Goal: Contribute content: Contribute content

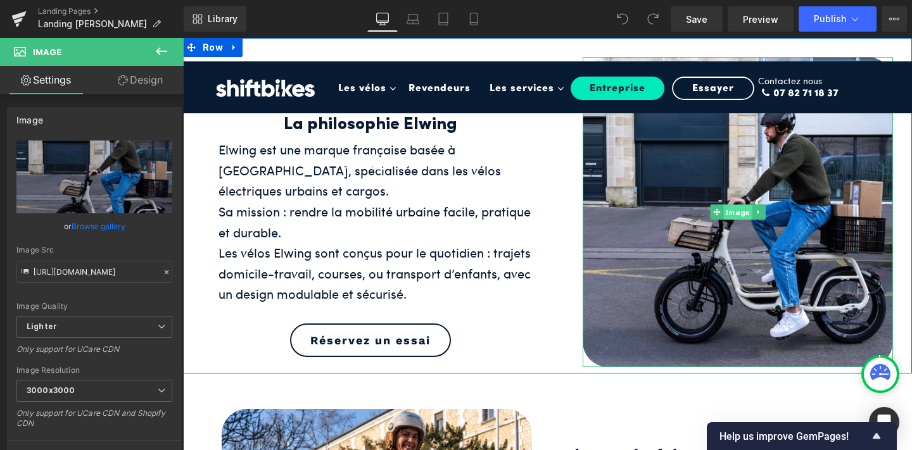
click at [732, 210] on span "Image" at bounding box center [737, 212] width 29 height 15
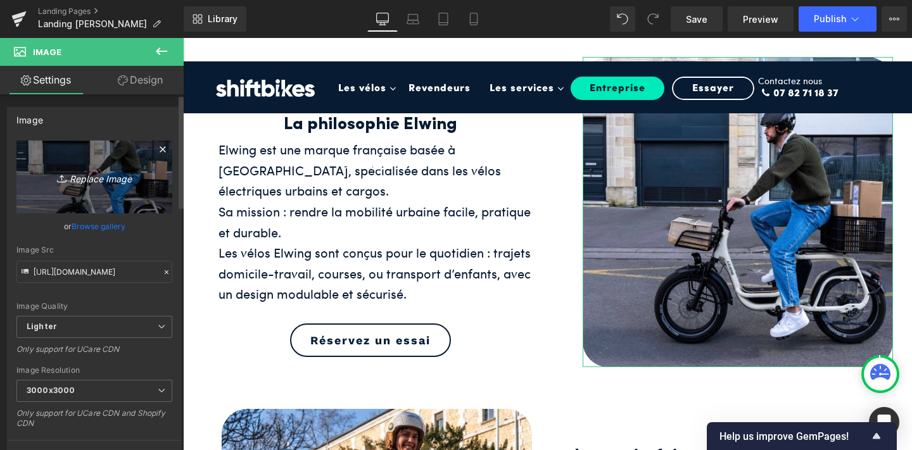
click at [99, 177] on icon "Replace Image" at bounding box center [94, 177] width 101 height 16
type input "C:\fakepath\Course_alimentaire_a_velo.jpg"
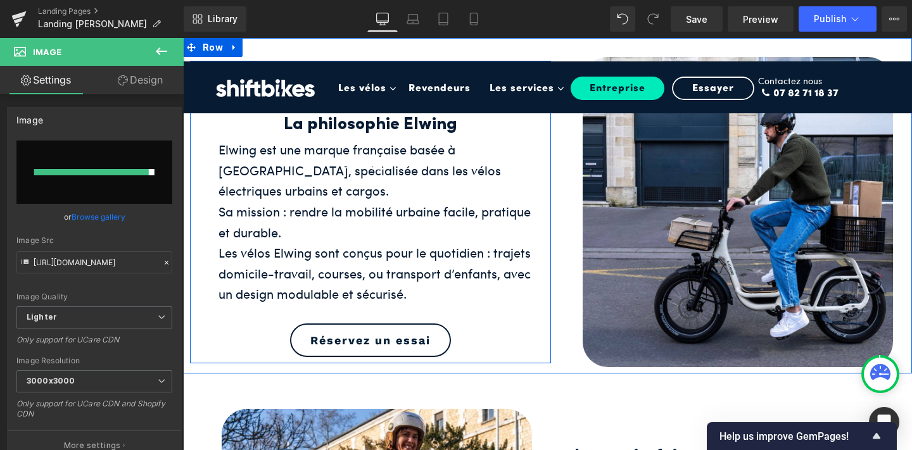
type input "https://ucarecdn.com/89674ae5-22f1-4635-9c9c-dfcbe83ed7d9/-/format/auto/-/previ…"
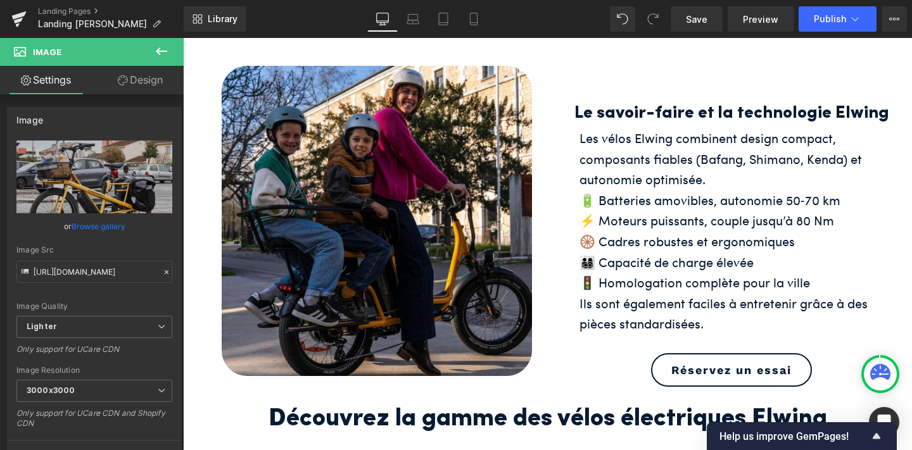
scroll to position [343, 0]
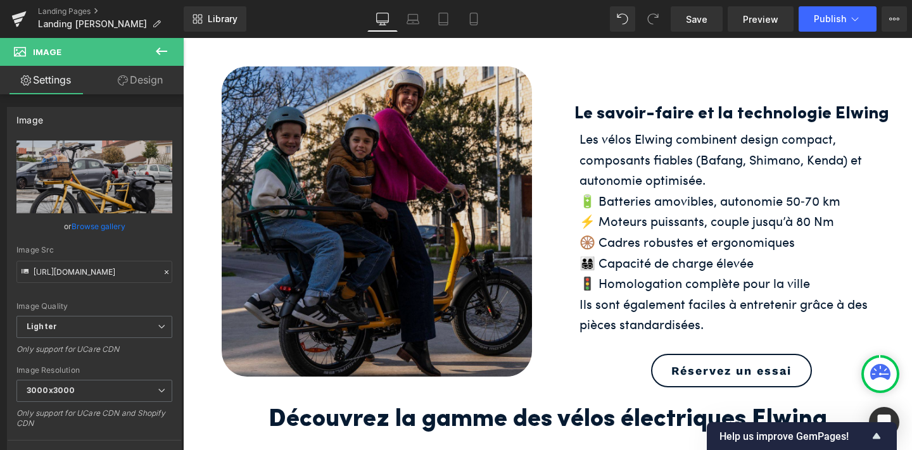
click at [365, 175] on img at bounding box center [377, 222] width 310 height 310
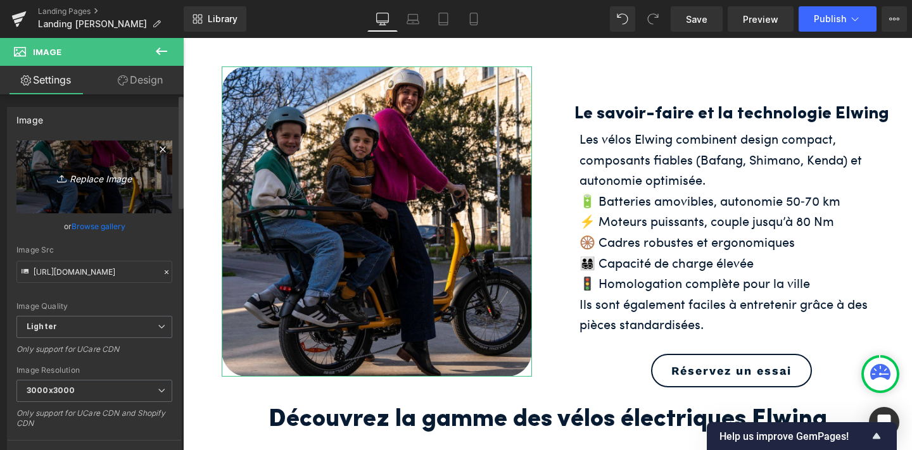
click at [103, 177] on icon "Replace Image" at bounding box center [94, 177] width 101 height 16
type input "C:\fakepath\11.jpg"
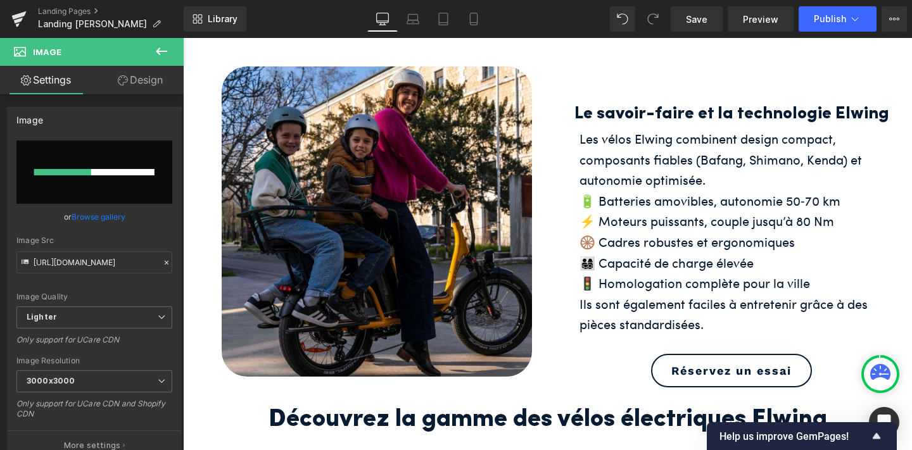
type input "https://ucarecdn.com/8cc27dca-e493-4efc-84fc-e4e9e80b1f09/-/format/auto/-/previ…"
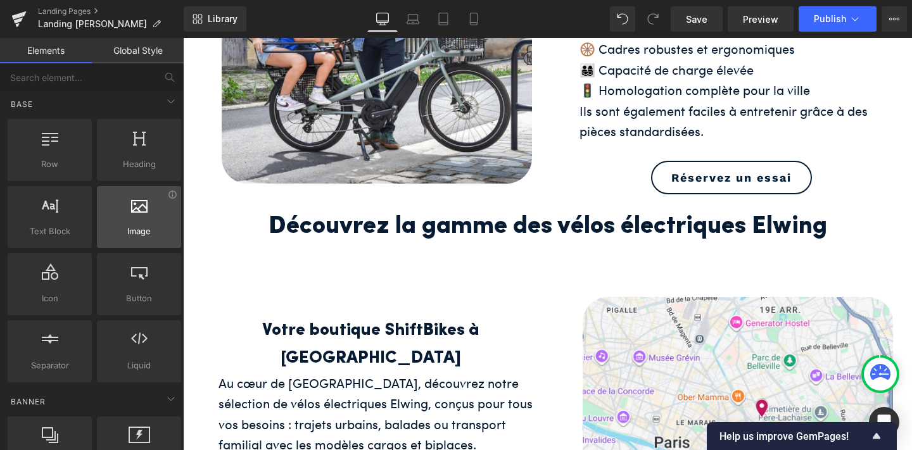
scroll to position [0, 0]
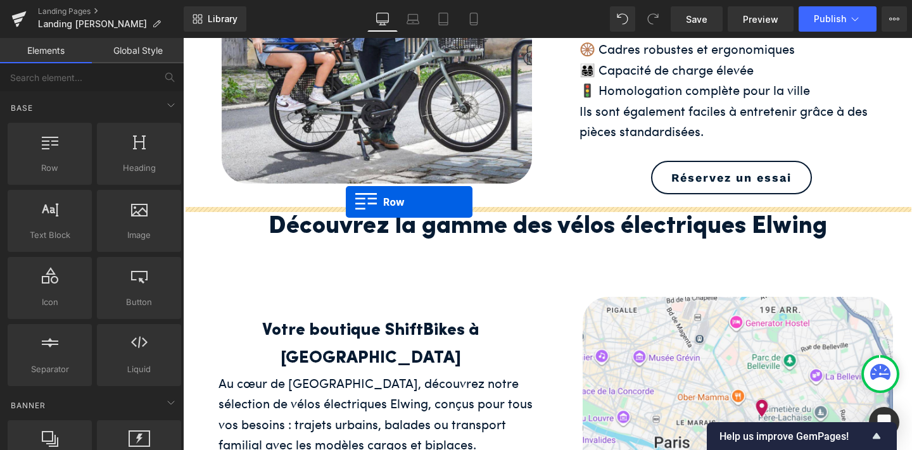
drag, startPoint x: 247, startPoint y: 205, endPoint x: 346, endPoint y: 202, distance: 98.9
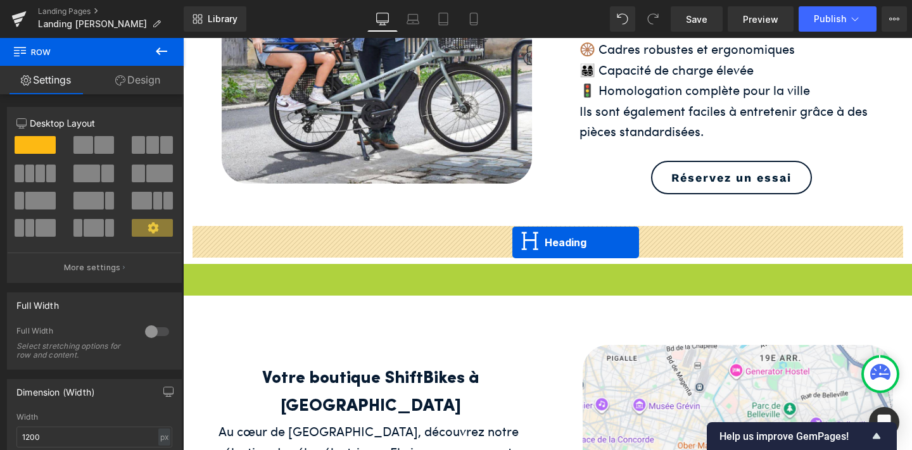
drag, startPoint x: 513, startPoint y: 285, endPoint x: 513, endPoint y: 243, distance: 42.4
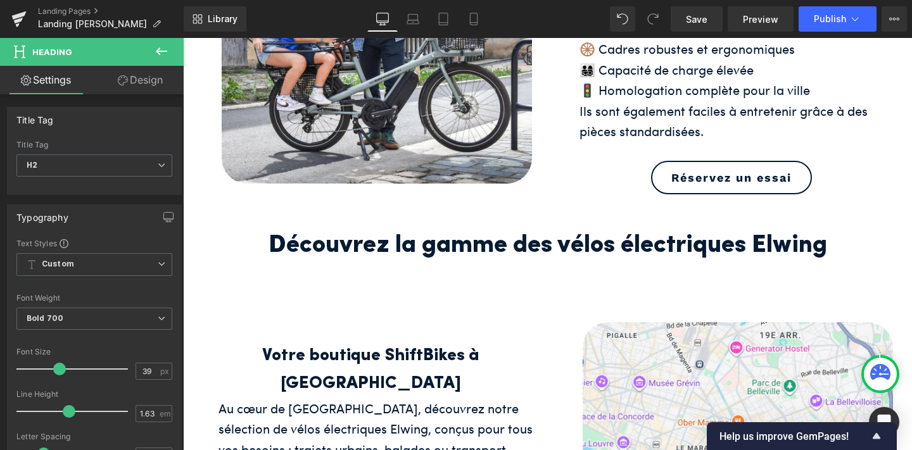
click at [158, 52] on icon at bounding box center [161, 52] width 11 height 8
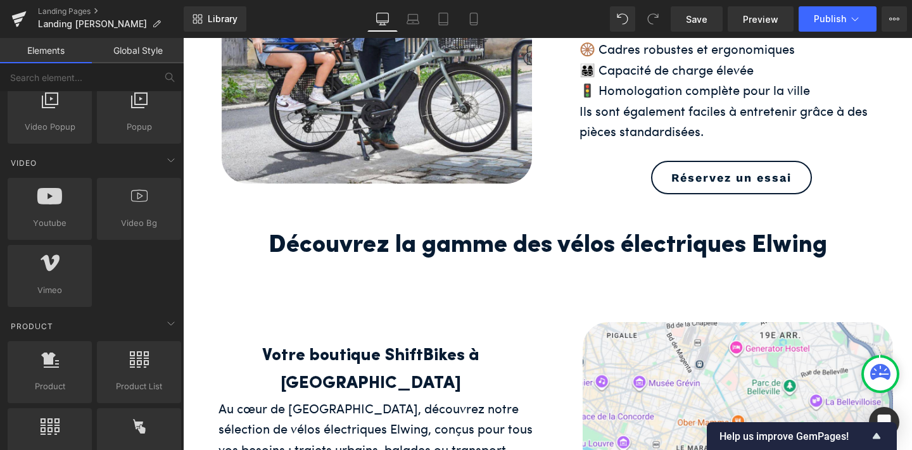
scroll to position [915, 0]
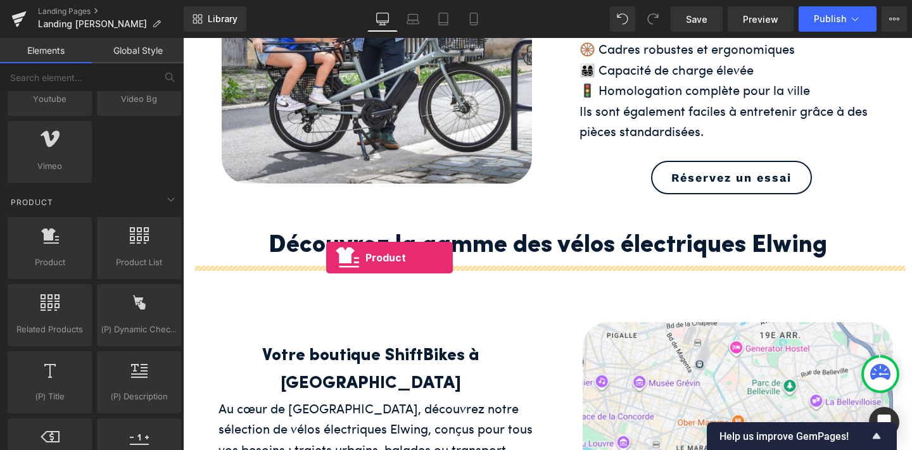
drag, startPoint x: 252, startPoint y: 294, endPoint x: 326, endPoint y: 258, distance: 82.4
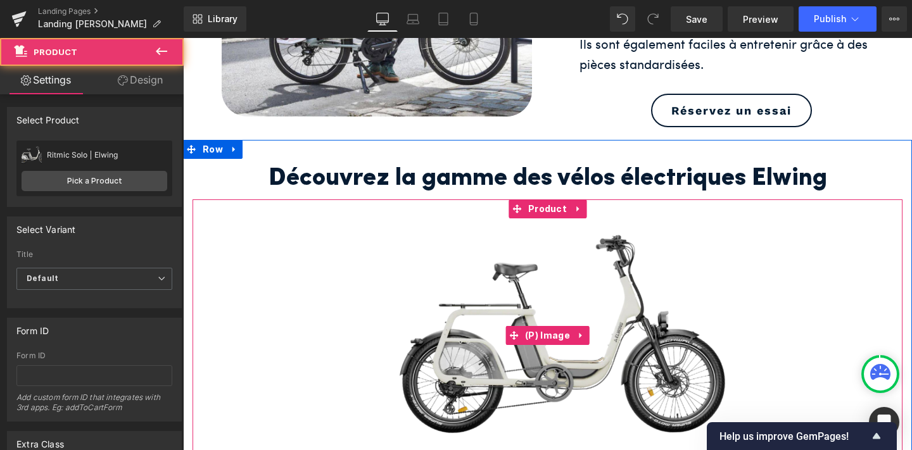
scroll to position [622, 0]
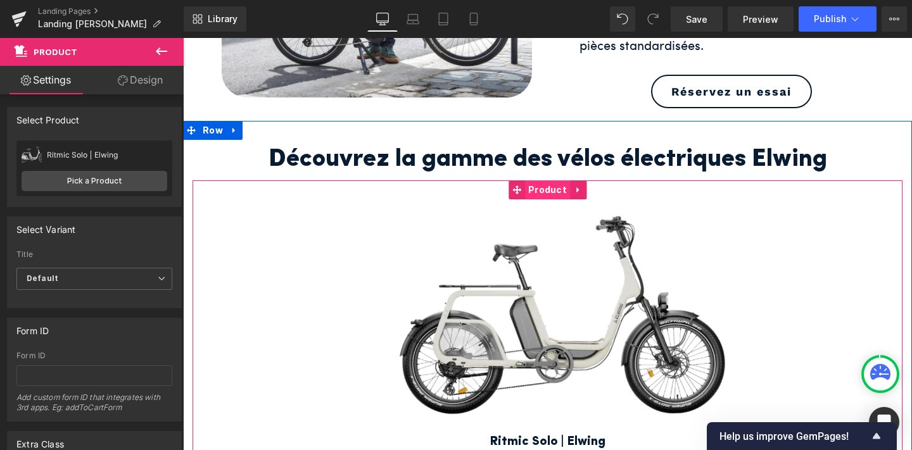
click at [550, 187] on span "Product" at bounding box center [547, 190] width 45 height 19
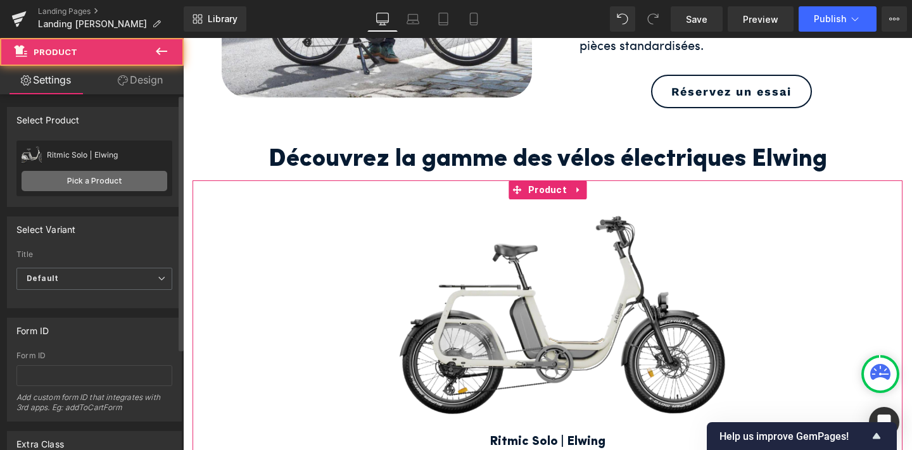
click at [108, 181] on link "Pick a Product" at bounding box center [95, 181] width 146 height 20
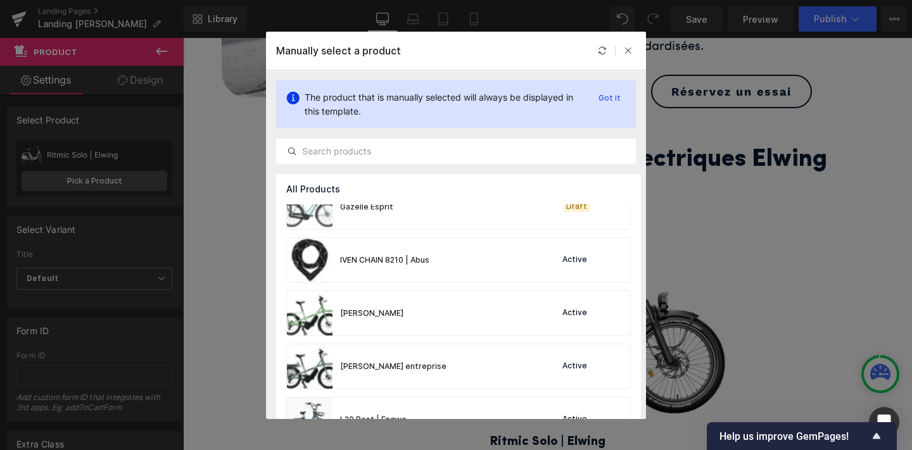
scroll to position [393, 0]
click at [423, 314] on div "Jean Fourche Active" at bounding box center [458, 313] width 343 height 44
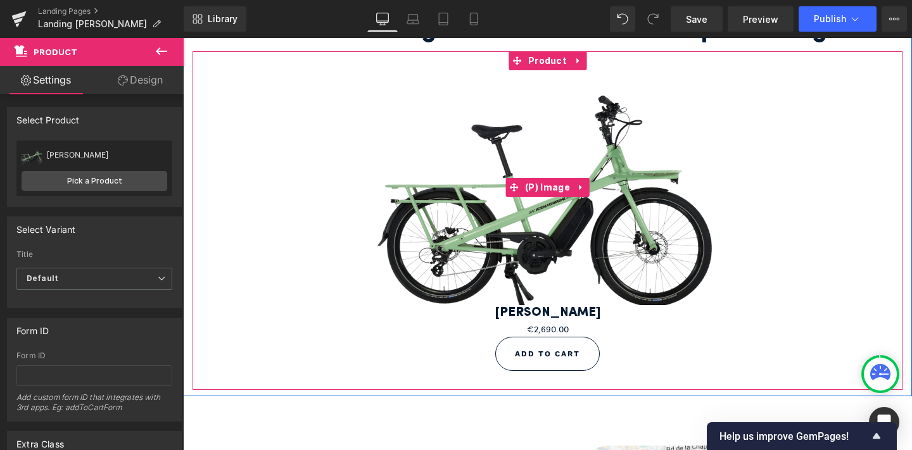
scroll to position [752, 0]
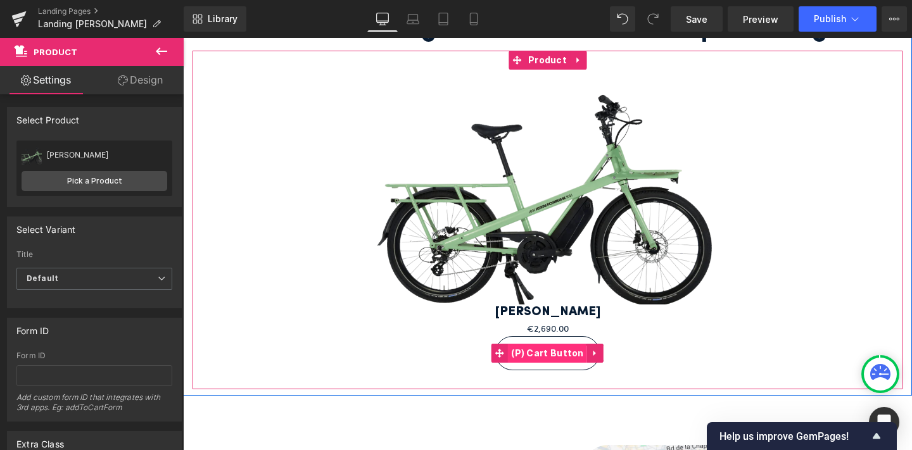
click at [545, 350] on span "(P) Cart Button" at bounding box center [547, 353] width 79 height 19
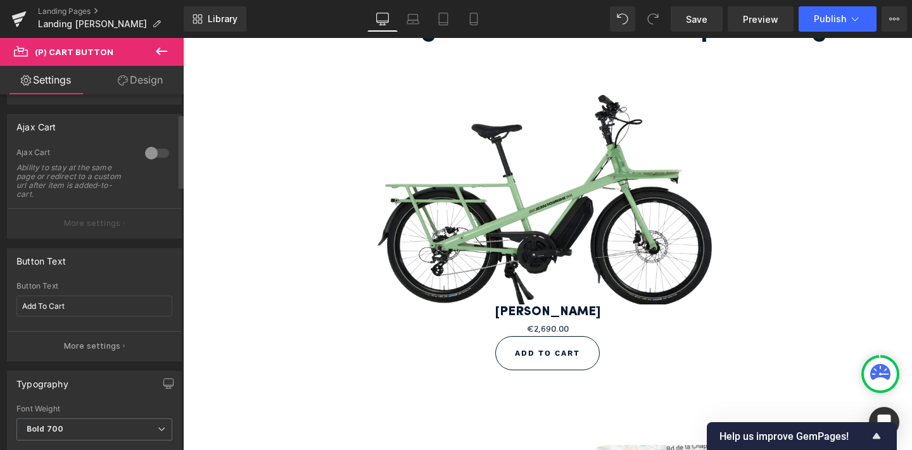
scroll to position [141, 0]
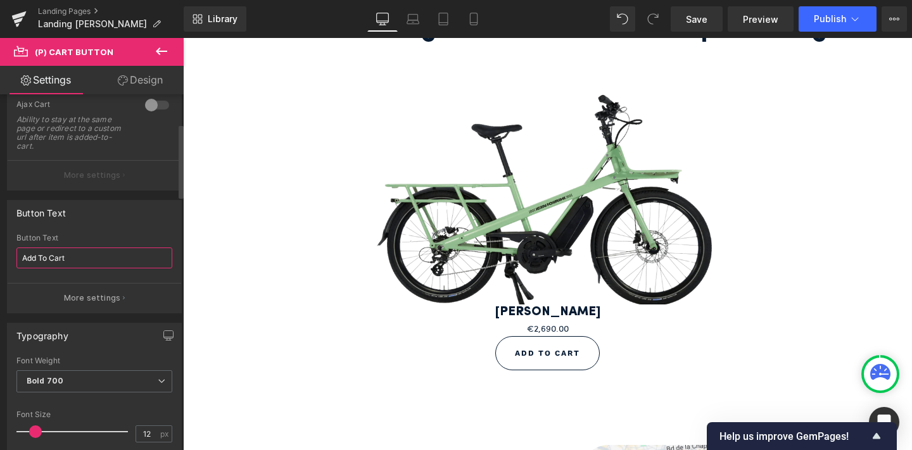
drag, startPoint x: 84, startPoint y: 257, endPoint x: 2, endPoint y: 247, distance: 82.3
click at [2, 247] on div "Button Text Add To Cart Button Text Add To Cart More settings" at bounding box center [94, 252] width 189 height 123
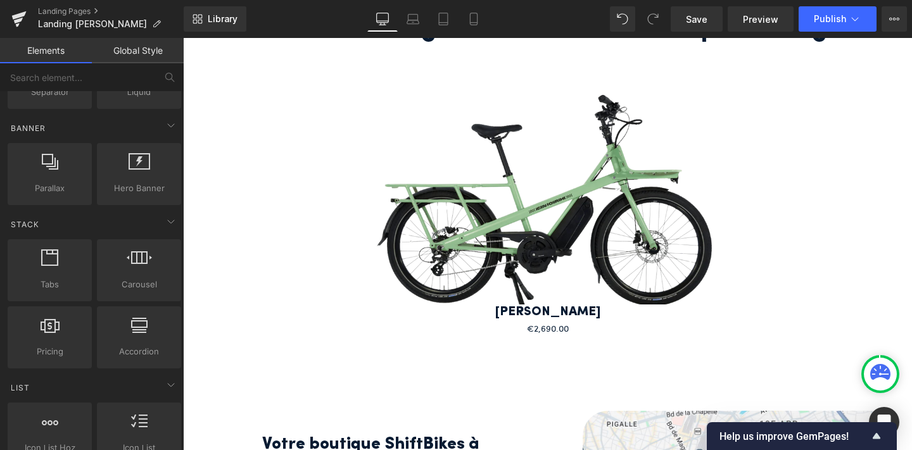
scroll to position [0, 0]
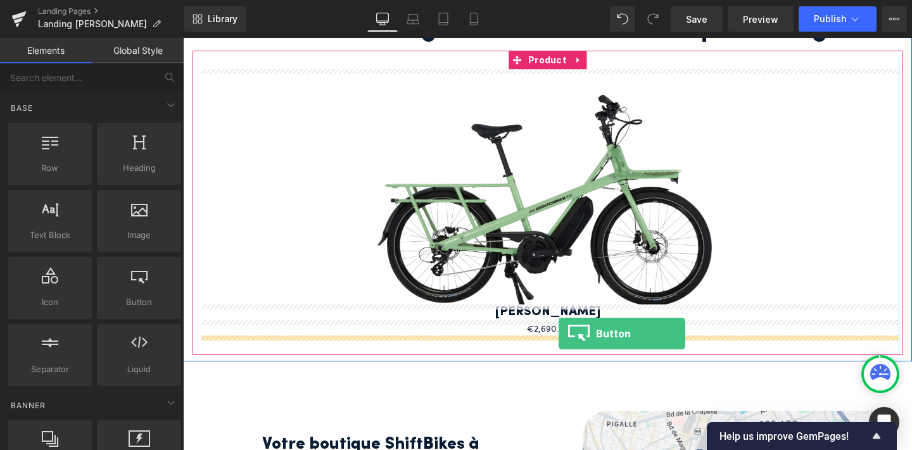
drag, startPoint x: 314, startPoint y: 321, endPoint x: 559, endPoint y: 334, distance: 244.9
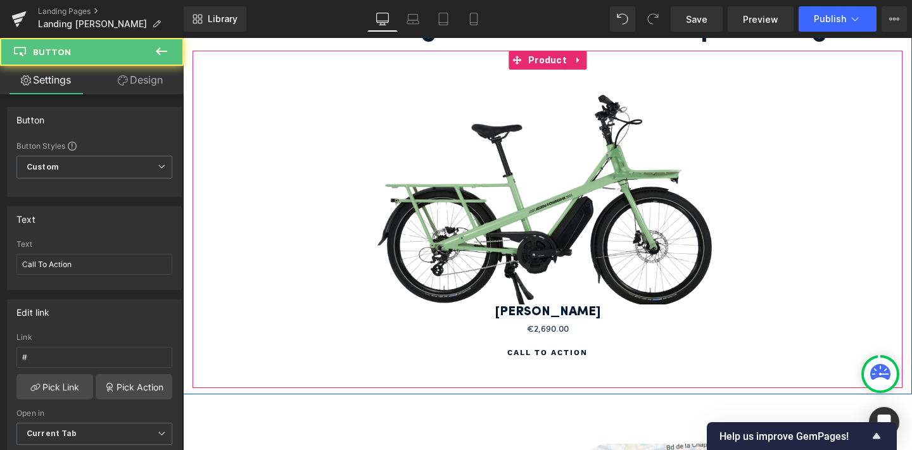
click at [552, 329] on div "€0 €2,690.00 (P) Price" at bounding box center [547, 328] width 697 height 15
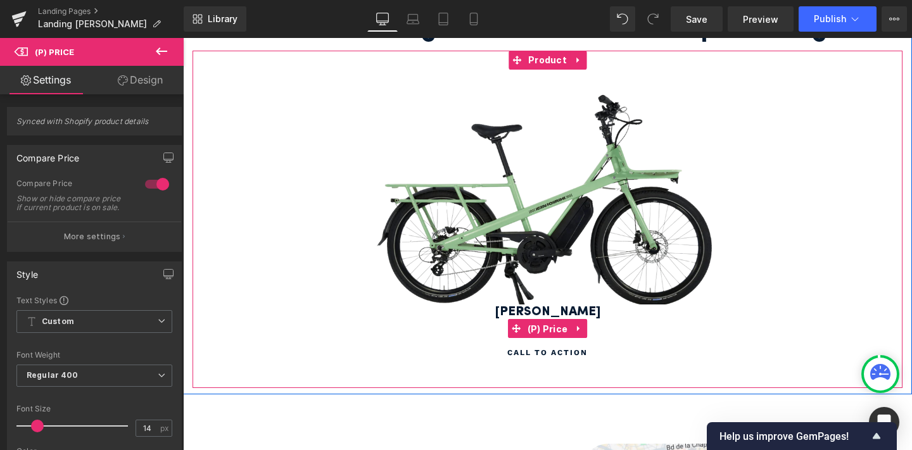
click at [552, 329] on span "(P) Price" at bounding box center [548, 329] width 47 height 19
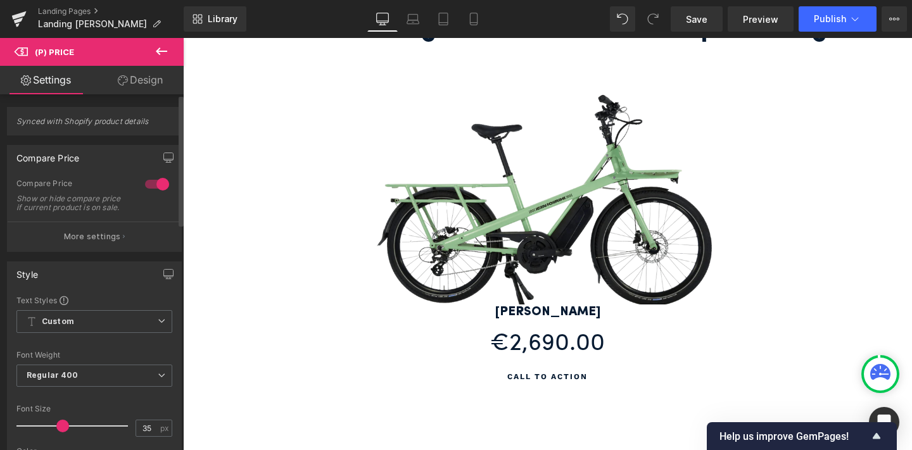
type input "34"
drag, startPoint x: 36, startPoint y: 436, endPoint x: 56, endPoint y: 431, distance: 20.3
click at [56, 431] on span at bounding box center [58, 426] width 13 height 13
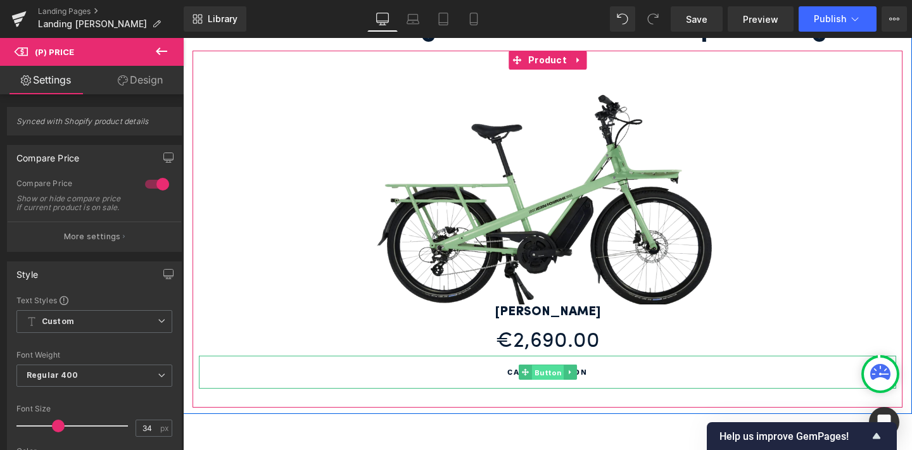
click at [551, 371] on span "Button" at bounding box center [548, 373] width 32 height 15
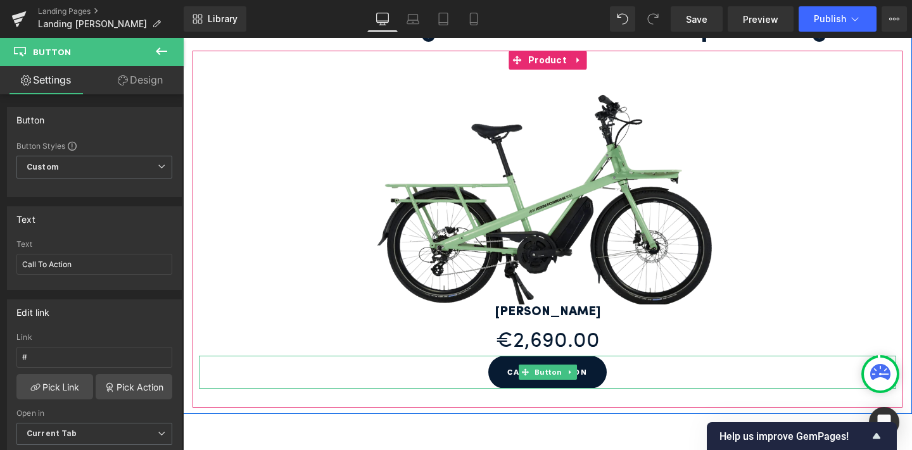
click at [513, 369] on span "Call To Action" at bounding box center [547, 373] width 80 height 14
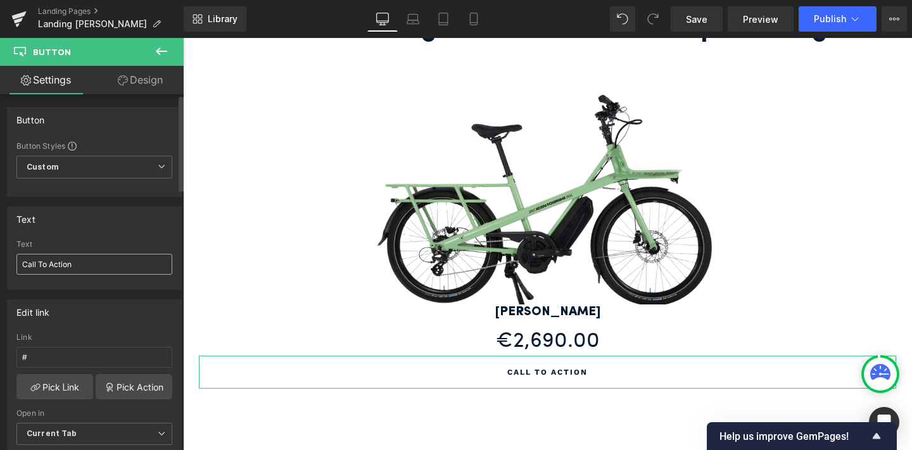
drag, startPoint x: 110, startPoint y: 271, endPoint x: 23, endPoint y: 261, distance: 87.9
click at [23, 261] on input "Call To Action" at bounding box center [94, 264] width 156 height 21
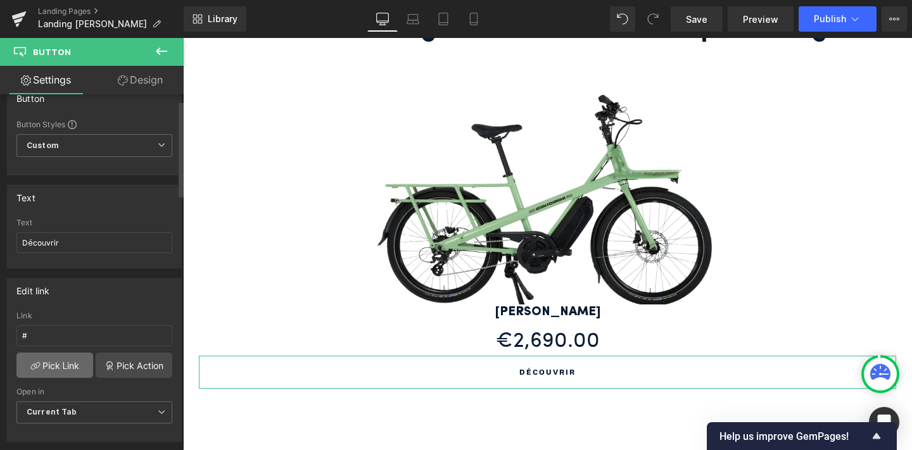
type input "Découvrir"
click at [70, 362] on link "Pick Link" at bounding box center [54, 365] width 77 height 25
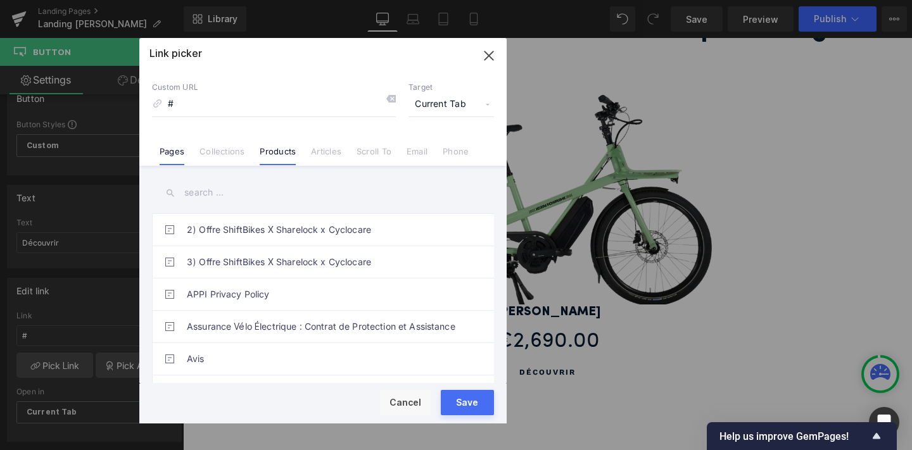
click at [276, 144] on li "Products" at bounding box center [277, 147] width 51 height 22
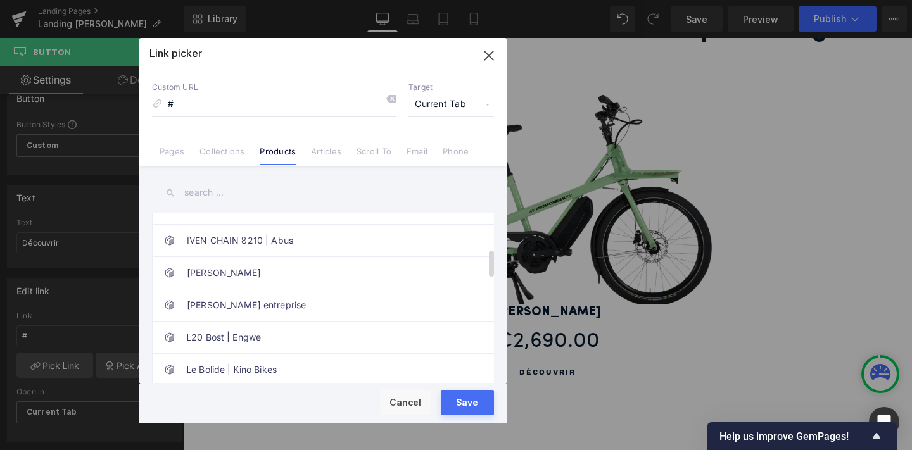
scroll to position [219, 0]
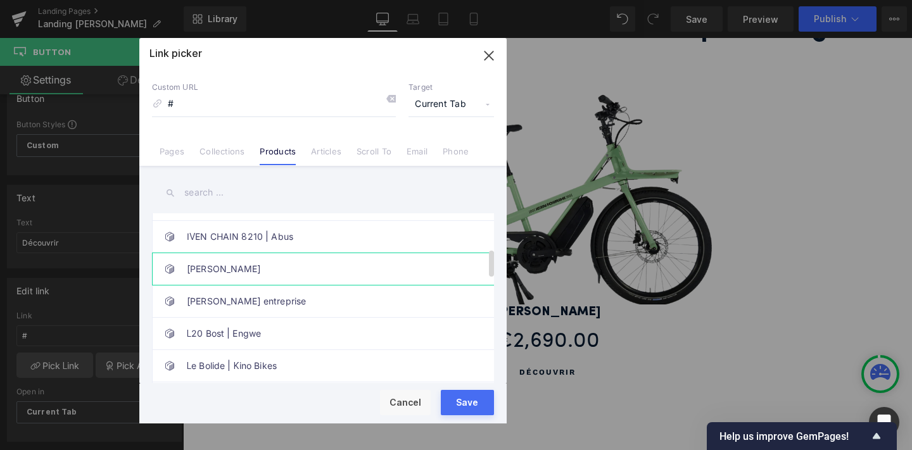
click at [275, 271] on link "[PERSON_NAME]" at bounding box center [326, 269] width 279 height 32
type input "/products/jean-fourche"
click at [471, 403] on div "Rendering Content" at bounding box center [456, 400] width 78 height 14
click at [460, 407] on button "Save" at bounding box center [467, 402] width 53 height 25
type input "/products/jean-fourche"
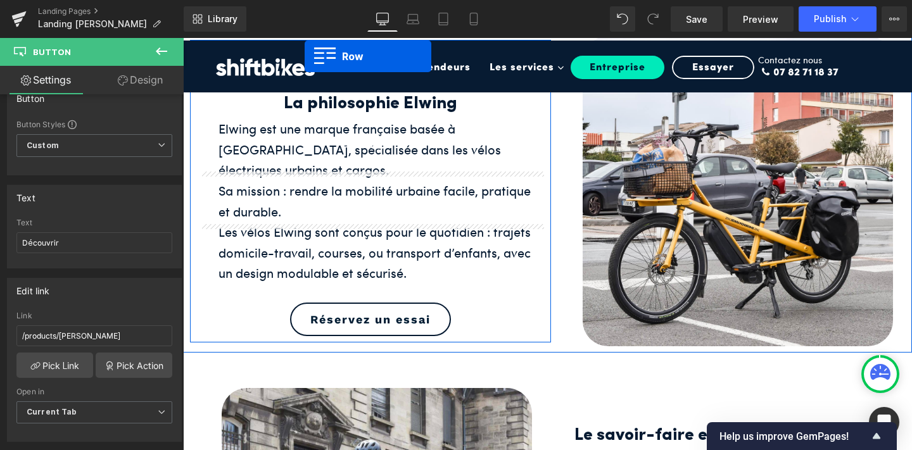
scroll to position [0, 0]
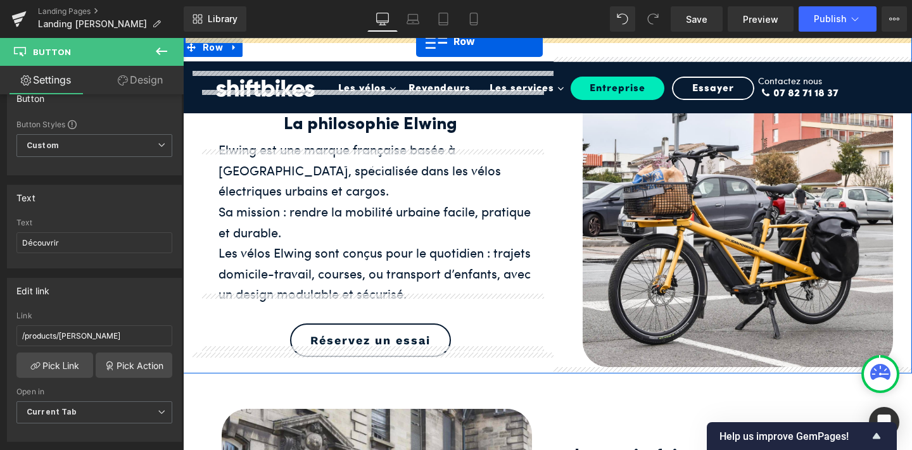
drag, startPoint x: 191, startPoint y: 94, endPoint x: 416, endPoint y: 41, distance: 231.0
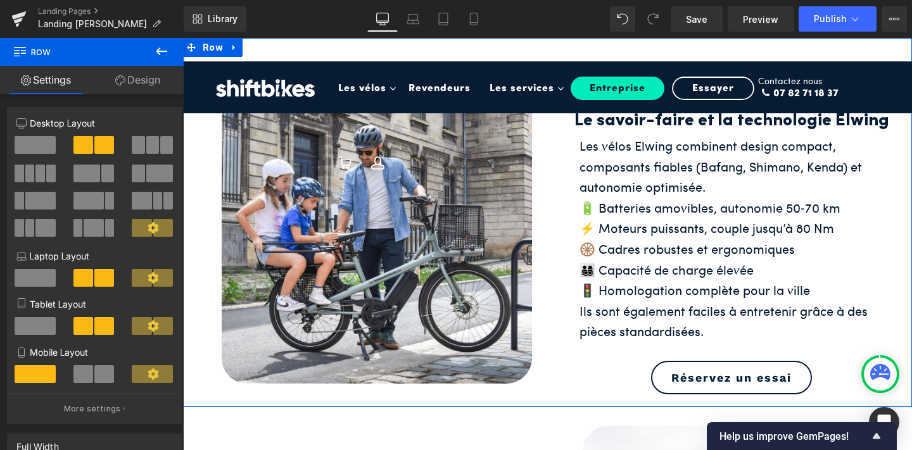
click at [543, 162] on div "Image" at bounding box center [370, 229] width 361 height 344
click at [210, 44] on span "Row" at bounding box center [213, 47] width 27 height 19
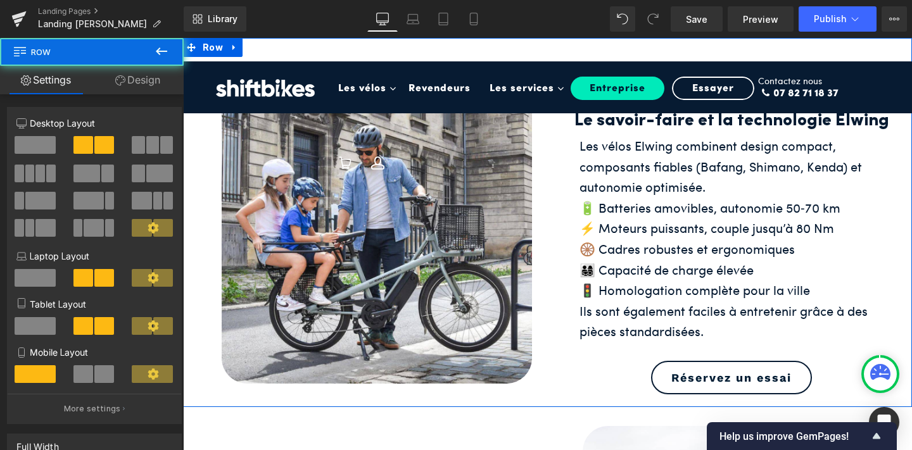
click at [135, 83] on link "Design" at bounding box center [138, 80] width 92 height 29
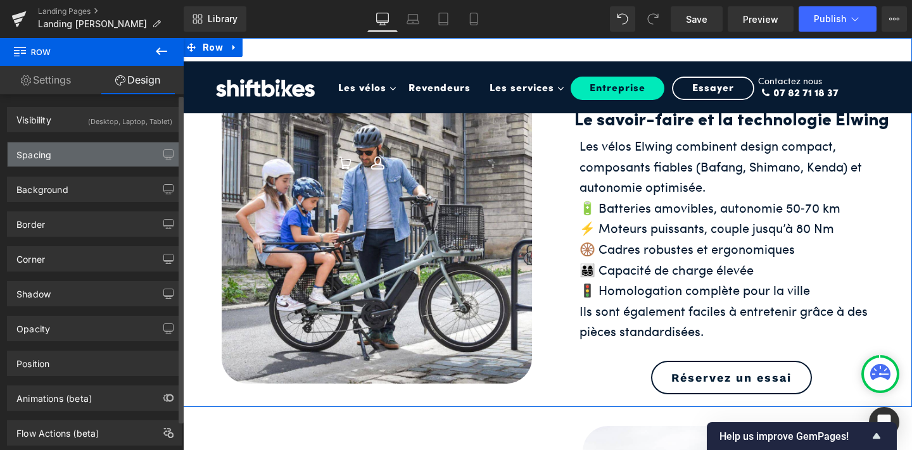
click at [120, 146] on div "Spacing" at bounding box center [95, 155] width 174 height 24
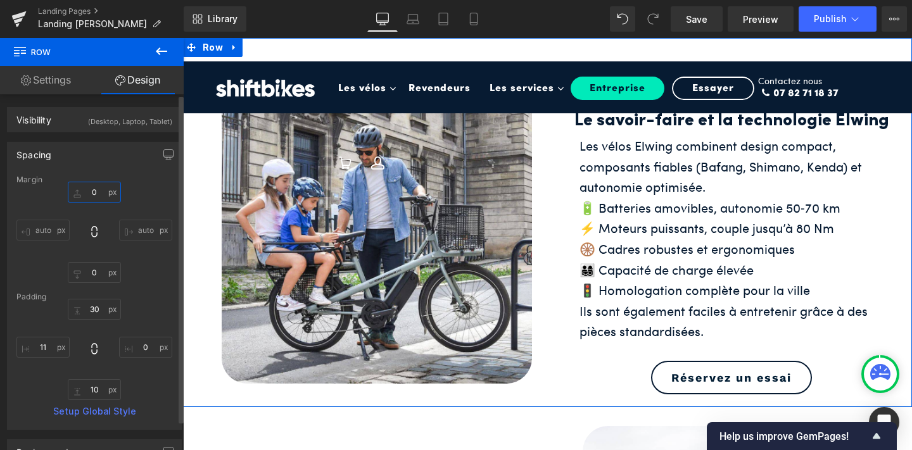
click at [95, 191] on input "0" at bounding box center [94, 192] width 53 height 21
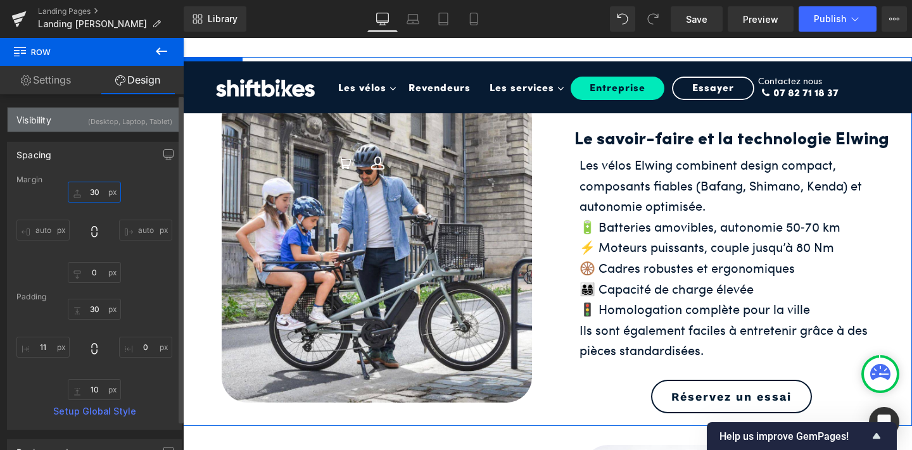
type input "30"
click at [132, 113] on div "(Desktop, Laptop, Tablet)" at bounding box center [130, 118] width 84 height 21
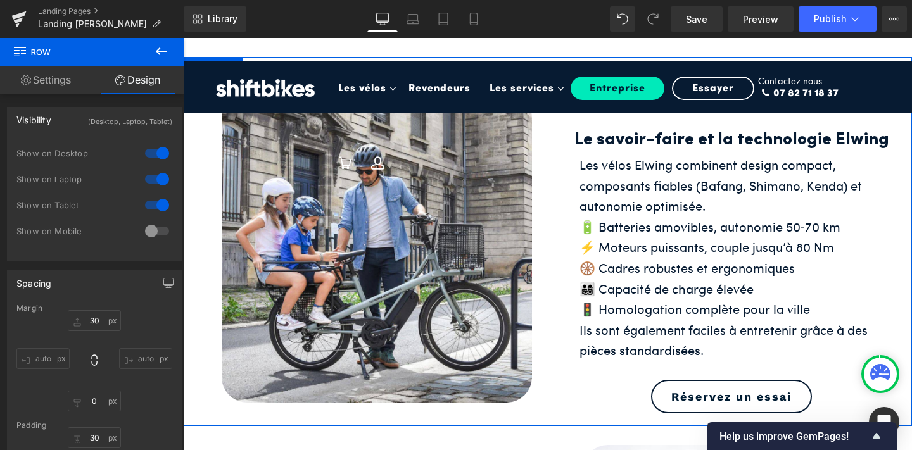
click at [209, 410] on div "Image" at bounding box center [370, 248] width 361 height 344
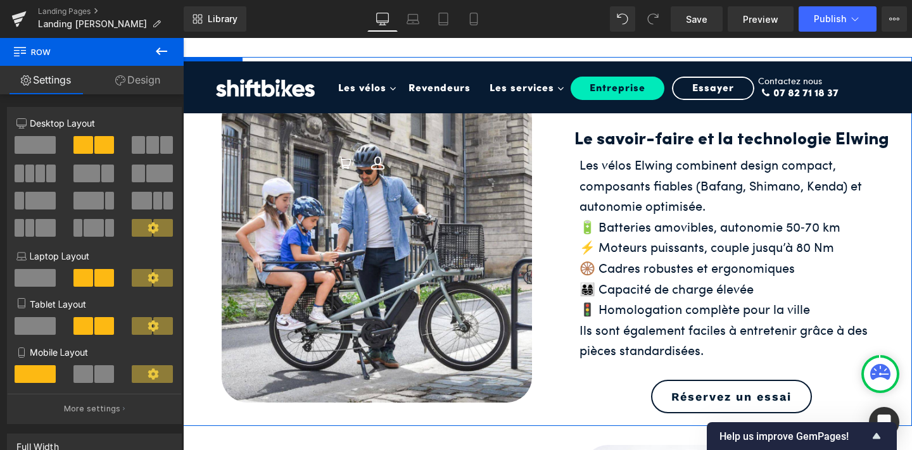
click at [198, 135] on div "Image" at bounding box center [370, 248] width 361 height 344
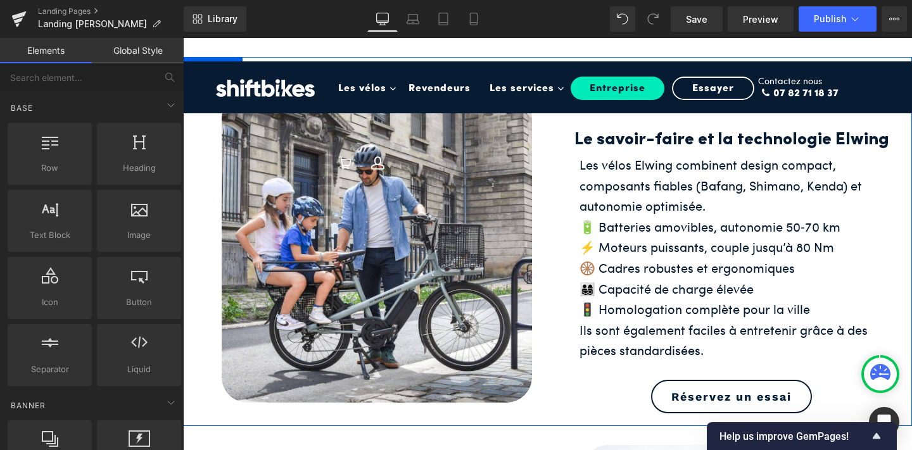
drag, startPoint x: 371, startPoint y: 312, endPoint x: 188, endPoint y: 274, distance: 187.0
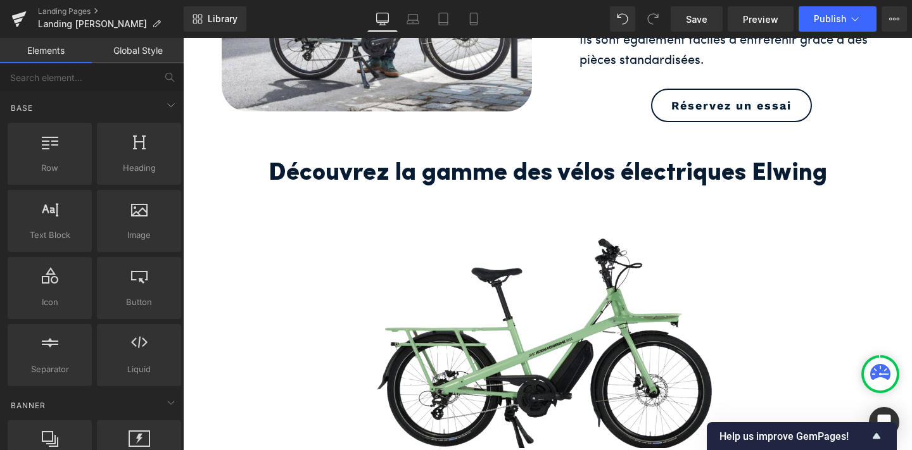
scroll to position [621, 0]
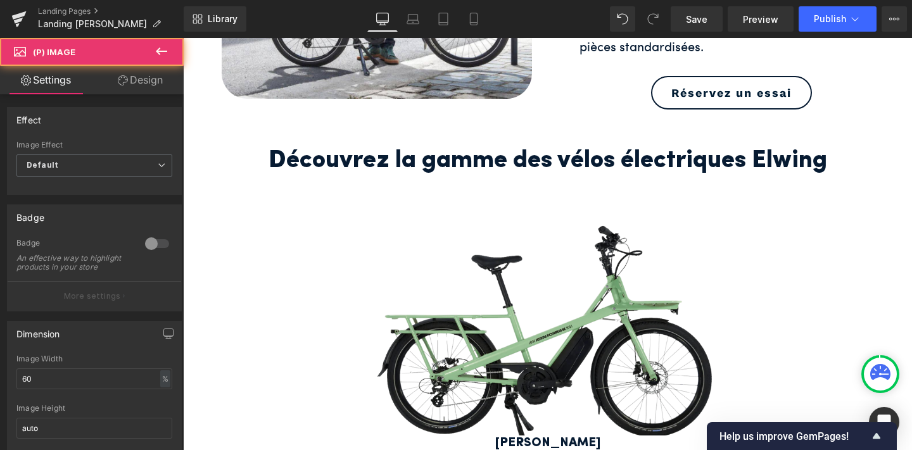
click at [516, 227] on img at bounding box center [547, 319] width 419 height 236
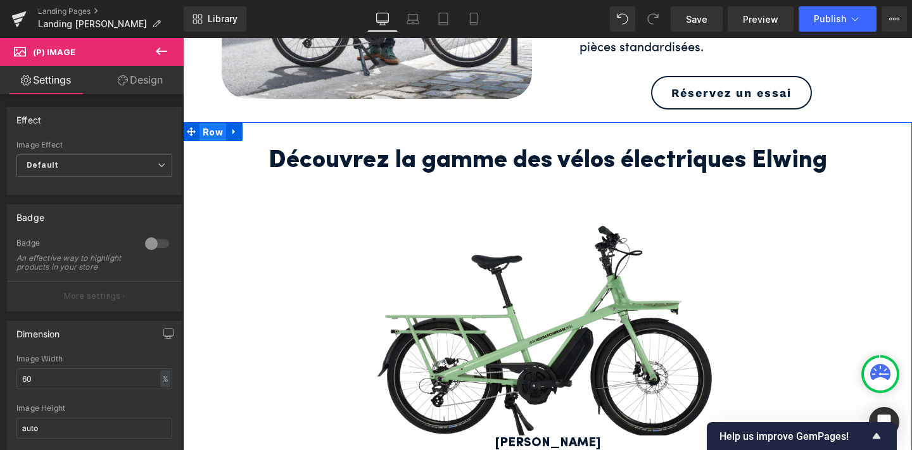
click at [209, 132] on span "Row" at bounding box center [213, 132] width 27 height 19
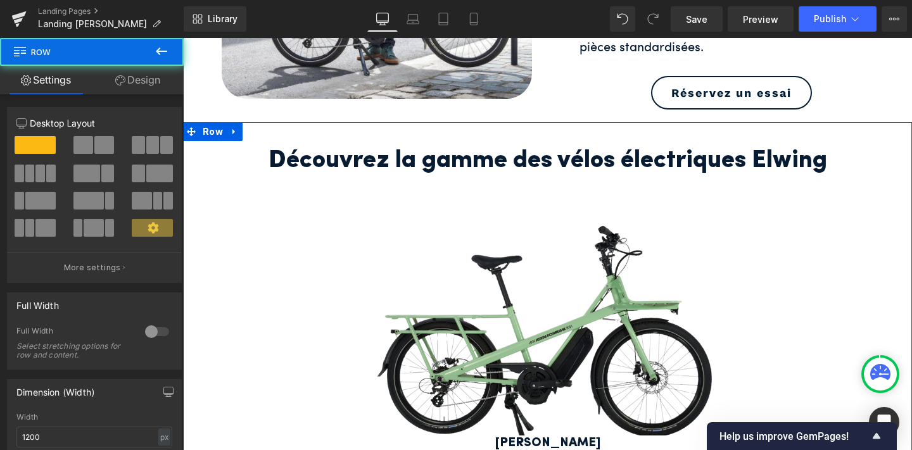
click at [96, 142] on span at bounding box center [104, 145] width 20 height 18
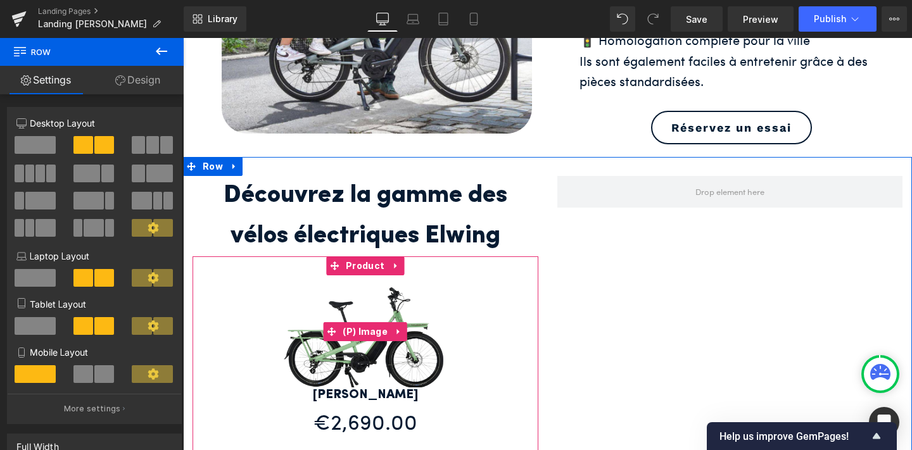
scroll to position [545, 0]
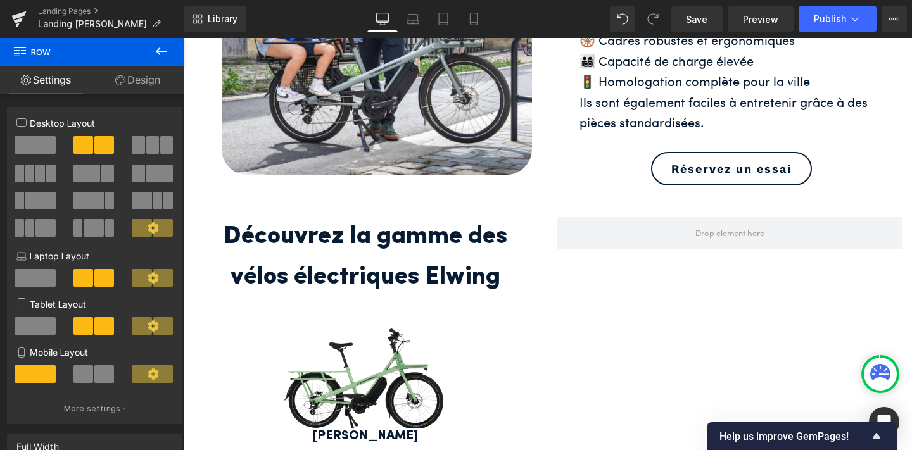
click at [160, 51] on icon at bounding box center [161, 52] width 11 height 8
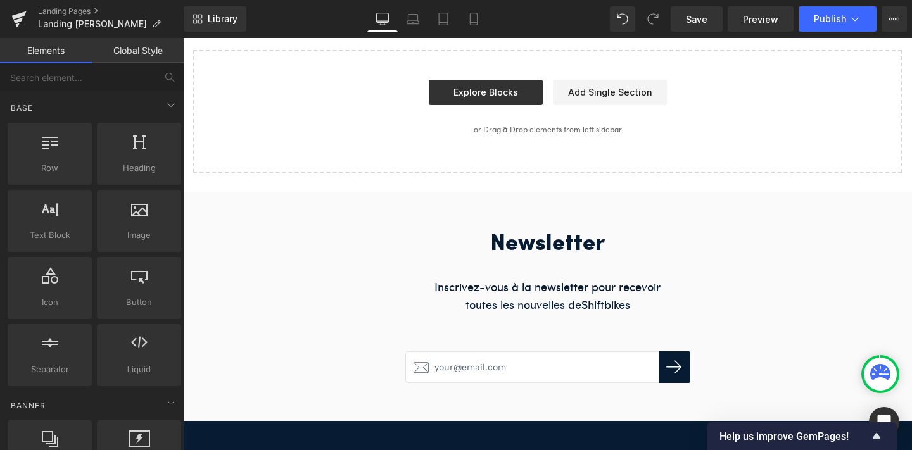
scroll to position [2725, 0]
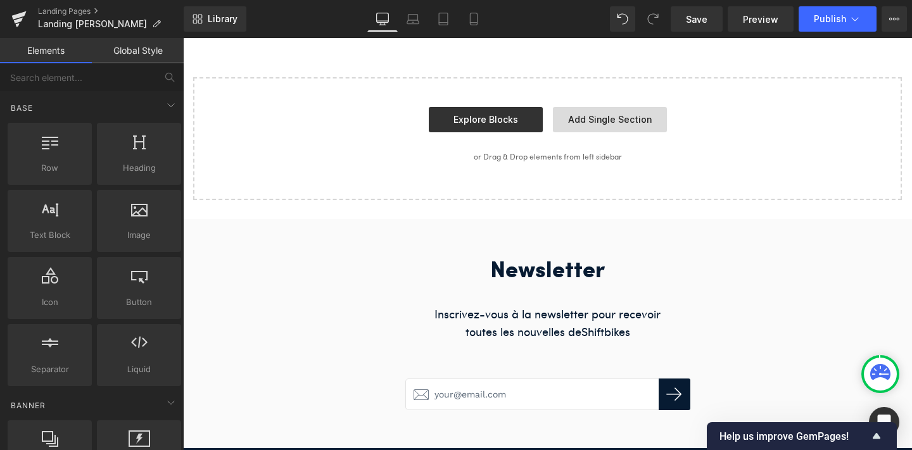
click at [583, 107] on link "Add Single Section" at bounding box center [610, 119] width 114 height 25
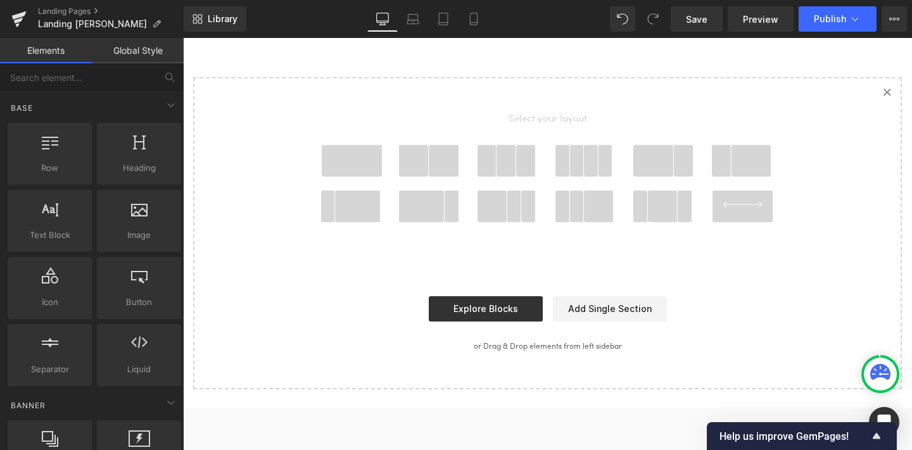
click at [479, 297] on div "Start building your page Explore Blocks Add Single Section or Drag & Drop eleme…" at bounding box center [547, 328] width 706 height 120
click at [466, 296] on link "Explore Blocks" at bounding box center [486, 308] width 114 height 25
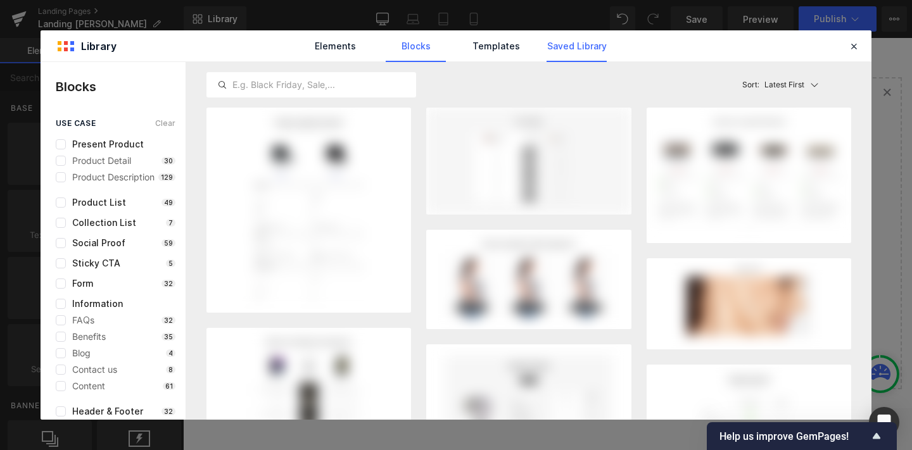
click at [566, 42] on link "Saved Library" at bounding box center [577, 46] width 60 height 32
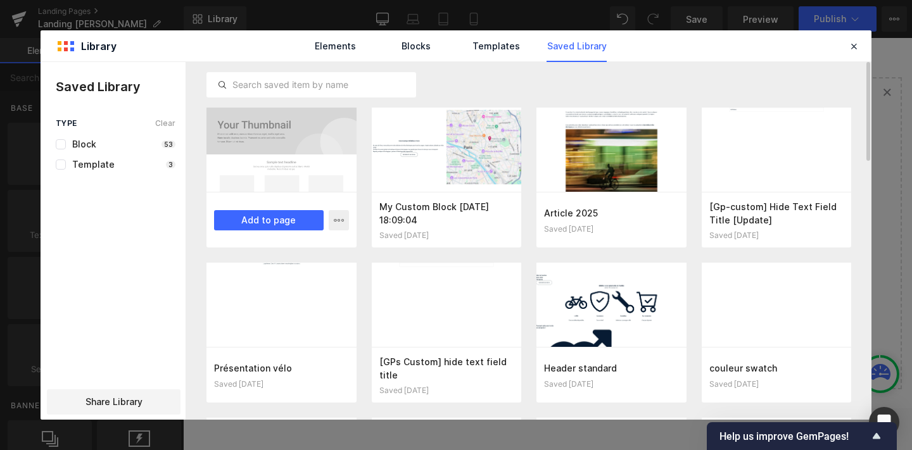
click at [277, 169] on div at bounding box center [282, 150] width 150 height 84
click at [275, 223] on button "Add to page" at bounding box center [269, 220] width 110 height 20
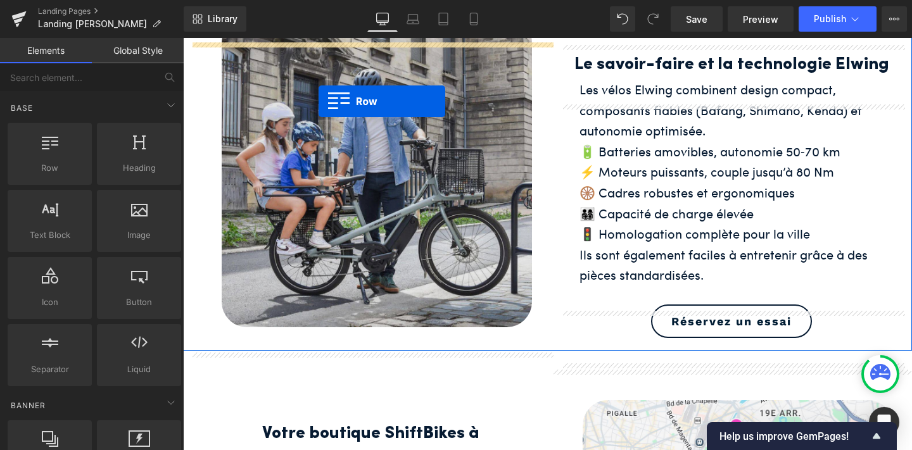
scroll to position [367, 0]
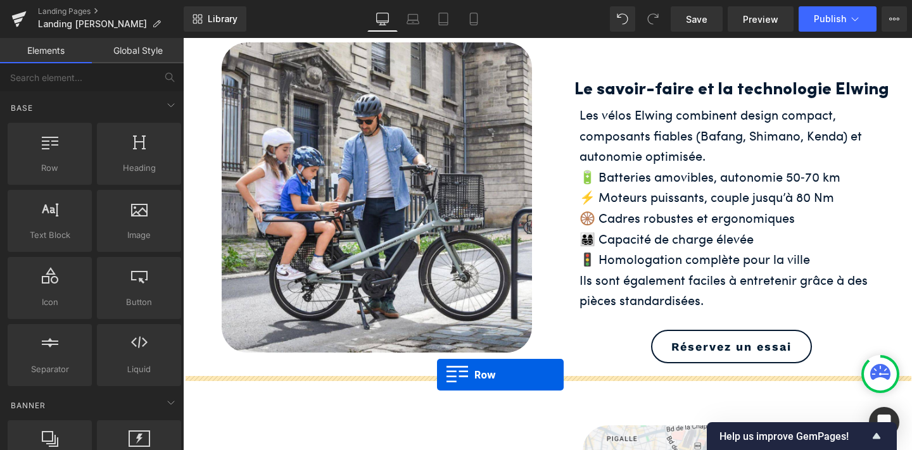
drag, startPoint x: 190, startPoint y: 110, endPoint x: 437, endPoint y: 375, distance: 362.6
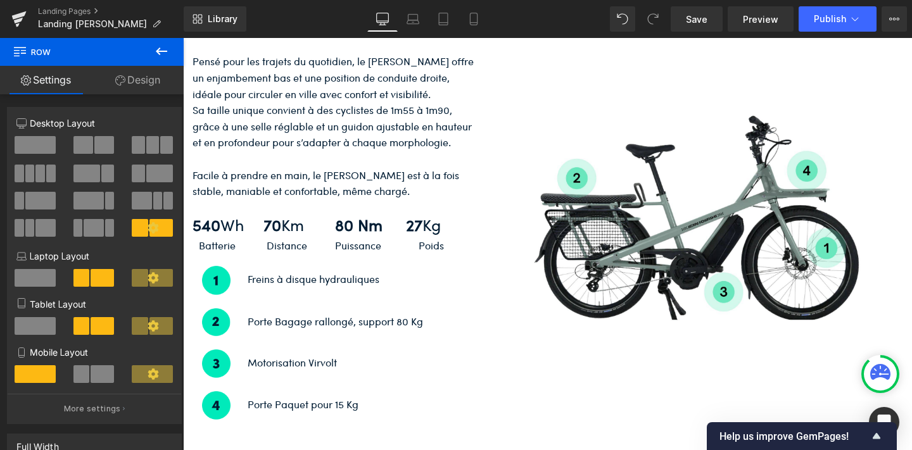
scroll to position [772, 0]
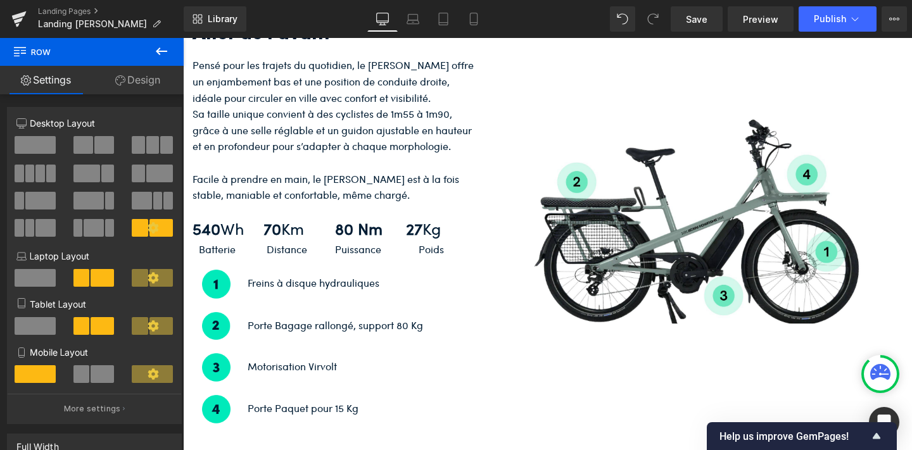
click at [158, 48] on icon at bounding box center [161, 51] width 15 height 15
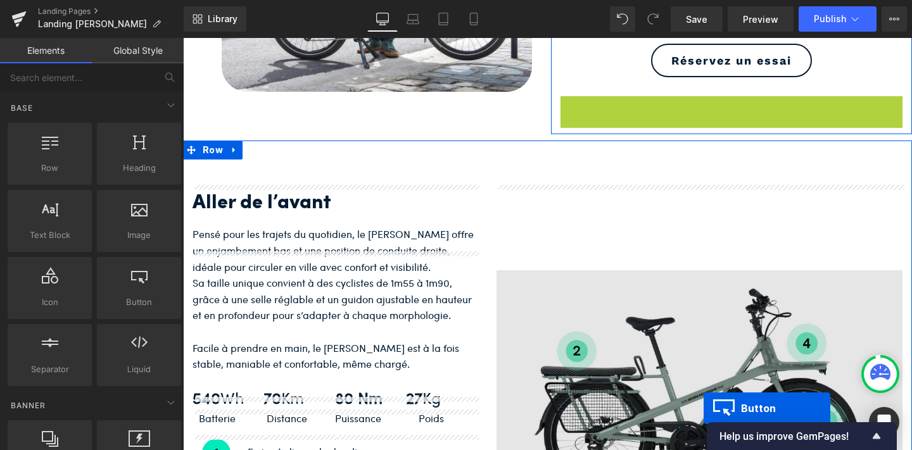
scroll to position [755, 0]
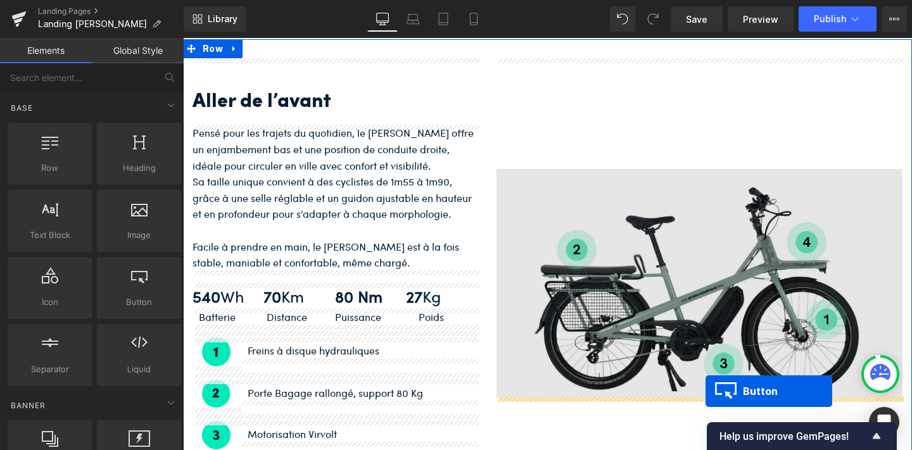
drag, startPoint x: 707, startPoint y: 263, endPoint x: 706, endPoint y: 392, distance: 128.6
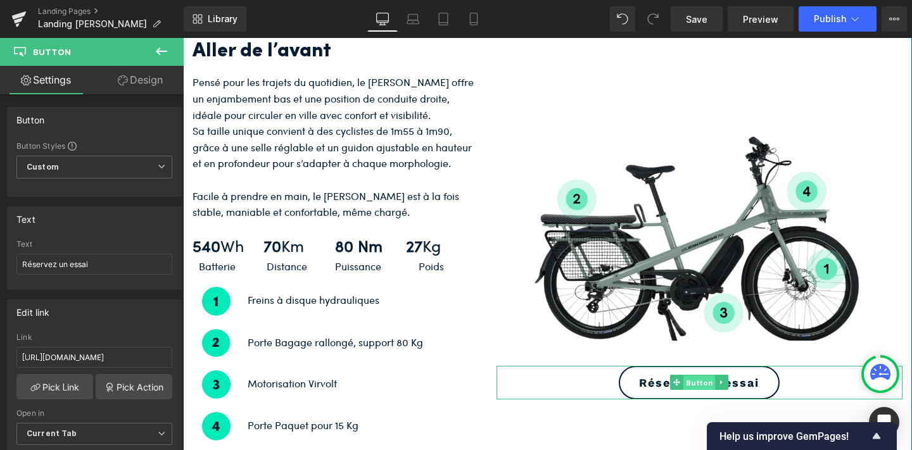
click at [696, 376] on span "Button" at bounding box center [700, 383] width 32 height 15
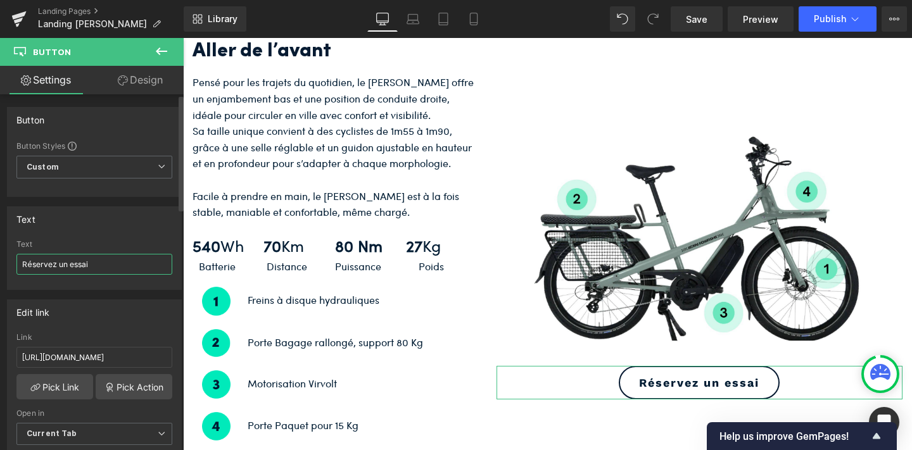
drag, startPoint x: 96, startPoint y: 265, endPoint x: 0, endPoint y: 265, distance: 96.3
click at [0, 265] on div "Text Réservez un essai Text Réservez un essai" at bounding box center [94, 243] width 189 height 93
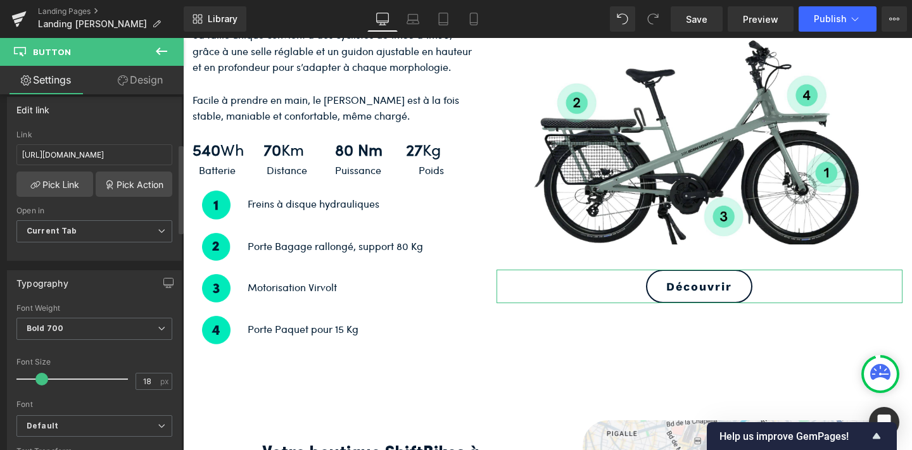
scroll to position [197, 0]
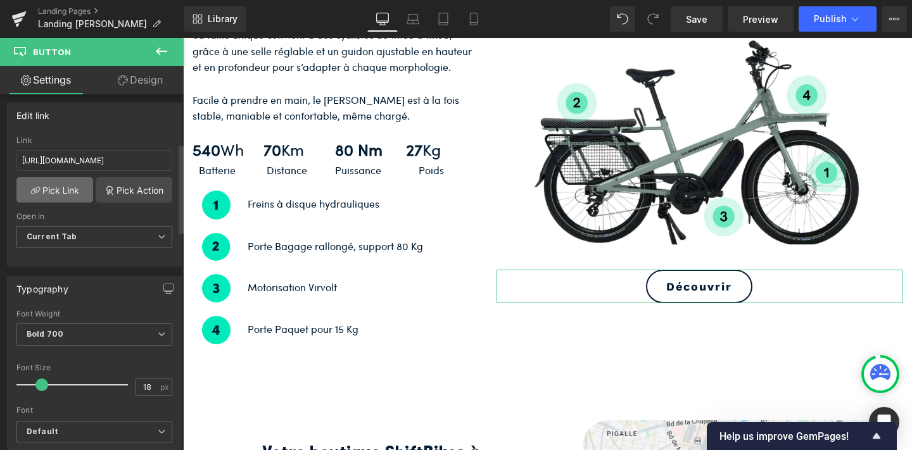
type input "Découvrir"
click at [60, 182] on link "Pick Link" at bounding box center [54, 189] width 77 height 25
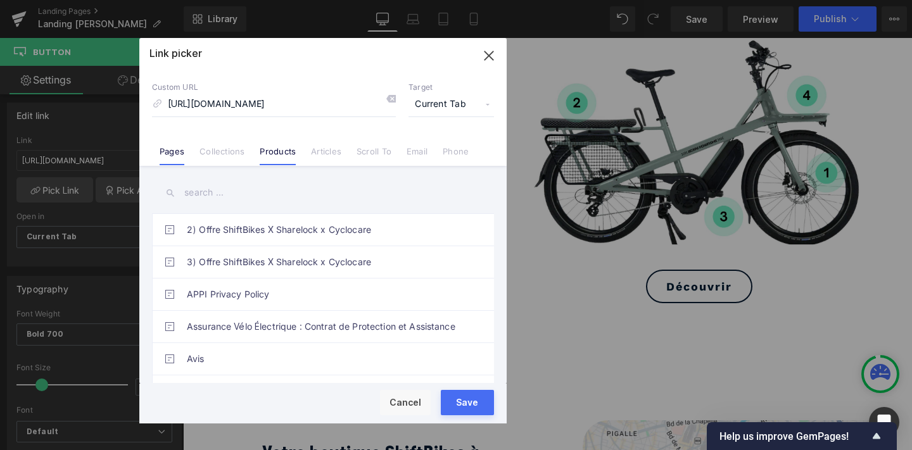
click at [274, 156] on link "Products" at bounding box center [278, 155] width 36 height 19
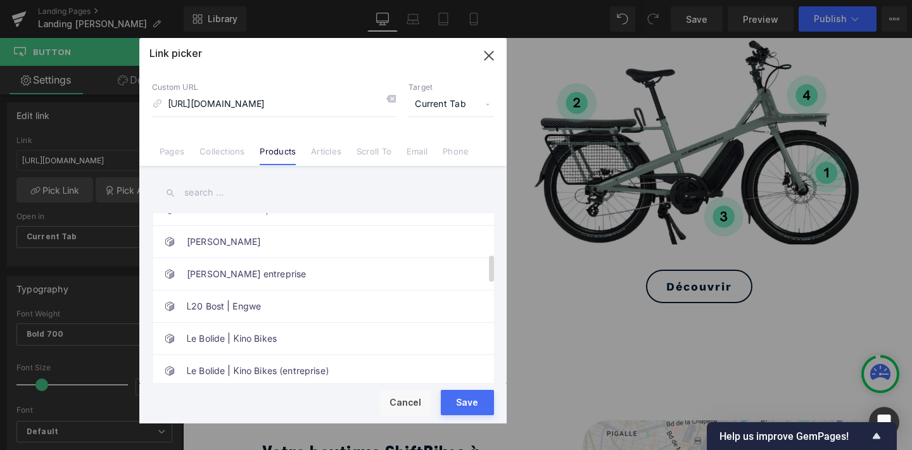
scroll to position [251, 0]
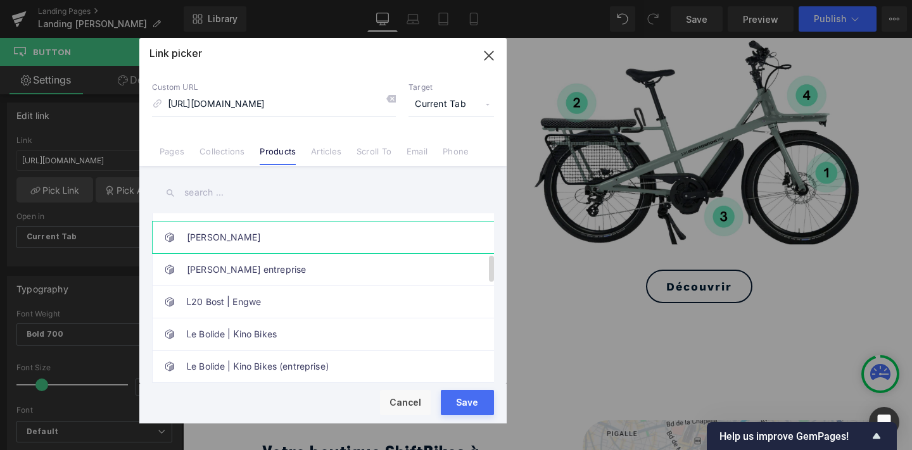
click at [257, 249] on link "[PERSON_NAME]" at bounding box center [326, 238] width 279 height 32
type input "/products/jean-fourche"
click at [469, 407] on div "Rendering Content" at bounding box center [456, 400] width 78 height 14
click at [469, 409] on button "Save" at bounding box center [467, 402] width 53 height 25
type input "/products/jean-fourche"
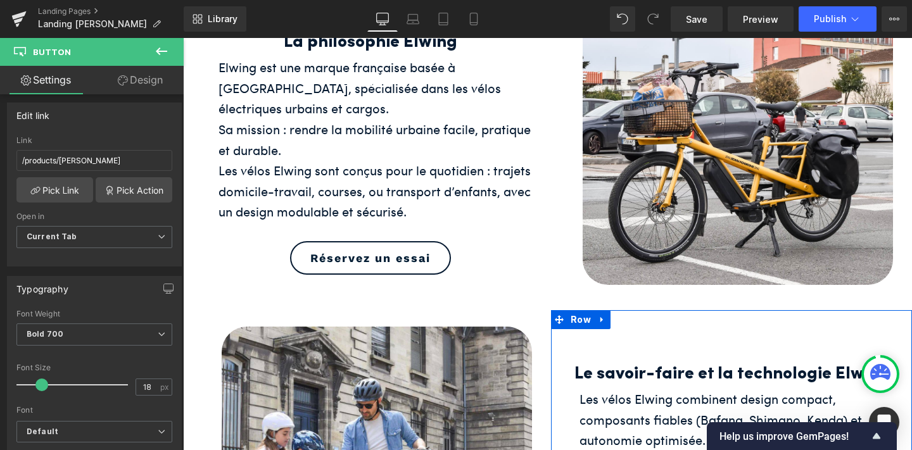
scroll to position [0, 0]
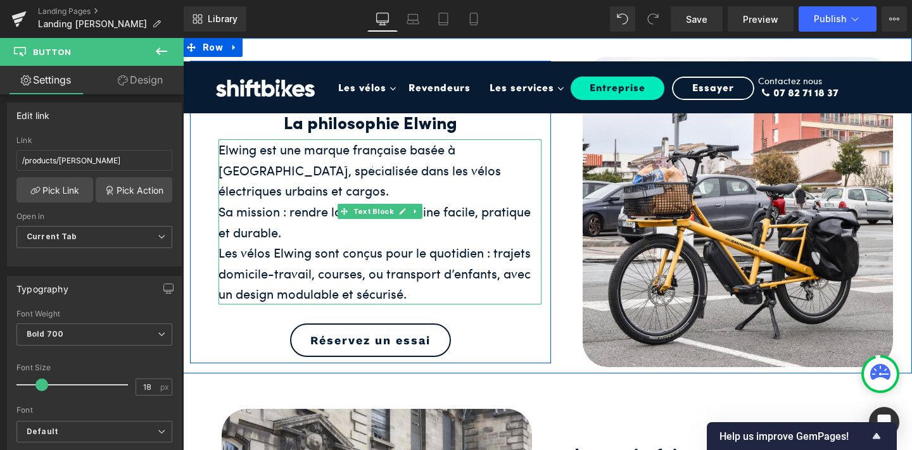
click at [460, 226] on div "Sa mission : rendre la mobilité urbaine facile, pratique et durable." at bounding box center [380, 221] width 323 height 41
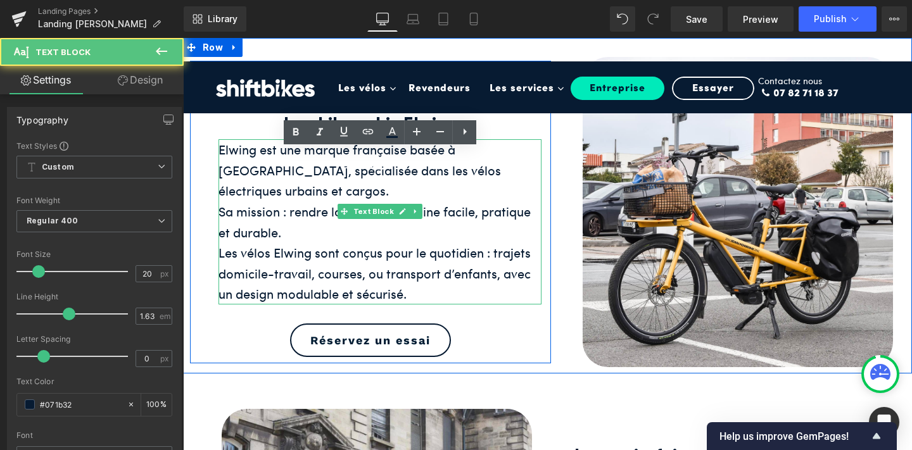
click at [460, 226] on div "Sa mission : rendre la mobilité urbaine facile, pratique et durable." at bounding box center [380, 221] width 323 height 41
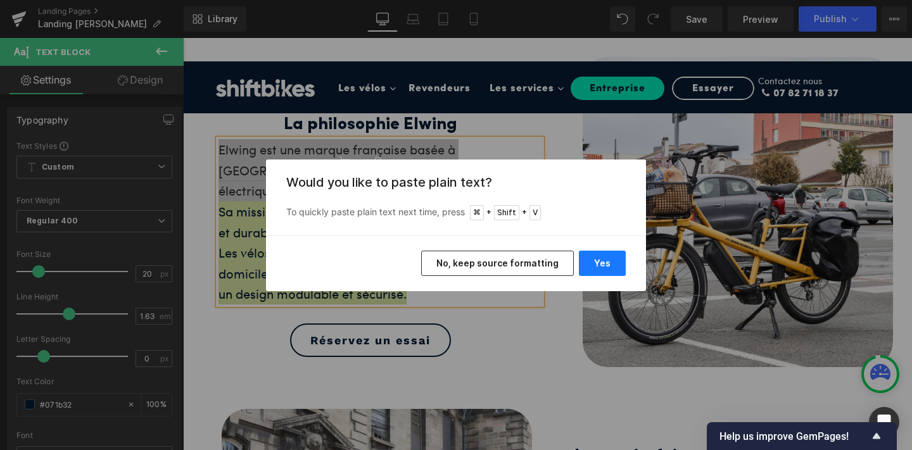
click at [595, 257] on button "Yes" at bounding box center [602, 263] width 47 height 25
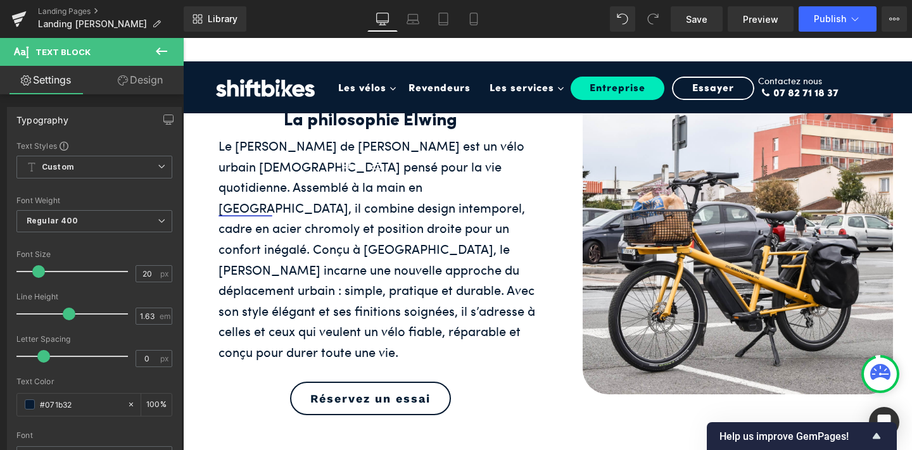
click at [420, 124] on nav "Les vélos Toggle Dropdown Vélo de ville Toggle Dropdown Shift 1 Shift 2 Skill S…" at bounding box center [588, 99] width 518 height 76
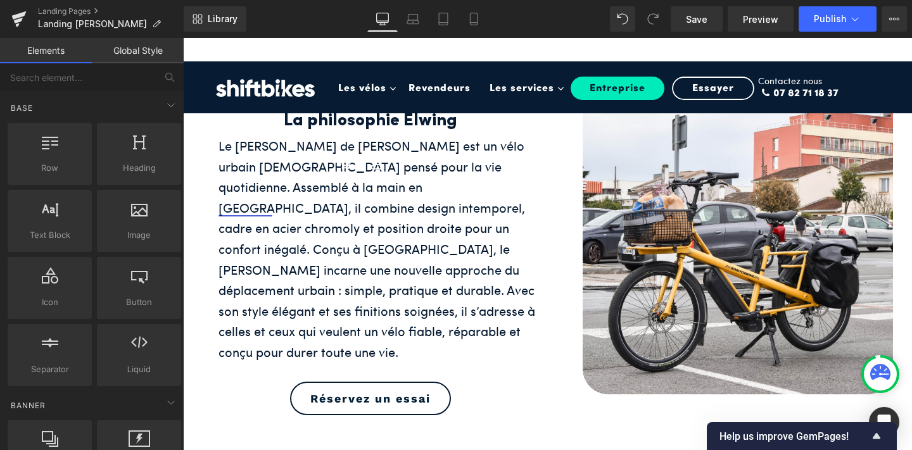
click at [420, 124] on nav "Les vélos Toggle Dropdown Vélo de ville Toggle Dropdown Shift 1 Shift 2 Skill S…" at bounding box center [588, 99] width 518 height 76
click at [398, 120] on nav "Les vélos Toggle Dropdown Vélo de ville Toggle Dropdown Shift 1 Shift 2 Skill S…" at bounding box center [588, 99] width 518 height 76
click at [449, 123] on nav "Les vélos Toggle Dropdown Vélo de ville Toggle Dropdown Shift 1 Shift 2 Skill S…" at bounding box center [588, 99] width 518 height 76
click at [414, 119] on nav "Les vélos Toggle Dropdown Vélo de ville Toggle Dropdown Shift 1 Shift 2 Skill S…" at bounding box center [588, 99] width 518 height 76
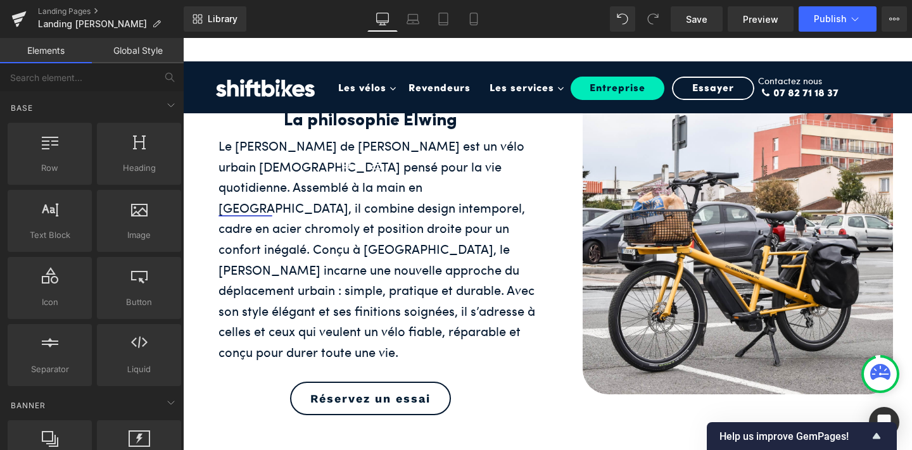
click at [412, 119] on nav "Les vélos Toggle Dropdown Vélo de ville Toggle Dropdown Shift 1 Shift 2 Skill S…" at bounding box center [588, 99] width 518 height 76
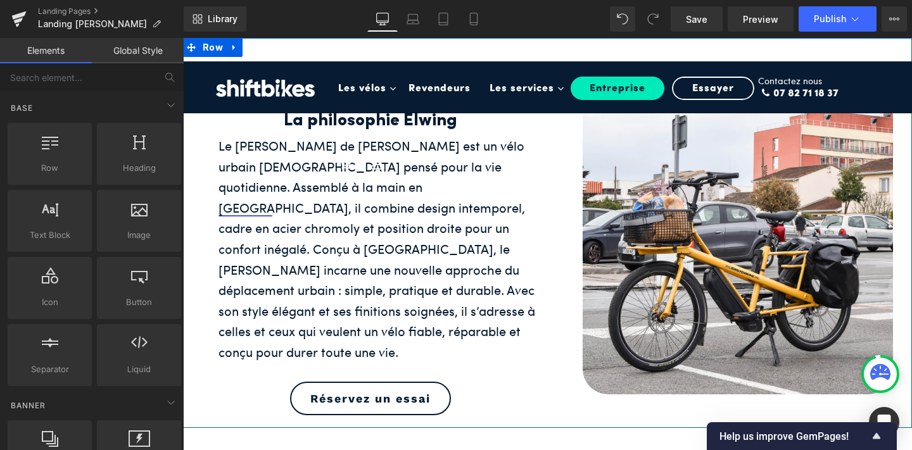
click at [398, 51] on div at bounding box center [547, 47] width 729 height 19
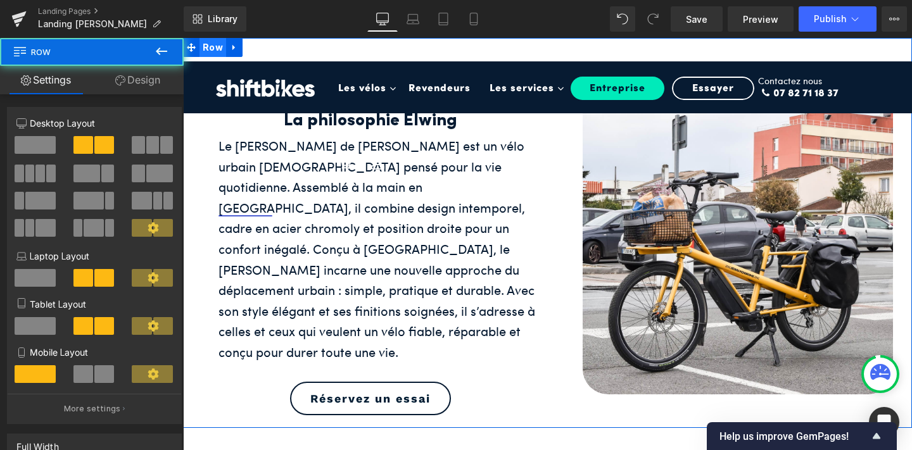
click at [213, 44] on span "Row" at bounding box center [213, 47] width 27 height 19
click at [134, 78] on link "Design" at bounding box center [138, 80] width 92 height 29
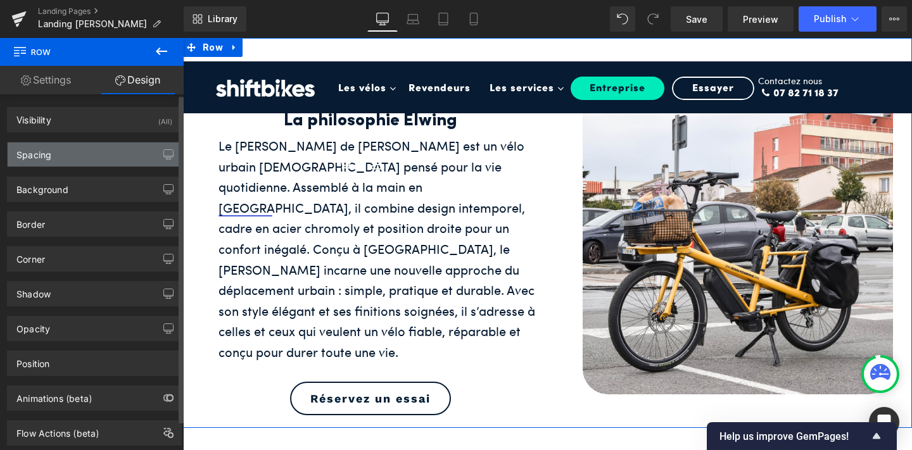
click at [124, 151] on div "Spacing" at bounding box center [95, 155] width 174 height 24
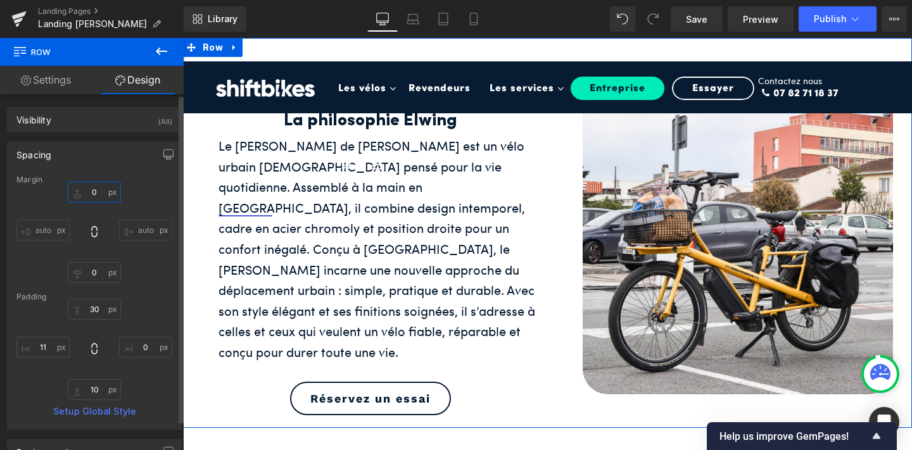
click at [89, 194] on input "0" at bounding box center [94, 192] width 53 height 21
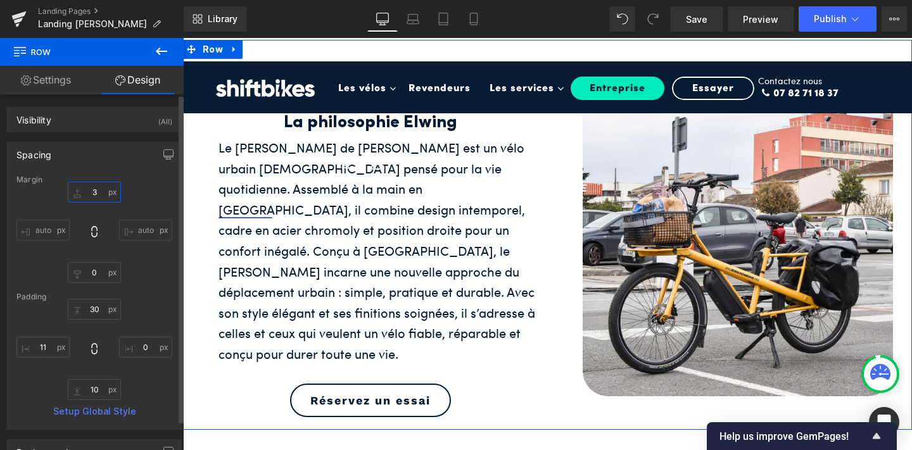
type input "30"
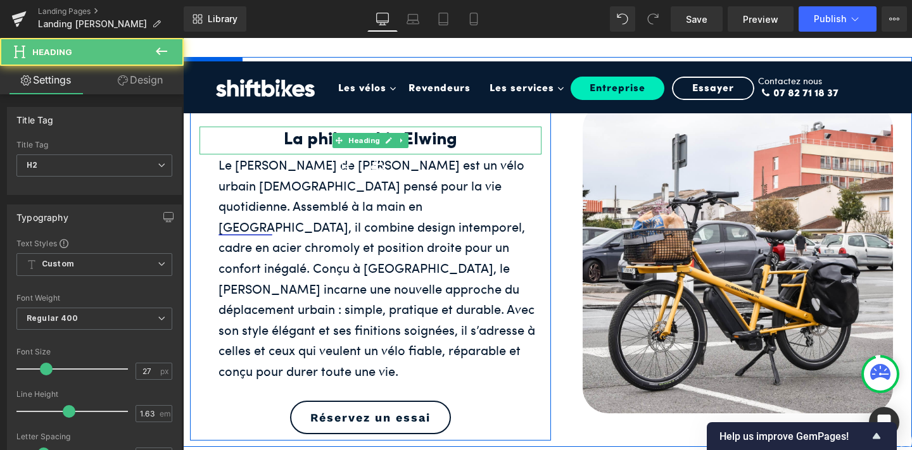
click at [422, 144] on h2 "La philosophie Elwing" at bounding box center [371, 141] width 342 height 28
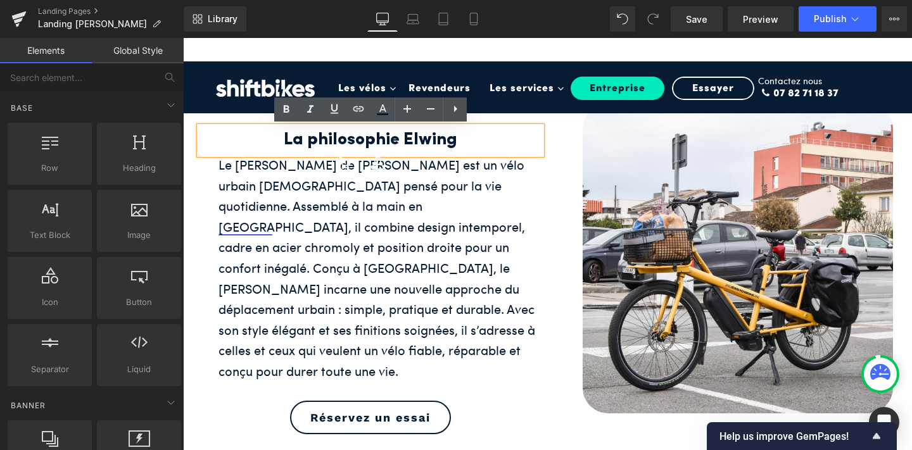
drag, startPoint x: 461, startPoint y: 136, endPoint x: 331, endPoint y: 141, distance: 129.3
click at [331, 137] on div "Les vélos Toggle Dropdown Vélo de ville Toggle Dropdown Shift 1 Shift 2 Skill S…" at bounding box center [611, 99] width 564 height 76
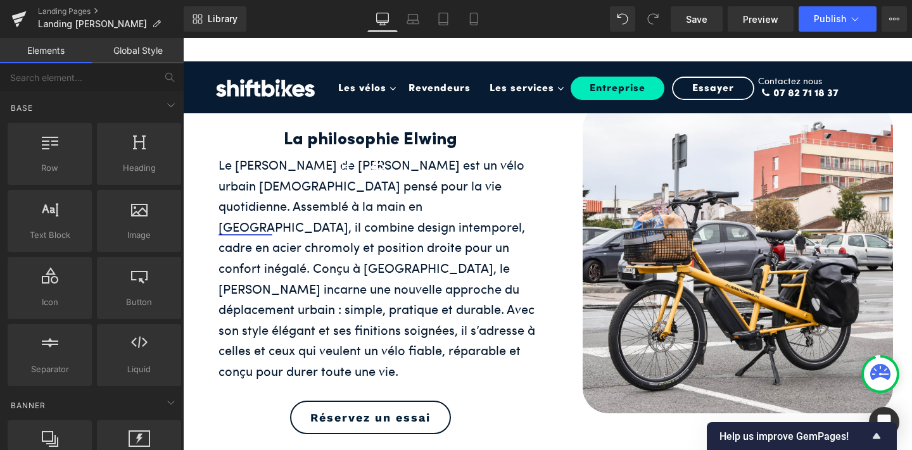
click at [462, 155] on div "Le Jean II de Jean Fourche est un vélo urbain français pensé pour la vie quotid…" at bounding box center [380, 268] width 323 height 227
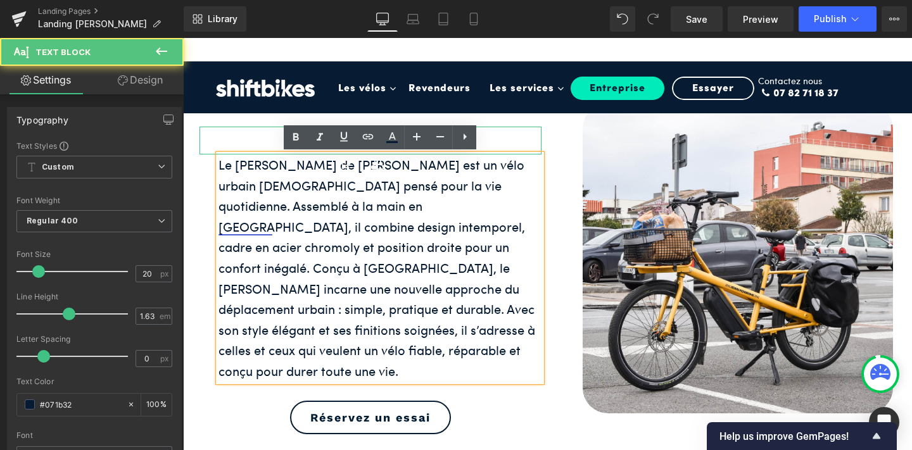
click at [497, 139] on h2 "La philosophie Elwing" at bounding box center [371, 141] width 342 height 28
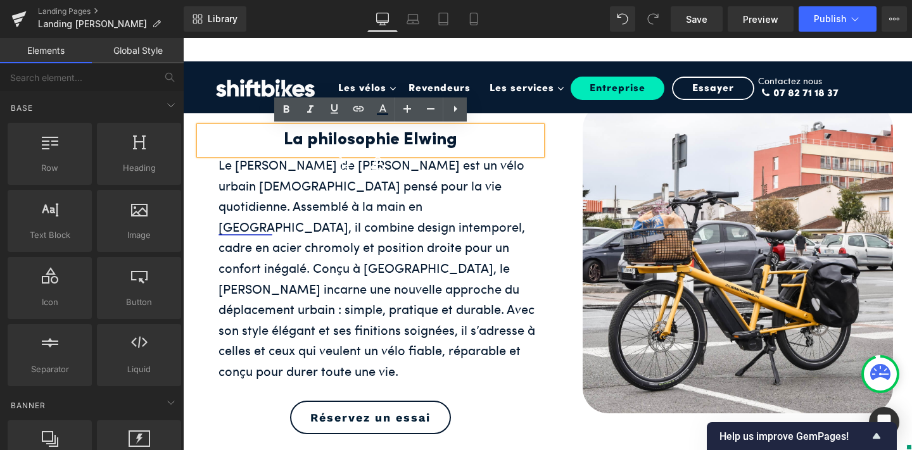
drag, startPoint x: 480, startPoint y: 135, endPoint x: 405, endPoint y: 131, distance: 74.9
click at [405, 131] on nav "Les vélos Toggle Dropdown Vélo de ville Toggle Dropdown Shift 1 Shift 2 Skill S…" at bounding box center [588, 99] width 518 height 76
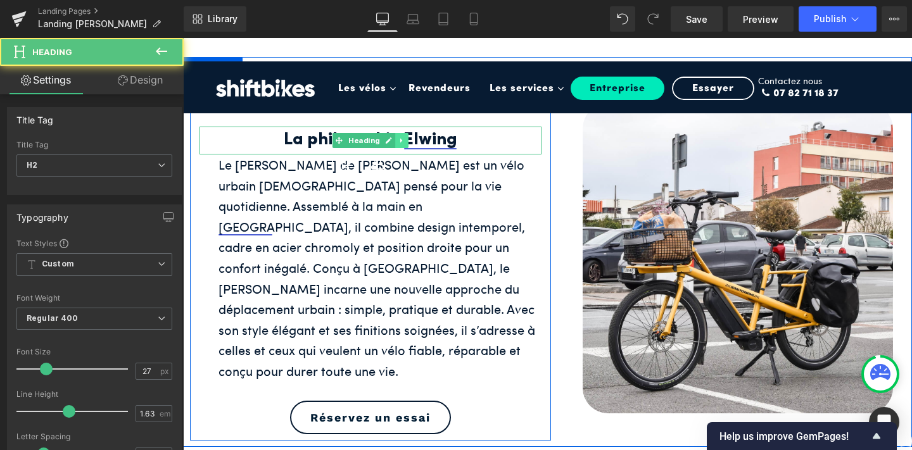
drag, startPoint x: 461, startPoint y: 143, endPoint x: 407, endPoint y: 143, distance: 53.9
click at [407, 143] on div "La philosophie Elwing Heading" at bounding box center [371, 141] width 342 height 28
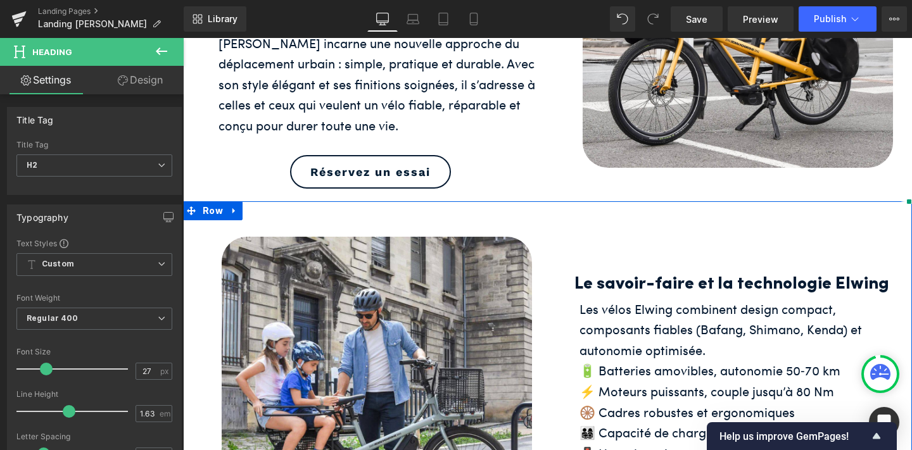
scroll to position [283, 0]
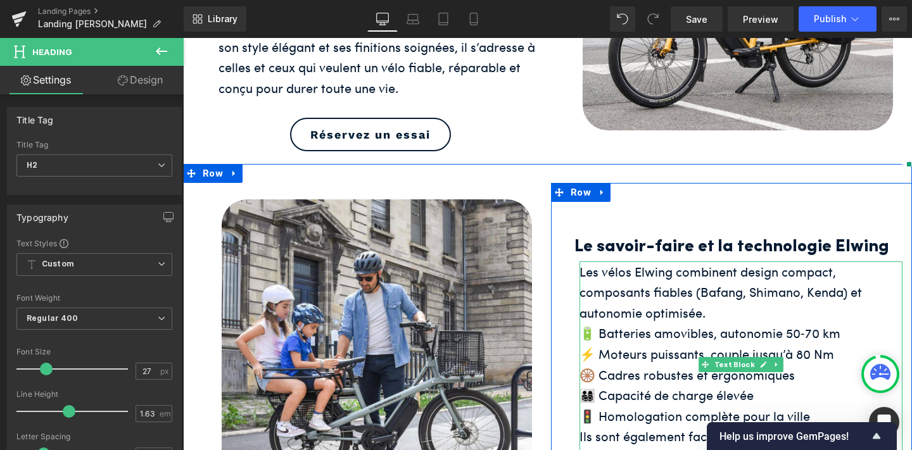
click at [642, 344] on div "⚡ Moteurs puissants, couple jusqu’à 80 Nm" at bounding box center [741, 354] width 323 height 21
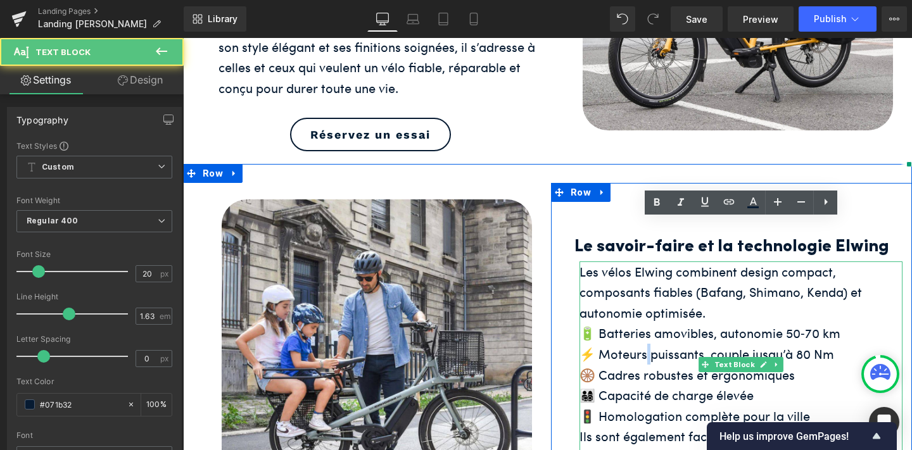
click at [642, 344] on div "⚡ Moteurs puissants, couple jusqu’à 80 Nm" at bounding box center [741, 354] width 323 height 21
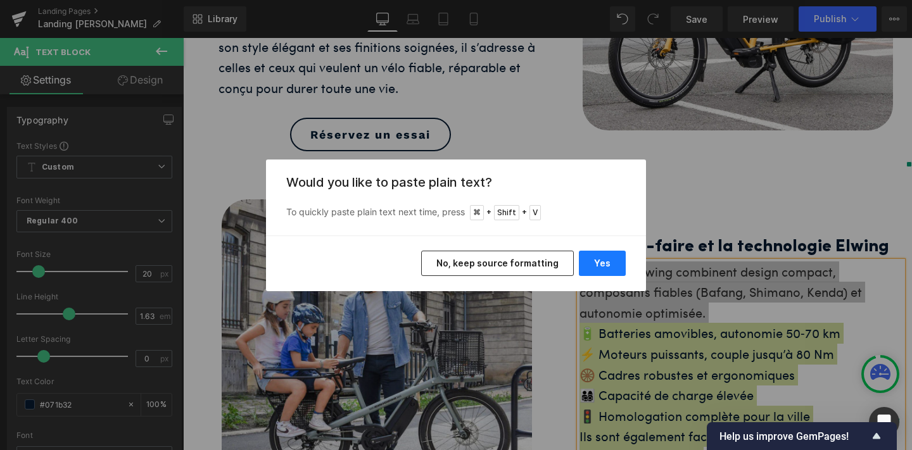
click at [608, 260] on button "Yes" at bounding box center [602, 263] width 47 height 25
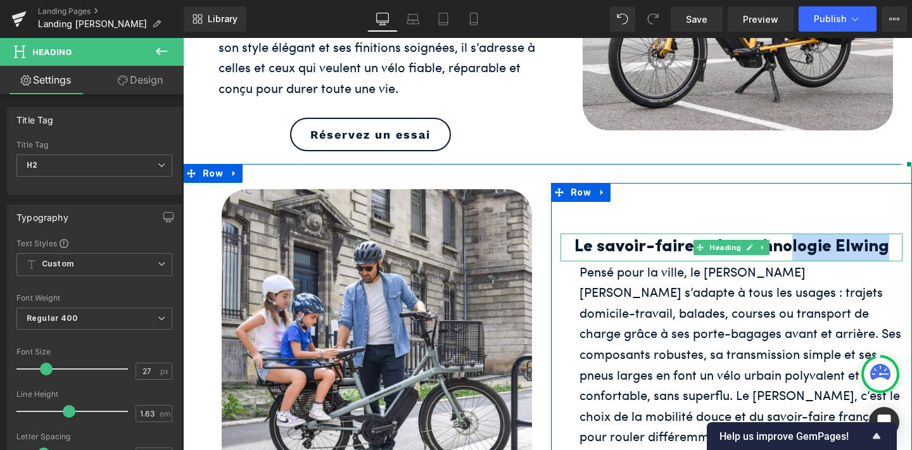
drag, startPoint x: 886, startPoint y: 205, endPoint x: 793, endPoint y: 207, distance: 93.1
click at [793, 234] on h2 "Le savoir-faire et la technologie Elwing" at bounding box center [732, 248] width 342 height 28
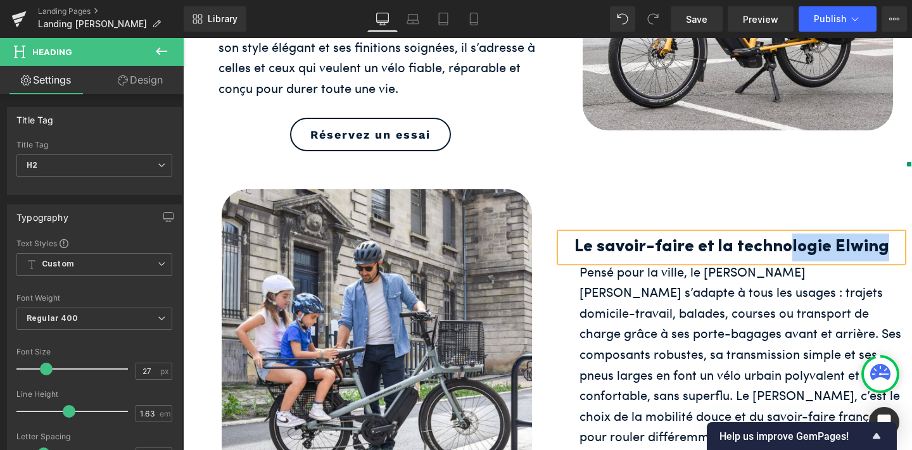
click at [868, 234] on h2 "Le savoir-faire et la technologie Elwing" at bounding box center [732, 248] width 342 height 28
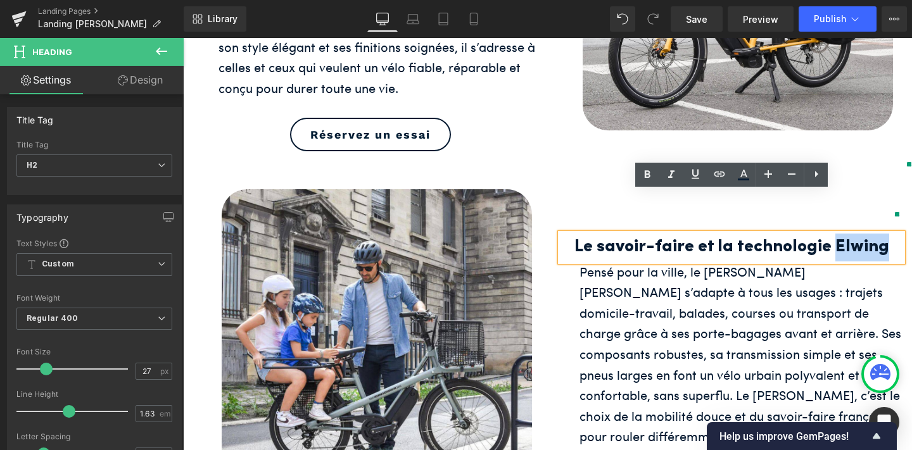
drag, startPoint x: 889, startPoint y: 203, endPoint x: 837, endPoint y: 202, distance: 52.0
click at [837, 234] on h2 "Le savoir-faire et la technologie Elwing" at bounding box center [732, 248] width 342 height 28
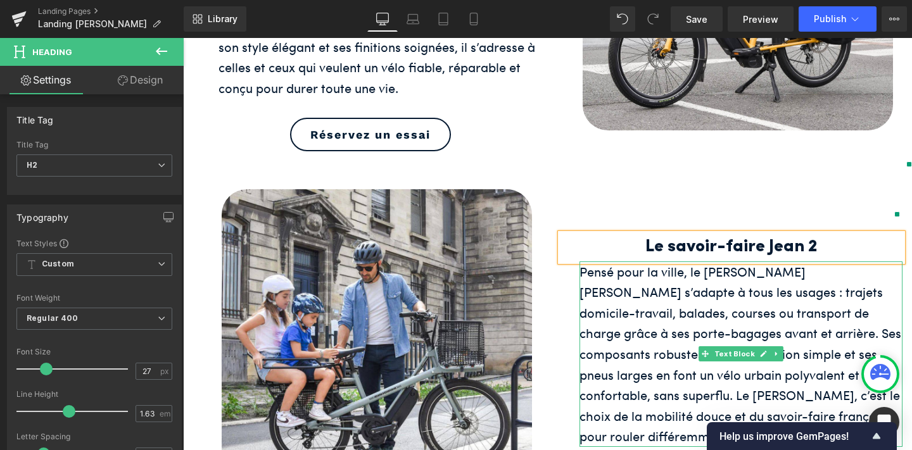
click at [841, 262] on div "Pensé pour la ville, le Jean Fourche Jean II s’adapte à tous les usages : traje…" at bounding box center [741, 355] width 323 height 186
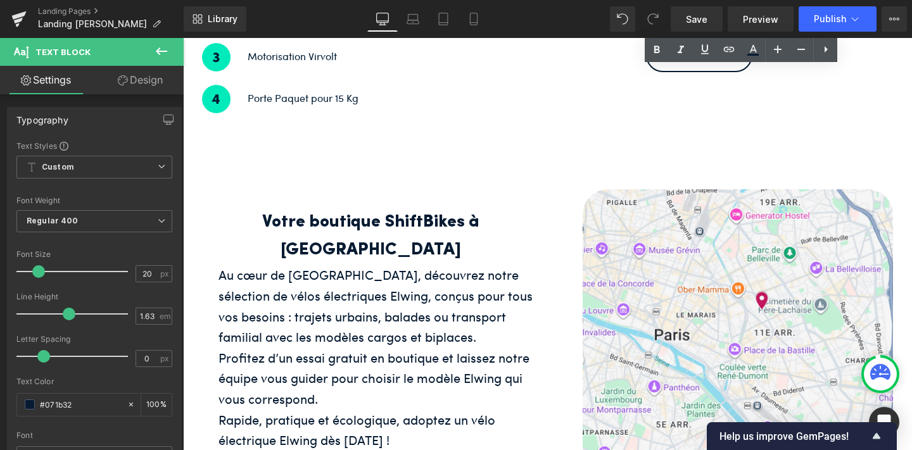
scroll to position [1136, 0]
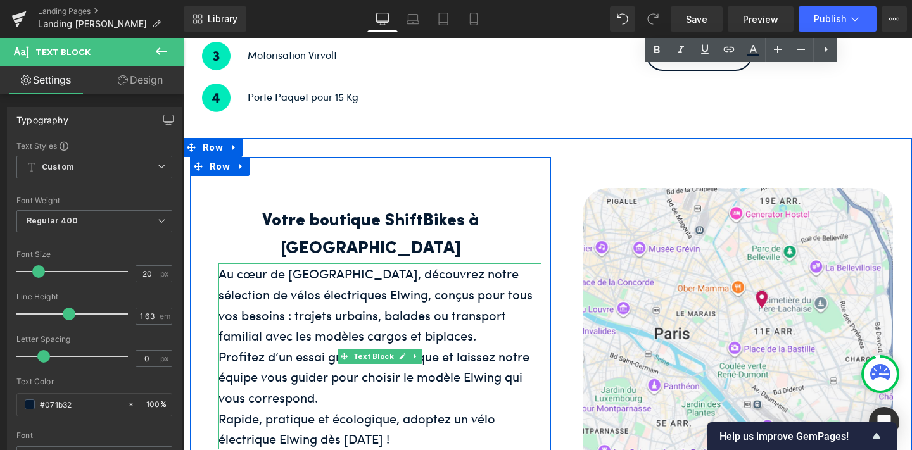
drag, startPoint x: 417, startPoint y: 369, endPoint x: 222, endPoint y: 210, distance: 251.2
click at [222, 264] on div "Au cœur de Paris, découvrez notre sélection de vélos électriques Elwing, conçus…" at bounding box center [380, 357] width 323 height 186
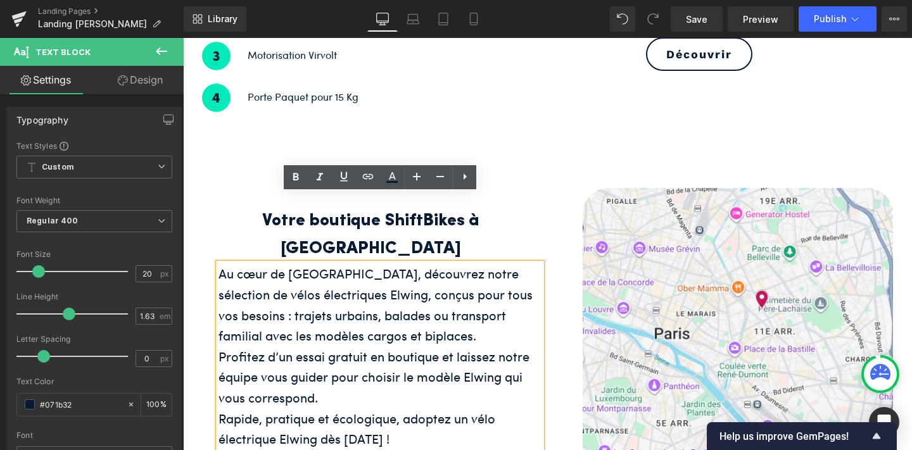
copy div "Au cœur de Paris, découvrez notre sélection de vélos électriques Elwing, conçus…"
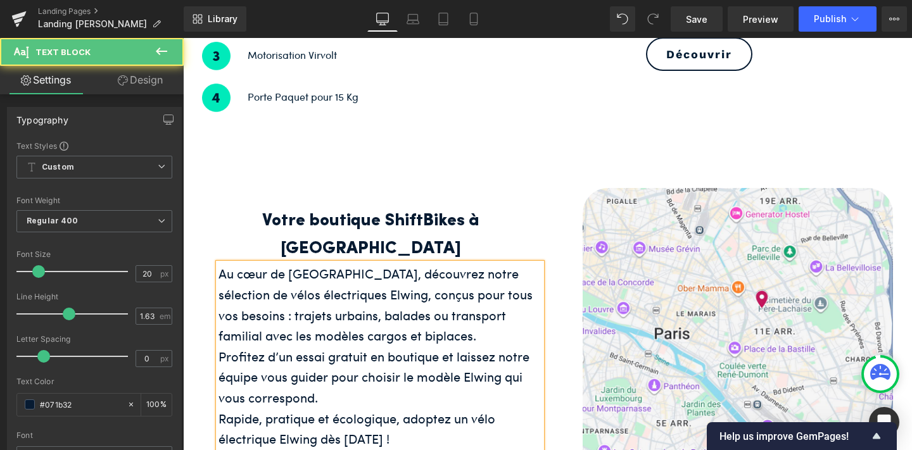
click at [440, 409] on div "Rapide, pratique et écologique, adoptez un vélo électrique Elwing dès aujourd’h…" at bounding box center [380, 429] width 323 height 41
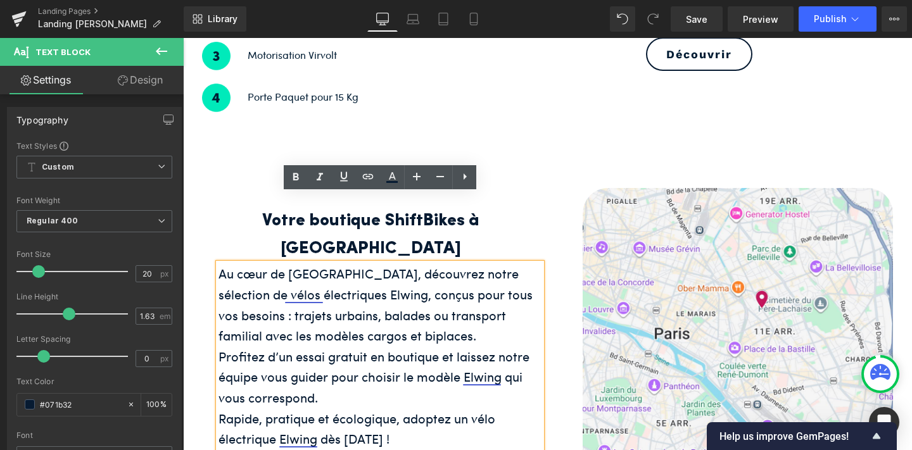
drag, startPoint x: 421, startPoint y: 368, endPoint x: 220, endPoint y: 206, distance: 258.6
click at [220, 264] on div "Au cœur de Paris, découvrez notre sélection de vélos électriques Elwing, conçus…" at bounding box center [380, 357] width 323 height 186
copy div "Au cœur de Paris, découvrez notre sélection de vélos électriques Elwing, conçus…"
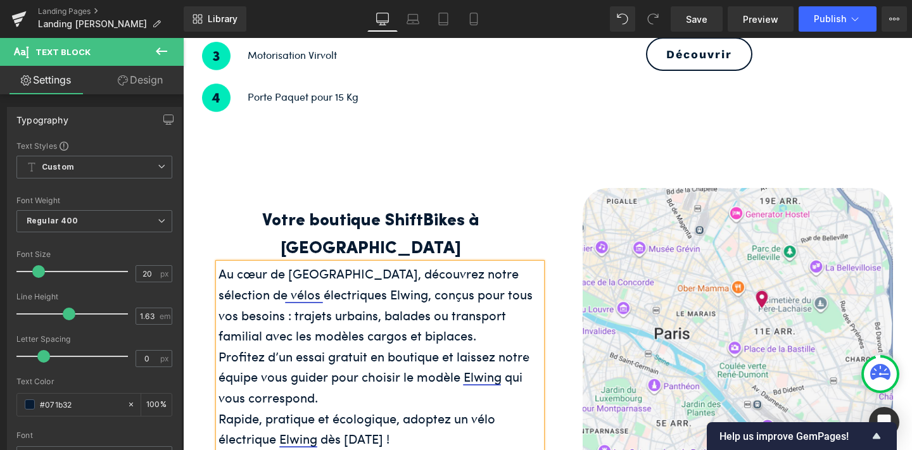
click at [455, 347] on div "Profitez d’un essai gratuit en boutique et laissez notre équipe vous guider pou…" at bounding box center [380, 378] width 323 height 62
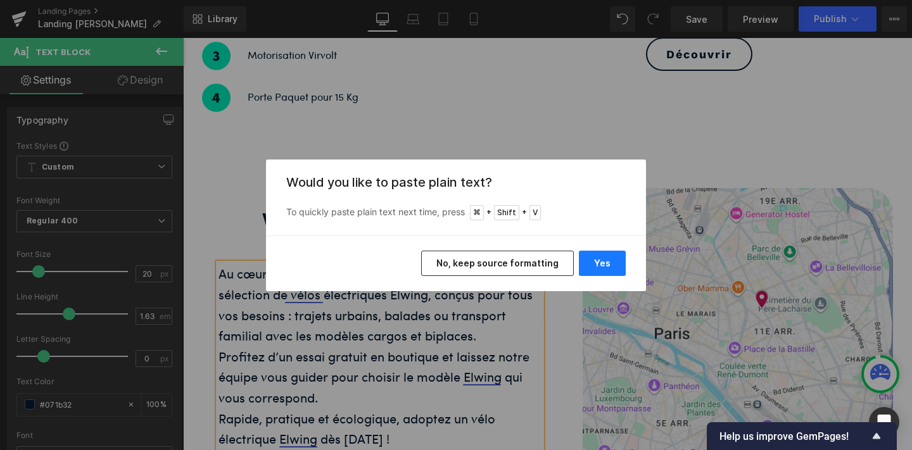
click at [608, 255] on button "Yes" at bounding box center [602, 263] width 47 height 25
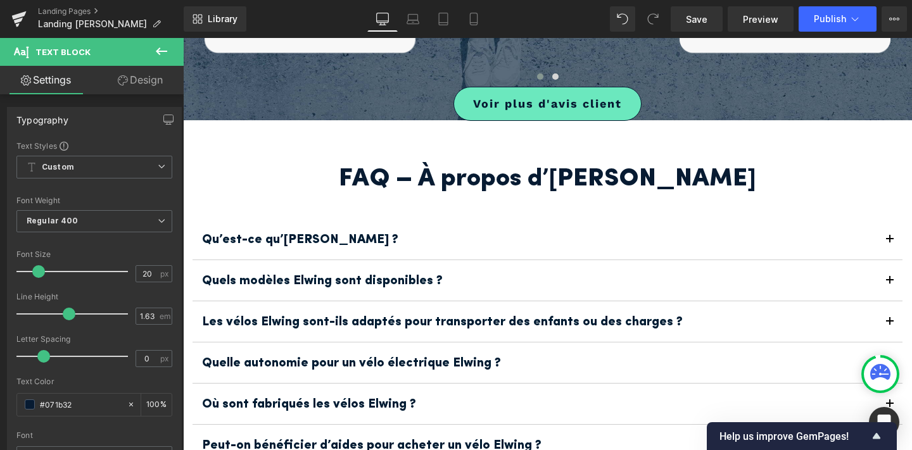
scroll to position [2010, 0]
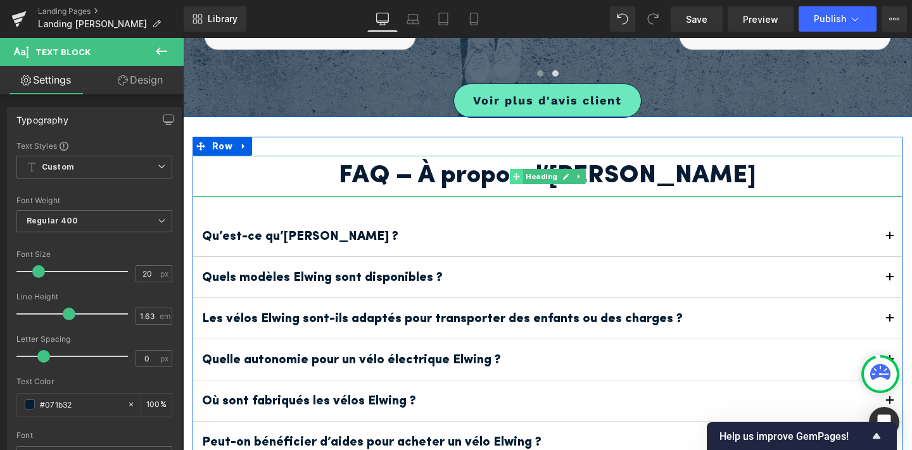
click at [519, 169] on span at bounding box center [515, 176] width 13 height 15
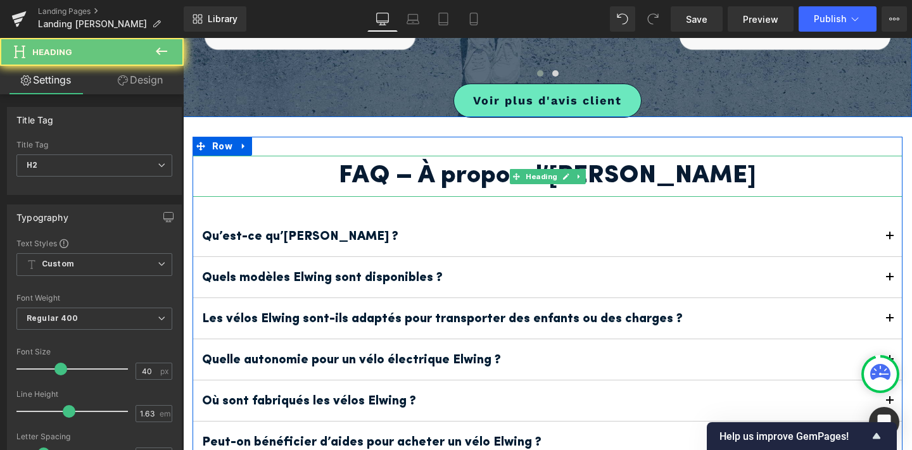
click at [481, 156] on h2 "FAQ – À propos d’Elwing" at bounding box center [548, 176] width 710 height 41
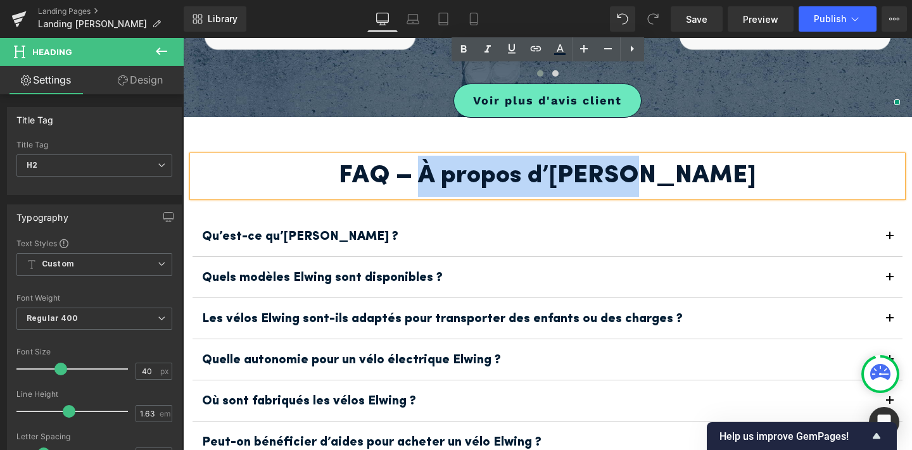
drag, startPoint x: 703, startPoint y: 91, endPoint x: 483, endPoint y: 79, distance: 220.1
click at [483, 156] on h2 "FAQ – À propos d’Elwing" at bounding box center [548, 176] width 710 height 41
paste div
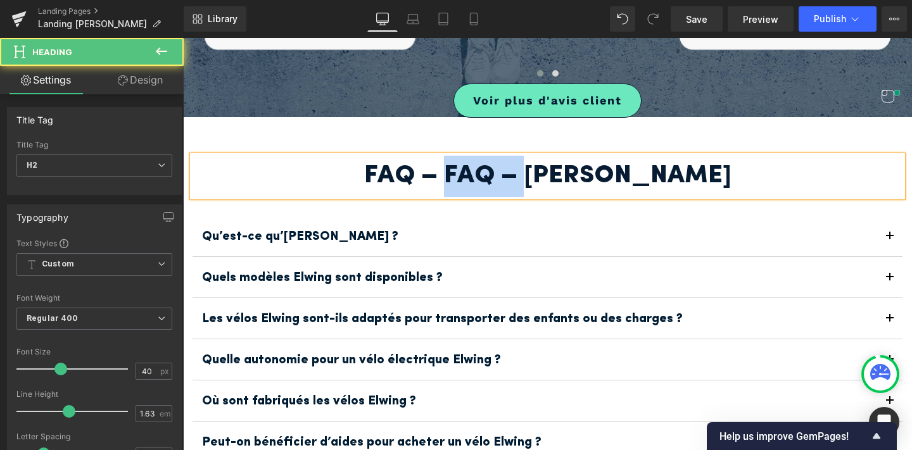
drag, startPoint x: 506, startPoint y: 90, endPoint x: 436, endPoint y: 86, distance: 69.8
click at [436, 156] on h2 "FAQ – FAQ – Jean Fourche Jean II" at bounding box center [548, 176] width 710 height 41
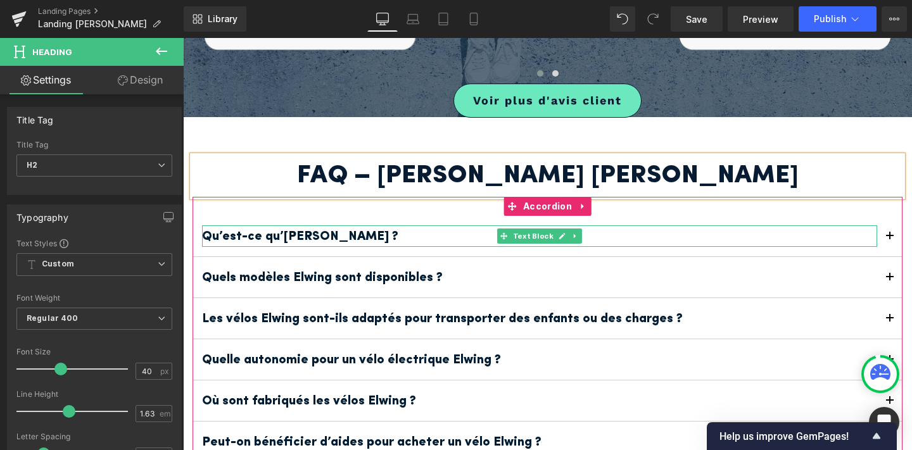
click at [404, 226] on p "Qu’est-ce qu’Elwing ?" at bounding box center [539, 237] width 675 height 22
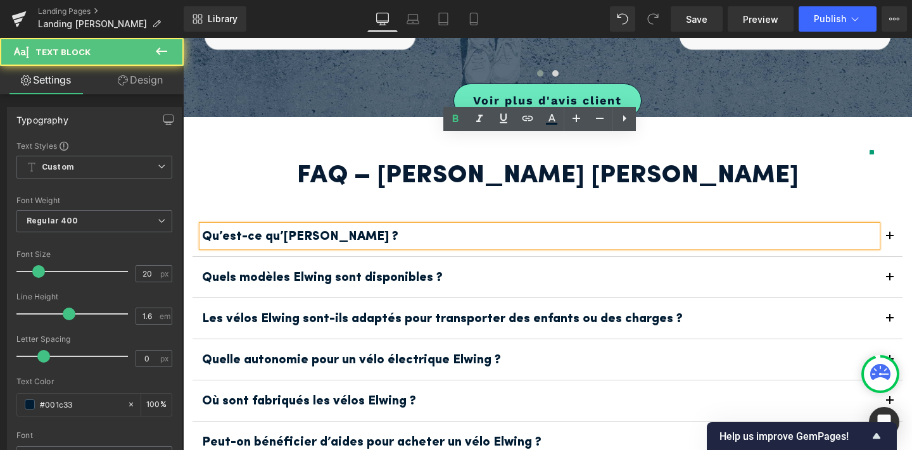
click at [367, 226] on p "Qu’est-ce qu’Elwing ?" at bounding box center [539, 237] width 675 height 22
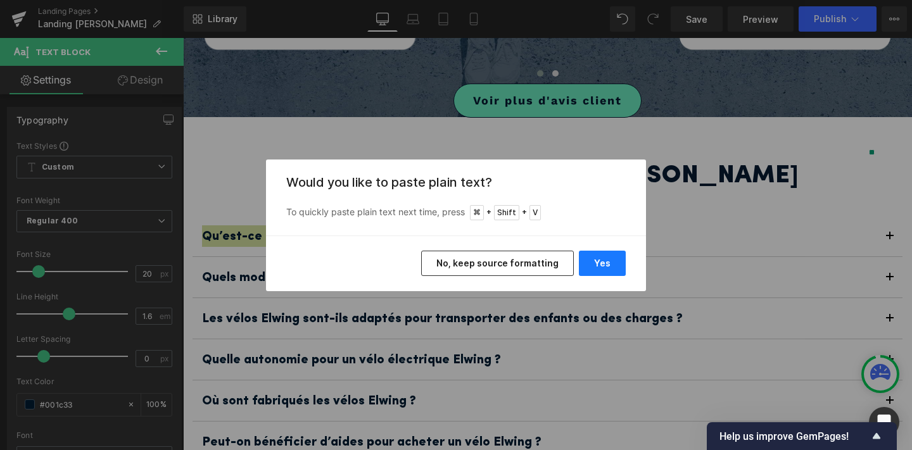
click at [609, 261] on button "Yes" at bounding box center [602, 263] width 47 height 25
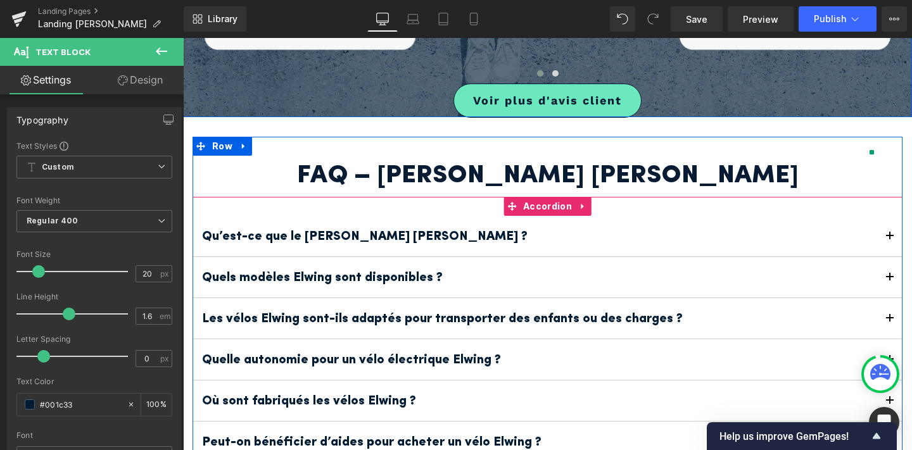
click at [895, 216] on button "button" at bounding box center [889, 236] width 25 height 41
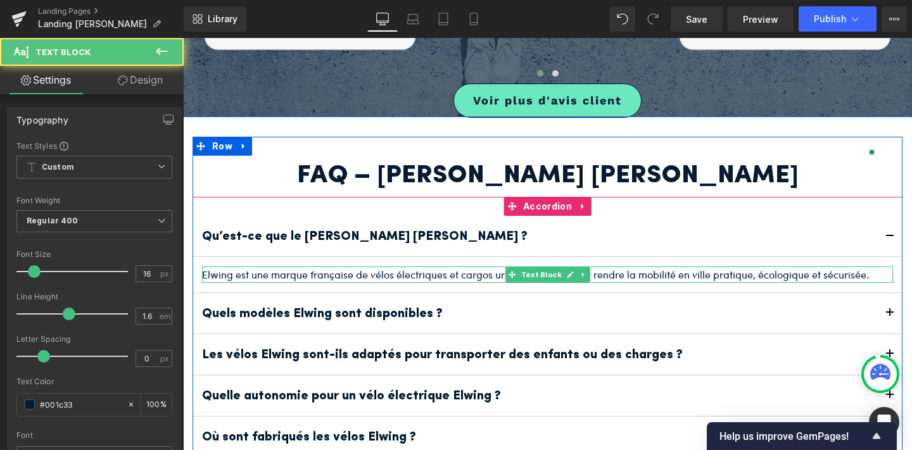
click at [402, 267] on div at bounding box center [547, 268] width 691 height 3
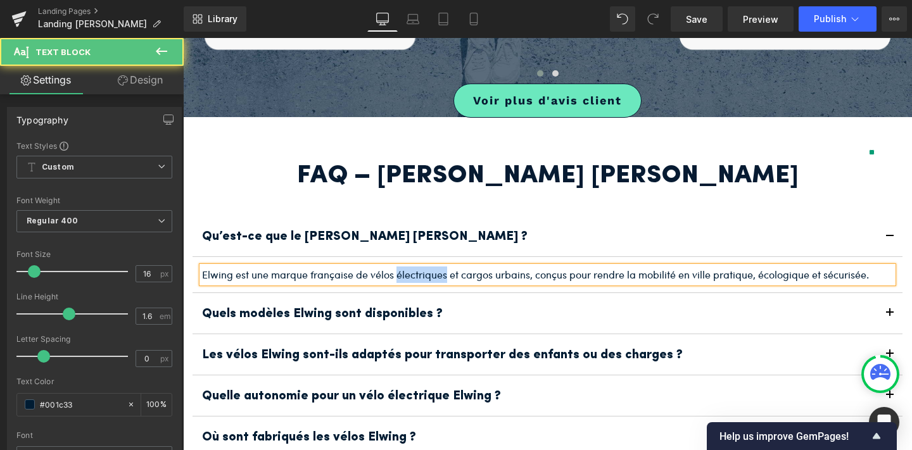
click at [402, 267] on p "Elwing est une marque française de vélos électriques et cargos urbains, conçus …" at bounding box center [547, 275] width 691 height 16
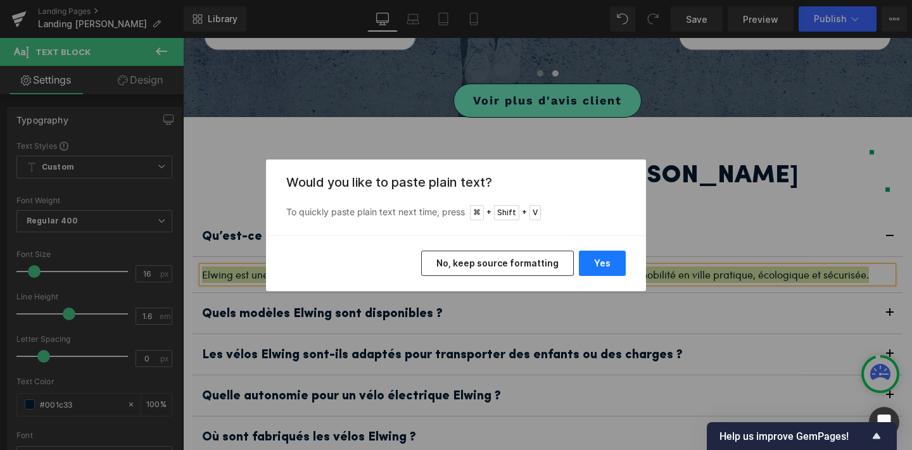
click at [595, 262] on button "Yes" at bounding box center [602, 263] width 47 height 25
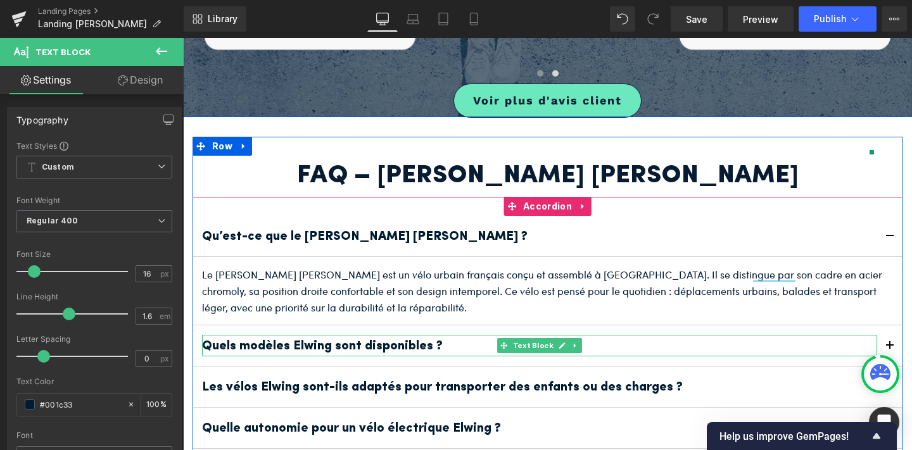
click at [411, 340] on b "Quels modèles Elwing sont disponibles ?" at bounding box center [322, 346] width 241 height 13
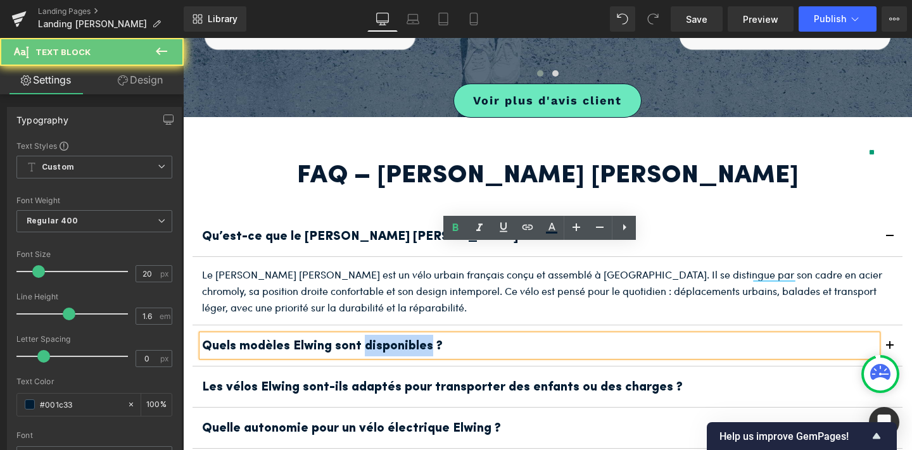
click at [411, 340] on b "Quels modèles Elwing sont disponibles ?" at bounding box center [322, 346] width 241 height 13
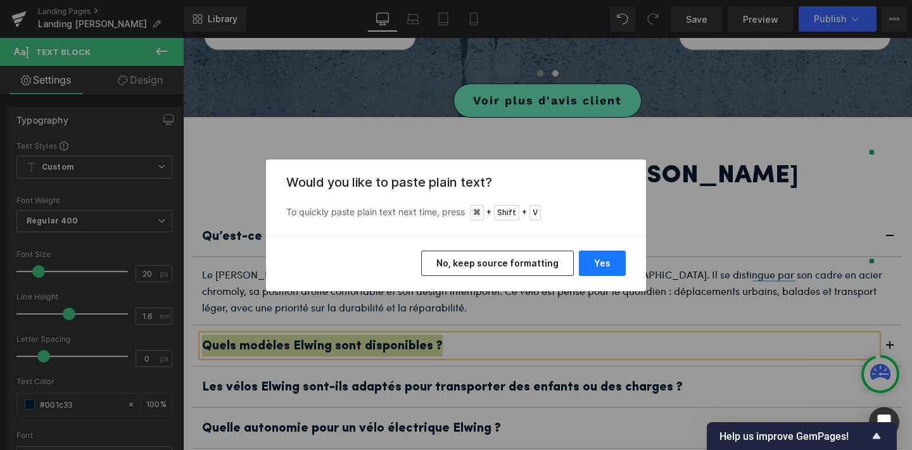
click at [604, 253] on button "Yes" at bounding box center [602, 263] width 47 height 25
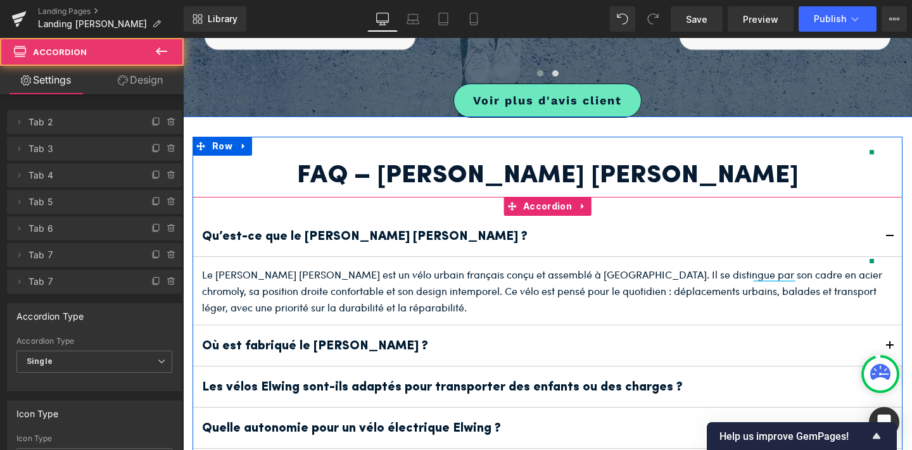
click at [890, 350] on span "button" at bounding box center [890, 350] width 0 height 0
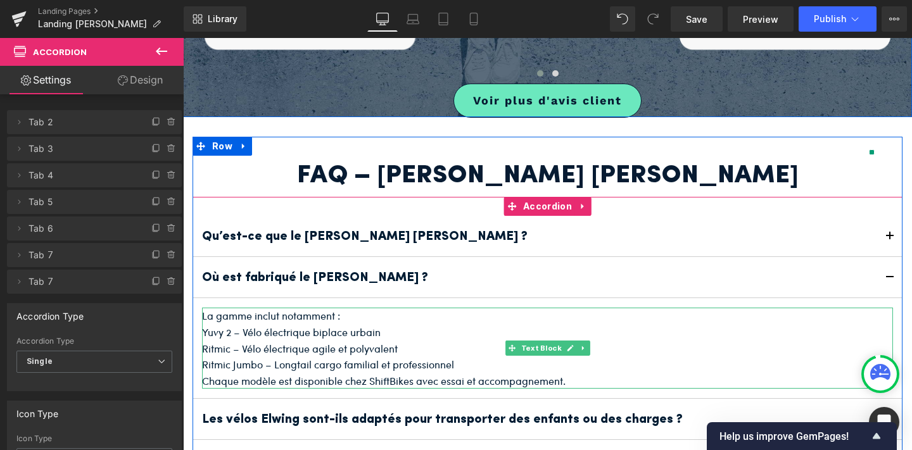
click at [372, 341] on p "Ritmic – Vélo électrique agile et polyvalent" at bounding box center [547, 349] width 691 height 16
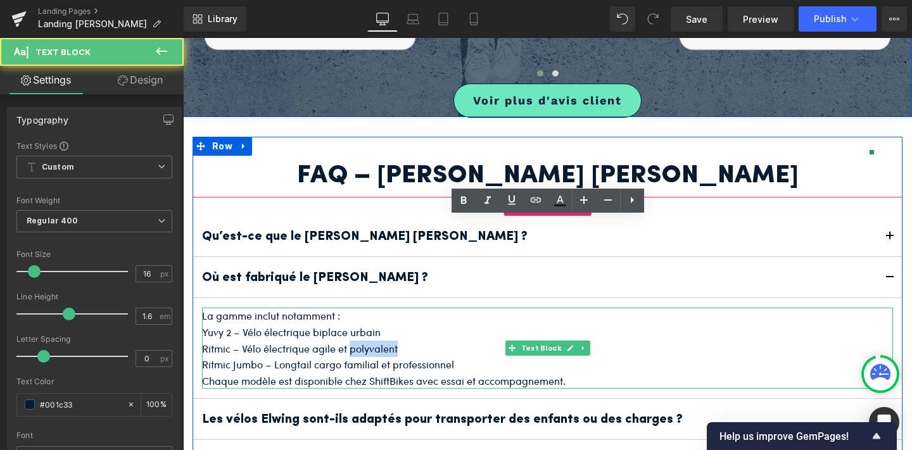
click at [372, 341] on p "Ritmic – Vélo électrique agile et polyvalent" at bounding box center [547, 349] width 691 height 16
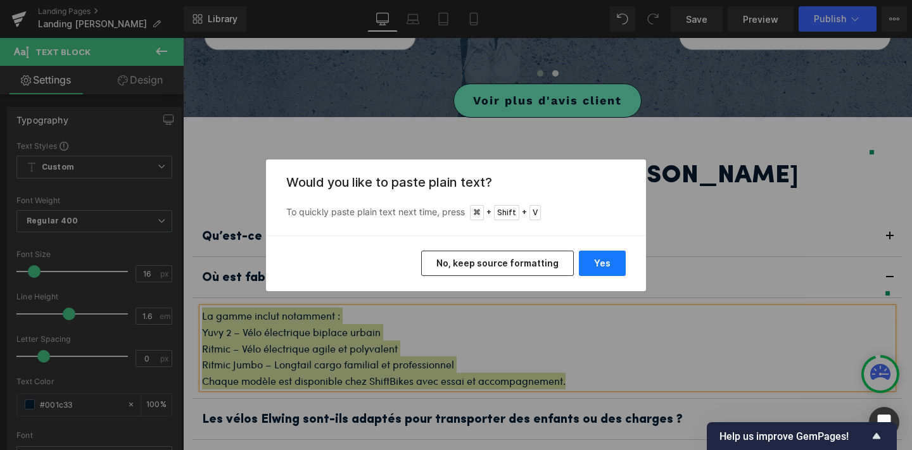
click at [603, 257] on button "Yes" at bounding box center [602, 263] width 47 height 25
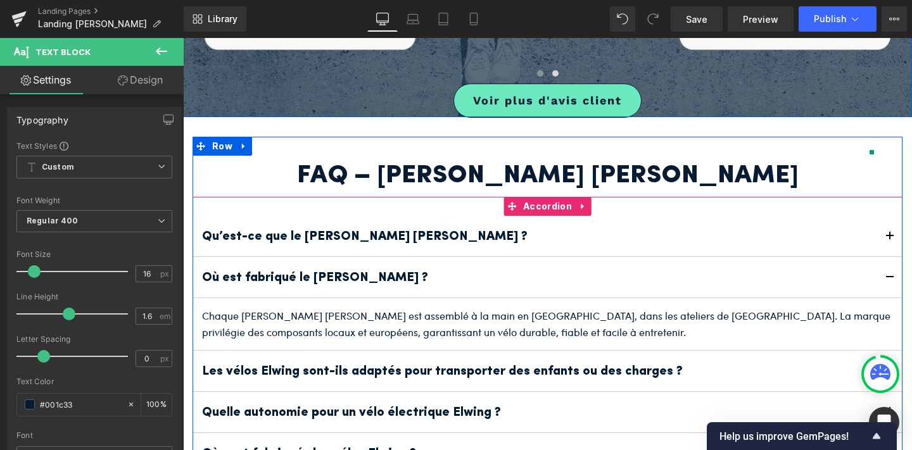
click at [887, 351] on button "button" at bounding box center [889, 371] width 25 height 41
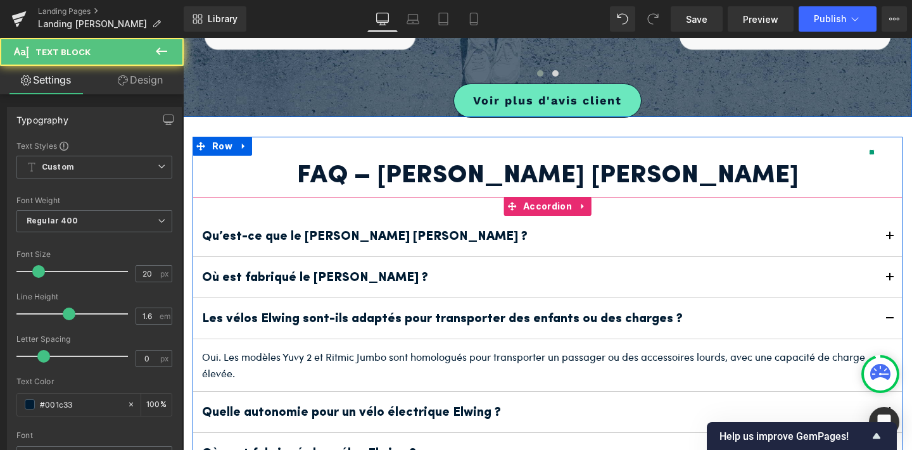
click at [481, 313] on b "Les vélos Elwing sont-ils adaptés pour transporter des enfants ou des charges ?" at bounding box center [442, 319] width 481 height 13
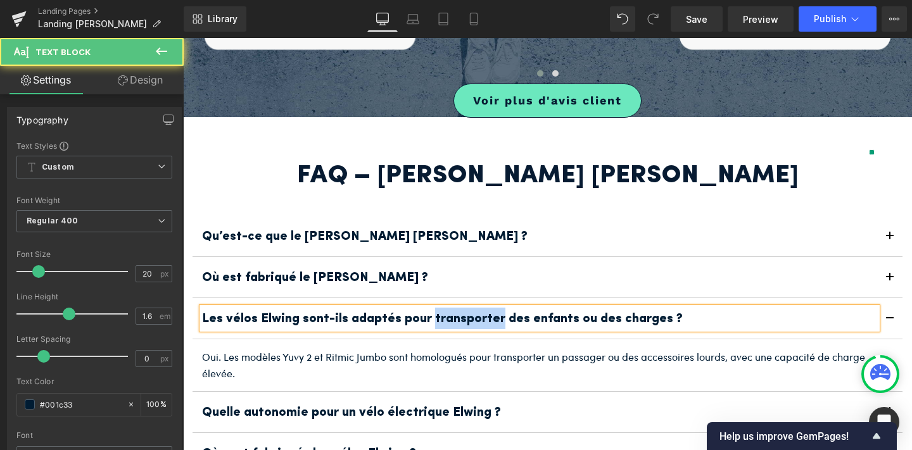
click at [481, 313] on b "Les vélos Elwing sont-ils adaptés pour transporter des enfants ou des charges ?" at bounding box center [442, 319] width 481 height 13
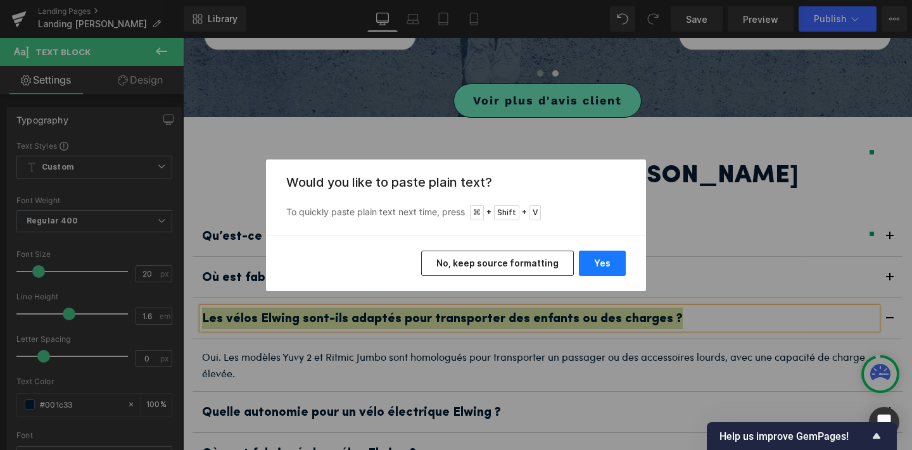
click at [608, 265] on button "Yes" at bounding box center [602, 263] width 47 height 25
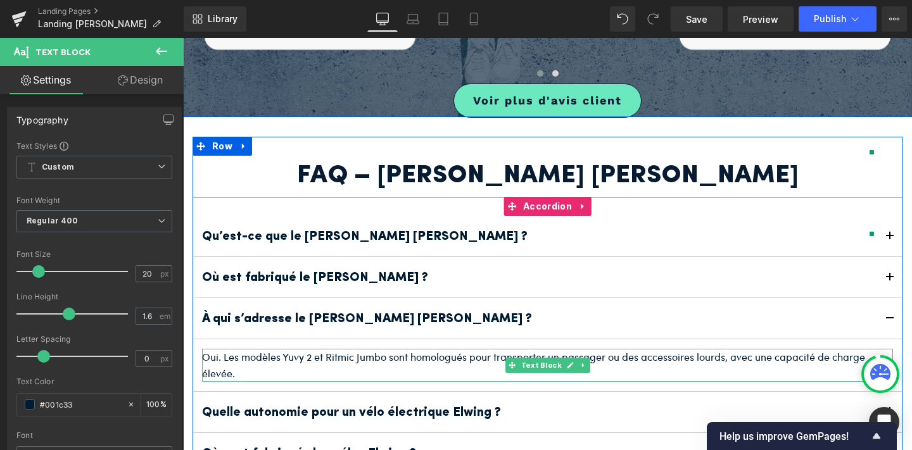
click at [414, 349] on p "Oui. Les modèles Yuvy 2 et Ritmic Jumbo sont homologués pour transporter un pas…" at bounding box center [547, 365] width 691 height 32
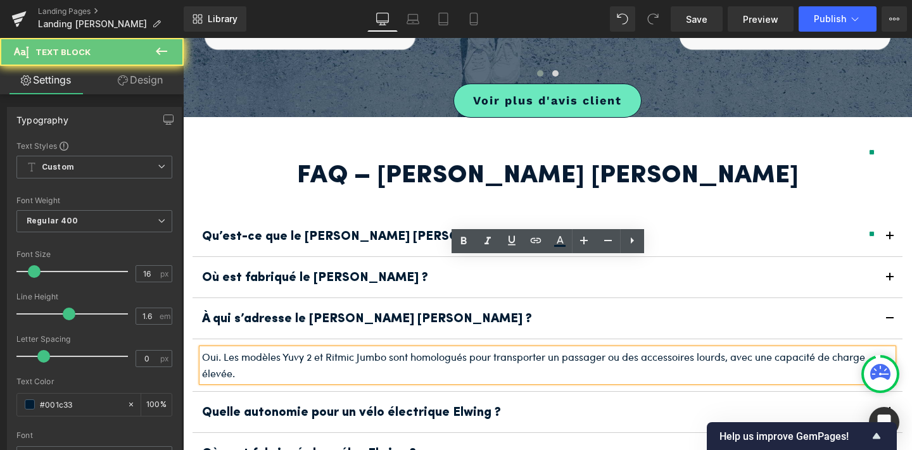
click at [414, 349] on p "Oui. Les modèles Yuvy 2 et Ritmic Jumbo sont homologués pour transporter un pas…" at bounding box center [547, 365] width 691 height 32
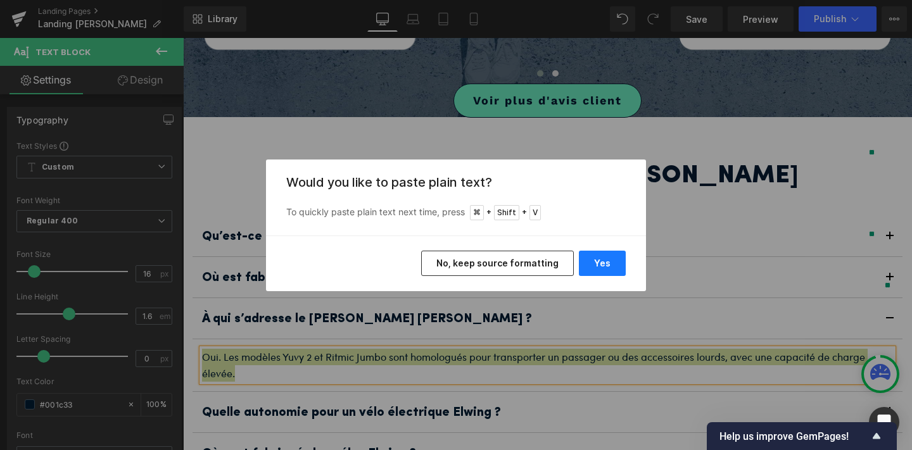
click at [603, 267] on button "Yes" at bounding box center [602, 263] width 47 height 25
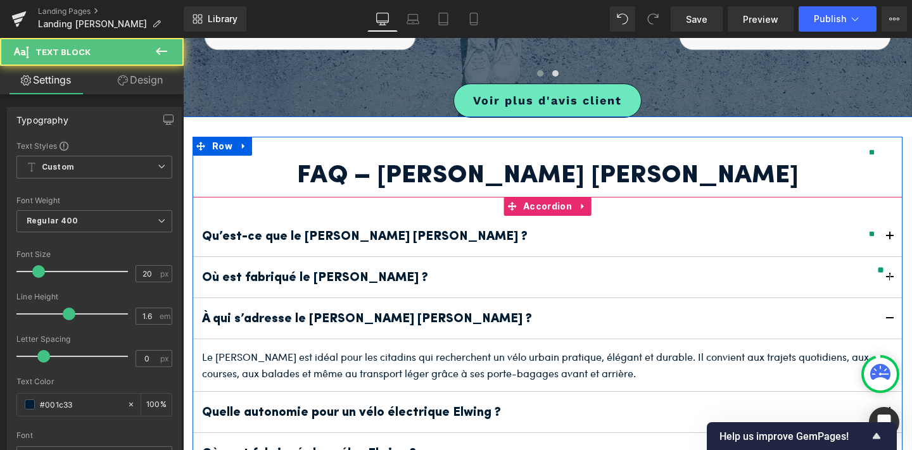
click at [386, 407] on b "Quelle autonomie pour un vélo électrique Elwing ?" at bounding box center [351, 413] width 299 height 13
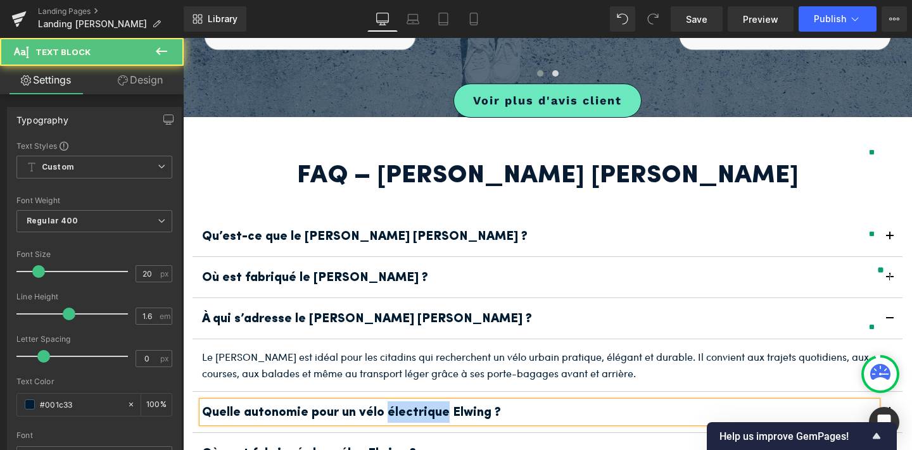
click at [386, 407] on b "Quelle autonomie pour un vélo électrique Elwing ?" at bounding box center [351, 413] width 299 height 13
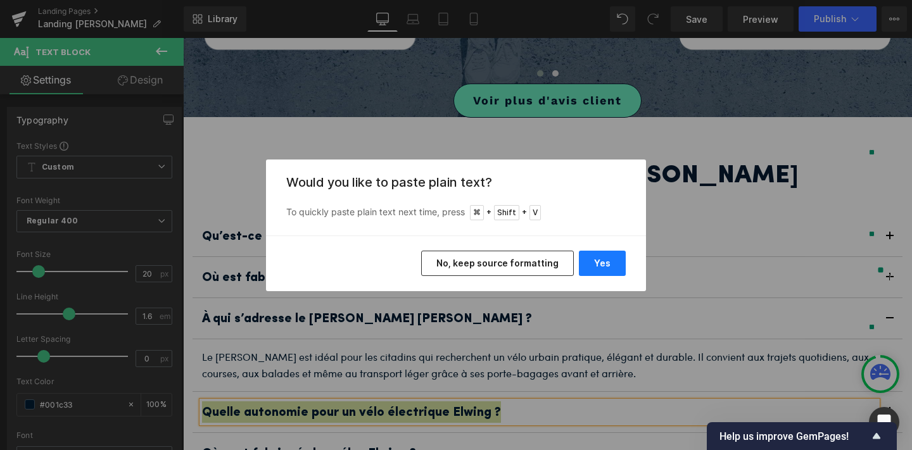
click at [603, 264] on button "Yes" at bounding box center [602, 263] width 47 height 25
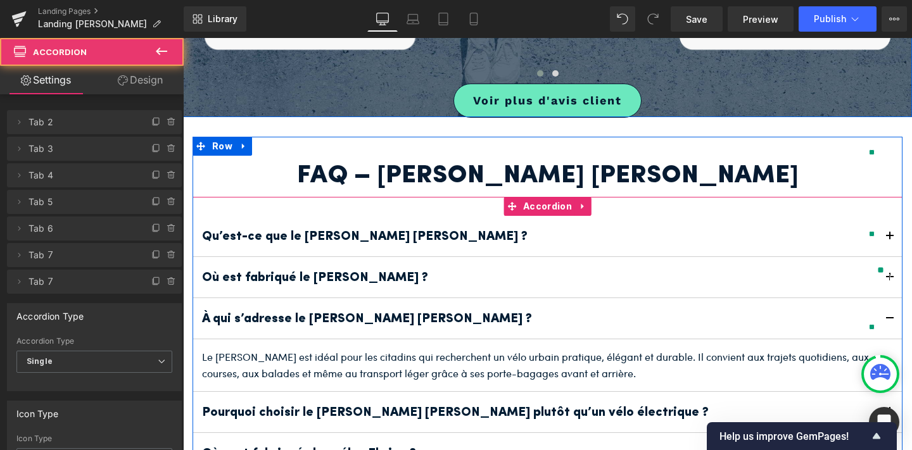
click at [893, 392] on button "button" at bounding box center [889, 412] width 25 height 41
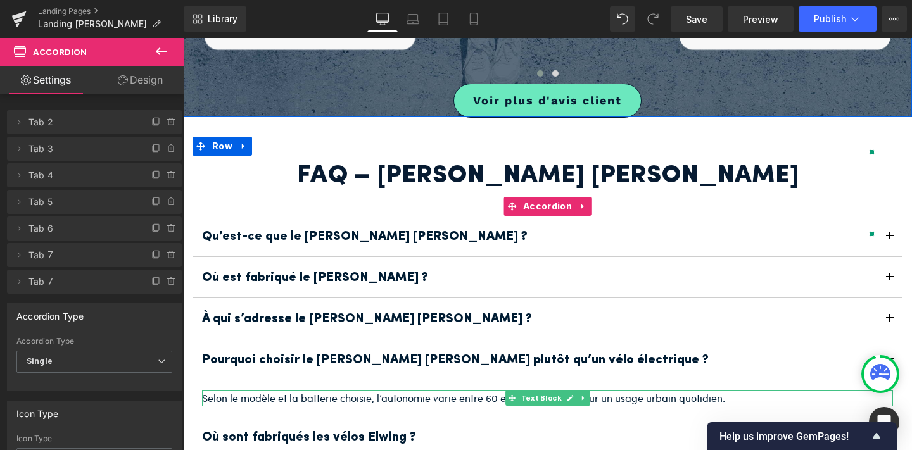
click at [619, 390] on p "Selon le modèle et la batterie choisie, l’autonomie varie entre 60 et 90 km, id…" at bounding box center [547, 398] width 691 height 16
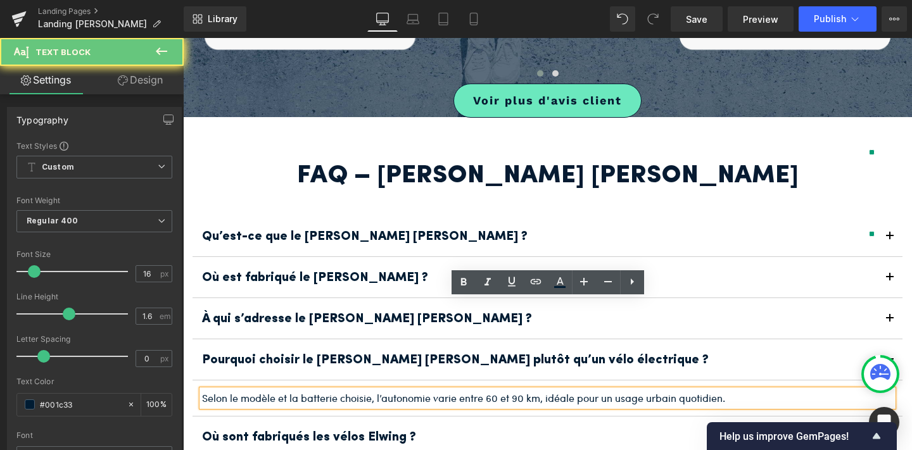
click at [619, 390] on p "Selon le modèle et la batterie choisie, l’autonomie varie entre 60 et 90 km, id…" at bounding box center [547, 398] width 691 height 16
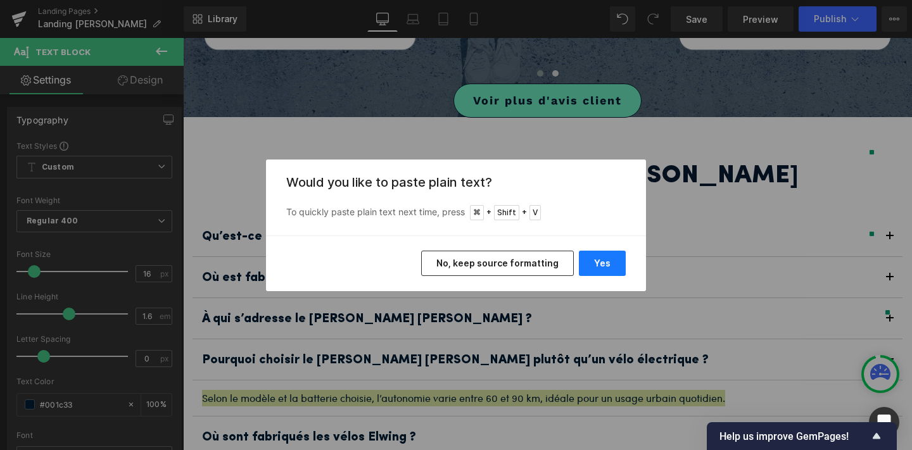
click at [604, 259] on button "Yes" at bounding box center [602, 263] width 47 height 25
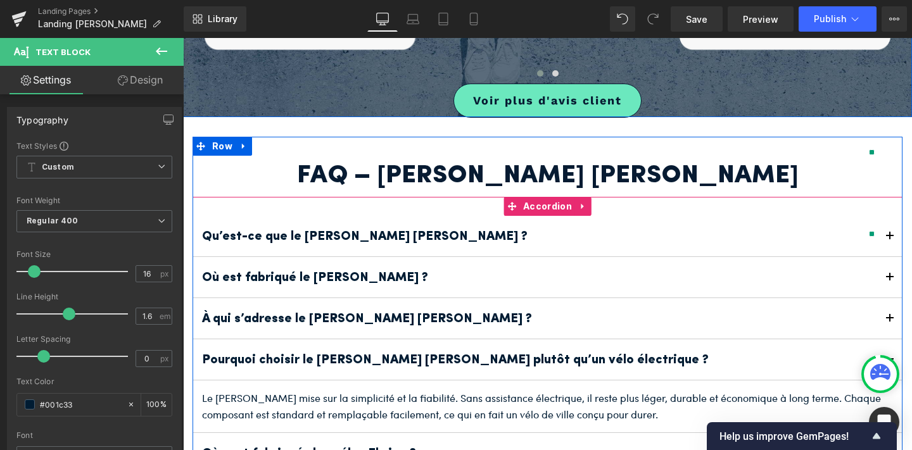
scroll to position [2084, 0]
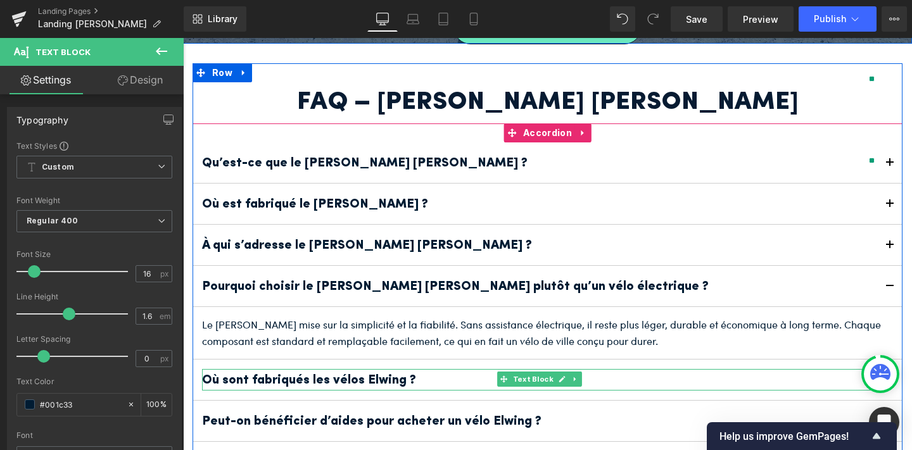
click at [461, 369] on p "Où sont fabriqués les vélos Elwing ?" at bounding box center [539, 380] width 675 height 22
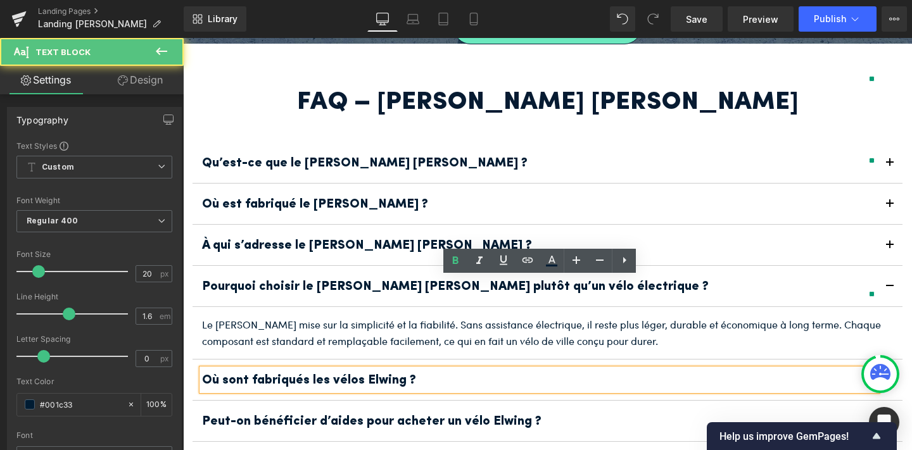
click at [461, 369] on p "Où sont fabriqués les vélos Elwing ?" at bounding box center [539, 380] width 675 height 22
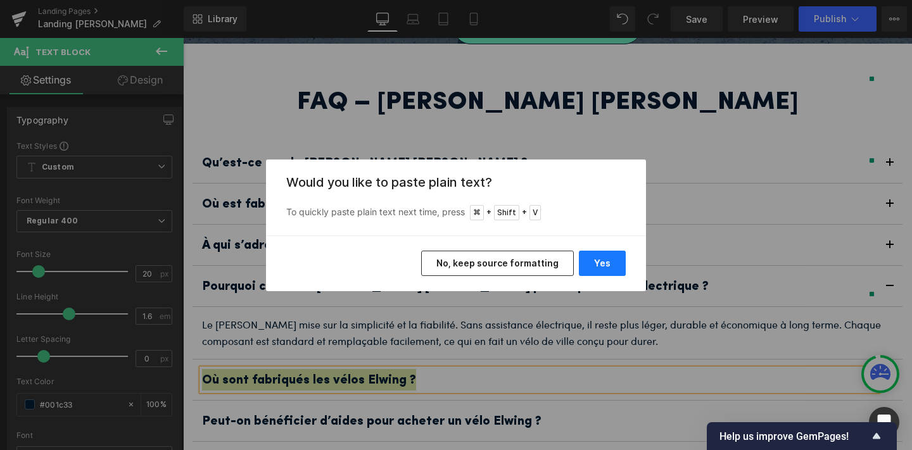
click at [612, 263] on button "Yes" at bounding box center [602, 263] width 47 height 25
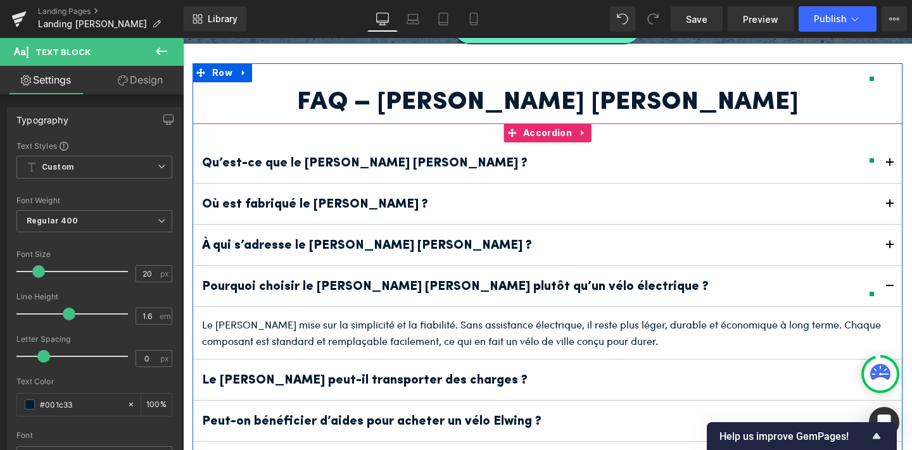
click at [890, 383] on span "button" at bounding box center [890, 383] width 0 height 0
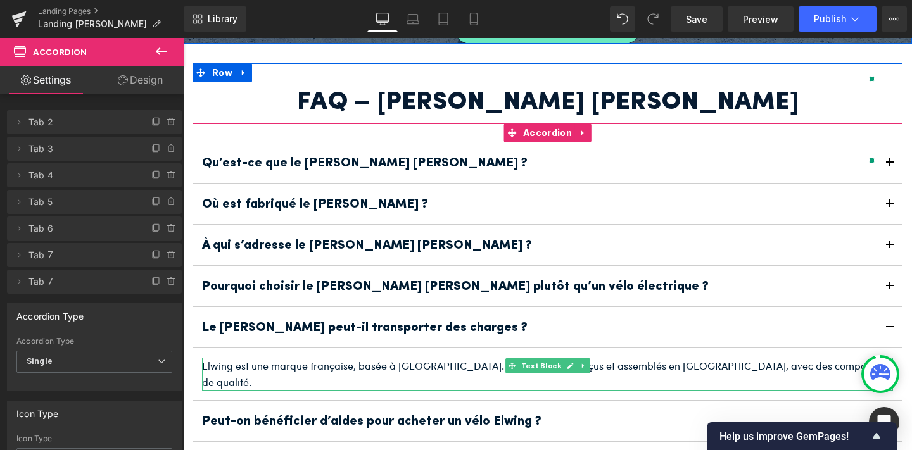
click at [344, 358] on p "Elwing est une marque française, basée à Bordeaux. Les vélos sont conçus et ass…" at bounding box center [547, 374] width 691 height 32
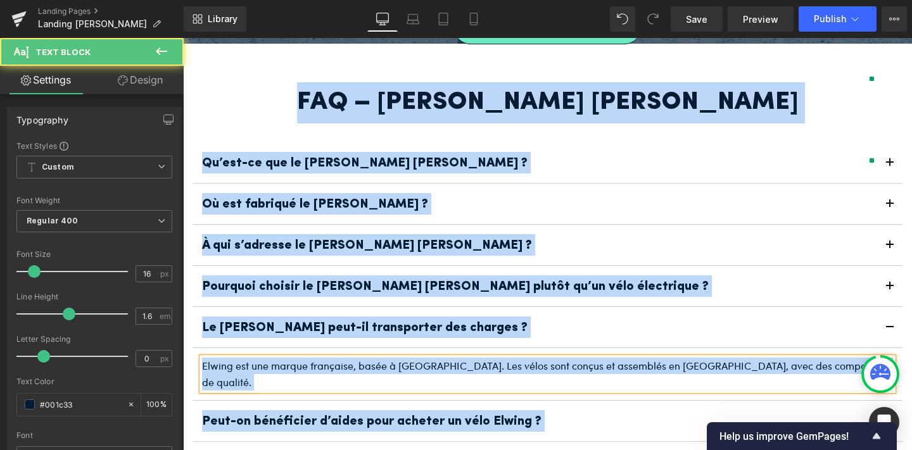
click at [344, 358] on p "Elwing est une marque française, basée à Bordeaux. Les vélos sont conçus et ass…" at bounding box center [547, 374] width 691 height 32
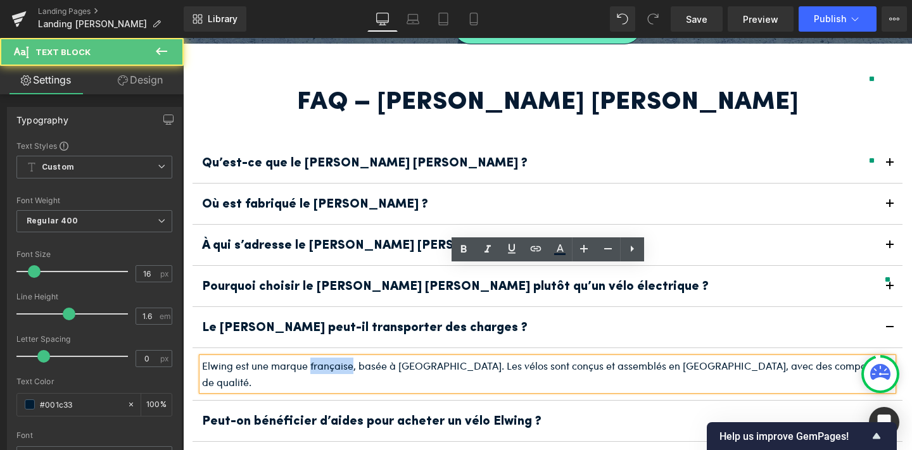
click at [344, 358] on p "Elwing est une marque française, basée à Bordeaux. Les vélos sont conçus et ass…" at bounding box center [547, 374] width 691 height 32
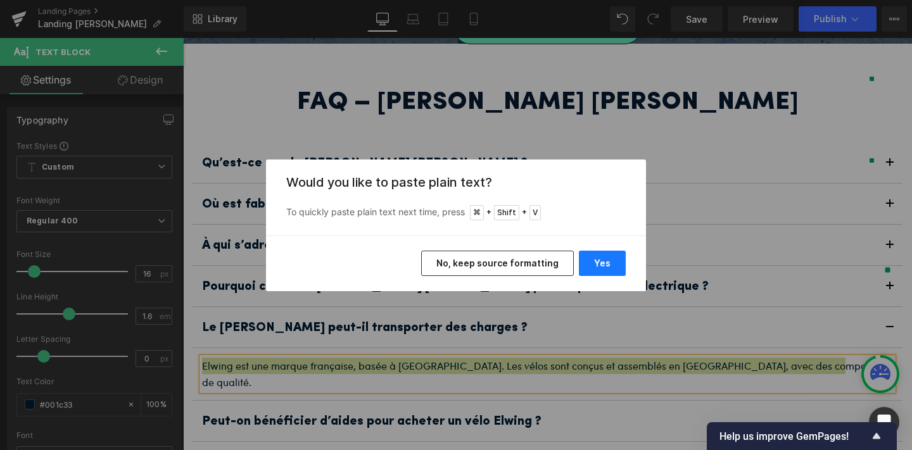
click at [597, 262] on button "Yes" at bounding box center [602, 263] width 47 height 25
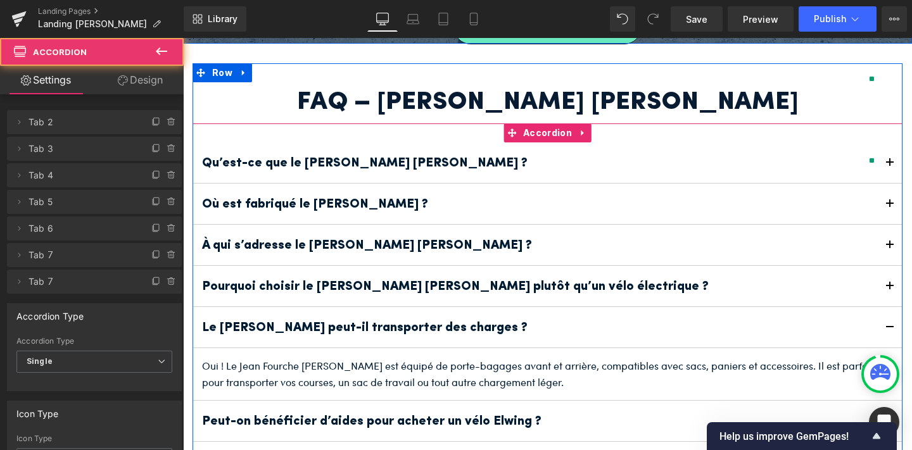
click at [887, 401] on button "button" at bounding box center [889, 421] width 25 height 41
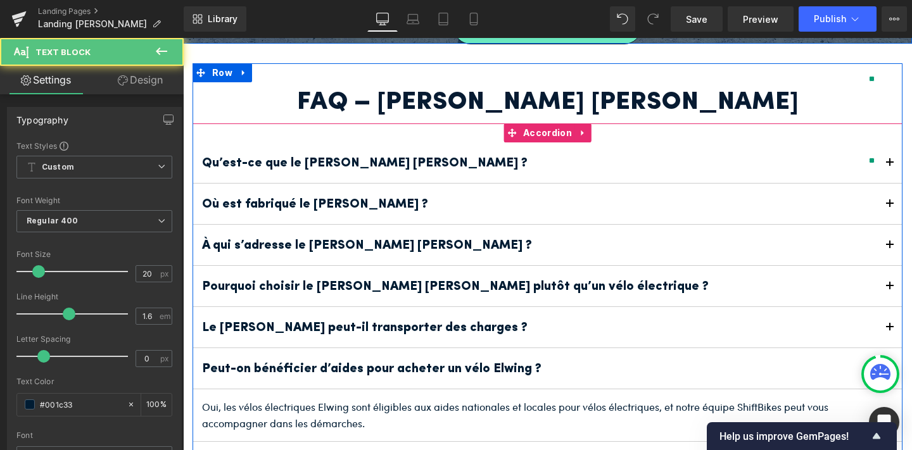
click at [445, 363] on b "Peut-on bénéficier d’aides pour acheter un vélo Elwing ?" at bounding box center [372, 369] width 340 height 13
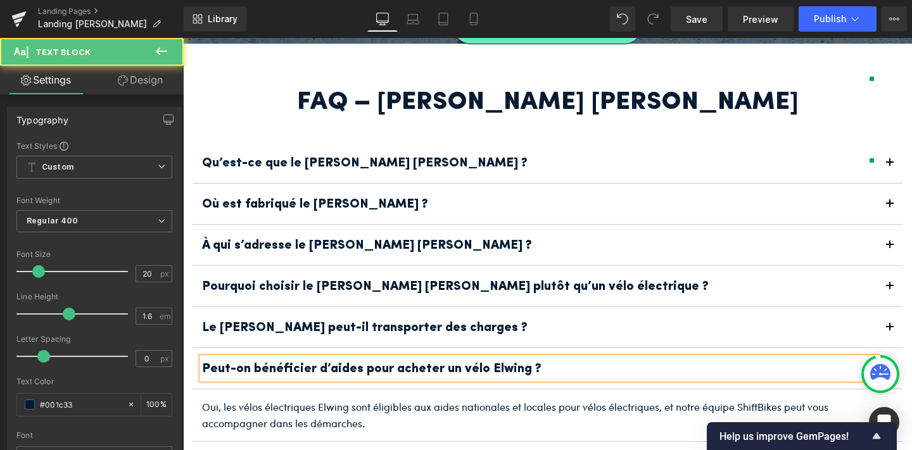
click at [445, 363] on b "Peut-on bénéficier d’aides pour acheter un vélo Elwing ?" at bounding box center [372, 369] width 340 height 13
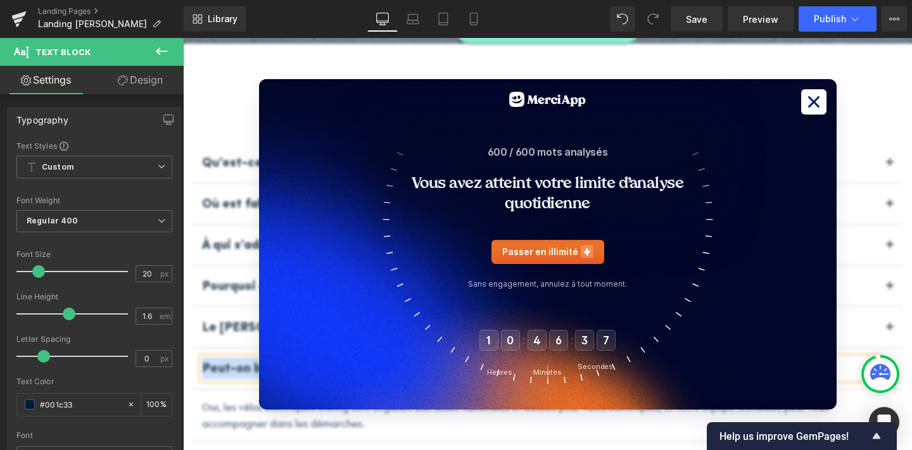
click at [810, 98] on icon at bounding box center [813, 101] width 11 height 11
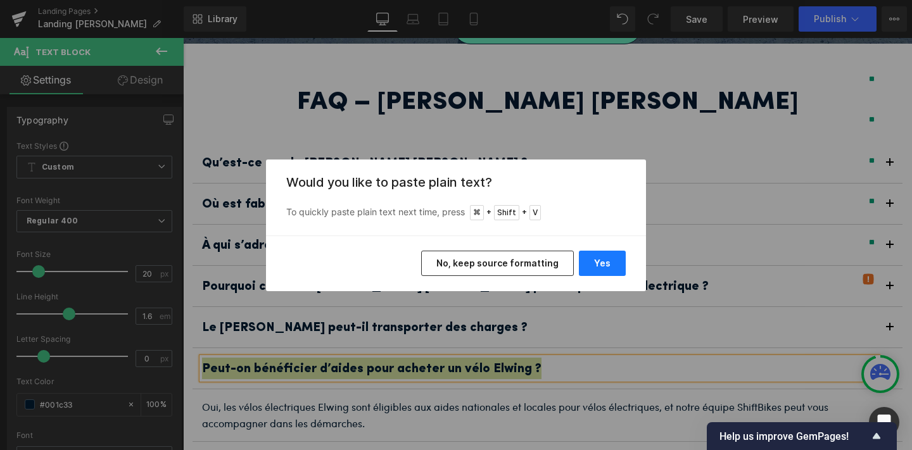
click at [606, 260] on button "Yes" at bounding box center [602, 263] width 47 height 25
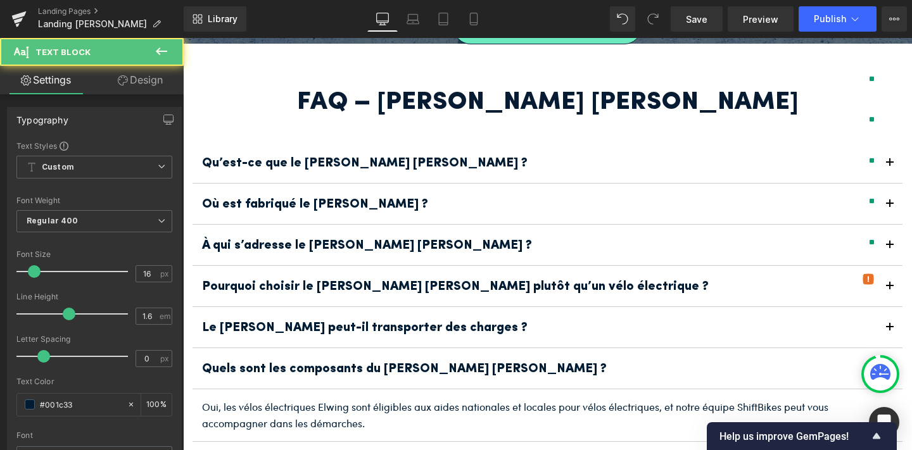
click at [451, 399] on p "Oui, les vélos électriques Elwing sont éligibles aux aides nationales et locale…" at bounding box center [547, 415] width 691 height 32
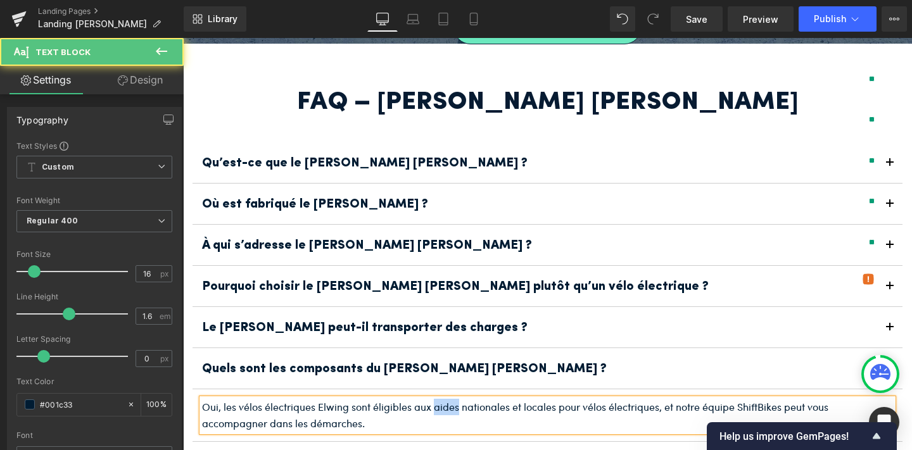
click at [451, 399] on p "Oui, les vélos électriques Elwing sont éligibles aux aides nationales et locale…" at bounding box center [547, 415] width 691 height 32
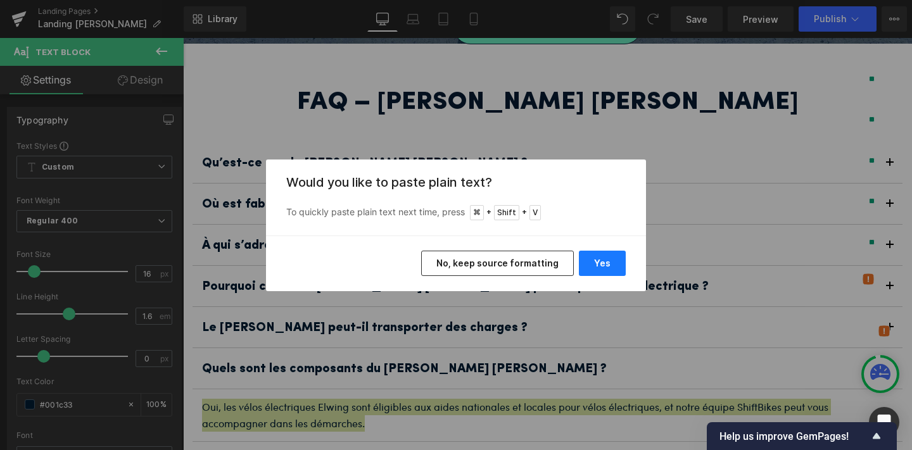
click at [612, 265] on button "Yes" at bounding box center [602, 263] width 47 height 25
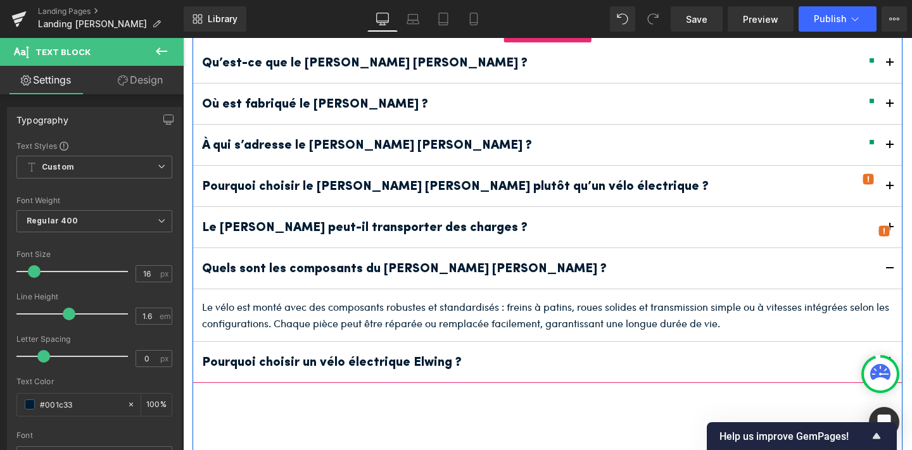
click at [890, 342] on button "button" at bounding box center [889, 362] width 25 height 41
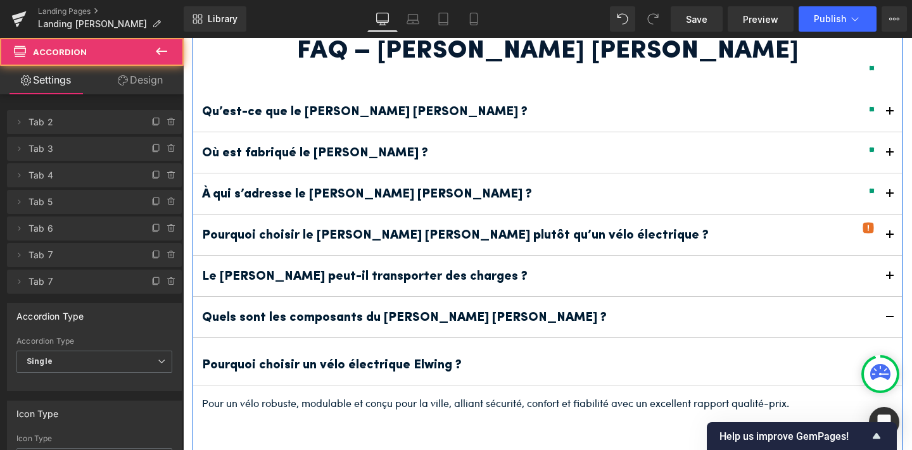
scroll to position [2132, 0]
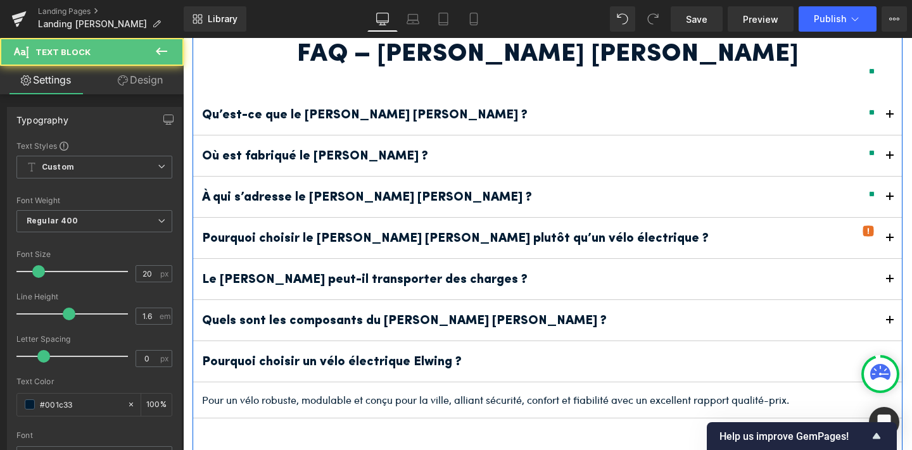
click at [468, 351] on p "Pourquoi choisir un vélo électrique Elwing ?" at bounding box center [539, 362] width 675 height 22
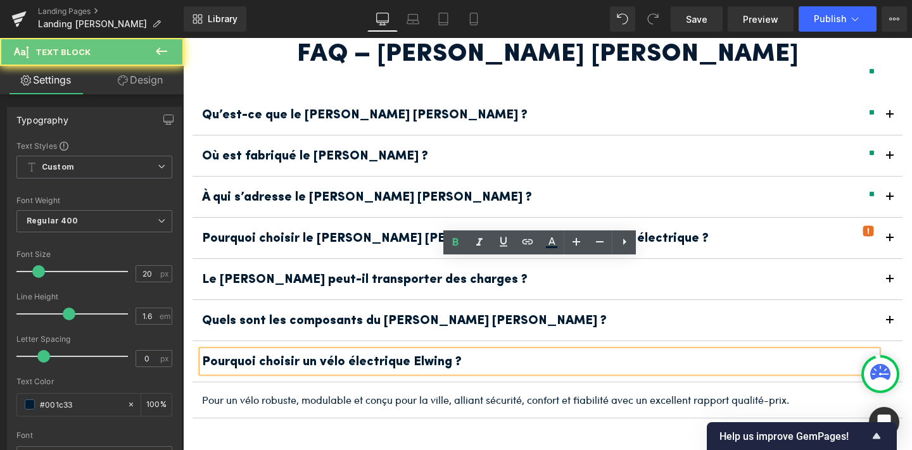
click at [468, 351] on p "Pourquoi choisir un vélo électrique Elwing ?" at bounding box center [539, 362] width 675 height 22
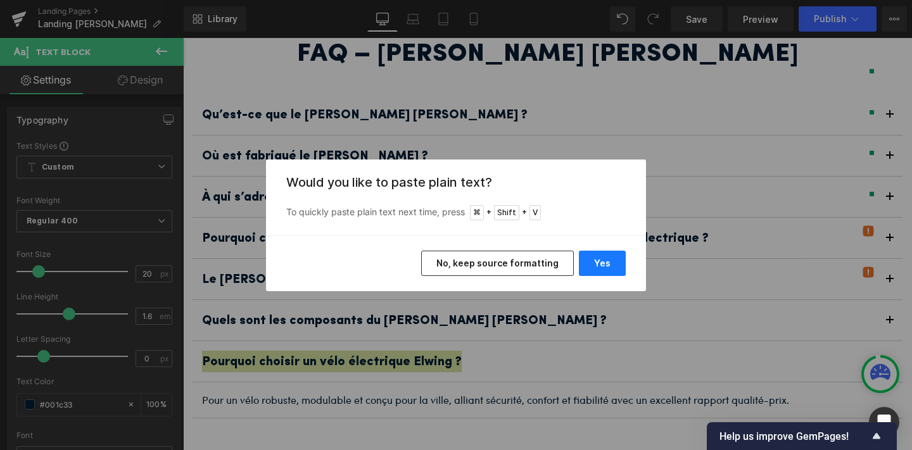
click at [594, 257] on button "Yes" at bounding box center [602, 263] width 47 height 25
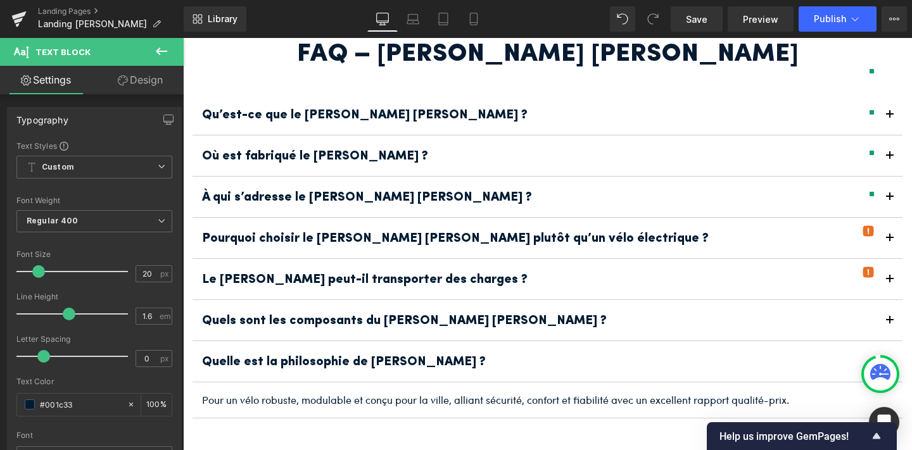
click at [390, 383] on article "Pour un vélo robuste, modulable et conçu pour la ville, alliant sécurité, confo…" at bounding box center [548, 401] width 710 height 36
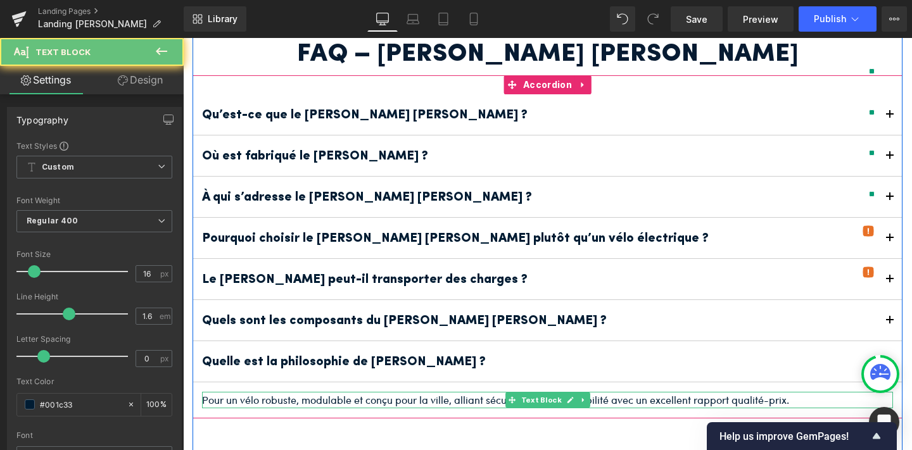
click at [390, 392] on p "Pour un vélo robuste, modulable et conçu pour la ville, alliant sécurité, confo…" at bounding box center [547, 400] width 691 height 16
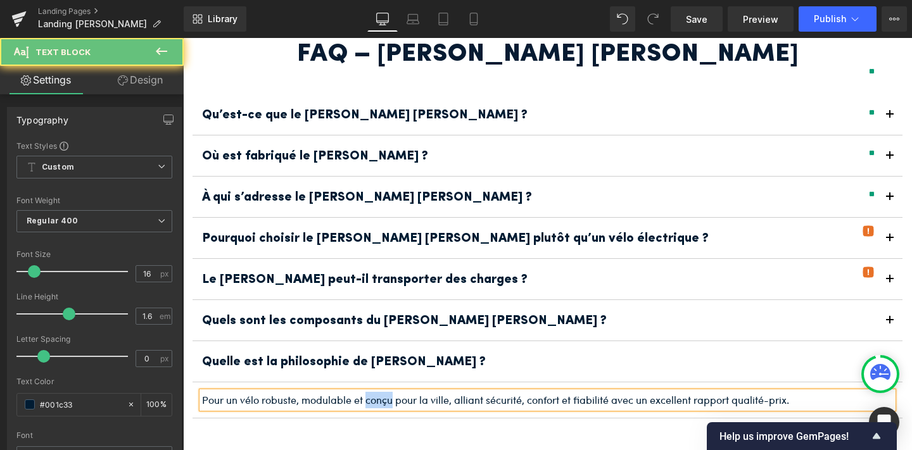
click at [390, 392] on p "Pour un vélo robuste, modulable et conçu pour la ville, alliant sécurité, confo…" at bounding box center [547, 400] width 691 height 16
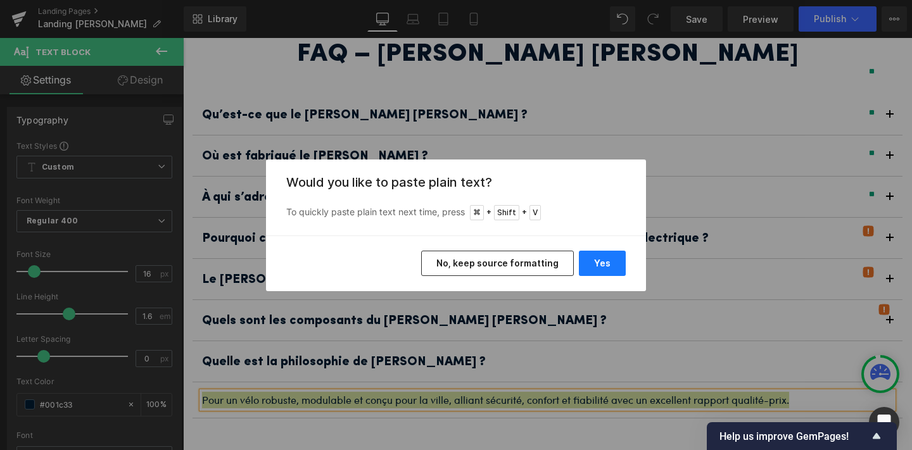
click at [597, 252] on button "Yes" at bounding box center [602, 263] width 47 height 25
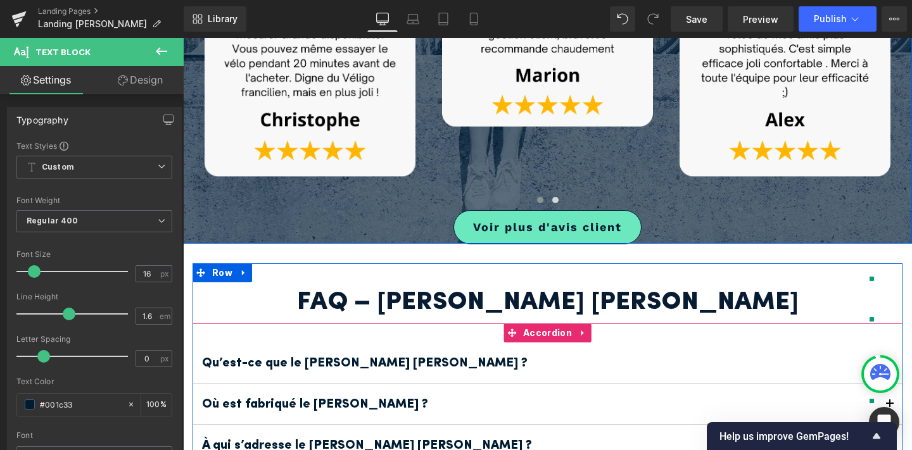
scroll to position [1883, 0]
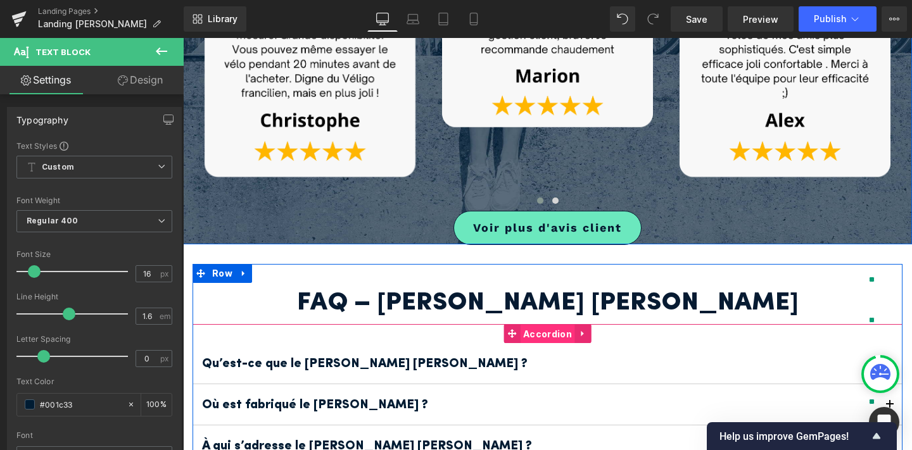
click at [547, 325] on span "Accordion" at bounding box center [547, 334] width 55 height 19
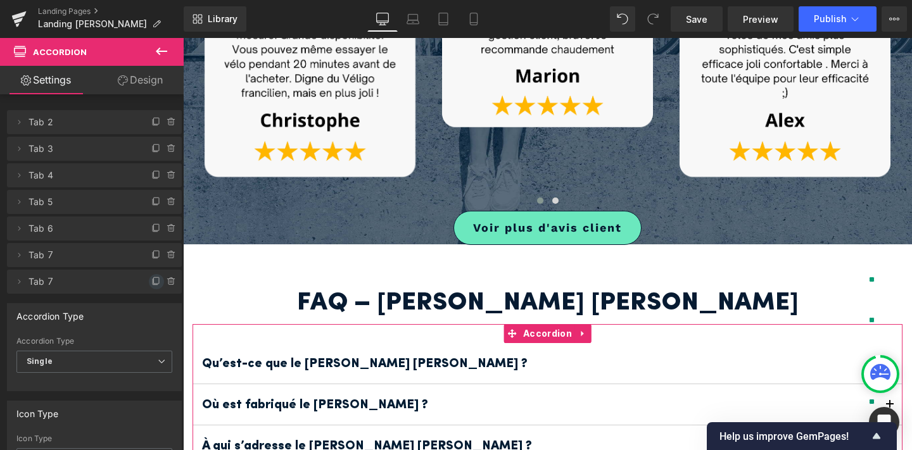
click at [151, 278] on icon at bounding box center [156, 282] width 10 height 10
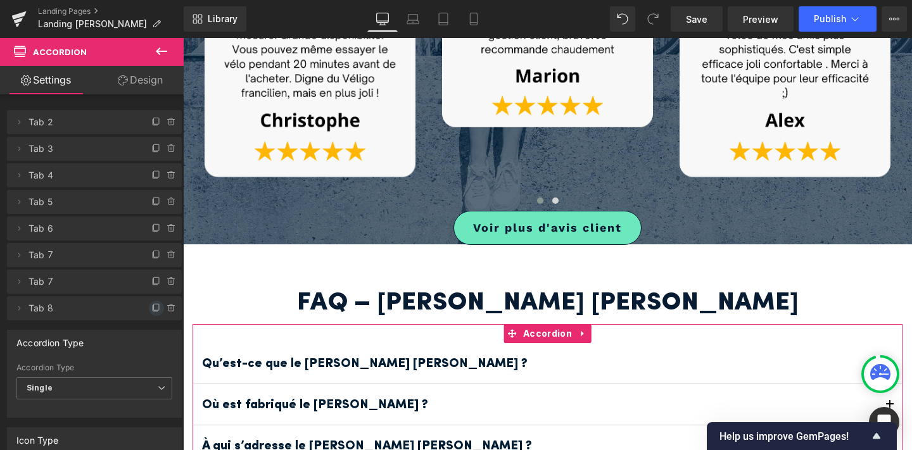
click at [153, 303] on span at bounding box center [156, 308] width 15 height 15
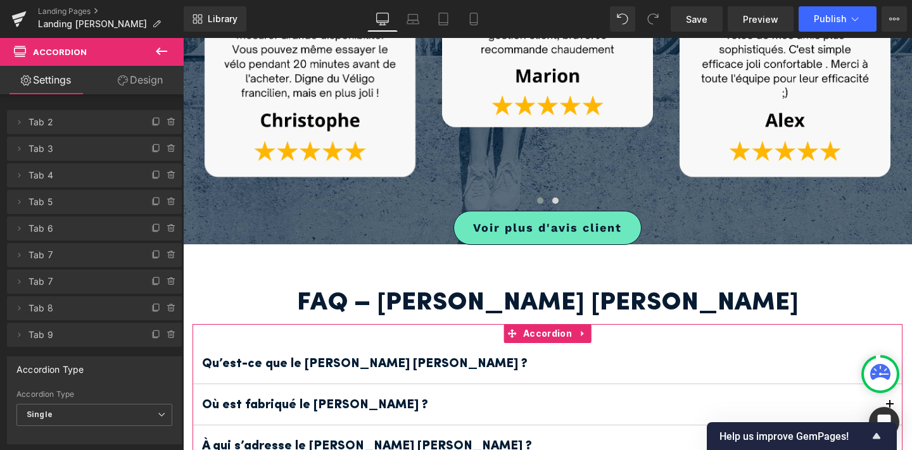
click at [153, 303] on span at bounding box center [156, 308] width 15 height 15
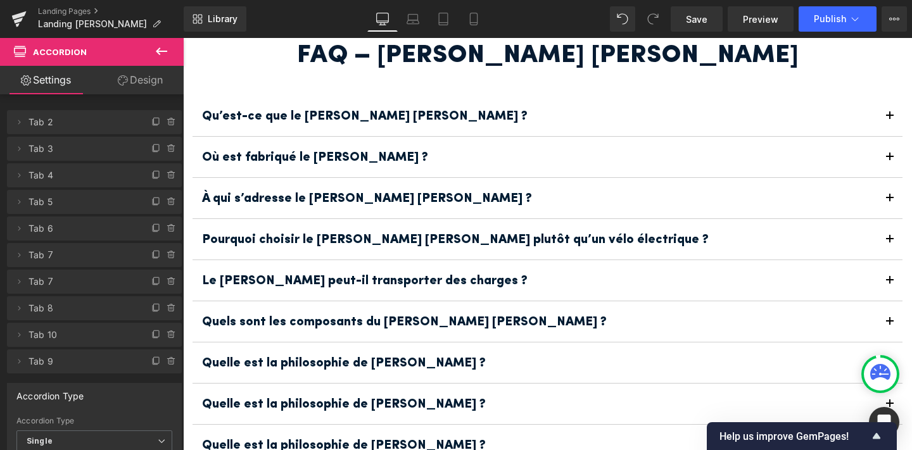
scroll to position [2108, 0]
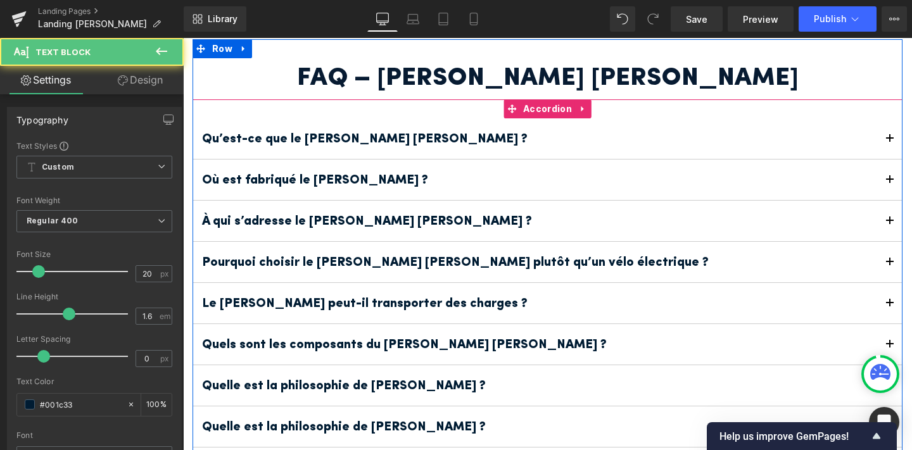
click at [383, 416] on p "Quelle est la philosophie de Jean Fourche ?" at bounding box center [539, 427] width 675 height 22
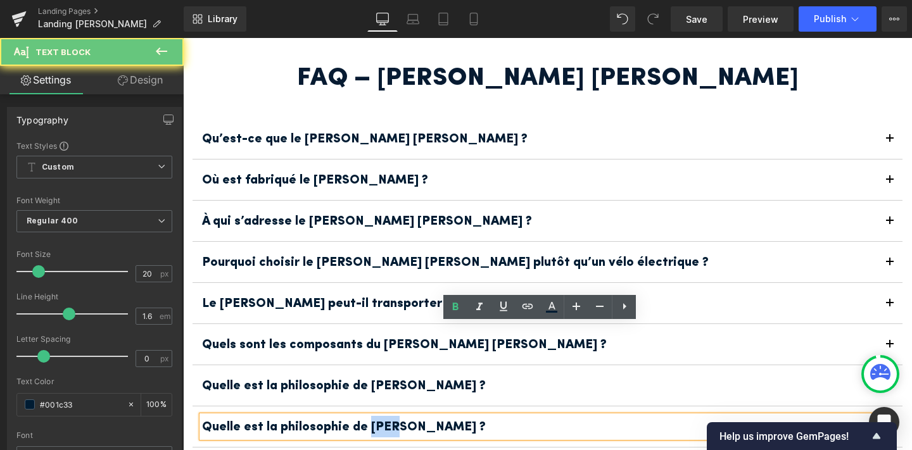
click at [383, 416] on p "Quelle est la philosophie de Jean Fourche ?" at bounding box center [539, 427] width 675 height 22
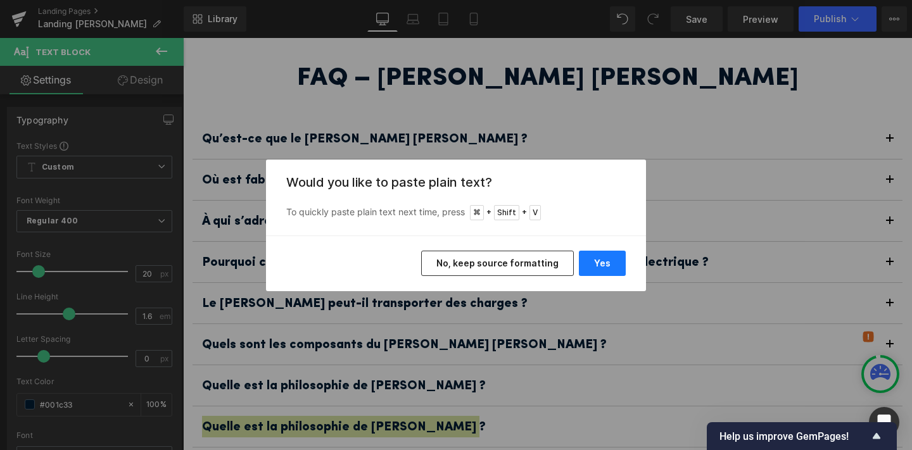
click at [598, 262] on button "Yes" at bounding box center [602, 263] width 47 height 25
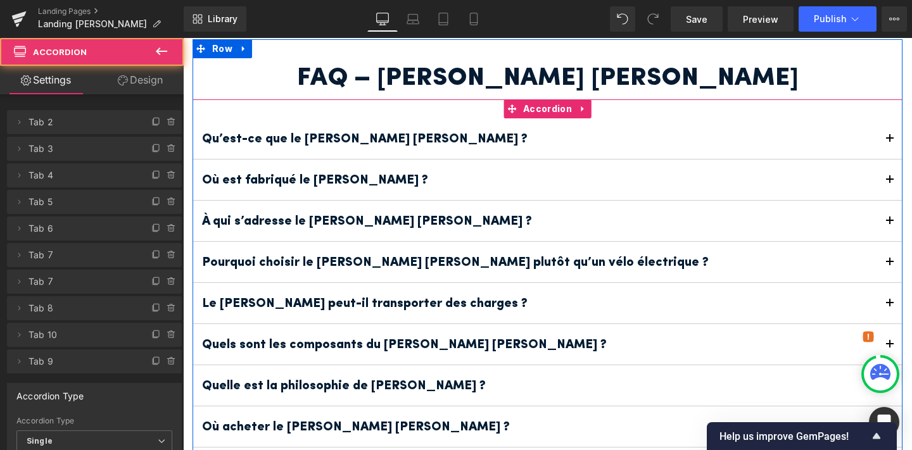
click at [888, 407] on button "button" at bounding box center [889, 427] width 25 height 41
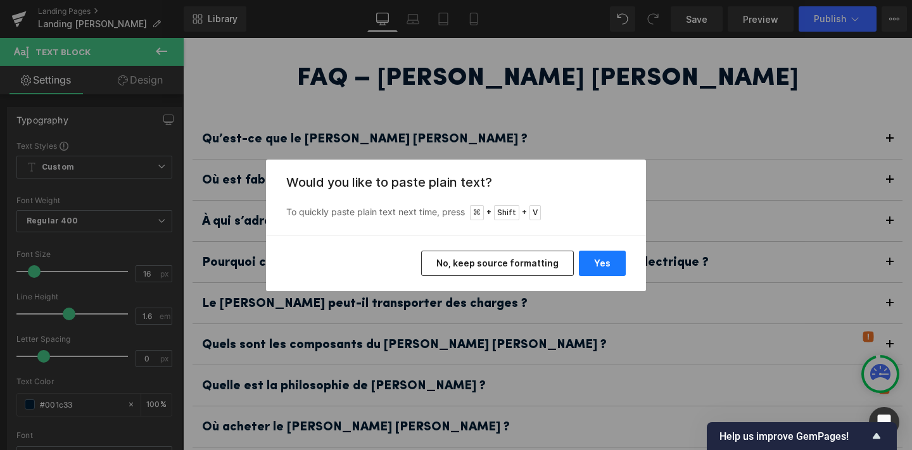
click at [587, 257] on button "Yes" at bounding box center [602, 263] width 47 height 25
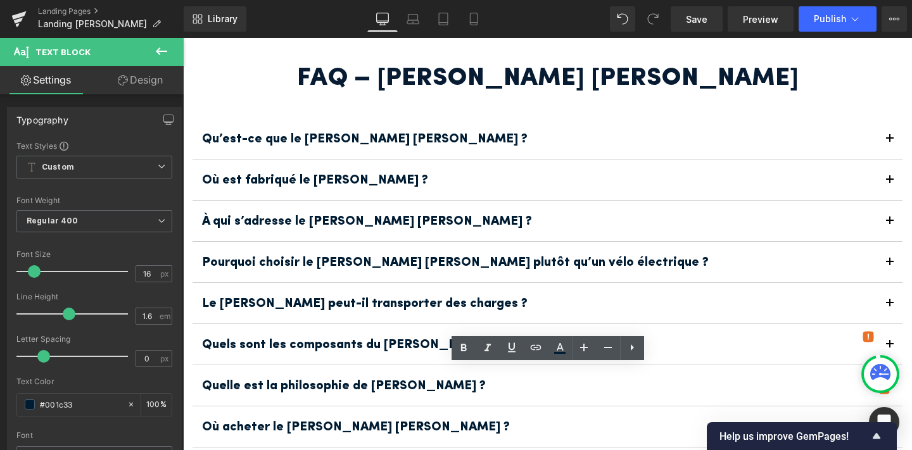
drag, startPoint x: 467, startPoint y: 371, endPoint x: 314, endPoint y: 375, distance: 153.4
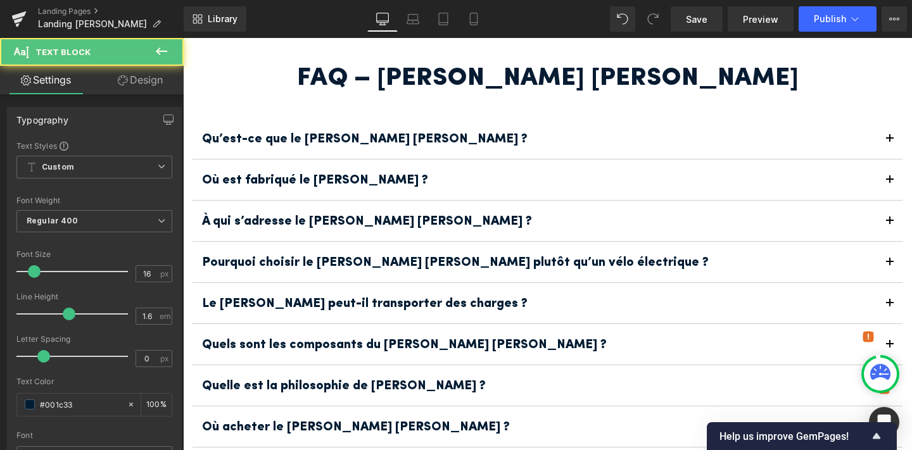
drag, startPoint x: 614, startPoint y: 376, endPoint x: 444, endPoint y: 373, distance: 169.8
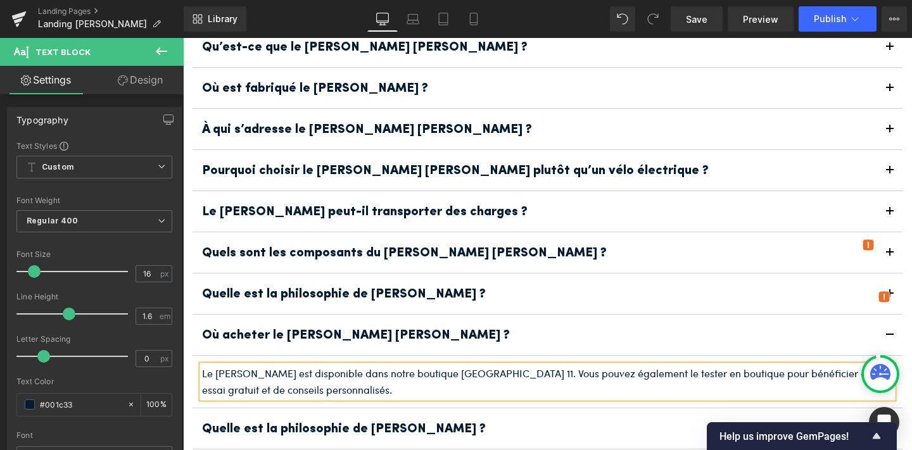
scroll to position [2205, 0]
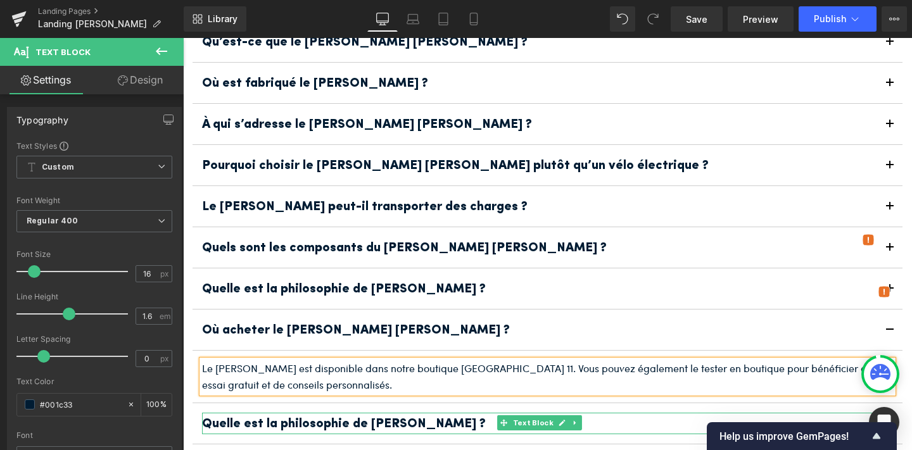
click at [381, 418] on b "Quelle est la philosophie de Jean Fourche ?" at bounding box center [344, 424] width 284 height 13
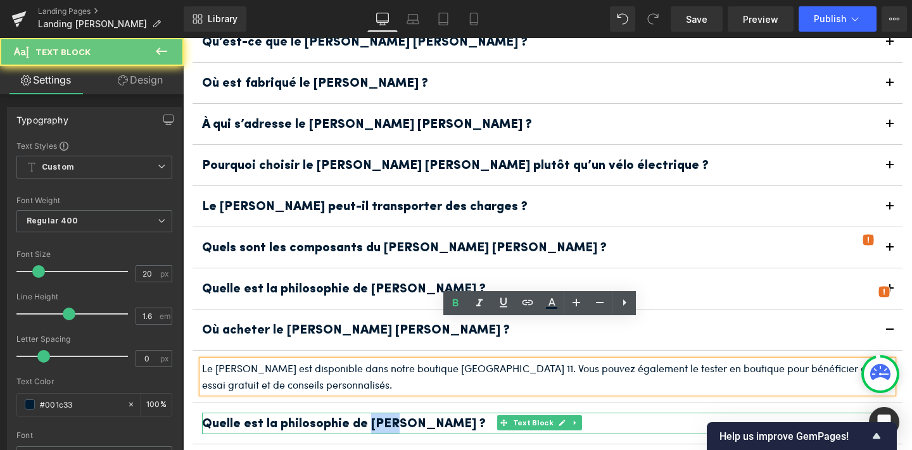
click at [381, 418] on b "Quelle est la philosophie de Jean Fourche ?" at bounding box center [344, 424] width 284 height 13
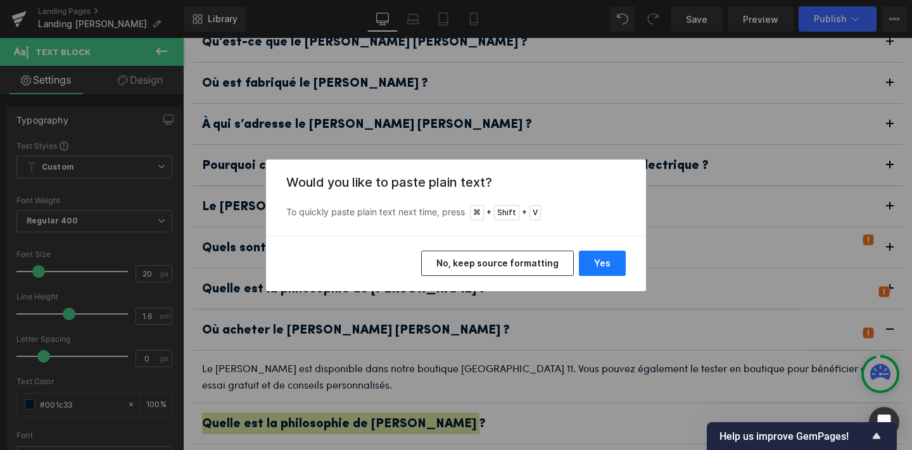
click at [594, 258] on button "Yes" at bounding box center [602, 263] width 47 height 25
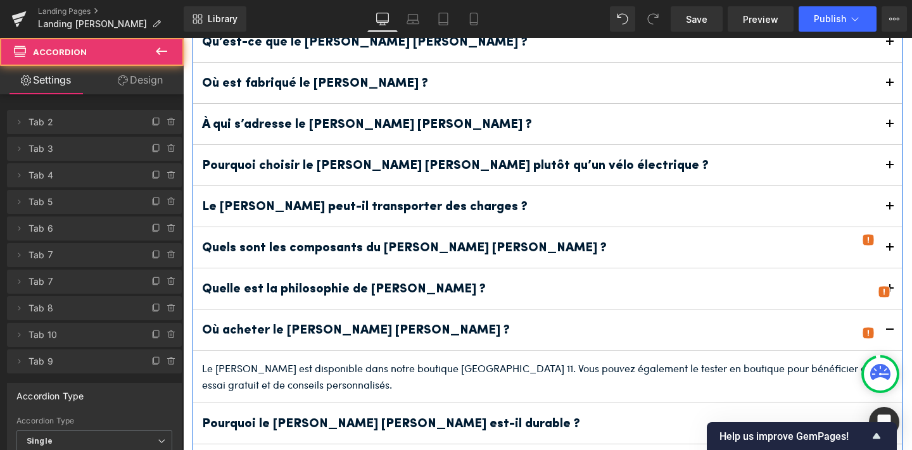
click at [890, 427] on span "button" at bounding box center [890, 427] width 0 height 0
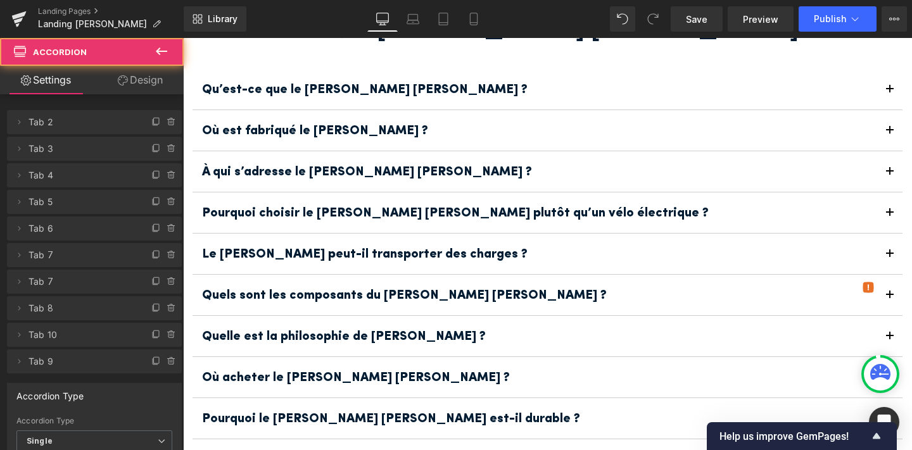
scroll to position [2153, 0]
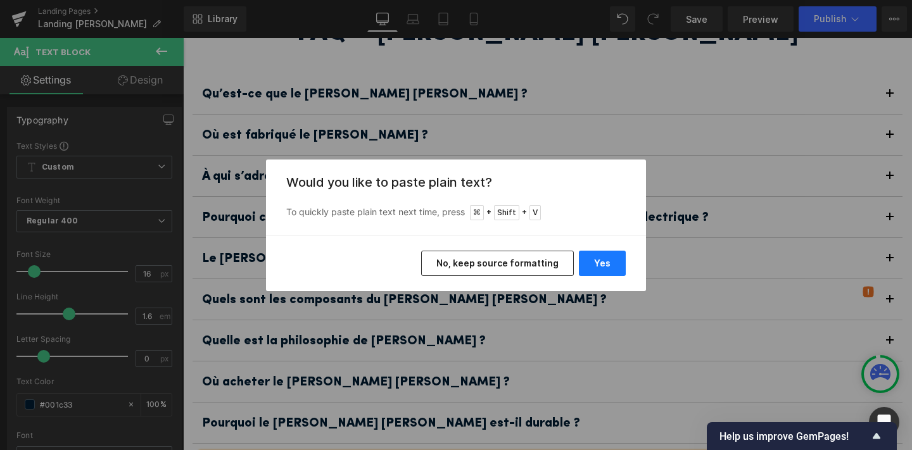
click at [605, 260] on button "Yes" at bounding box center [602, 263] width 47 height 25
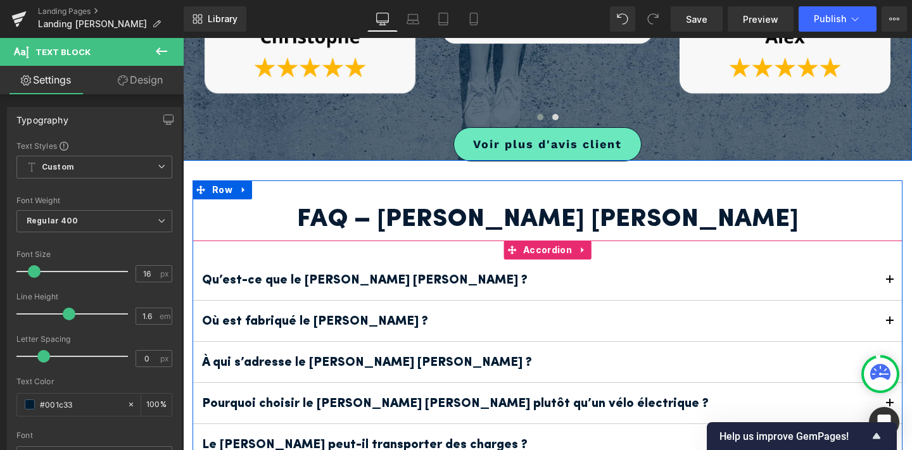
scroll to position [1932, 0]
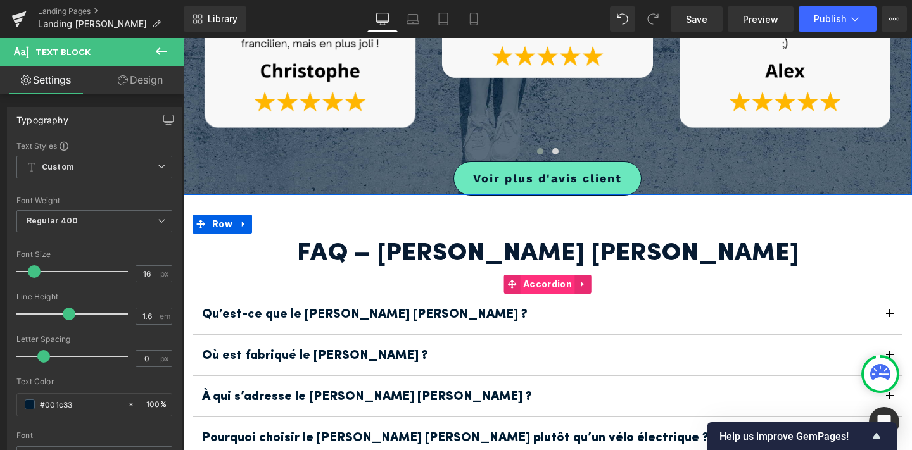
click at [547, 275] on span "Accordion" at bounding box center [547, 284] width 55 height 19
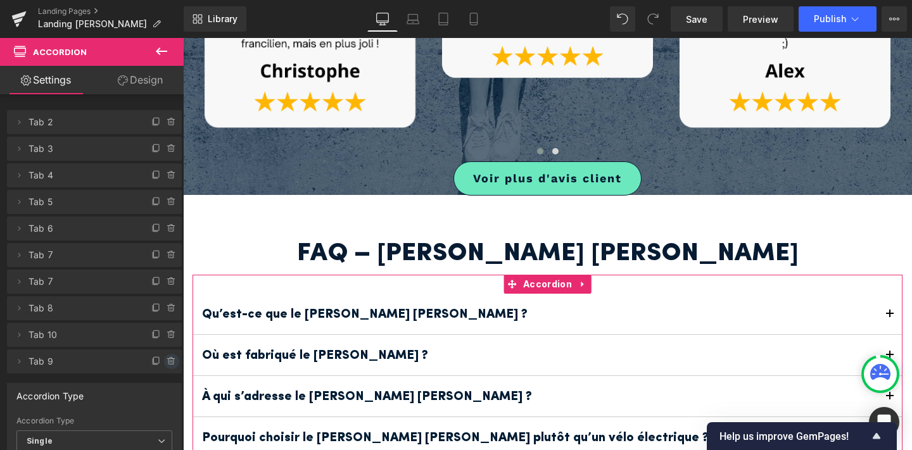
click at [167, 357] on icon at bounding box center [172, 362] width 10 height 10
click at [149, 365] on button "Delete" at bounding box center [157, 362] width 42 height 16
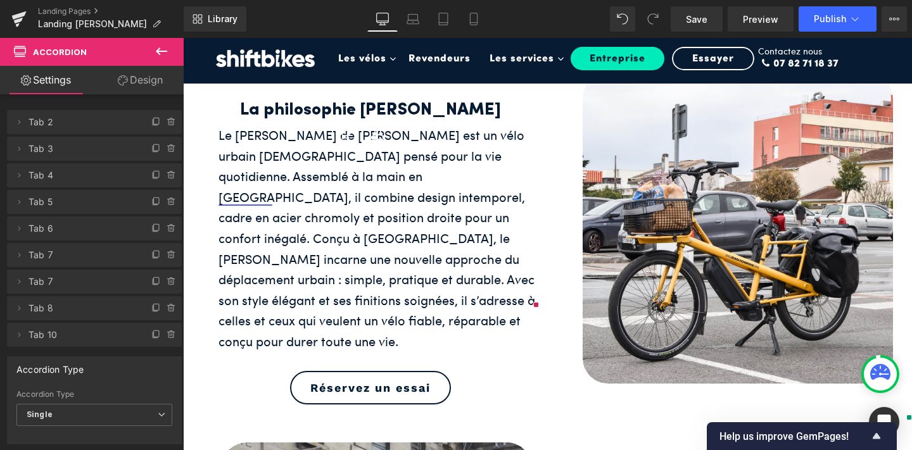
scroll to position [0, 0]
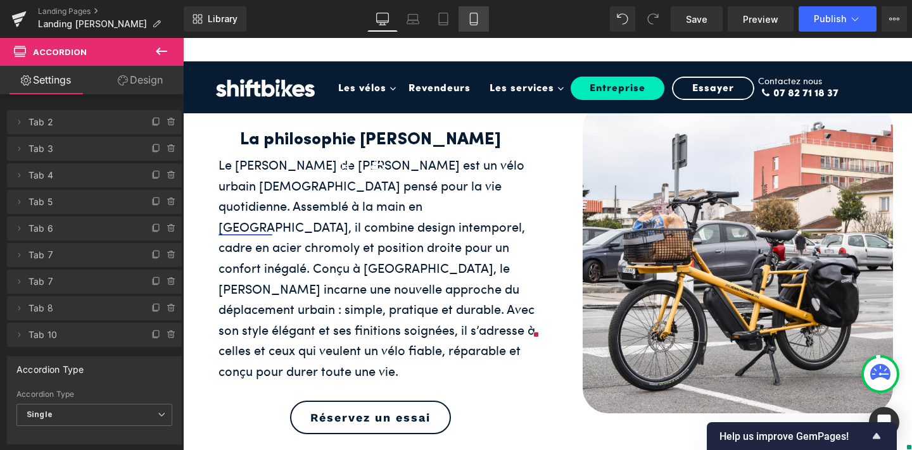
click at [474, 23] on icon at bounding box center [473, 23] width 7 height 0
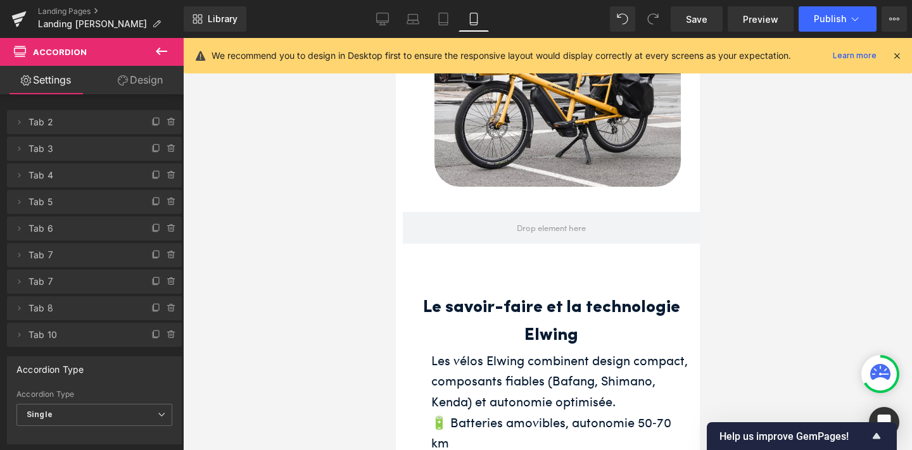
scroll to position [541, 0]
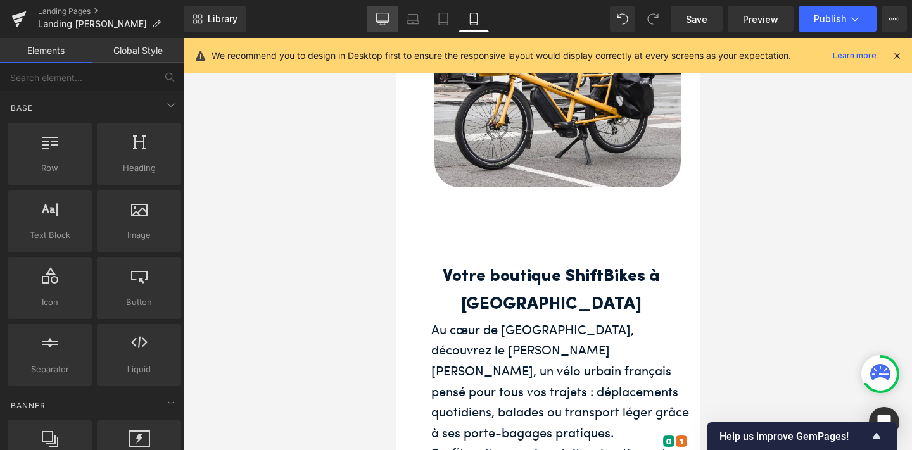
click at [378, 6] on link "Desktop" at bounding box center [382, 18] width 30 height 25
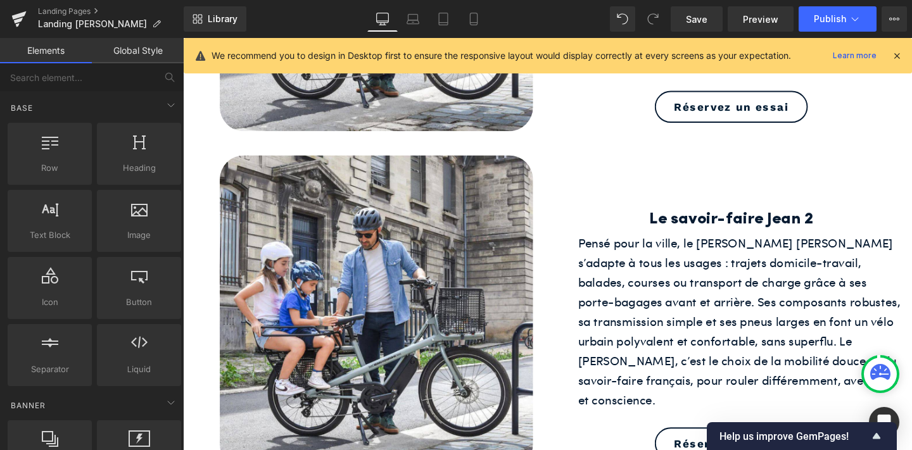
scroll to position [677, 0]
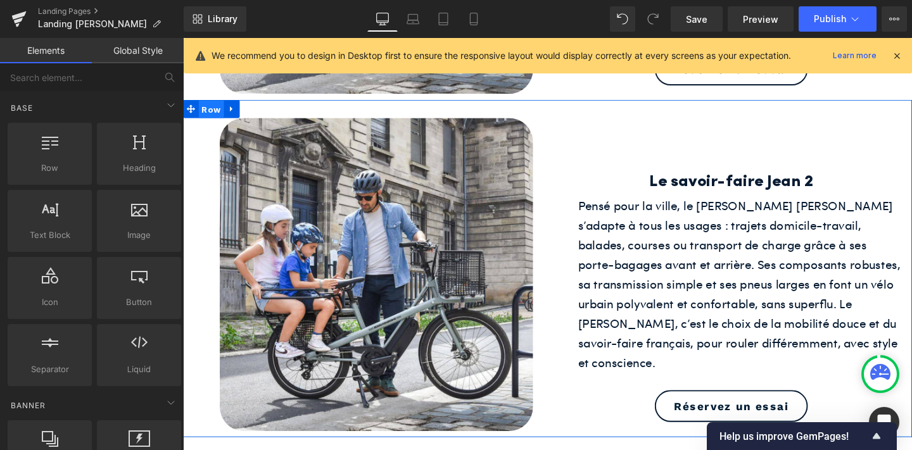
click at [212, 104] on span "Row" at bounding box center [213, 113] width 27 height 19
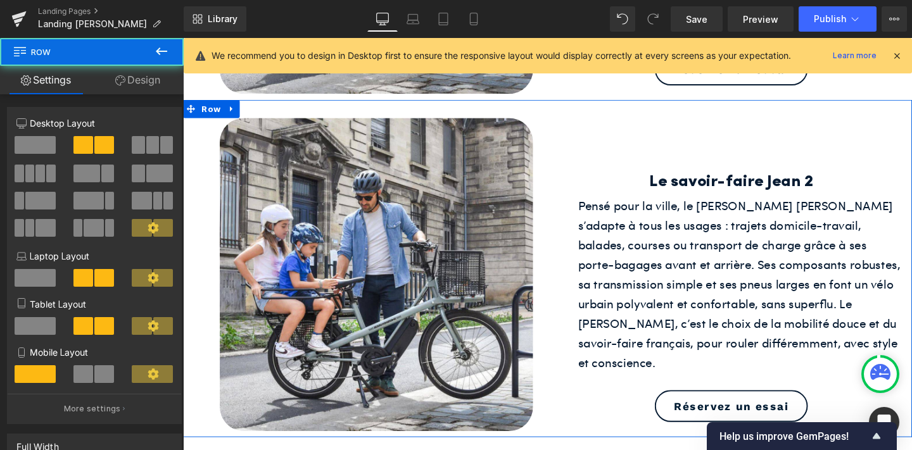
click at [139, 80] on link "Design" at bounding box center [138, 80] width 92 height 29
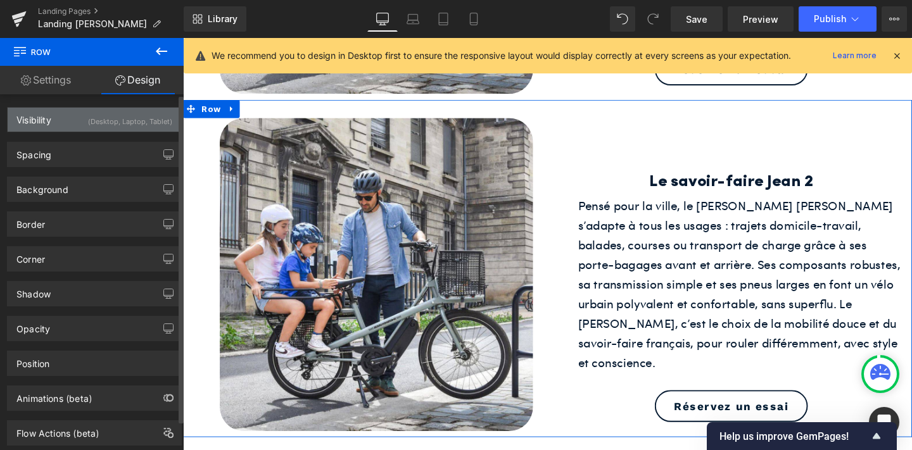
click at [140, 120] on div "(Desktop, Laptop, Tablet)" at bounding box center [130, 118] width 84 height 21
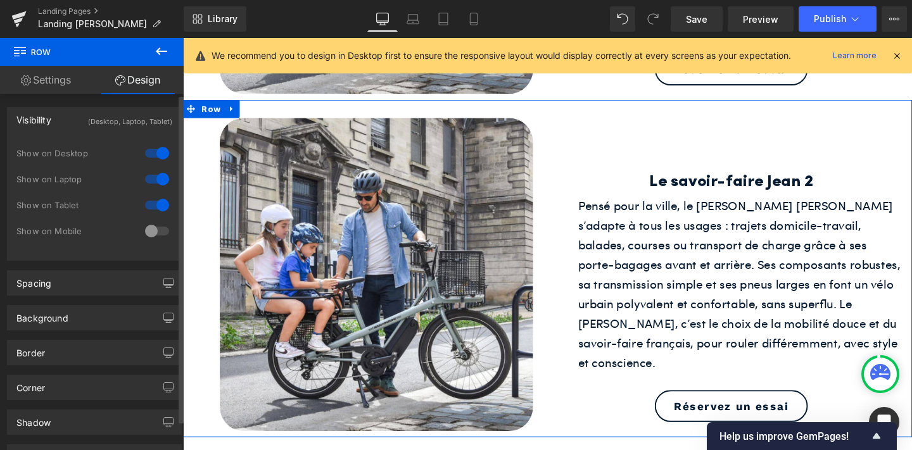
click at [150, 229] on div at bounding box center [157, 231] width 30 height 20
click at [153, 200] on div at bounding box center [157, 205] width 30 height 20
click at [152, 175] on div at bounding box center [157, 179] width 30 height 20
click at [152, 150] on div at bounding box center [157, 153] width 30 height 20
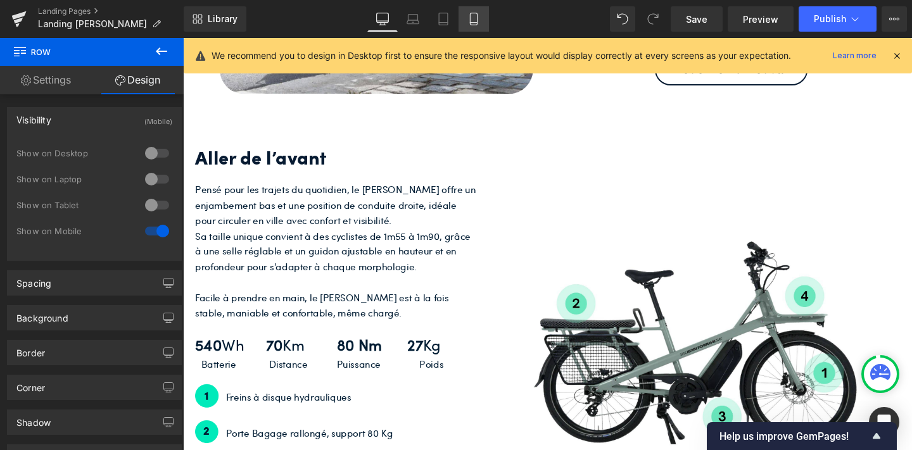
click at [470, 18] on icon at bounding box center [474, 19] width 13 height 13
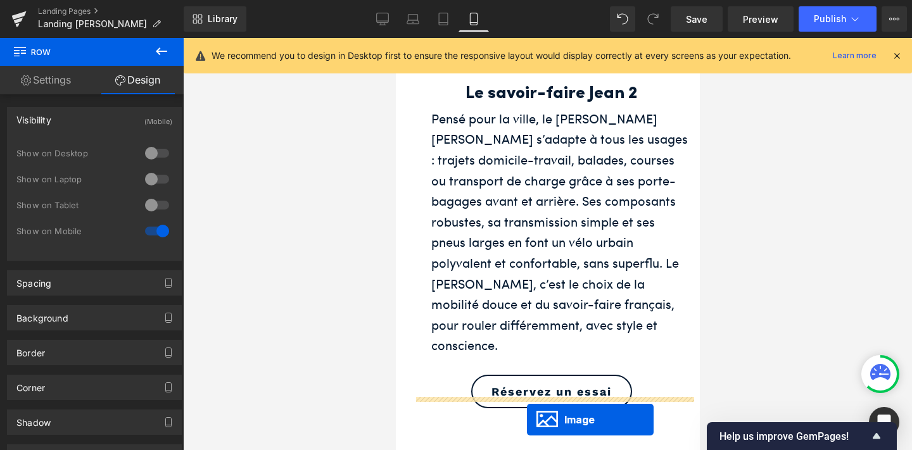
scroll to position [819, 0]
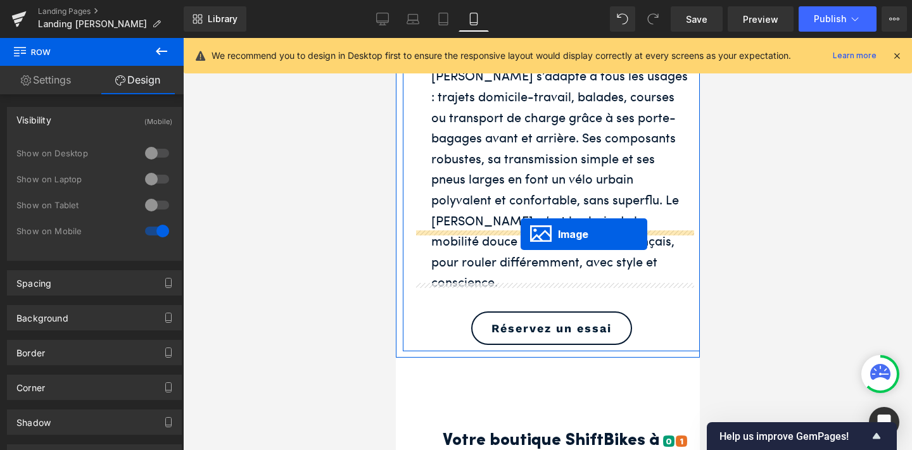
drag, startPoint x: 535, startPoint y: 317, endPoint x: 520, endPoint y: 234, distance: 84.9
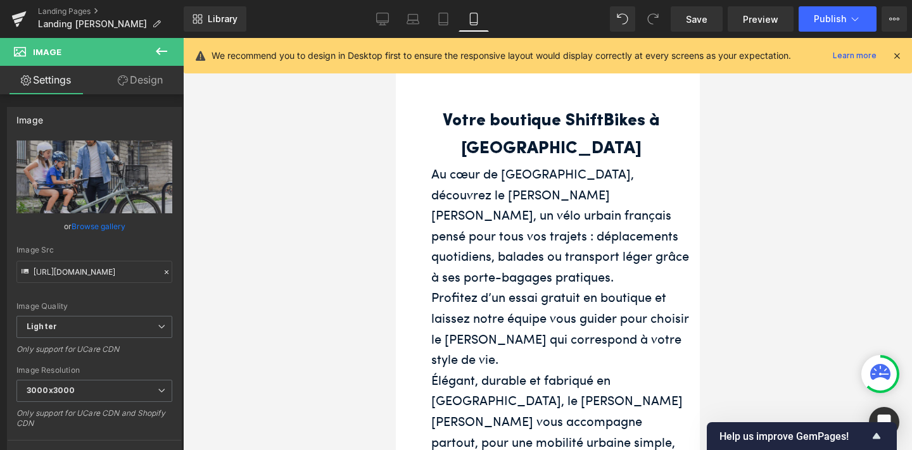
scroll to position [1234, 0]
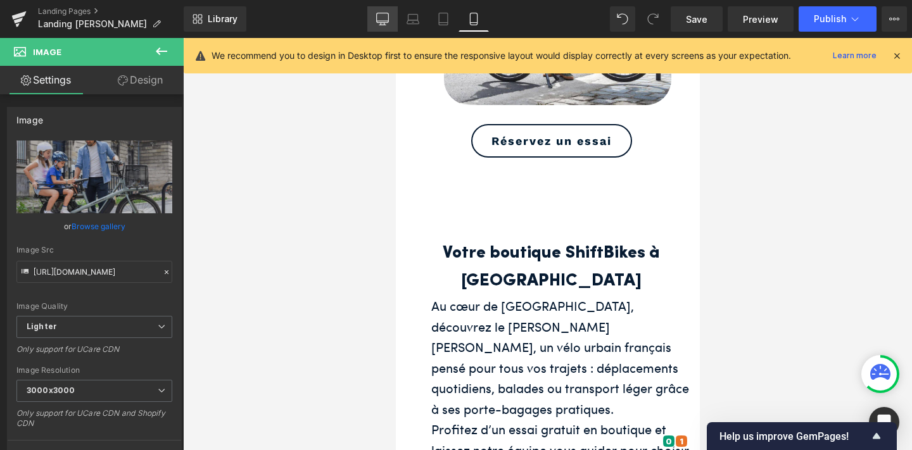
click at [383, 23] on icon at bounding box center [383, 24] width 4 height 3
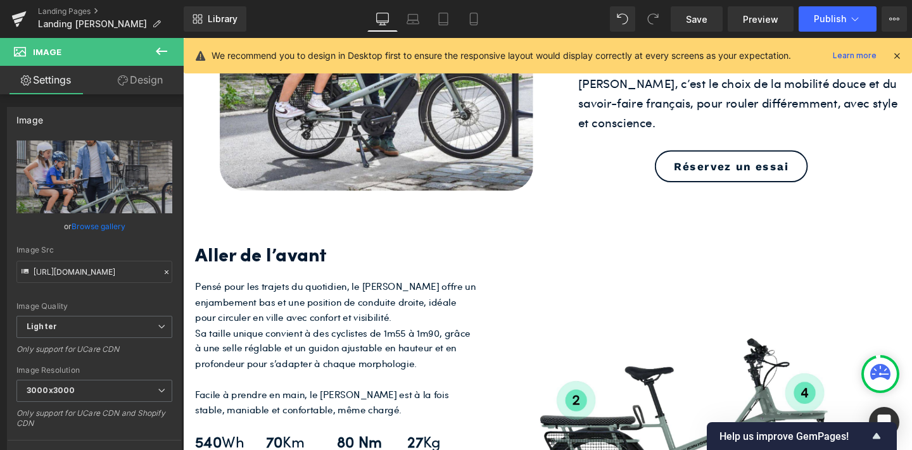
scroll to position [560, 0]
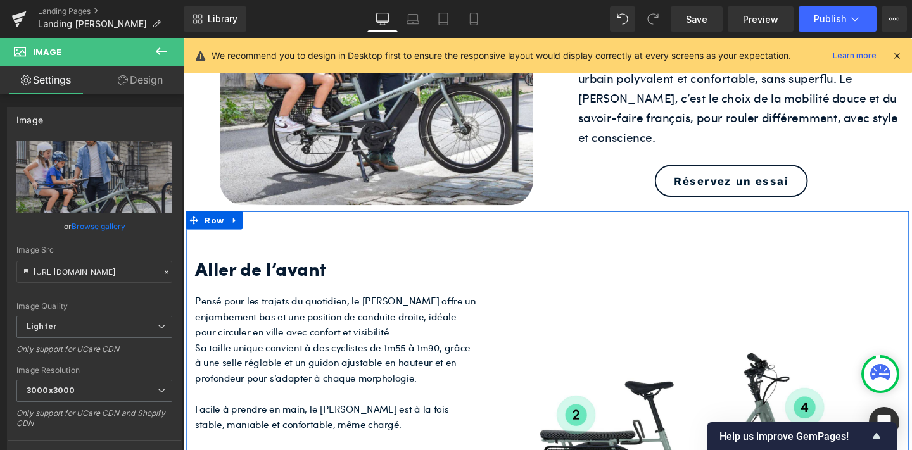
click at [227, 239] on div "Aller de l’avant Heading Pensé pour les trajets du quotidien, le Jean II offre …" at bounding box center [344, 452] width 317 height 426
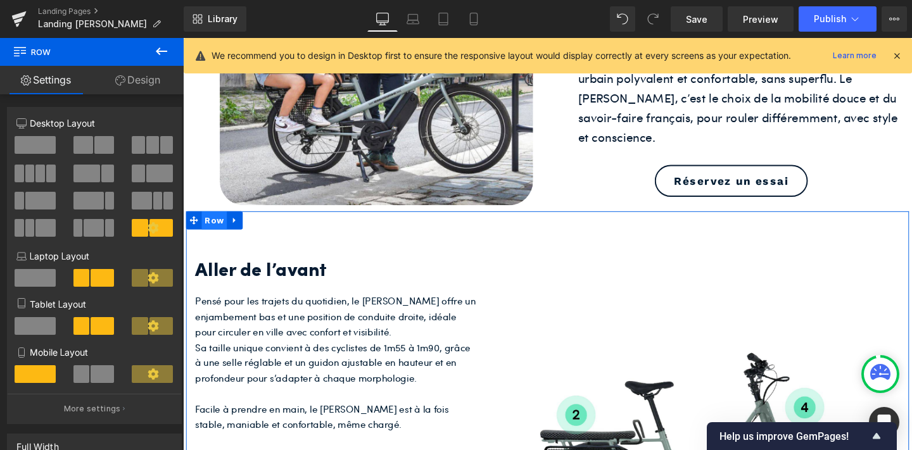
click at [212, 220] on span "Row" at bounding box center [216, 229] width 27 height 19
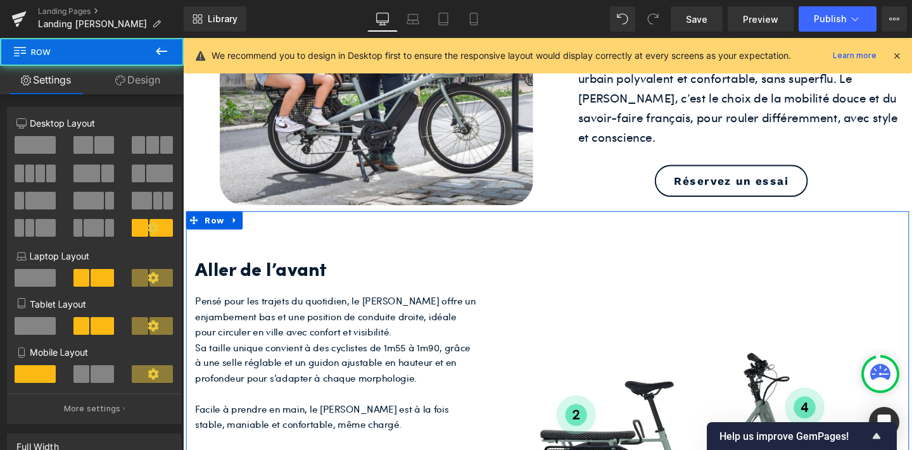
click at [139, 79] on link "Design" at bounding box center [138, 80] width 92 height 29
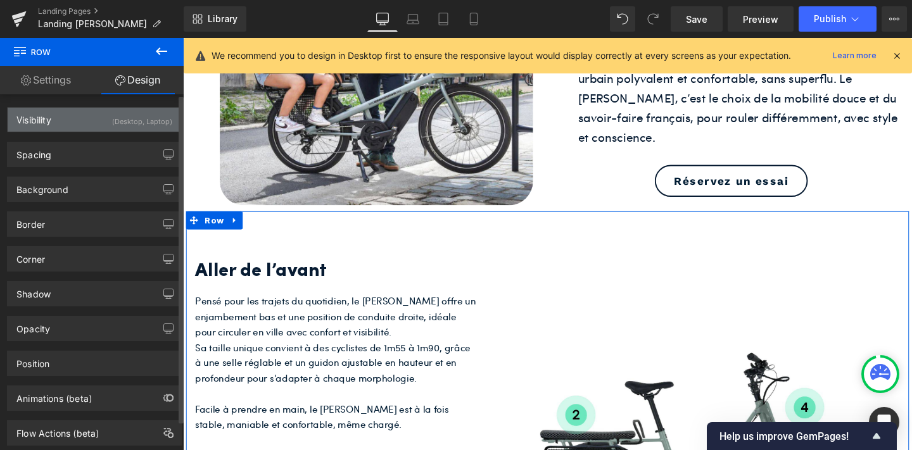
click at [137, 120] on div "(Desktop, Laptop)" at bounding box center [142, 118] width 60 height 21
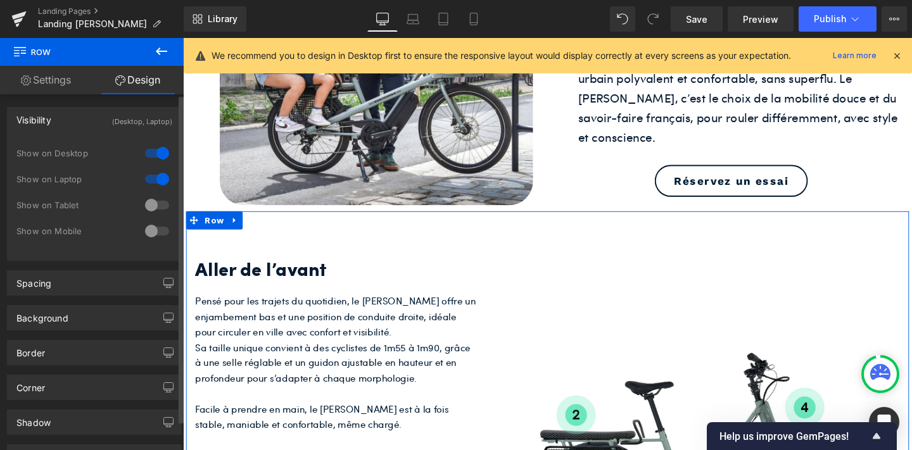
click at [150, 204] on div at bounding box center [157, 205] width 30 height 20
click at [150, 227] on div at bounding box center [157, 231] width 30 height 20
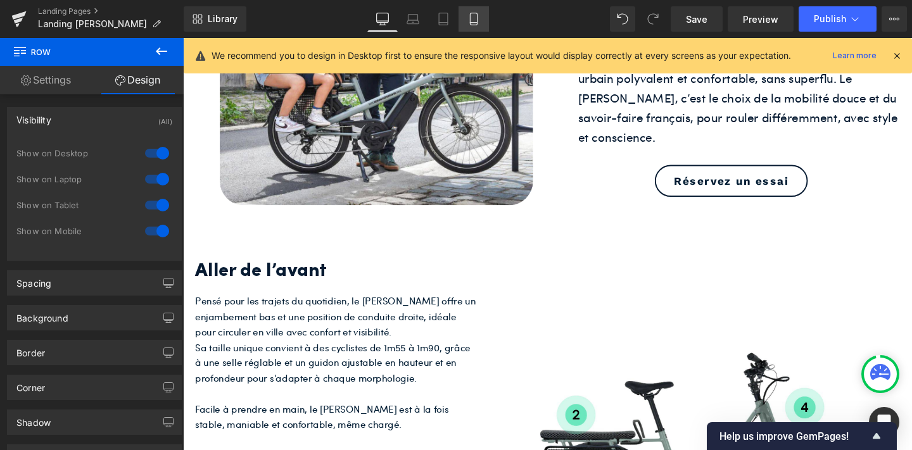
click at [466, 10] on link "Mobile" at bounding box center [474, 18] width 30 height 25
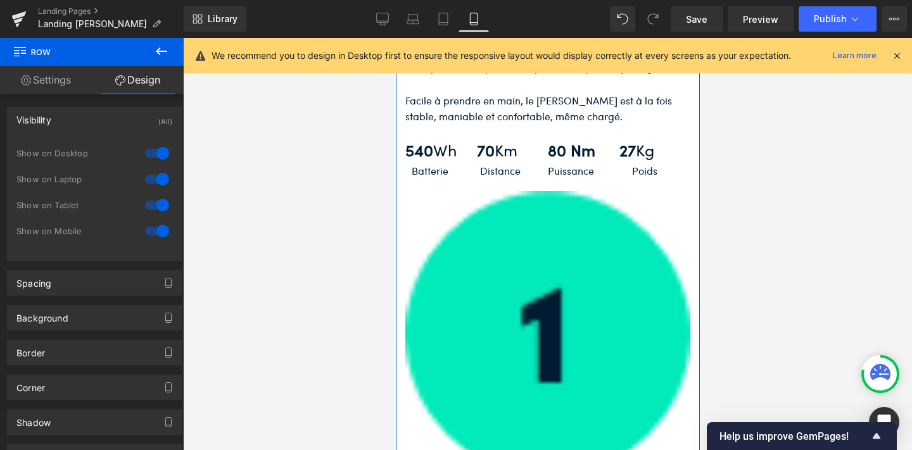
scroll to position [1482, 0]
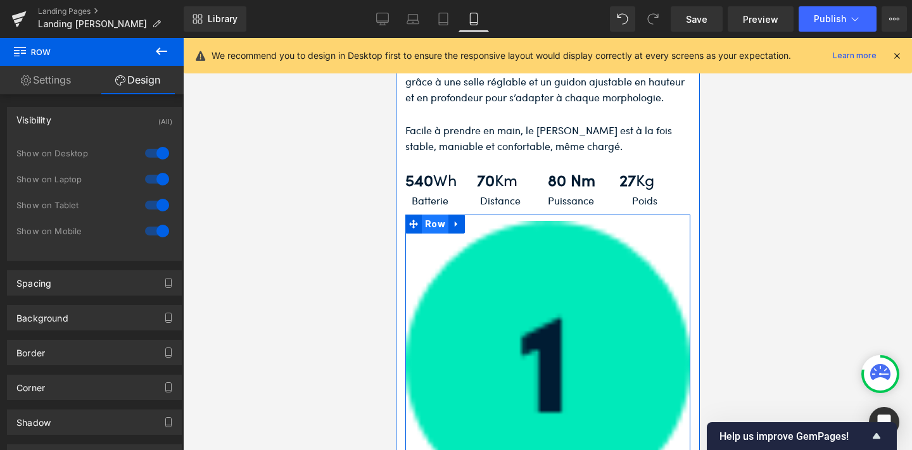
click at [430, 215] on span "Row" at bounding box center [434, 224] width 27 height 19
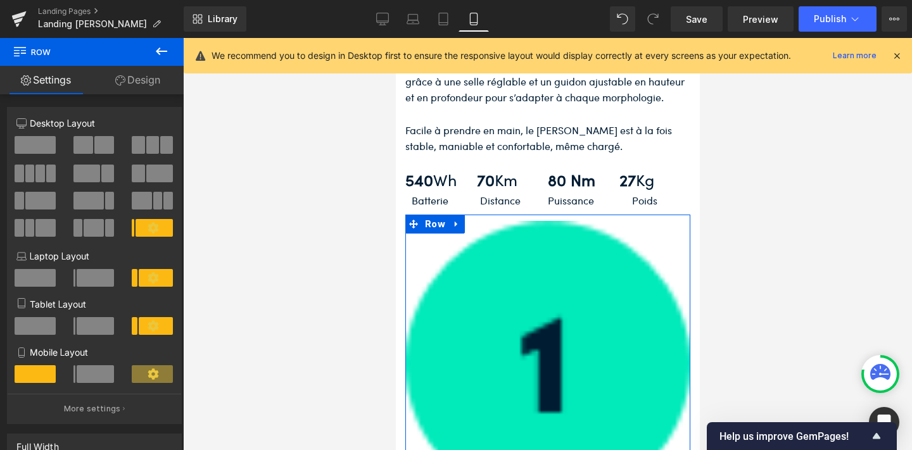
click at [96, 382] on span at bounding box center [95, 375] width 37 height 18
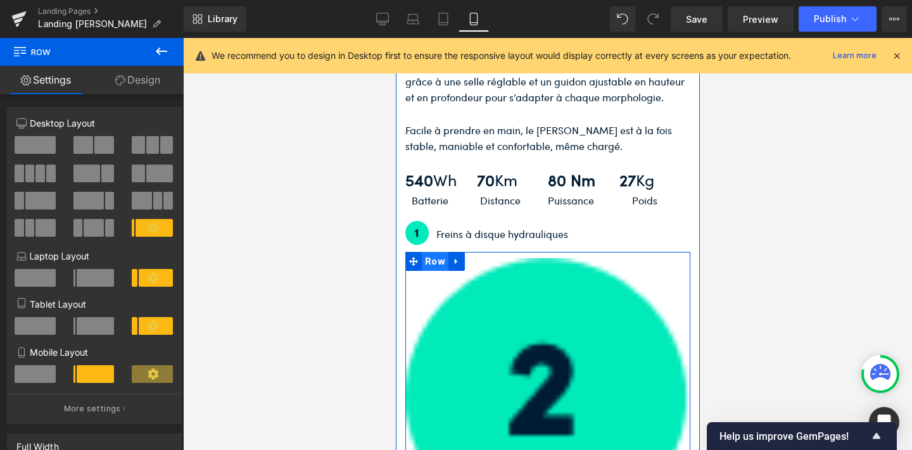
click at [435, 252] on span "Row" at bounding box center [434, 261] width 27 height 19
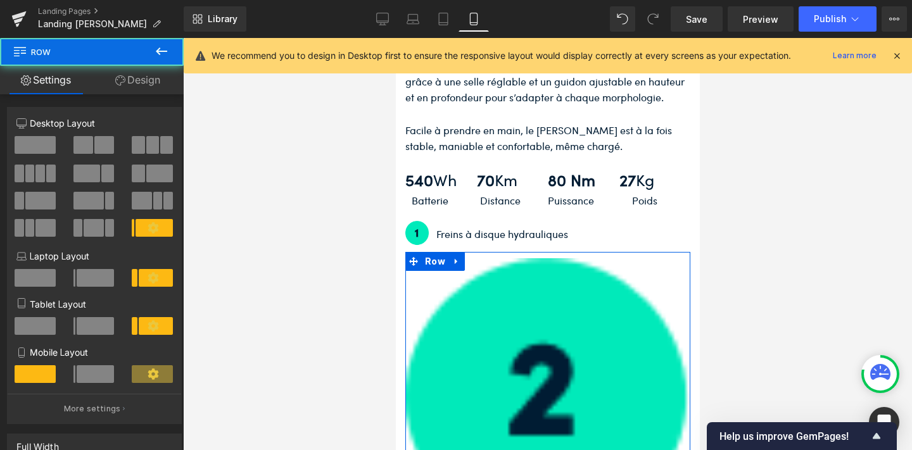
click at [91, 383] on span at bounding box center [95, 375] width 37 height 18
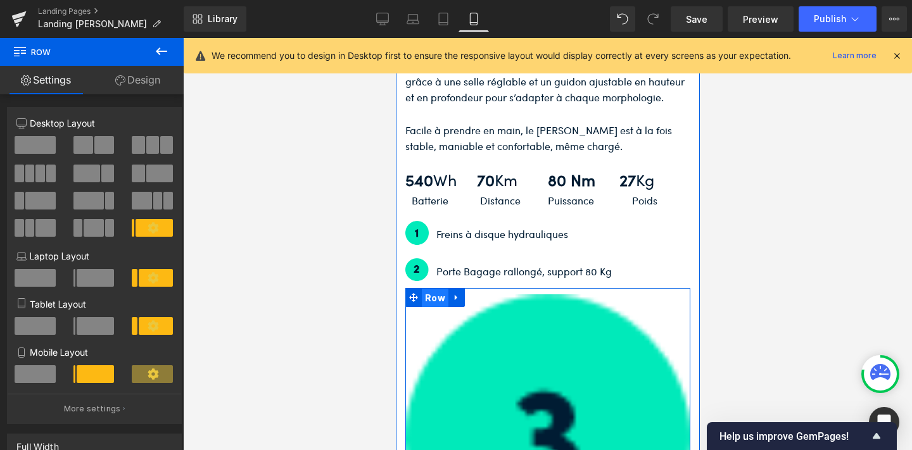
click at [429, 289] on span "Row" at bounding box center [434, 298] width 27 height 19
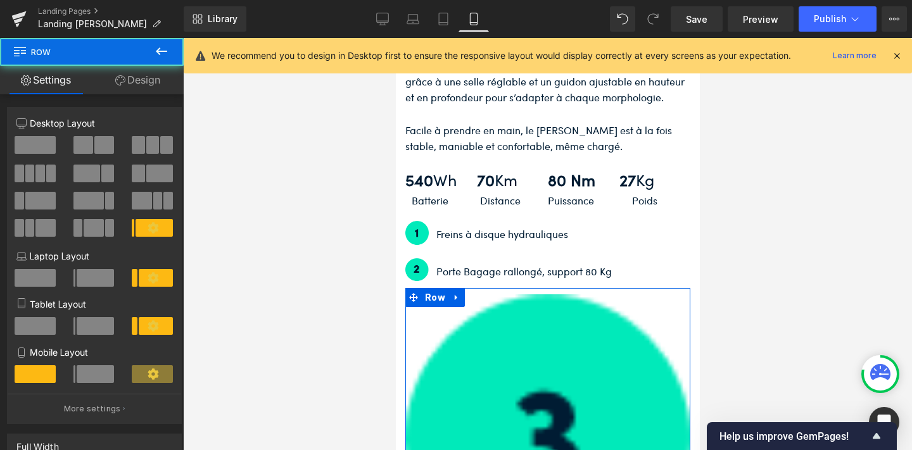
click at [97, 376] on span at bounding box center [95, 375] width 37 height 18
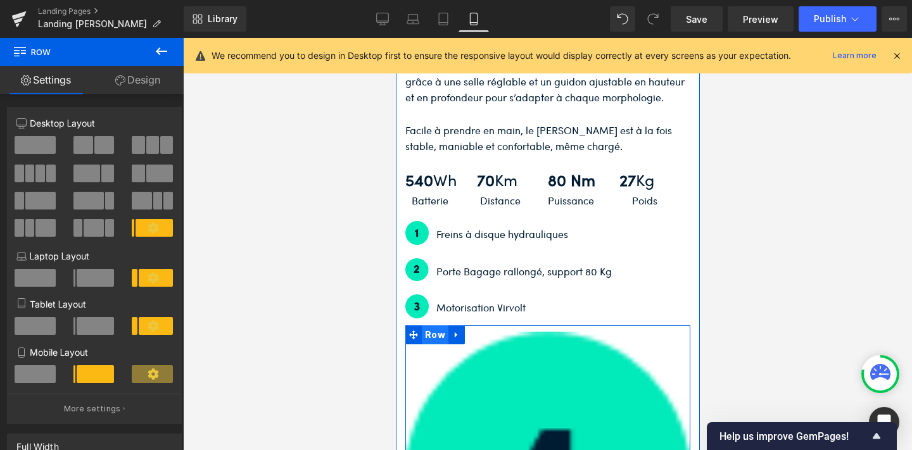
click at [442, 326] on span "Row" at bounding box center [434, 335] width 27 height 19
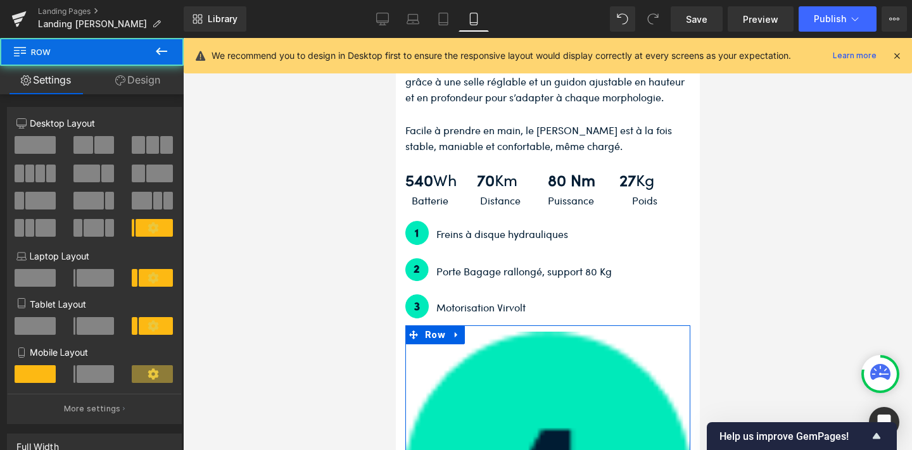
click at [74, 379] on button at bounding box center [94, 375] width 42 height 18
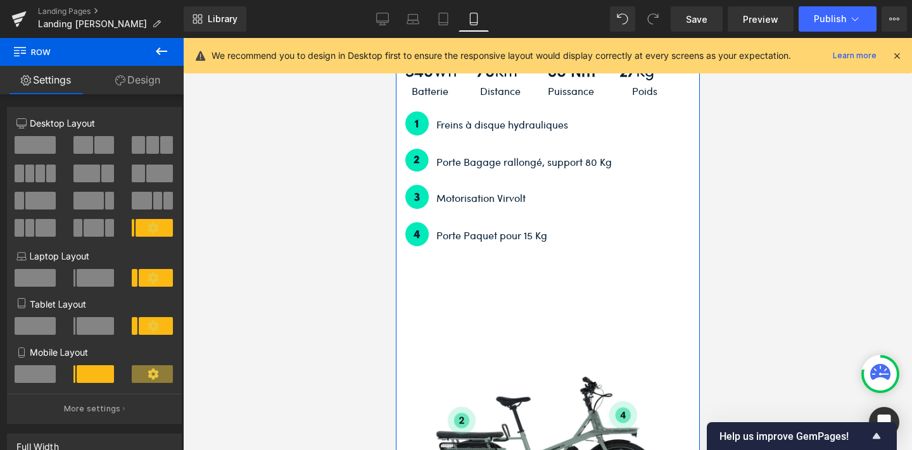
scroll to position [1593, 0]
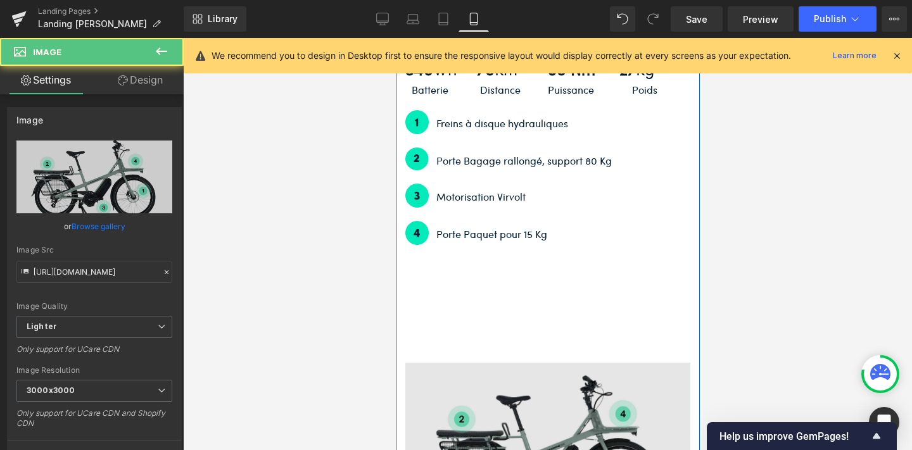
click at [509, 363] on img at bounding box center [547, 443] width 285 height 160
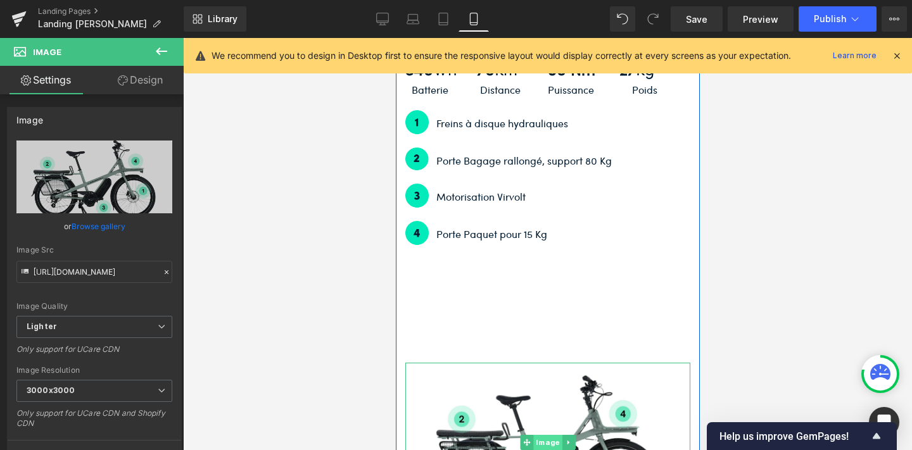
click at [542, 435] on span "Image" at bounding box center [547, 442] width 29 height 15
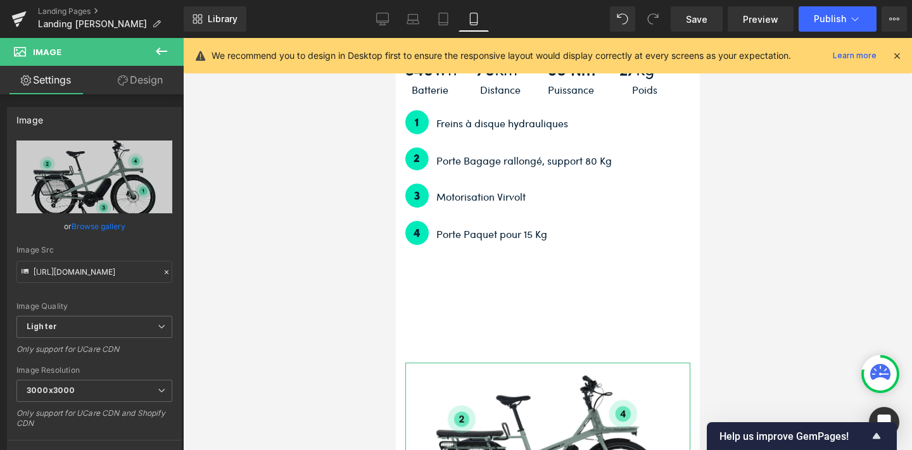
click at [136, 84] on link "Design" at bounding box center [140, 80] width 92 height 29
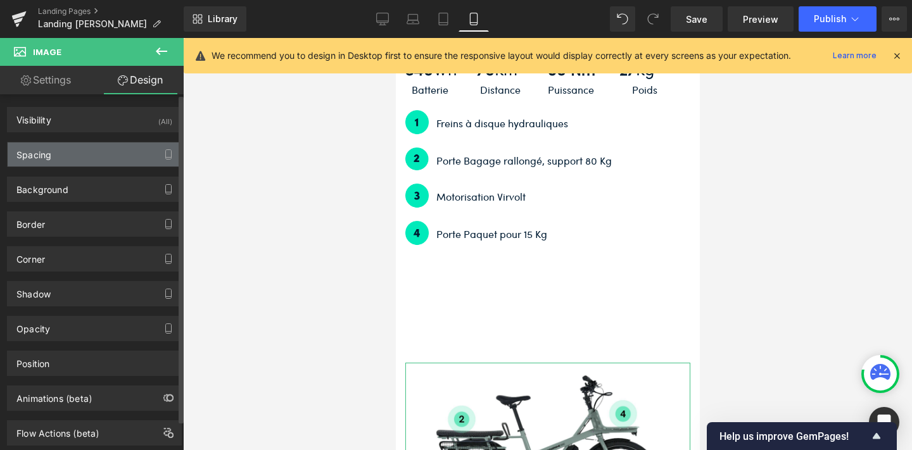
click at [108, 148] on div "Spacing" at bounding box center [95, 155] width 174 height 24
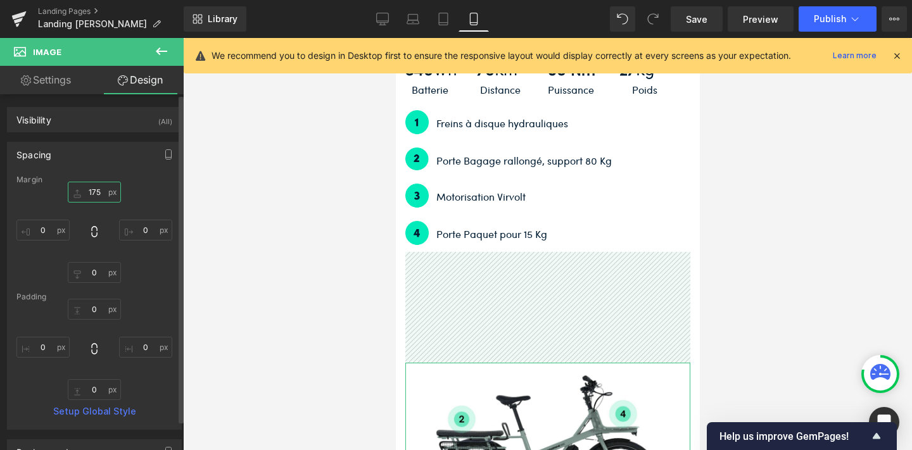
click at [94, 194] on input "175" at bounding box center [94, 192] width 53 height 21
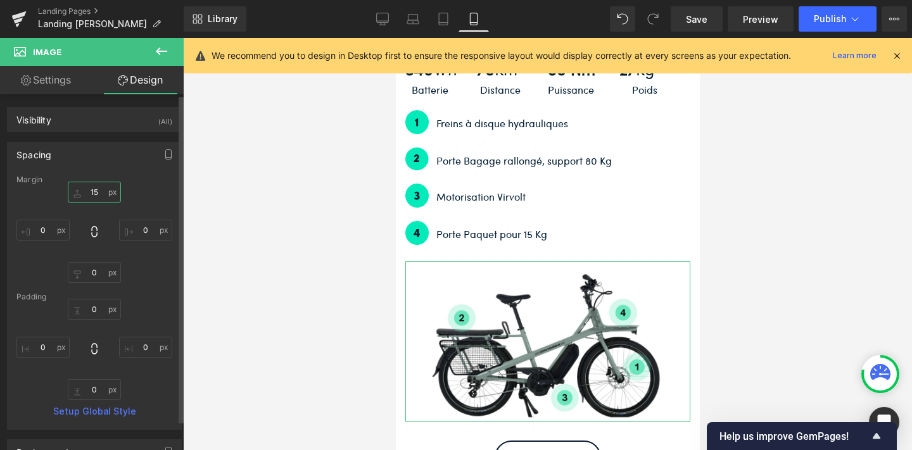
type input "5"
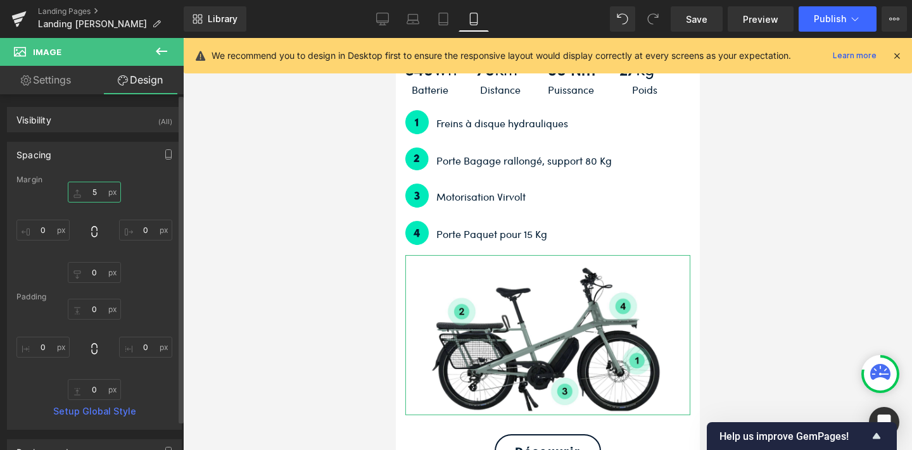
click at [93, 194] on input "5" at bounding box center [94, 192] width 53 height 21
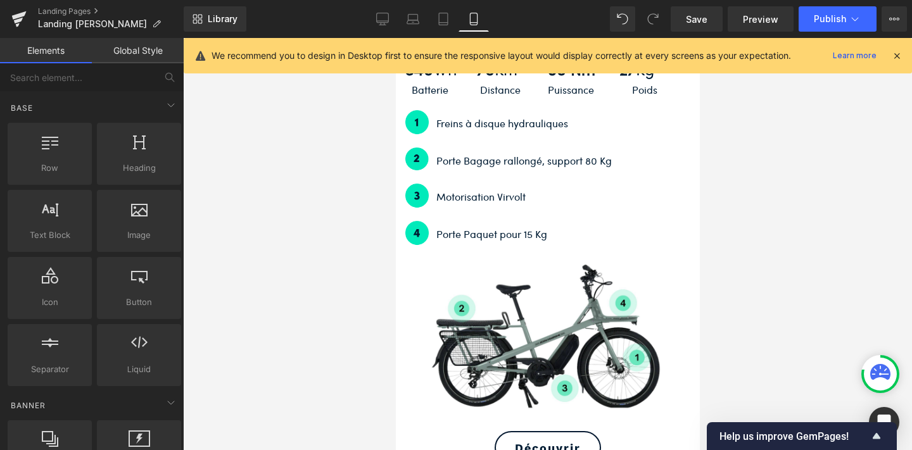
click at [282, 255] on div at bounding box center [547, 244] width 729 height 412
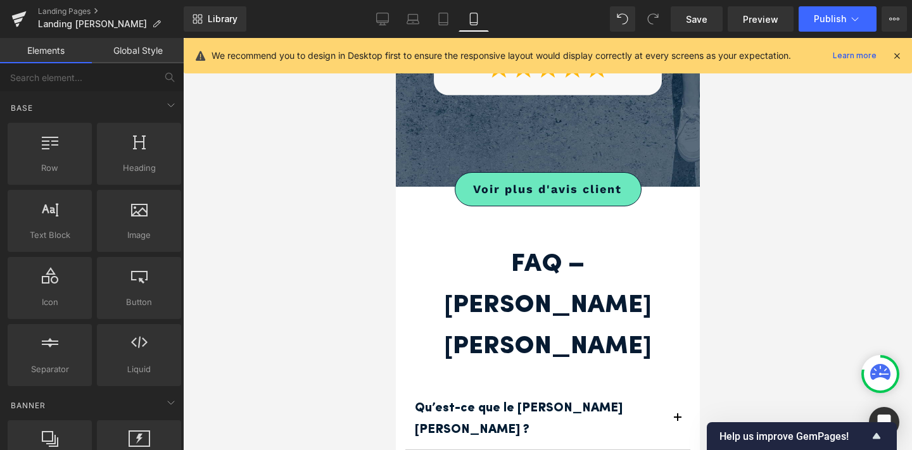
scroll to position [3038, 0]
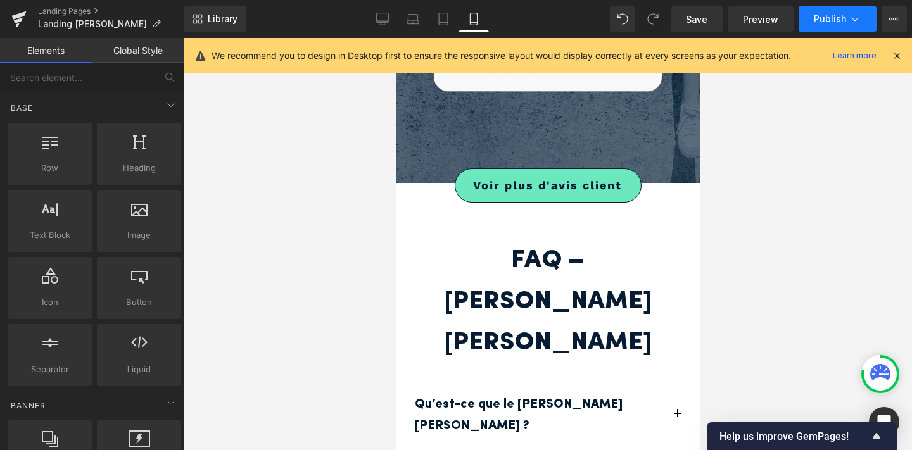
click at [841, 16] on span "Publish" at bounding box center [830, 19] width 32 height 10
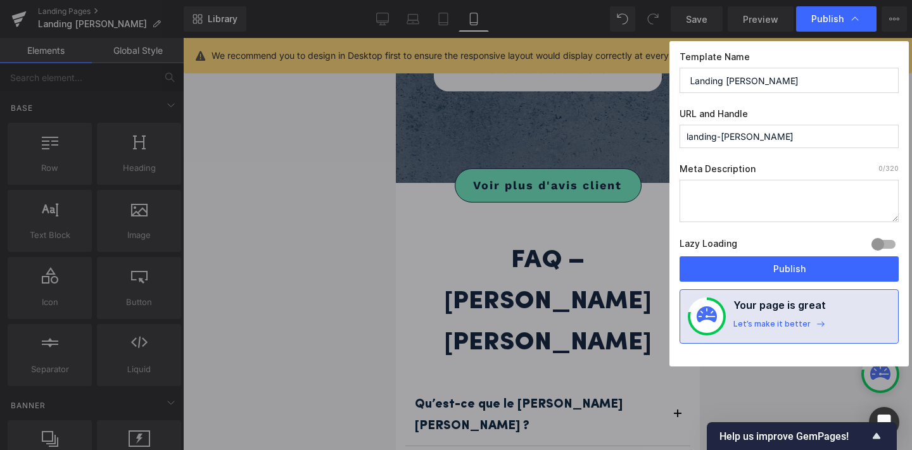
drag, startPoint x: 785, startPoint y: 79, endPoint x: 678, endPoint y: 76, distance: 107.1
click at [678, 76] on div "Template Name Landing jean fourche URL and Handle landing-jean-fourche Meta Des…" at bounding box center [789, 204] width 239 height 326
paste input "Jean Fourche Jean II – Vélo urbain français à Paris"
type input "Jean Fourche Jean II – Vélo urbain français à Paris"
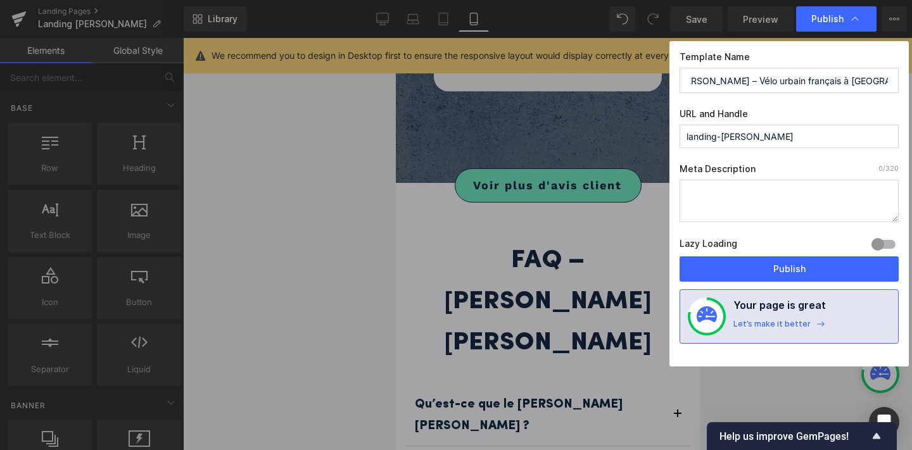
scroll to position [0, 0]
drag, startPoint x: 787, startPoint y: 134, endPoint x: 669, endPoint y: 113, distance: 119.7
click at [670, 113] on div "Template Name Jean Fourche Jean II – Vélo urbain français à Paris URL and Handl…" at bounding box center [789, 204] width 239 height 326
paste input "Jean Fourche Jean II – Vélo urbain français à Paris"
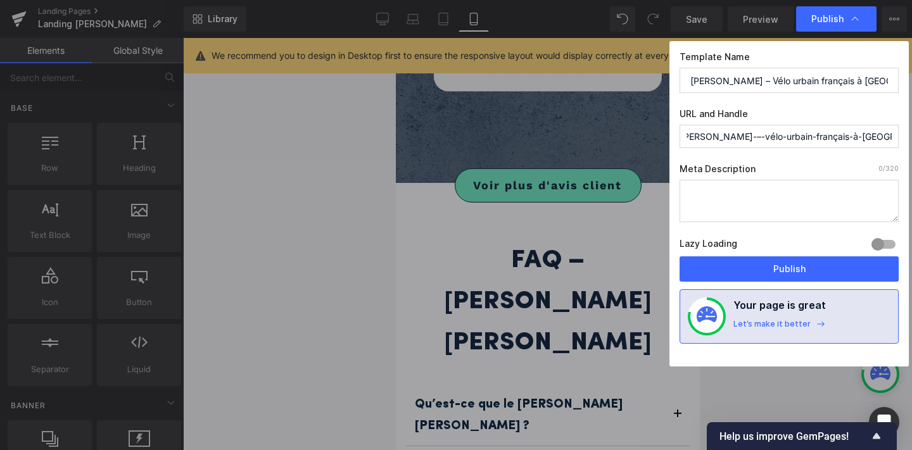
type input "jean-fourche-jean-ii-–-vélo-urbain-français-à-paris"
click at [725, 198] on textarea at bounding box center [789, 201] width 219 height 42
paste textarea "Découvrez le Jean Fourche Jean II en boutique à Paris chez Shift Bikes. Vélo ur…"
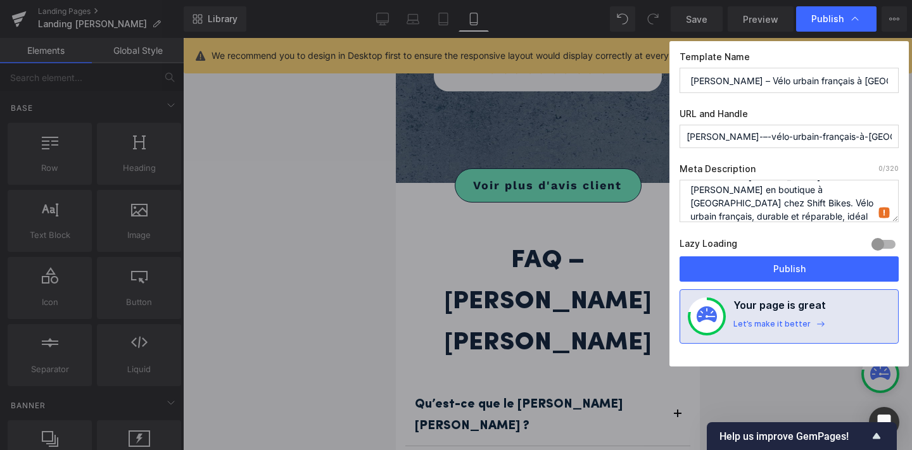
scroll to position [18, 0]
type textarea "Découvrez le Jean Fourche Jean II en boutique à Paris chez Shift Bikes. Vélo ur…"
click at [741, 134] on input "jean-fourche-jean-ii-–-vélo-urbain-français-à-paris" at bounding box center [789, 136] width 219 height 23
paste input "ii"
click at [713, 135] on input "jean-ii-paris" at bounding box center [789, 136] width 219 height 23
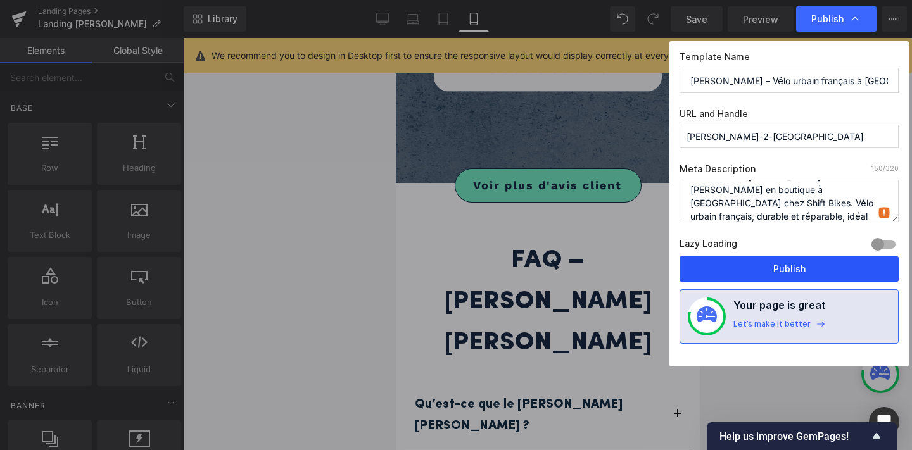
type input "jean-2-paris"
click at [767, 271] on button "Publish" at bounding box center [789, 269] width 219 height 25
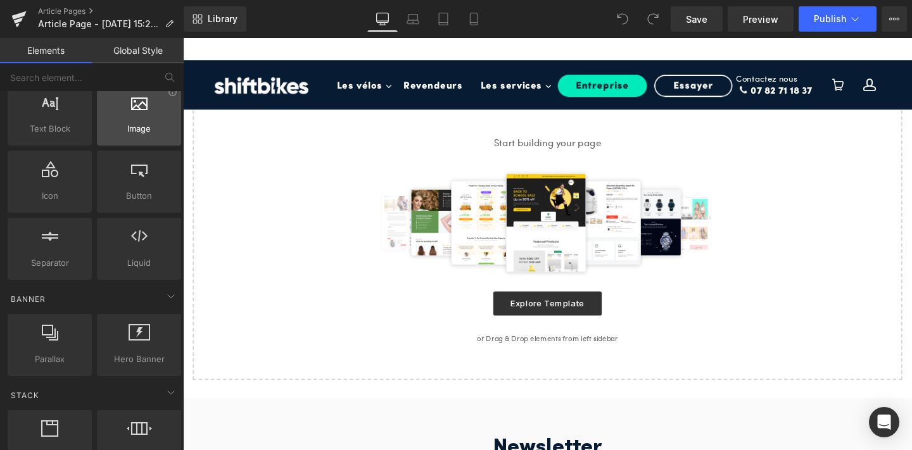
scroll to position [148, 0]
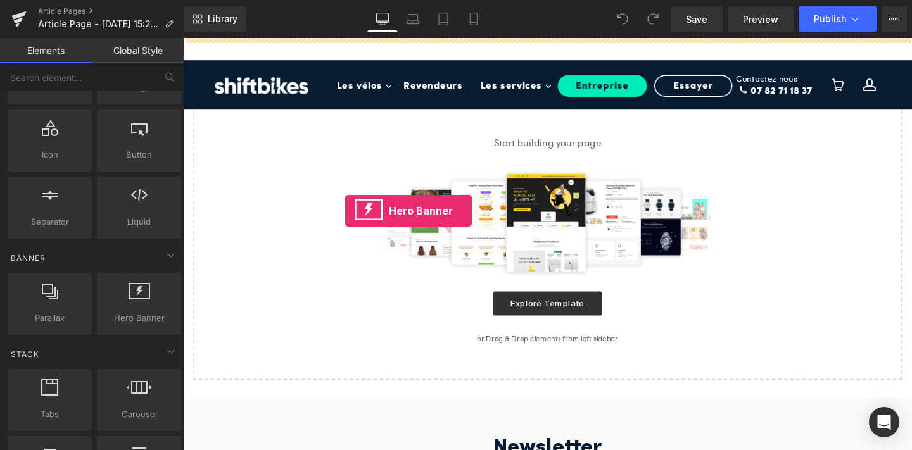
drag, startPoint x: 320, startPoint y: 357, endPoint x: 353, endPoint y: 220, distance: 140.9
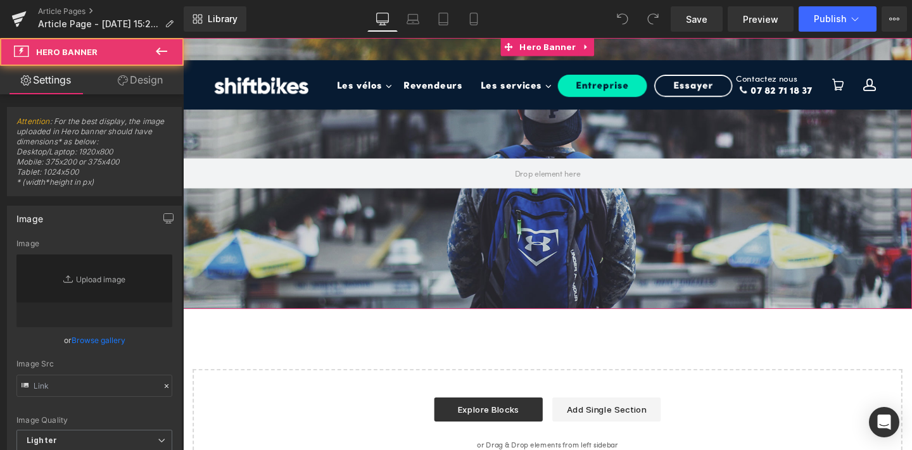
type input "https://d1um8515vdn9kb.cloudfront.net/images/hero.jpg"
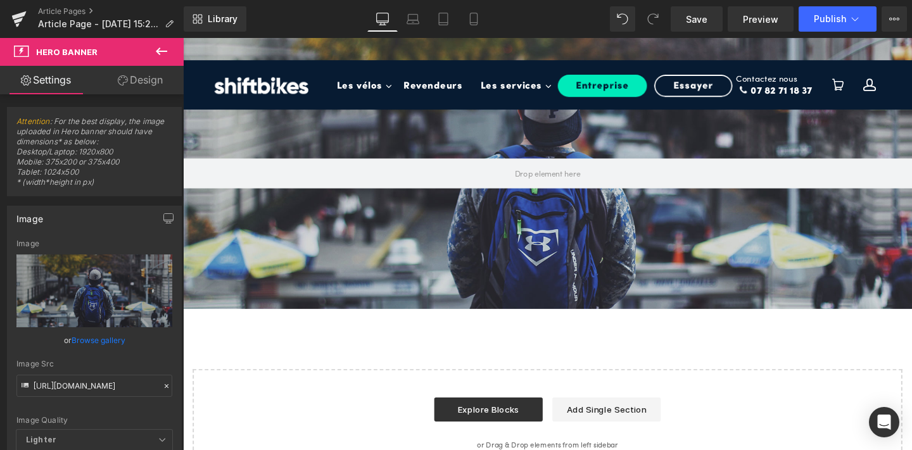
click at [158, 42] on button at bounding box center [161, 52] width 44 height 28
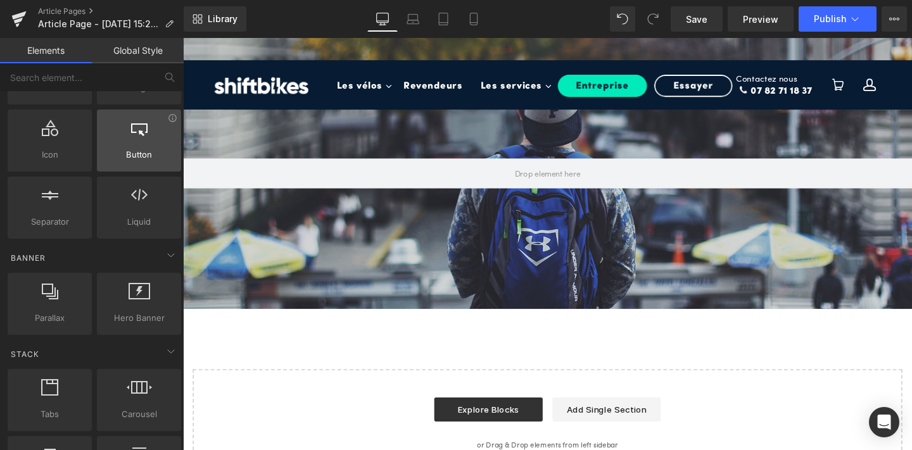
scroll to position [0, 0]
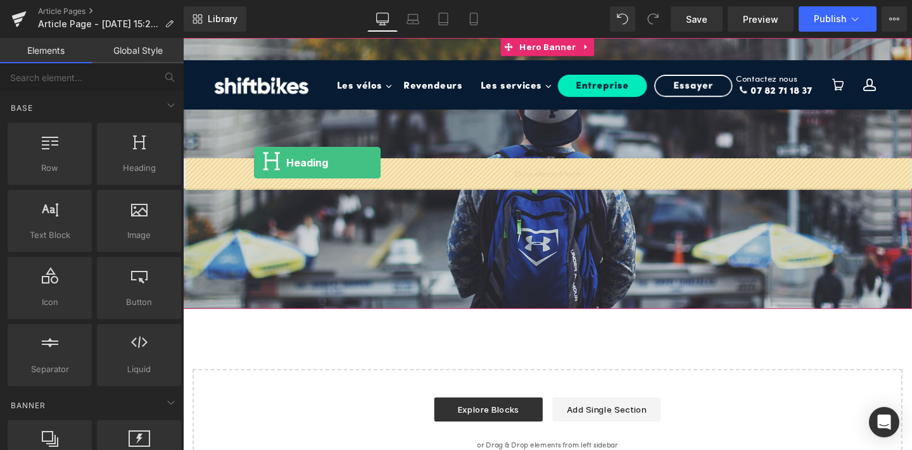
drag, startPoint x: 323, startPoint y: 190, endPoint x: 264, endPoint y: 172, distance: 62.3
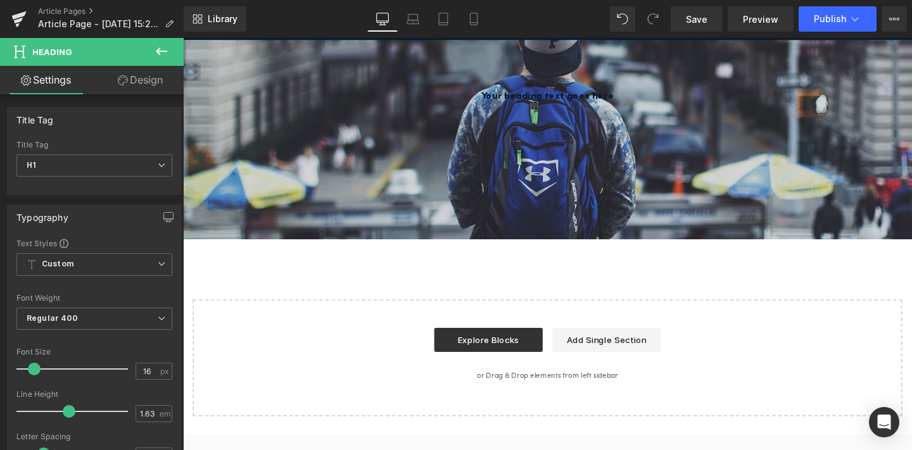
scroll to position [84, 0]
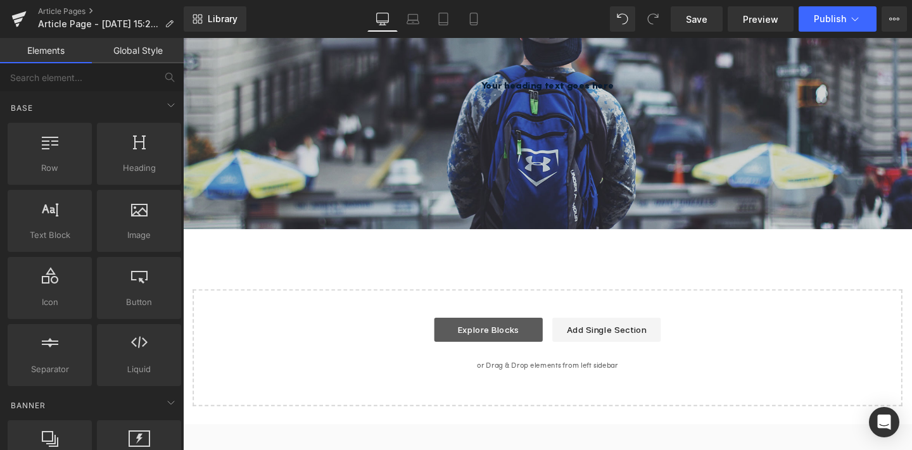
click at [542, 350] on link "Explore Blocks" at bounding box center [504, 345] width 114 height 25
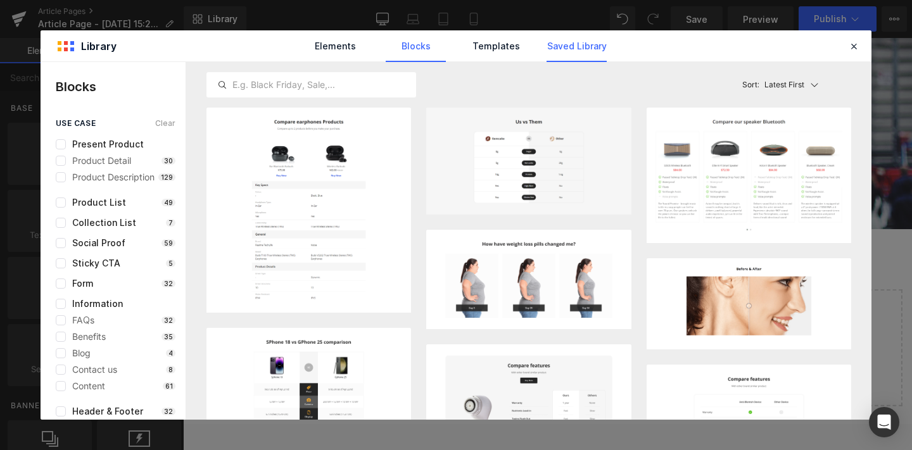
click at [564, 49] on link "Saved Library" at bounding box center [577, 46] width 60 height 32
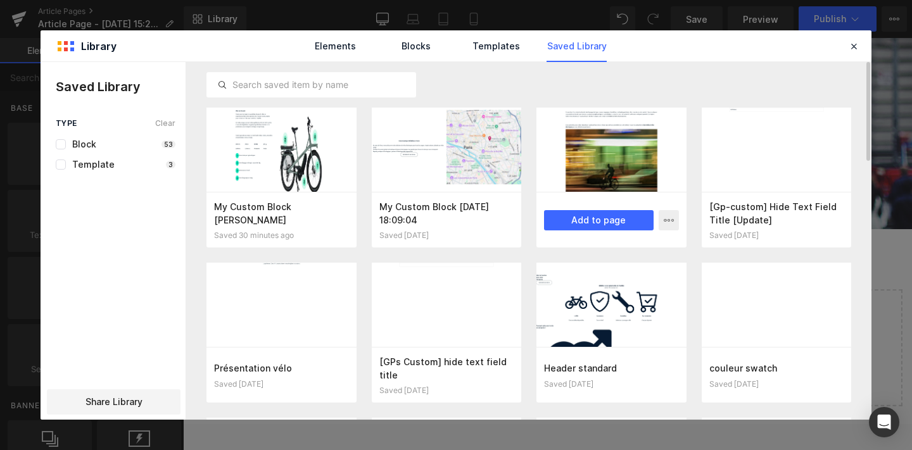
click at [596, 151] on div at bounding box center [612, 150] width 150 height 84
click at [569, 217] on button "Add to page" at bounding box center [599, 220] width 110 height 20
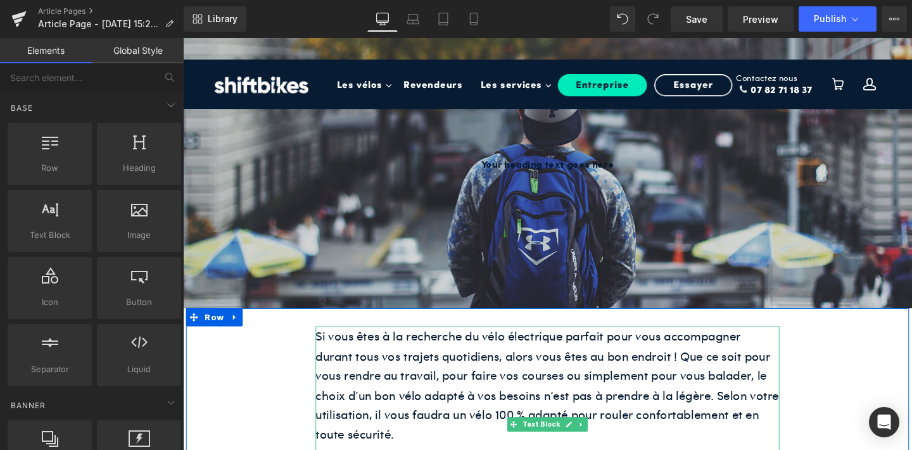
scroll to position [0, 0]
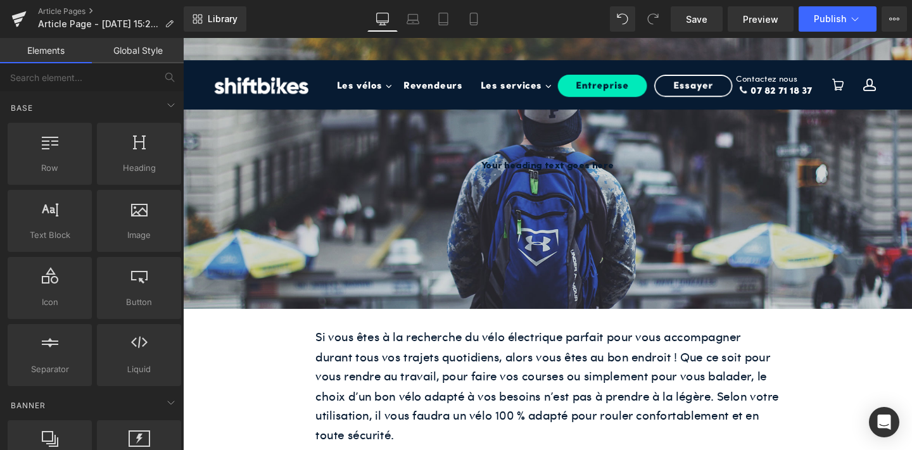
click at [347, 258] on div "Your heading text goes here Heading Hero Banner 200px" at bounding box center [566, 180] width 767 height 285
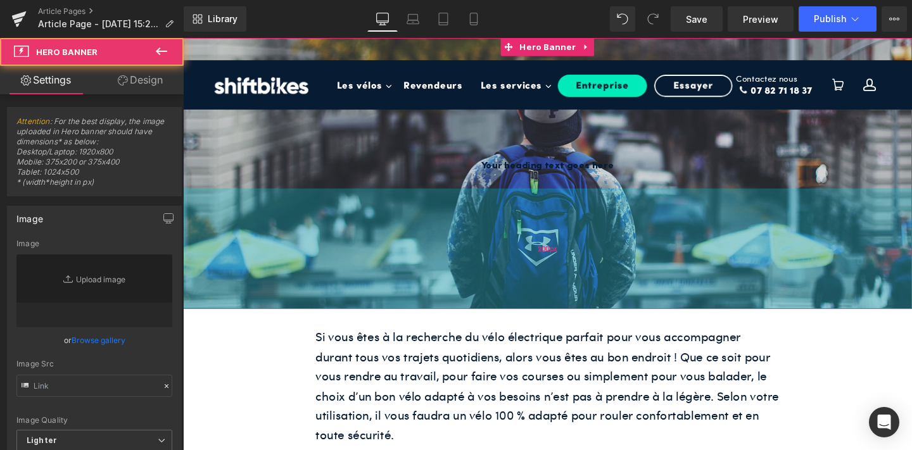
type input "https://d1um8515vdn9kb.cloudfront.net/images/hero.jpg"
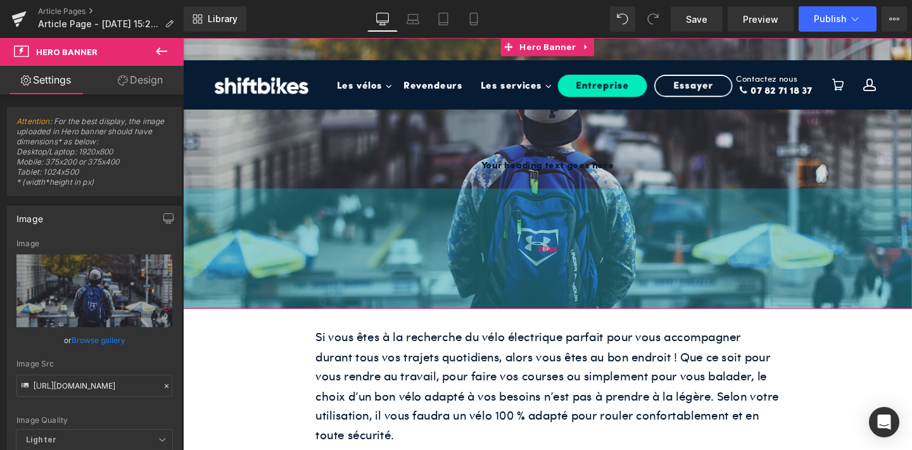
click at [288, 264] on div "200px" at bounding box center [566, 259] width 767 height 127
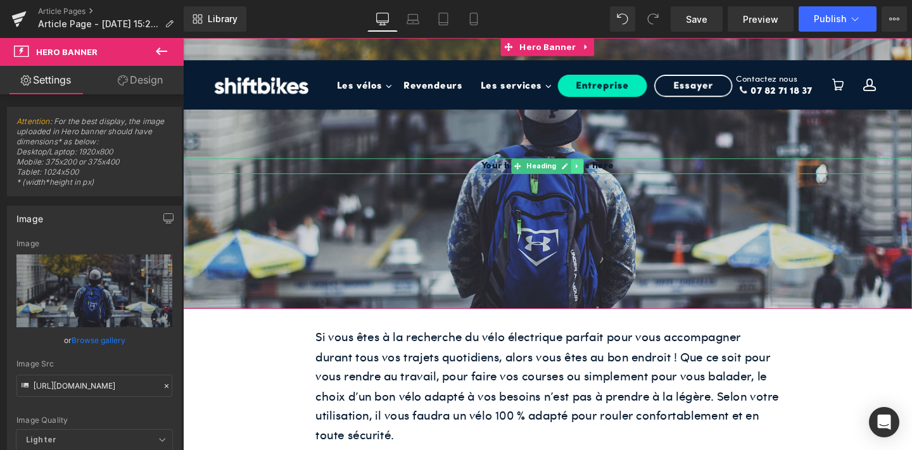
click at [600, 169] on icon at bounding box center [597, 173] width 7 height 8
click at [601, 169] on icon at bounding box center [604, 173] width 7 height 8
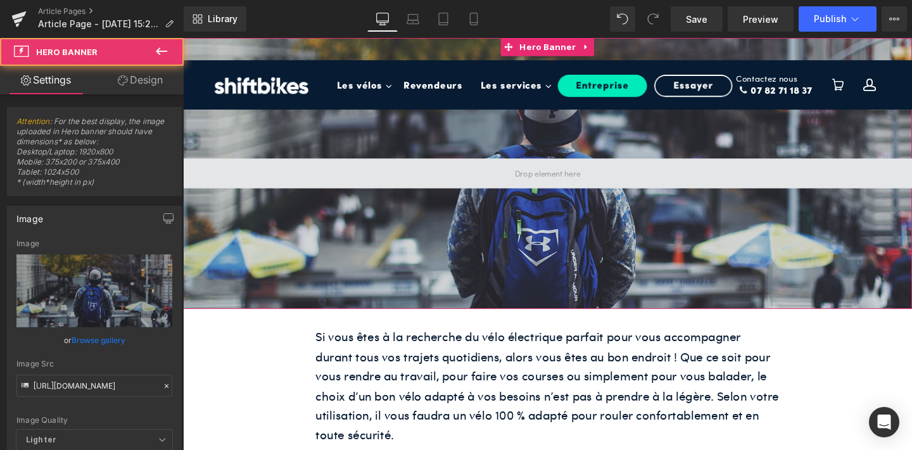
click at [670, 174] on span at bounding box center [566, 181] width 767 height 32
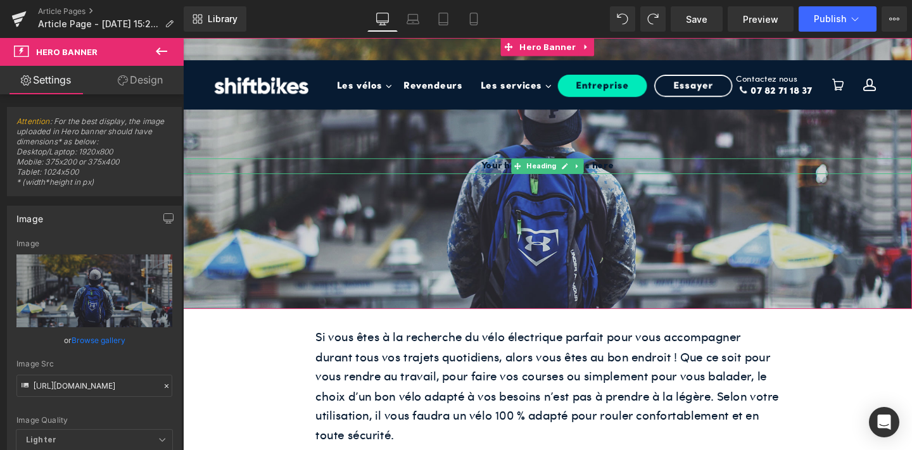
click at [632, 175] on h1 "Your heading text goes here" at bounding box center [566, 173] width 767 height 16
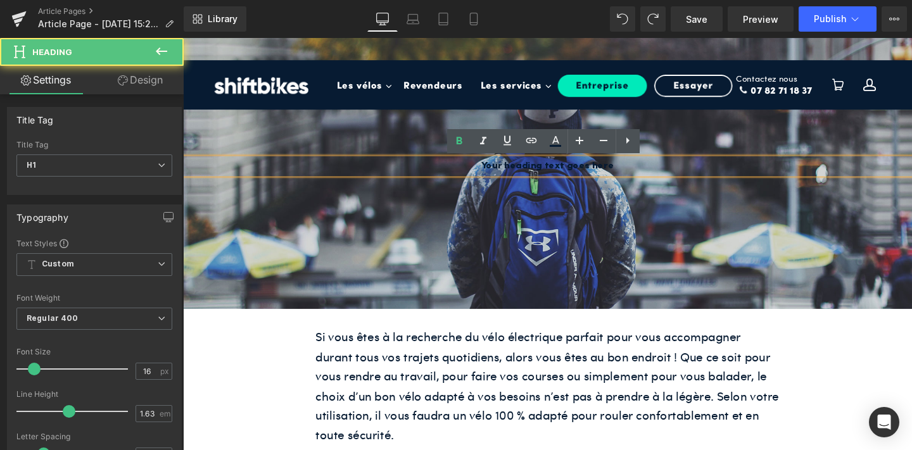
click at [632, 175] on h1 "Your heading text goes here" at bounding box center [566, 173] width 767 height 16
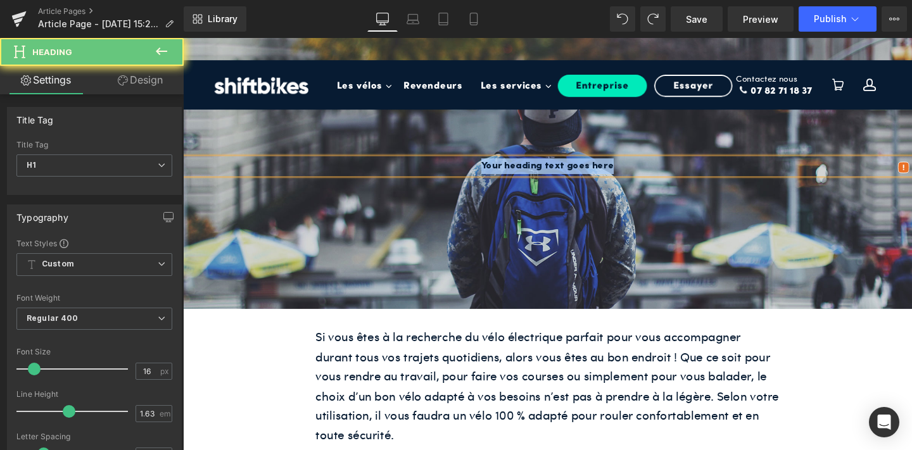
paste div
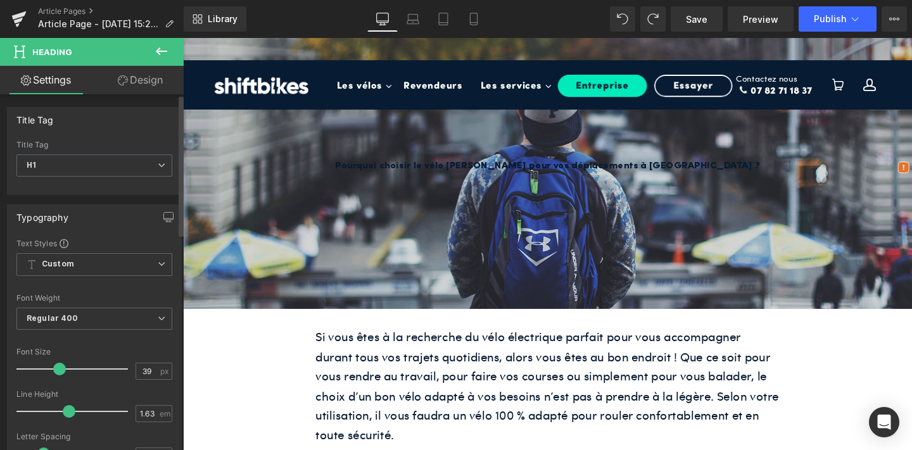
drag, startPoint x: 28, startPoint y: 369, endPoint x: 52, endPoint y: 369, distance: 24.1
click at [53, 369] on span at bounding box center [59, 369] width 13 height 13
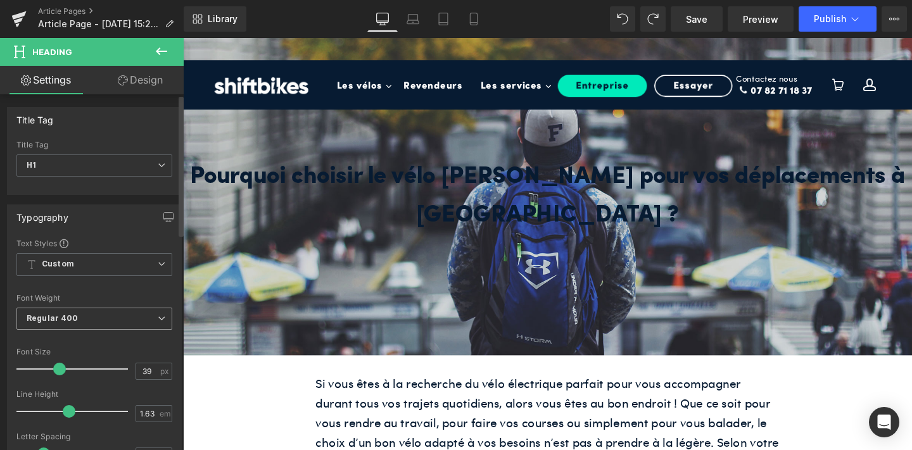
click at [49, 311] on span "Regular 400" at bounding box center [94, 319] width 156 height 22
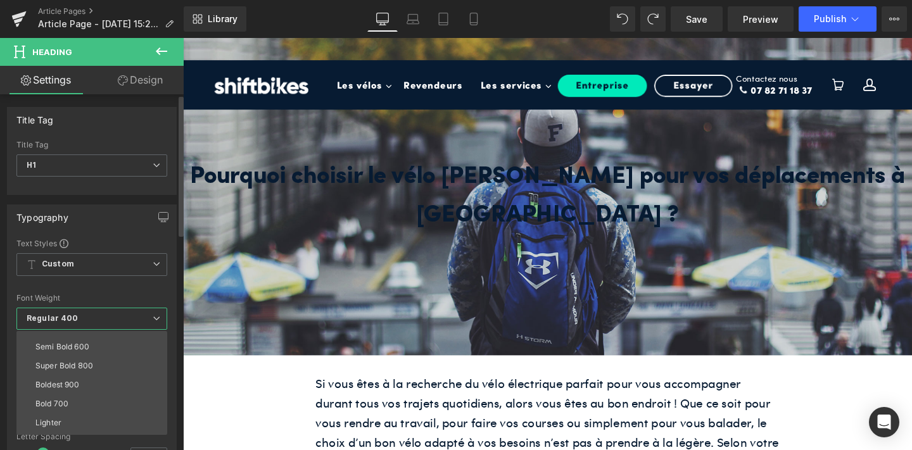
scroll to position [105, 0]
click at [76, 382] on li "Bold 700" at bounding box center [94, 387] width 156 height 19
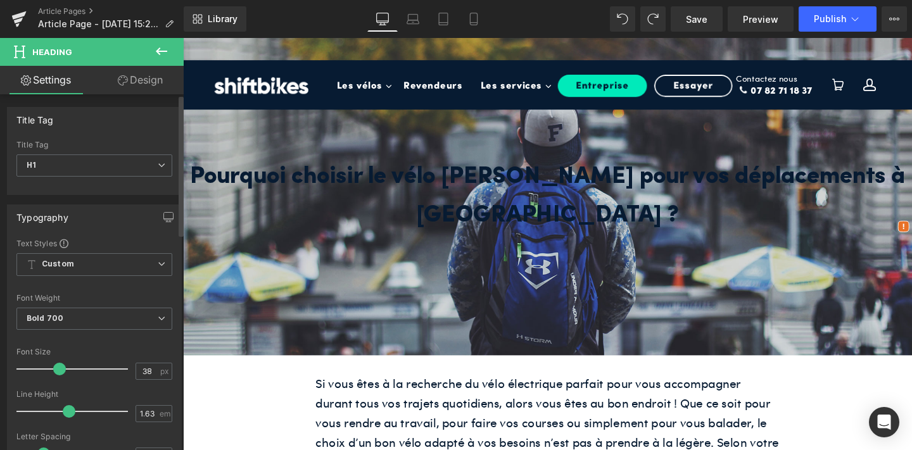
type input "37"
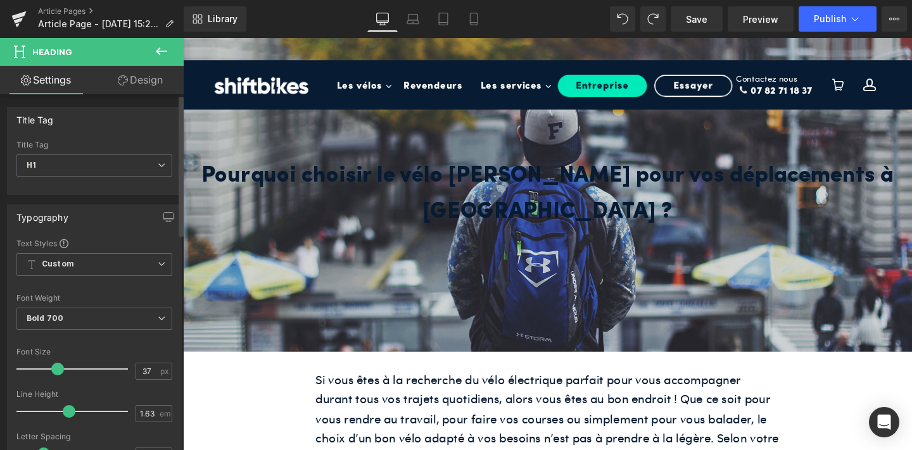
click at [56, 368] on span at bounding box center [57, 369] width 13 height 13
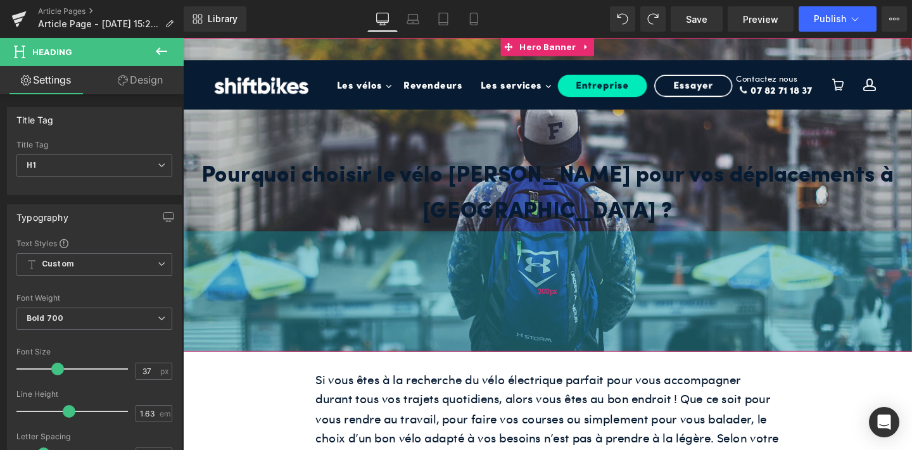
click at [382, 282] on div "200px" at bounding box center [566, 304] width 767 height 127
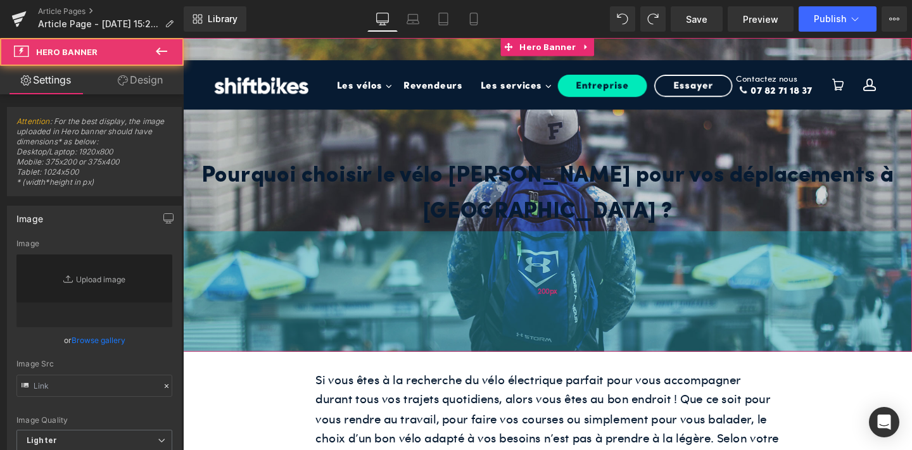
type input "https://d1um8515vdn9kb.cloudfront.net/images/hero.jpg"
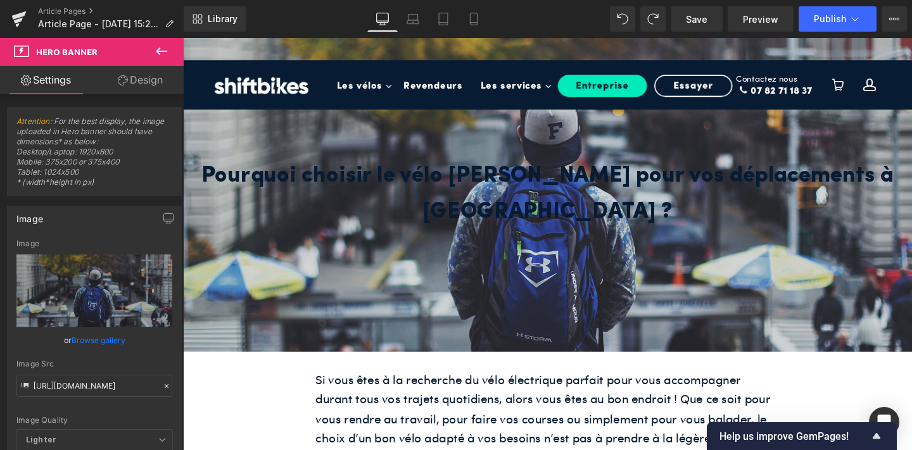
click at [478, 196] on h1 "Pourquoi choisir le vélo Jean Fourche pour vos déplacements à Paris ?" at bounding box center [566, 203] width 767 height 77
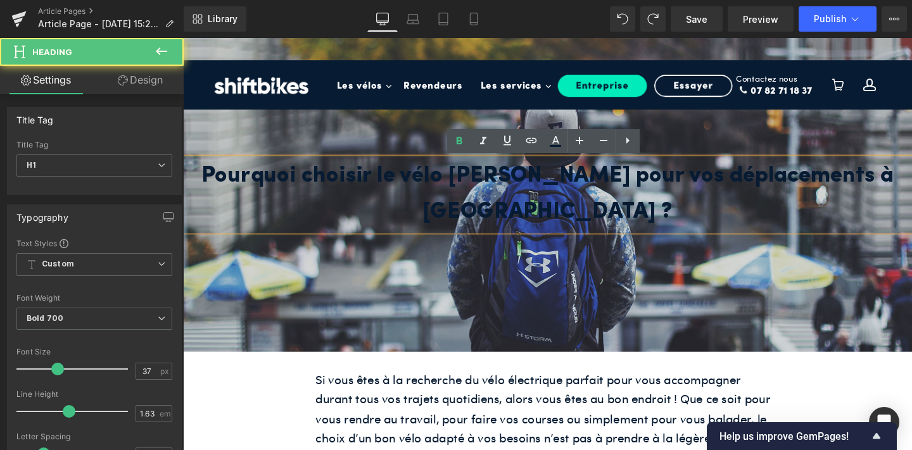
click at [395, 267] on div at bounding box center [566, 203] width 767 height 330
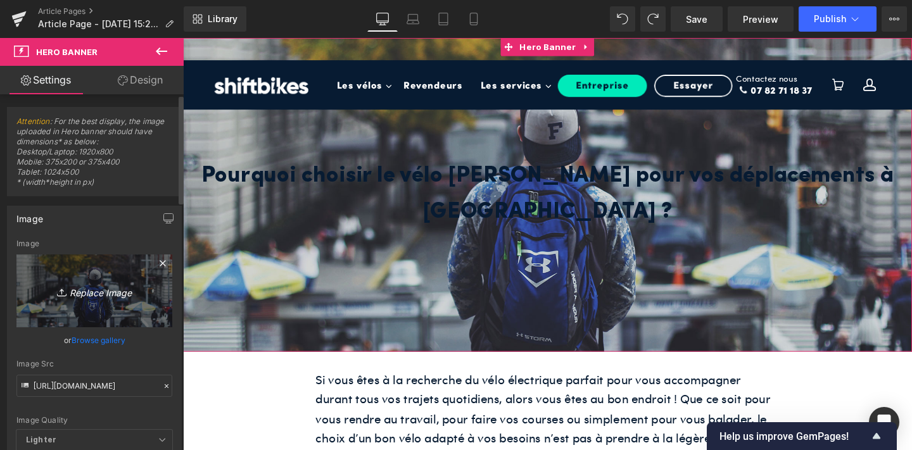
click at [92, 293] on icon "Replace Image" at bounding box center [94, 291] width 101 height 16
type input "C:\fakepath\IHeading bannière (1920 x 800 px) (20).jpg"
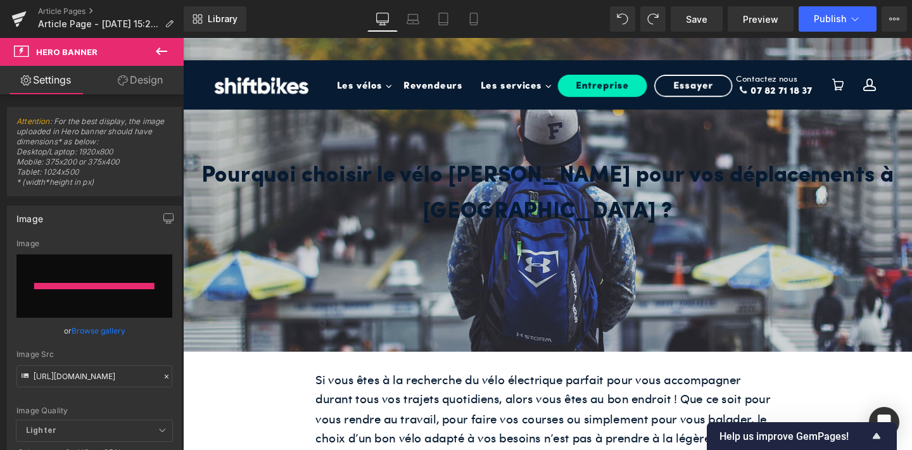
type input "https://ucarecdn.com/947727e9-1398-4bd4-9083-341b33f05d6f/-/format/auto/-/previ…"
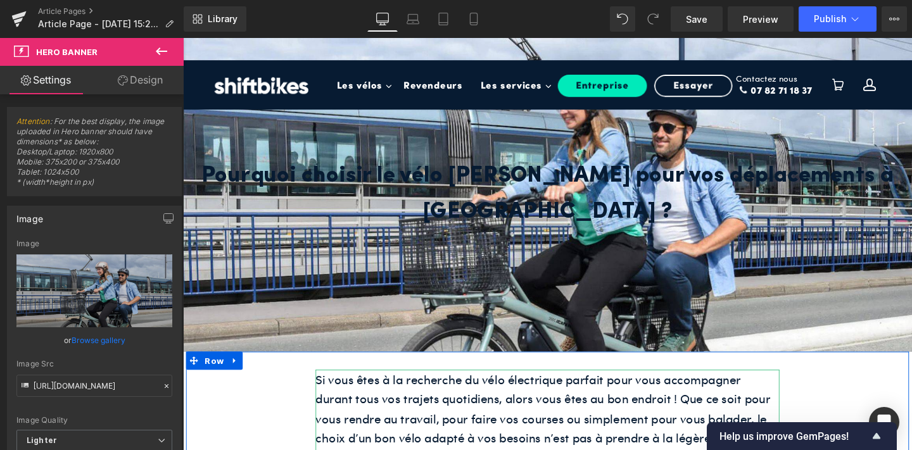
click at [515, 387] on p "Si vous êtes à la recherche du vélo électrique parfait pour vous accompagner du…" at bounding box center [566, 449] width 488 height 124
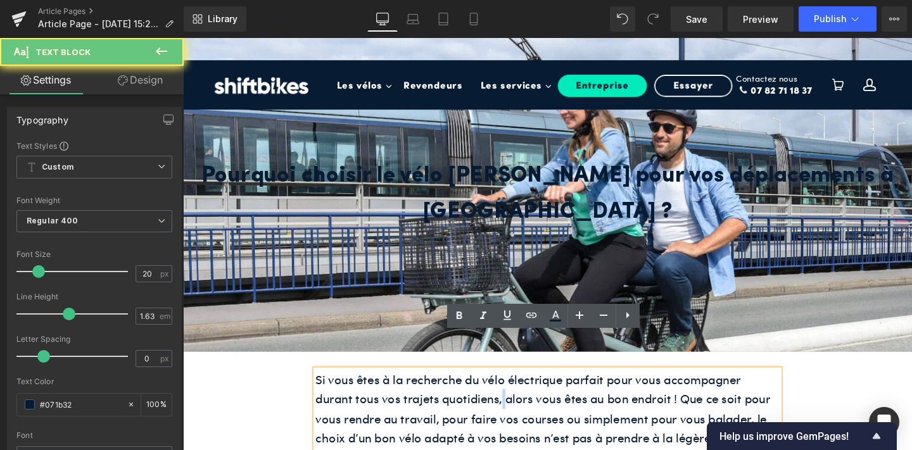
click at [515, 387] on p "Si vous êtes à la recherche du vélo électrique parfait pour vous accompagner du…" at bounding box center [566, 449] width 488 height 124
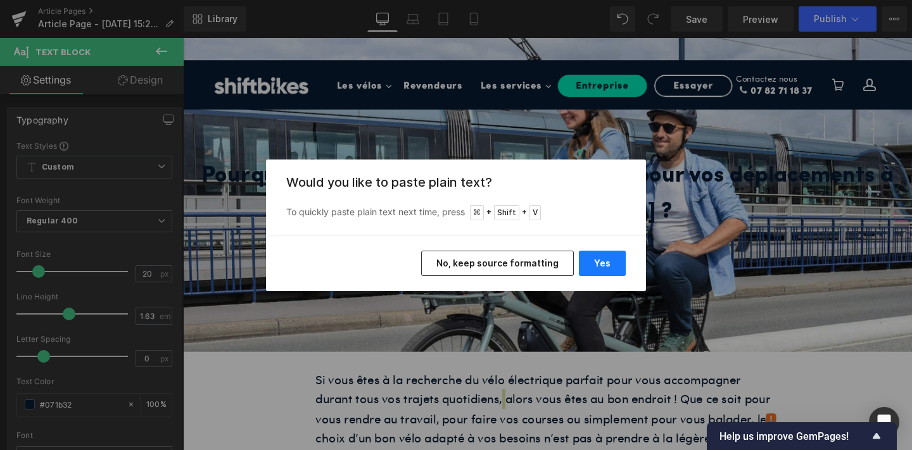
click at [607, 266] on button "Yes" at bounding box center [602, 263] width 47 height 25
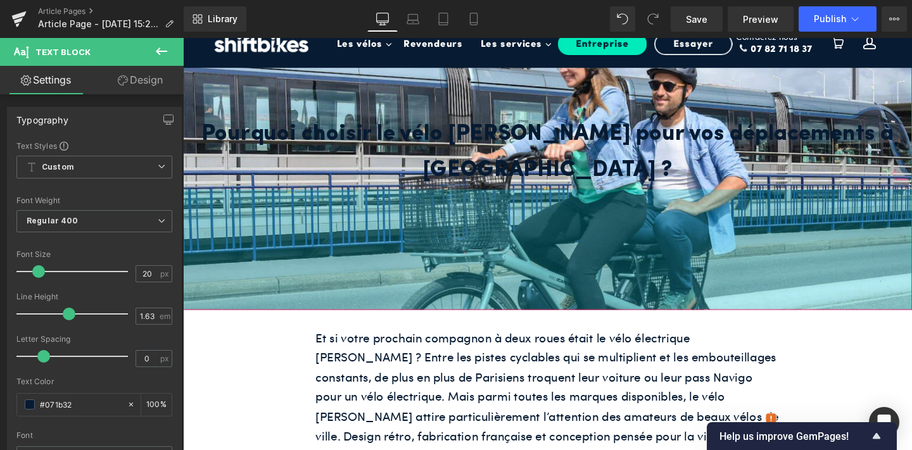
scroll to position [55, 0]
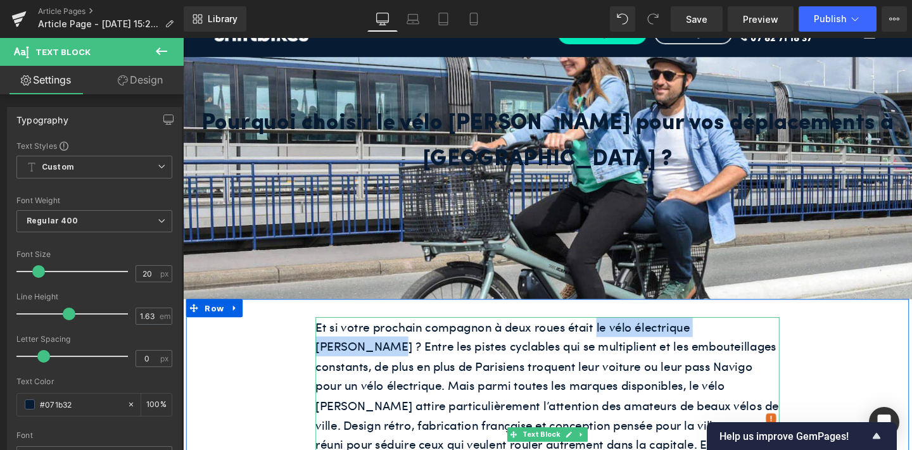
drag, startPoint x: 616, startPoint y: 303, endPoint x: 789, endPoint y: 303, distance: 172.9
click at [789, 332] on p "Et si votre prochain compagnon à deux roues était le vélo électrique Jean Fourc…" at bounding box center [566, 456] width 488 height 248
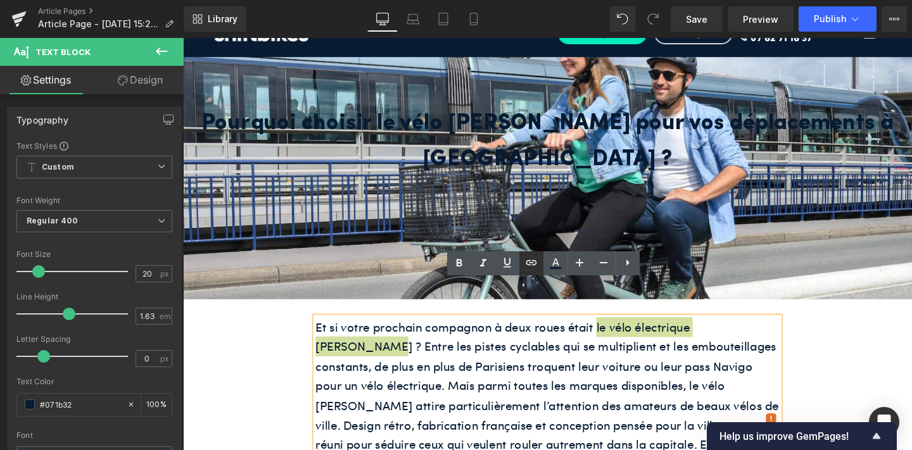
click at [531, 265] on icon at bounding box center [531, 262] width 15 height 15
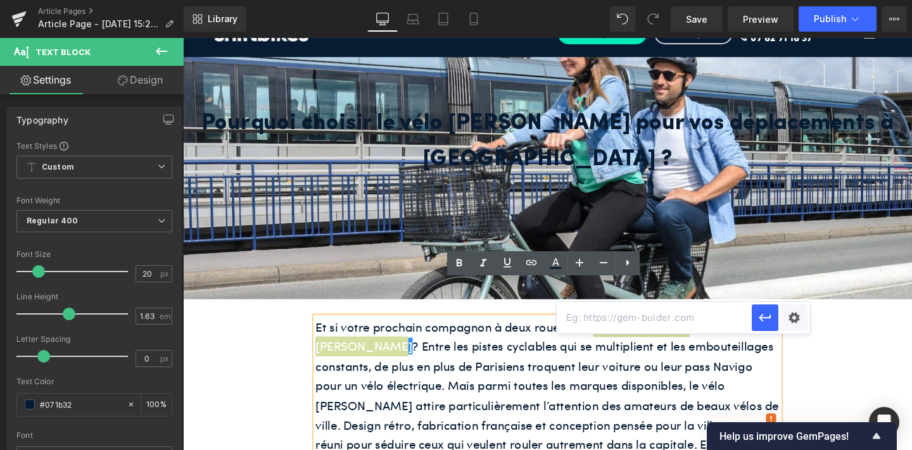
click at [592, 315] on input "text" at bounding box center [654, 318] width 195 height 32
paste input "https://www.shift-bikes.com/products/jean-fourche?srsltid=AfmBOornNNWk1Fw_WXtjK…"
type input "https://www.shift-bikes.com/products/jean-fourche?srsltid=AfmBOornNNWk1Fw_WXtjK…"
click at [764, 317] on icon "button" at bounding box center [765, 317] width 15 height 15
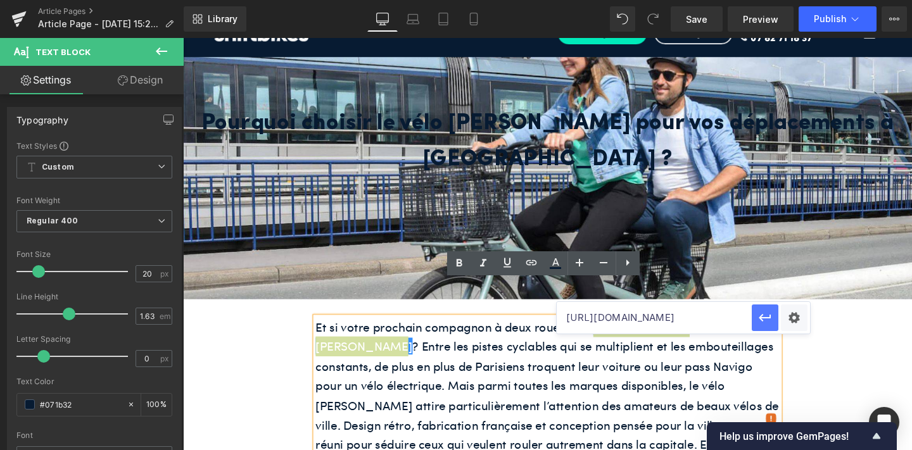
scroll to position [0, 0]
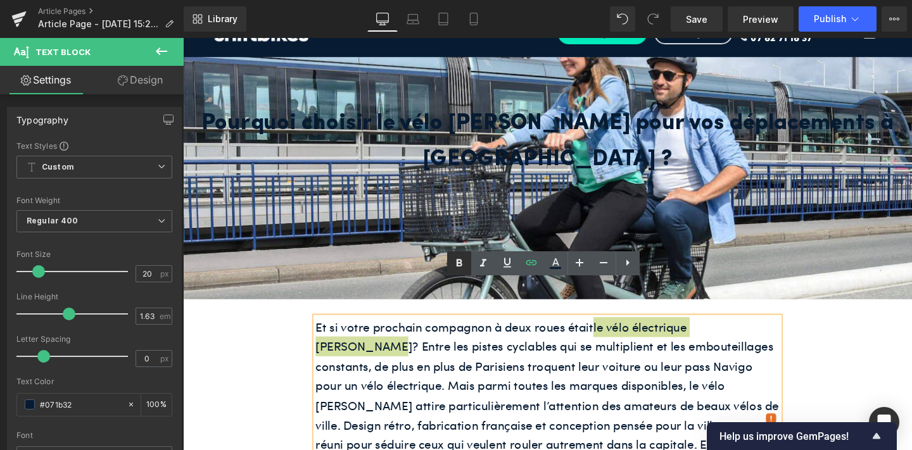
click at [449, 257] on link at bounding box center [459, 264] width 24 height 24
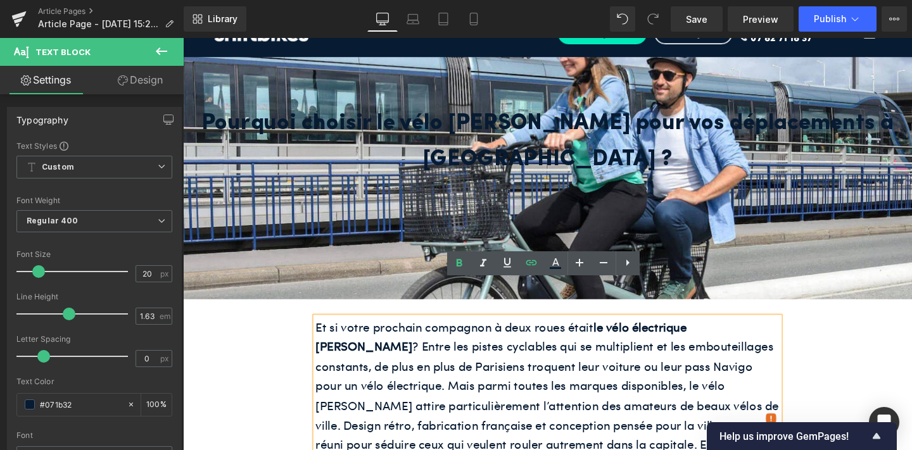
click at [183, 38] on div "200px" at bounding box center [183, 38] width 0 height 0
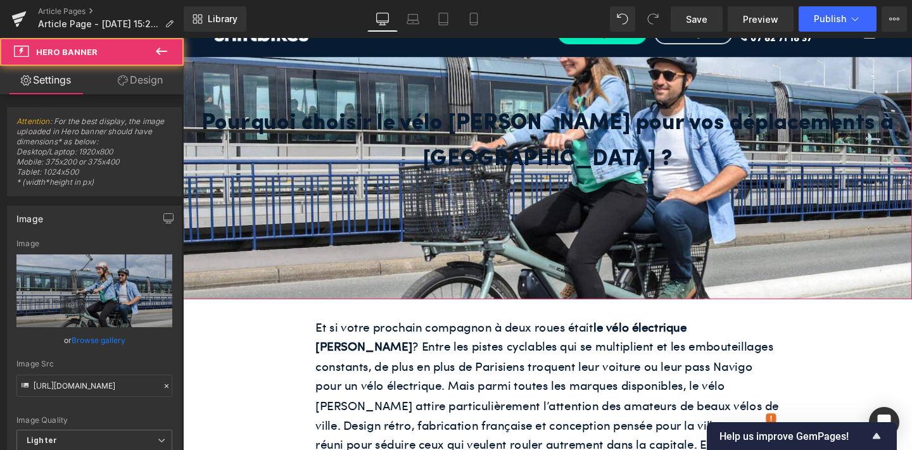
click at [334, 126] on h1 "Pourquoi choisir le vélo Jean Fourche pour vos déplacements à Paris ?" at bounding box center [566, 148] width 767 height 77
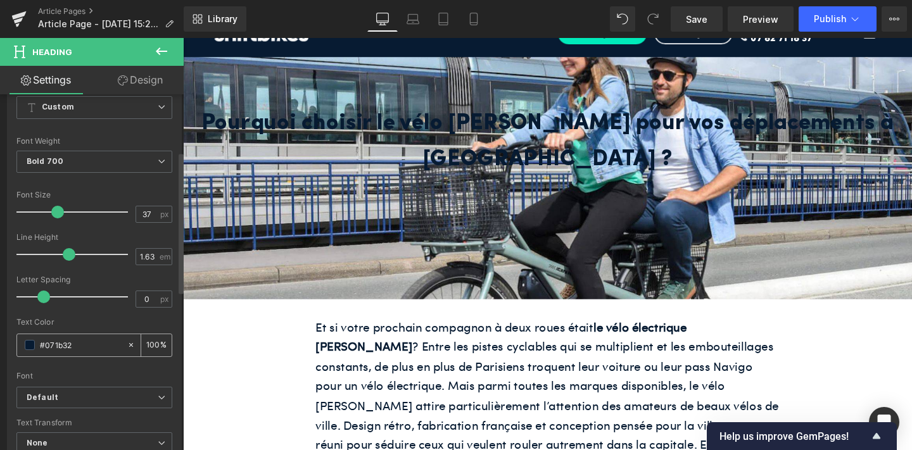
scroll to position [170, 0]
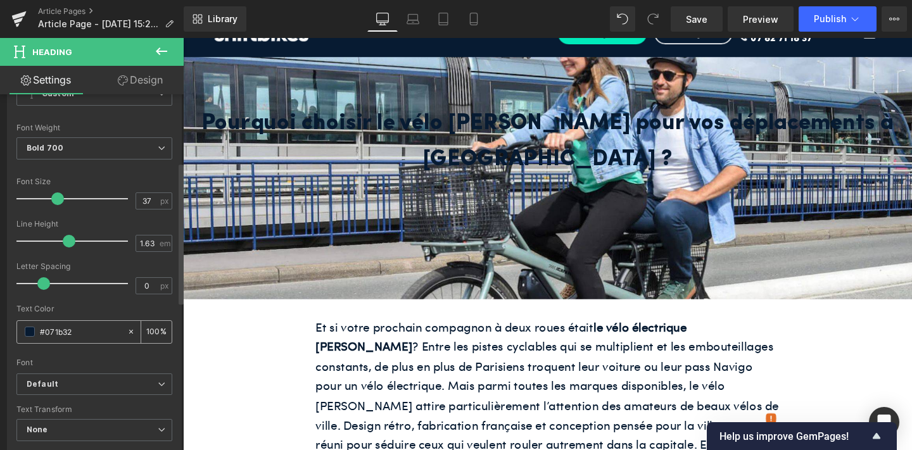
click at [32, 333] on span at bounding box center [30, 332] width 10 height 10
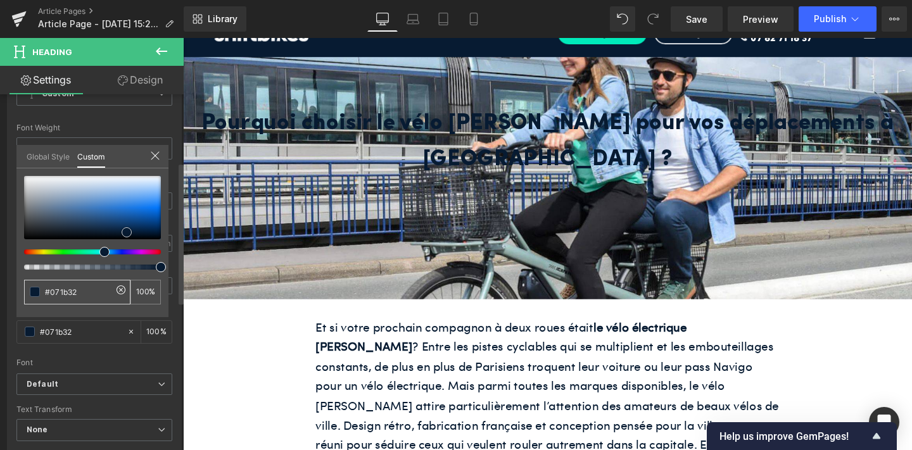
type input "#2a435f"
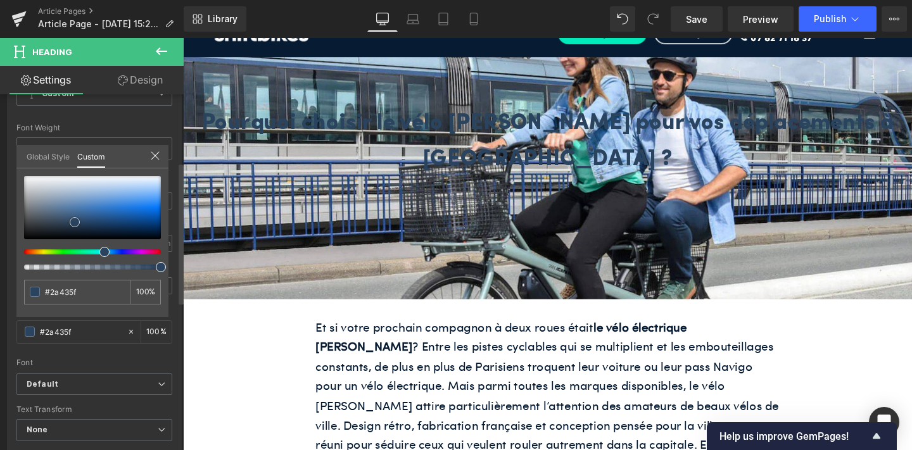
type input "#2b435e"
type input "#3b5471"
type input "#ebecef"
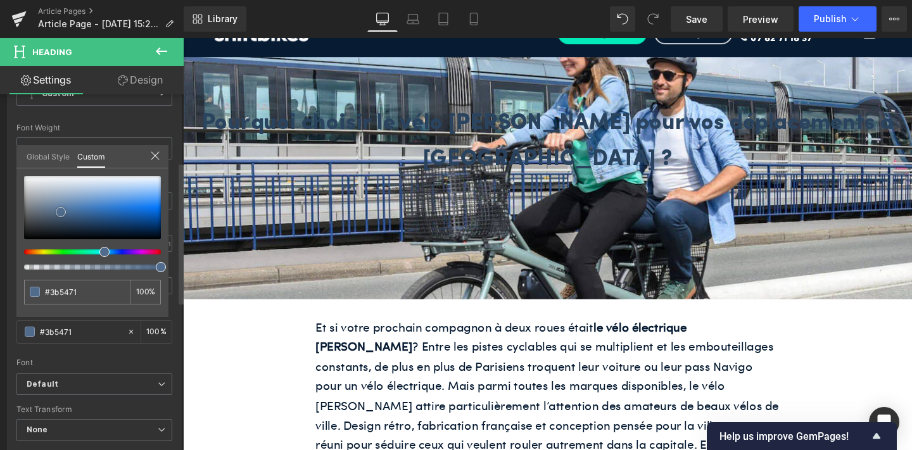
type input "#ebecef"
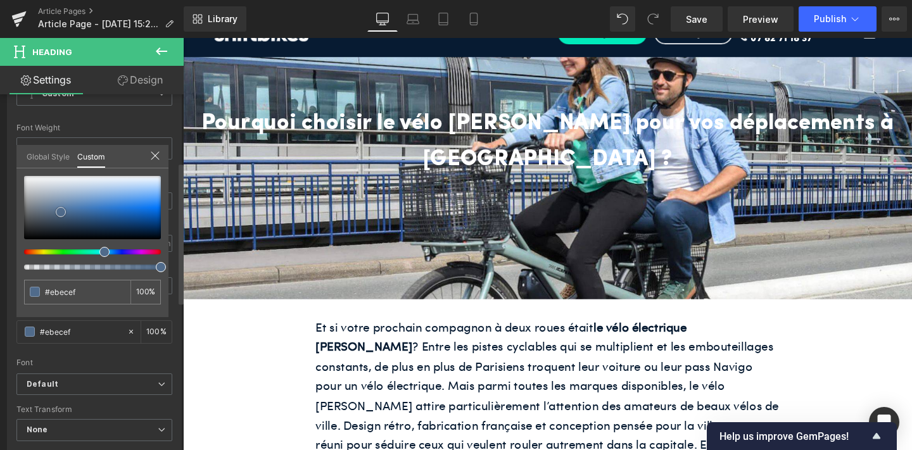
type input "#ffffff"
drag, startPoint x: 75, startPoint y: 222, endPoint x: 23, endPoint y: 163, distance: 78.6
click at [23, 163] on div "Global Style Custom Setup Global Style #ffffff 100 %" at bounding box center [92, 164] width 152 height 39
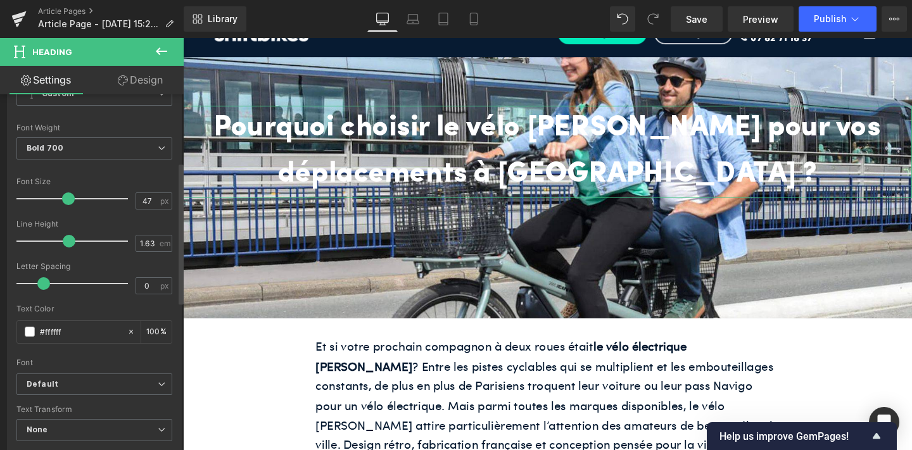
type input "46"
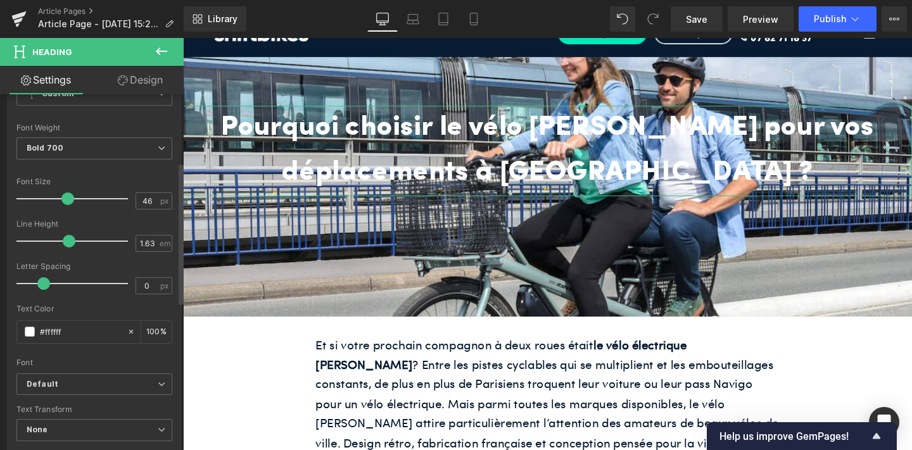
drag, startPoint x: 56, startPoint y: 200, endPoint x: 66, endPoint y: 200, distance: 9.5
click at [66, 200] on span at bounding box center [67, 199] width 13 height 13
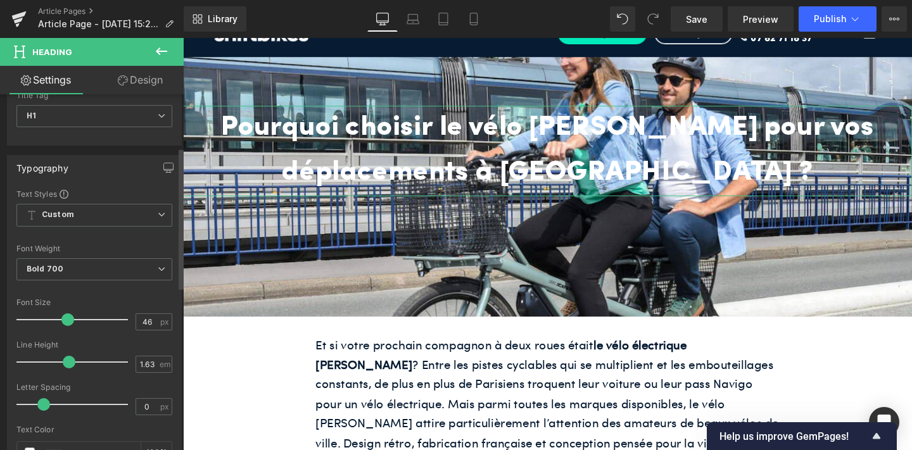
scroll to position [11, 0]
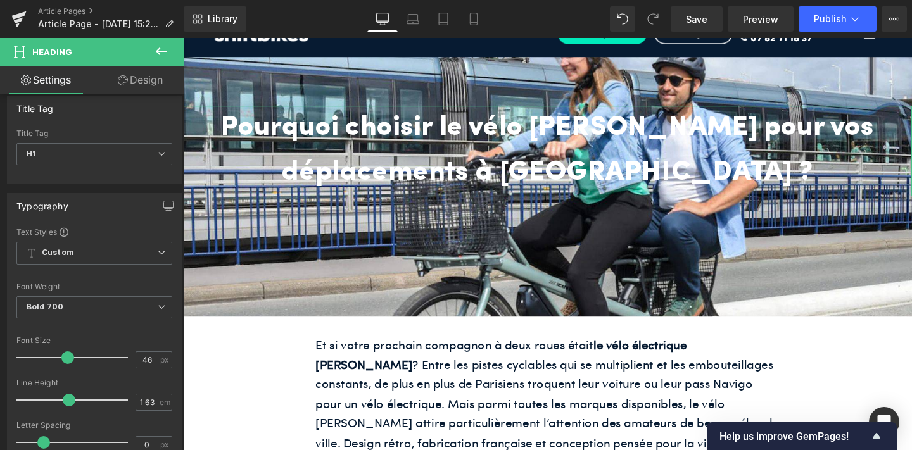
click at [148, 83] on link "Design" at bounding box center [140, 80] width 92 height 29
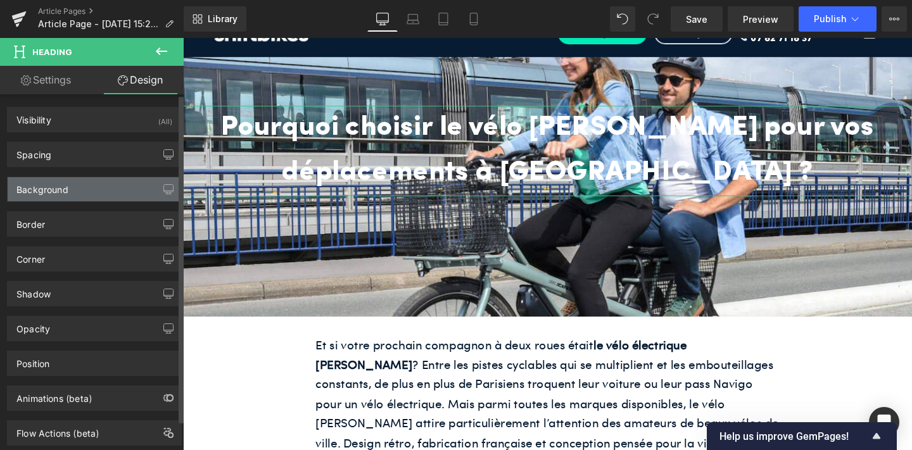
click at [100, 192] on div "Background" at bounding box center [95, 189] width 174 height 24
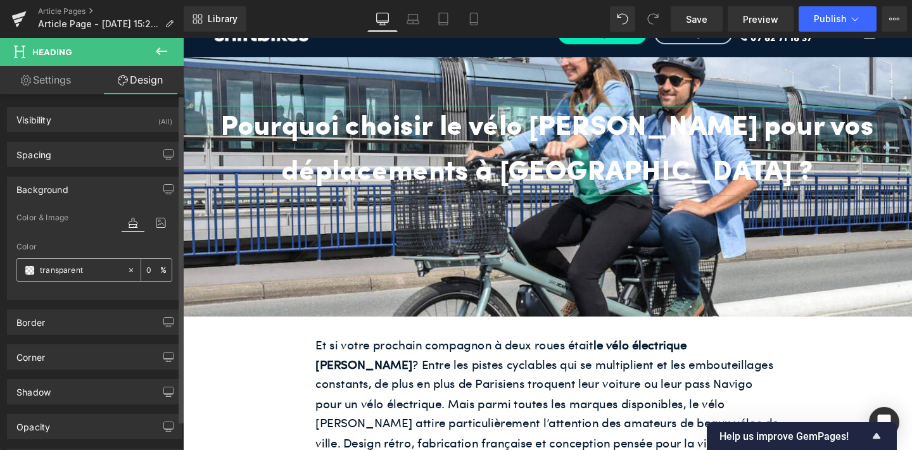
click at [32, 270] on span at bounding box center [30, 270] width 10 height 10
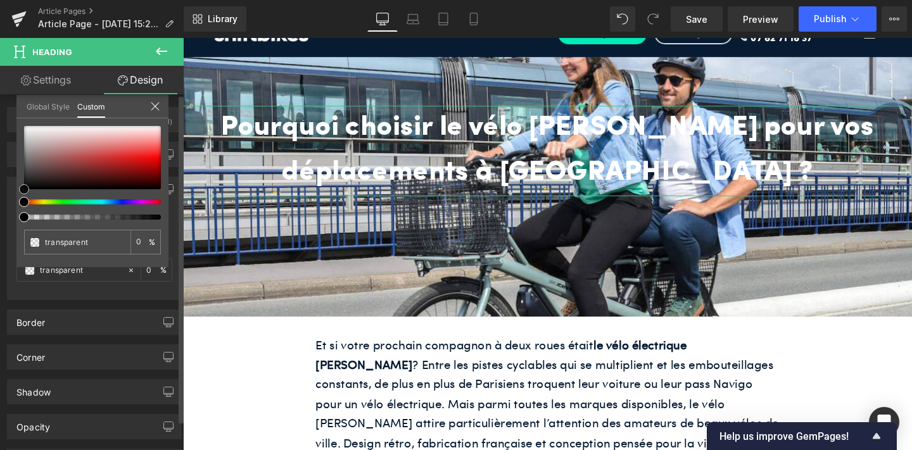
type input "#6d6868"
type input "100"
type input "#6d6868"
type input "100"
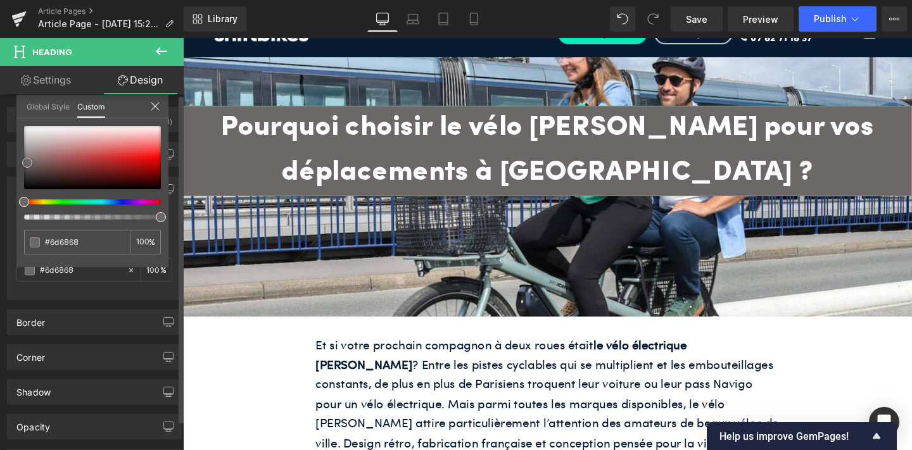
type input "#6f6b6b"
type input "#757070"
type input "#777272"
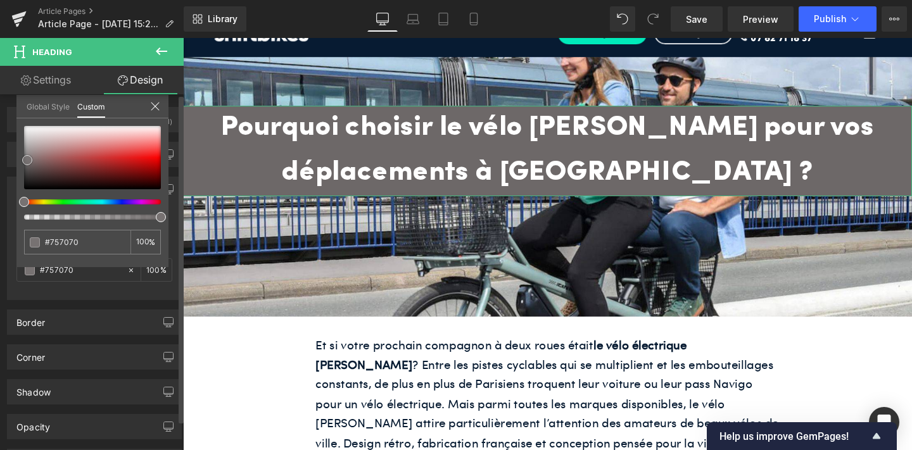
type input "#777272"
type input "#7b7474"
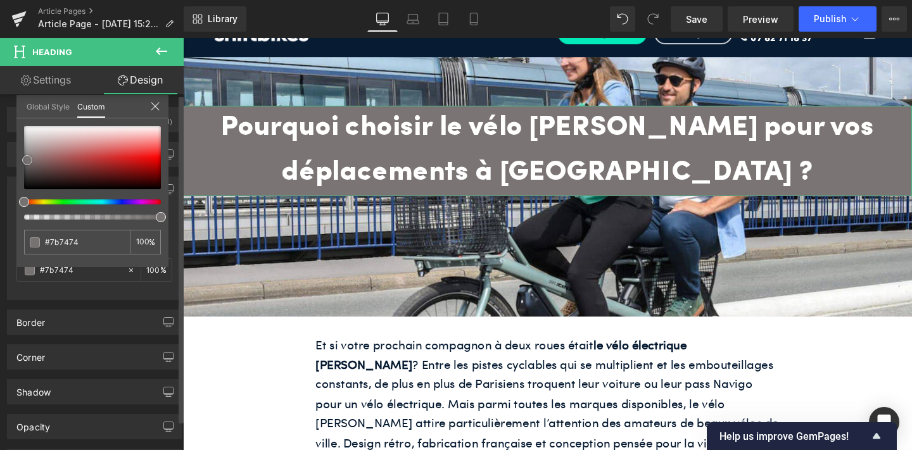
type input "#7e7676"
type input "#837b7b"
type input "#8b8282"
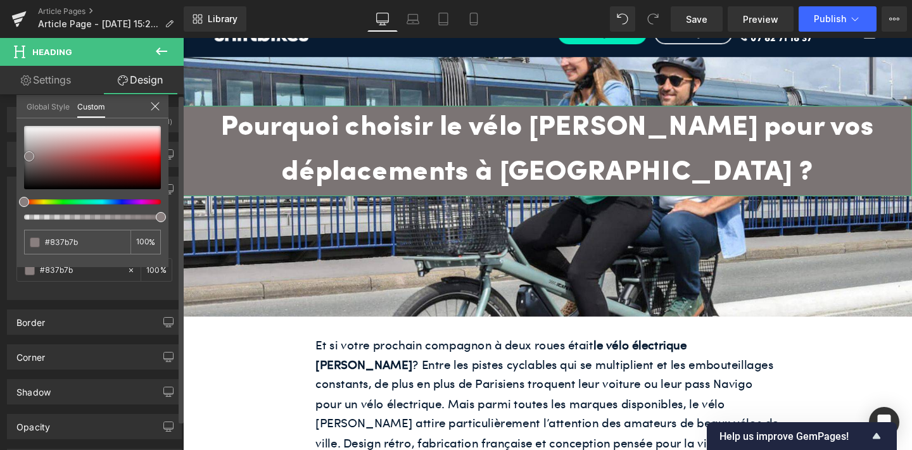
type input "#8b8282"
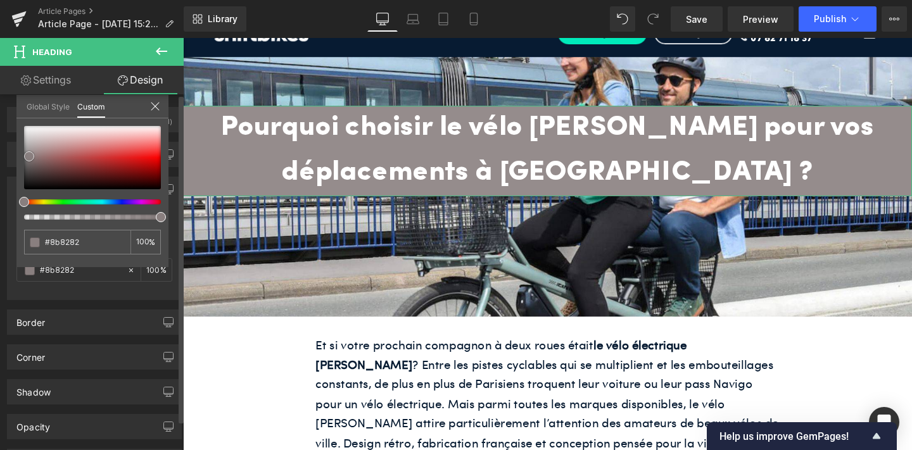
type input "#958c8c"
type input "#a59b9b"
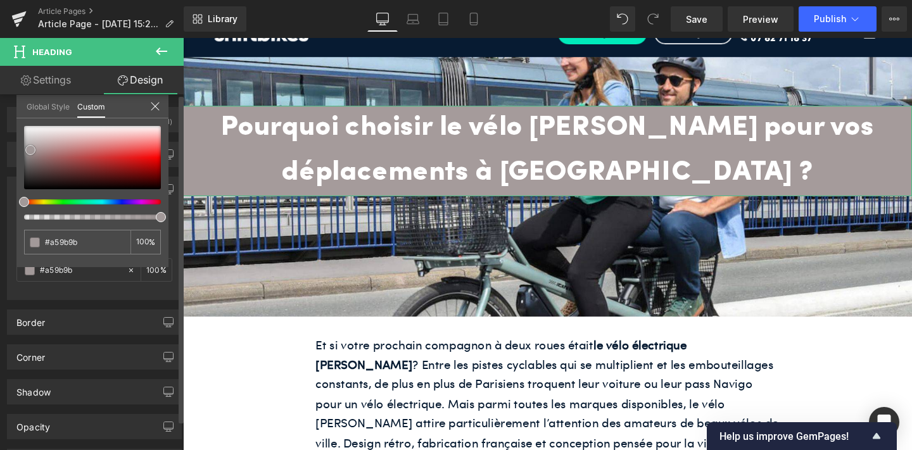
type input "#aca3a3"
type input "#bdb6b6"
type input "#d5d1d1"
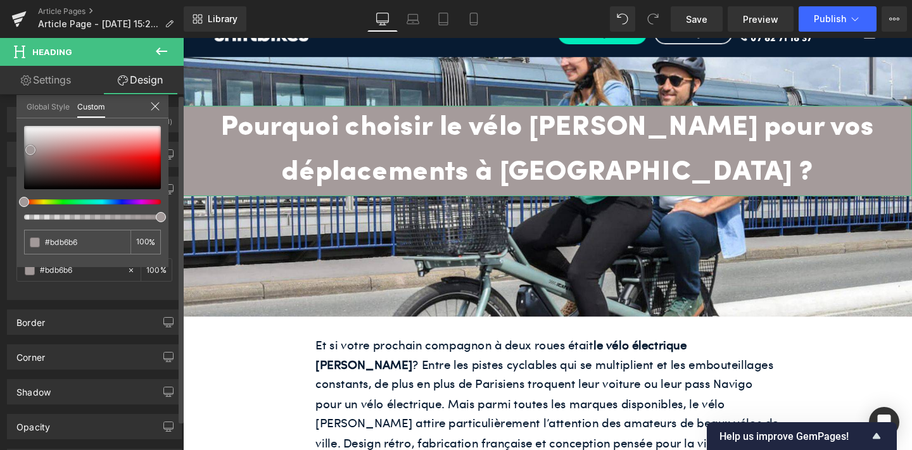
type input "#d5d1d1"
type input "#e4e1e1"
type input "#ebe9e9"
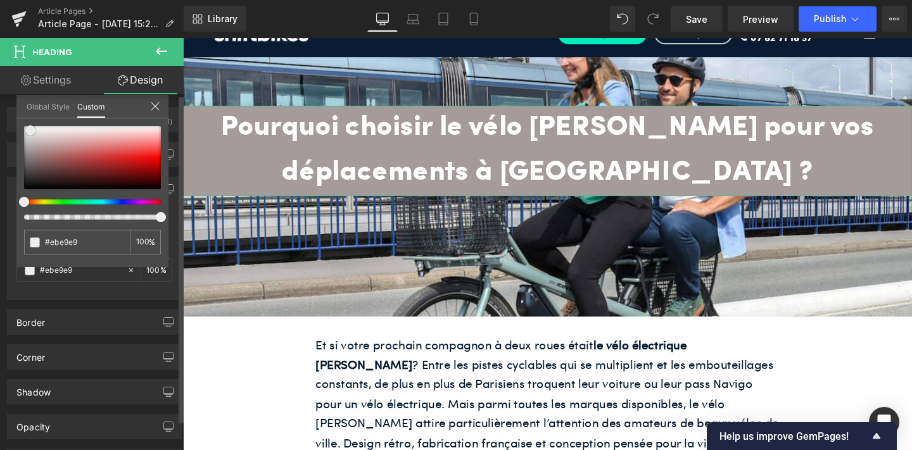
type input "#eeecec"
type input "#f0eeee"
type input "#f2f1f1"
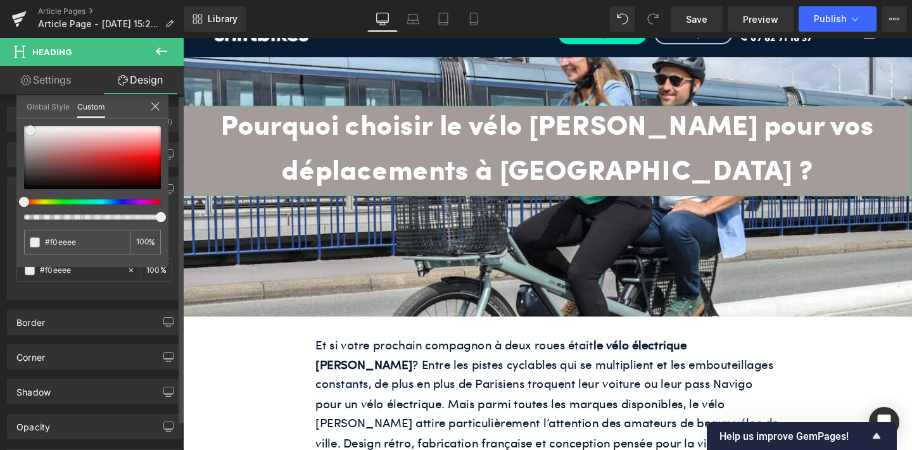
type input "#f2f1f1"
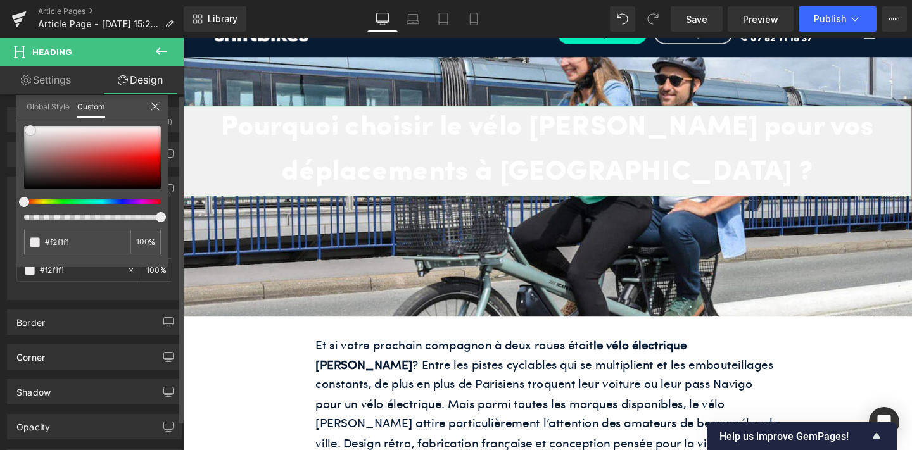
type input "#f7f6f6"
type input "#faf9f9"
type input "#fcfcfc"
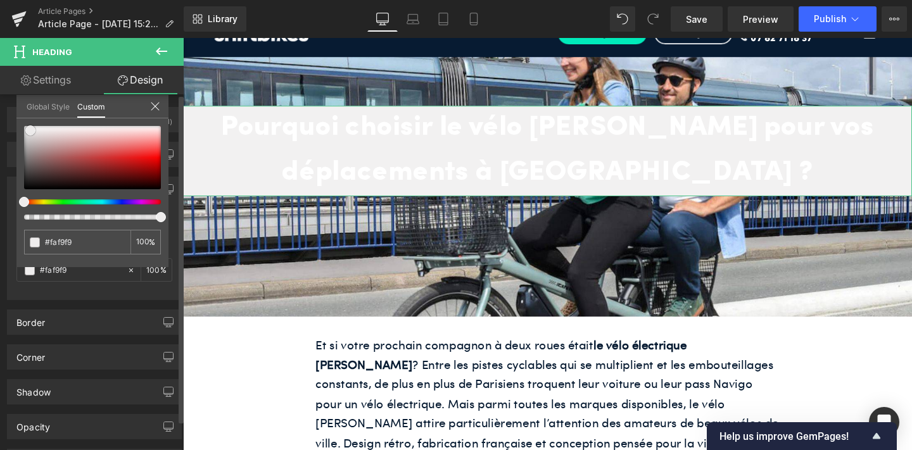
type input "#fcfcfc"
type input "#ffffff"
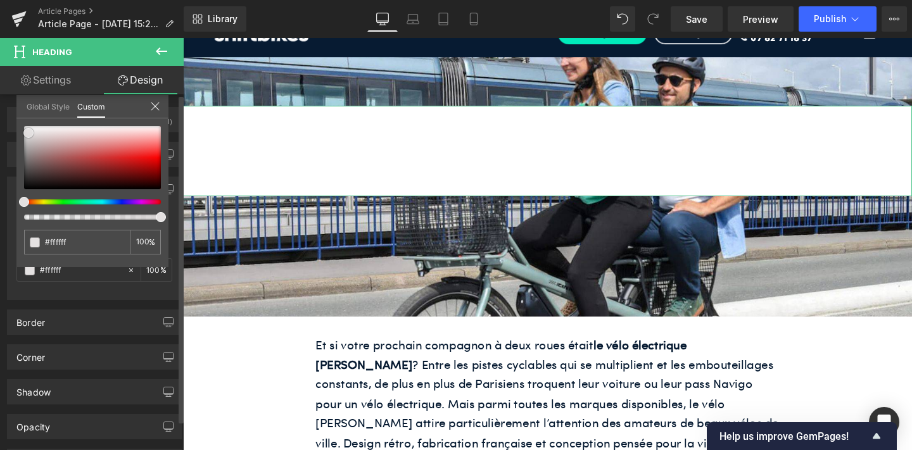
type input "#f5f4f4"
type input "#cdcaca"
type input "#989494"
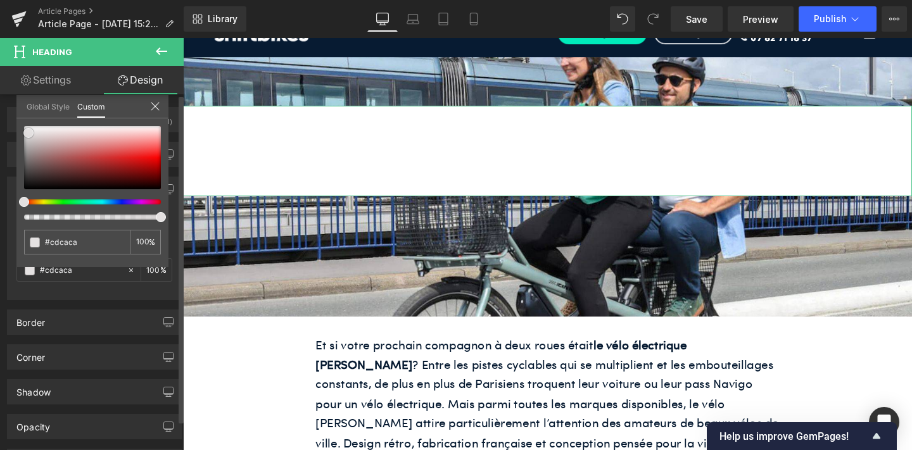
type input "#989494"
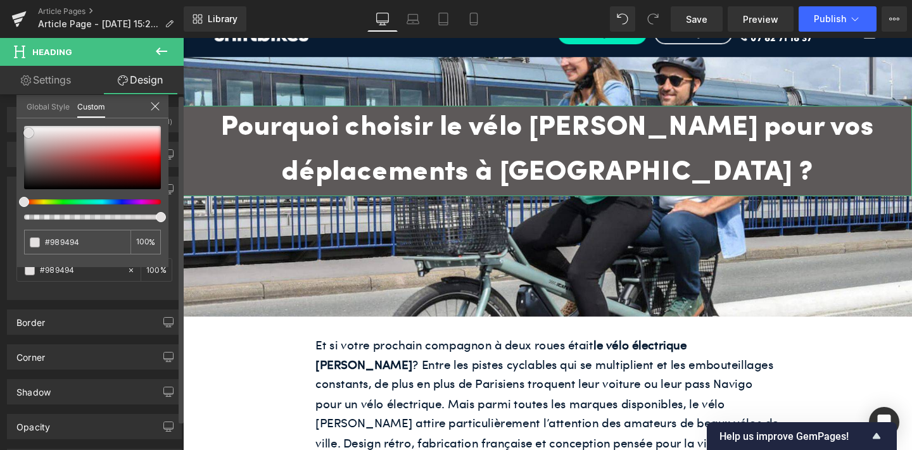
type input "#5d5959"
type input "#363535"
type input "#191919"
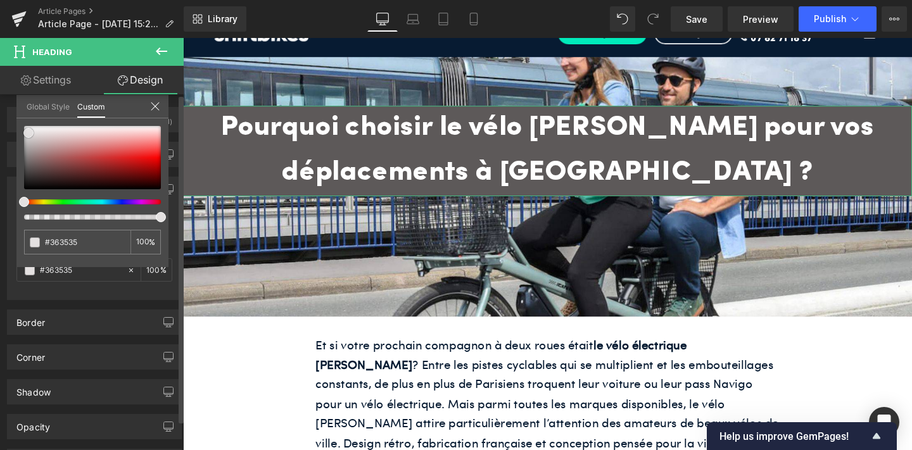
type input "#191919"
type input "#121111"
type input "#0f0f0f"
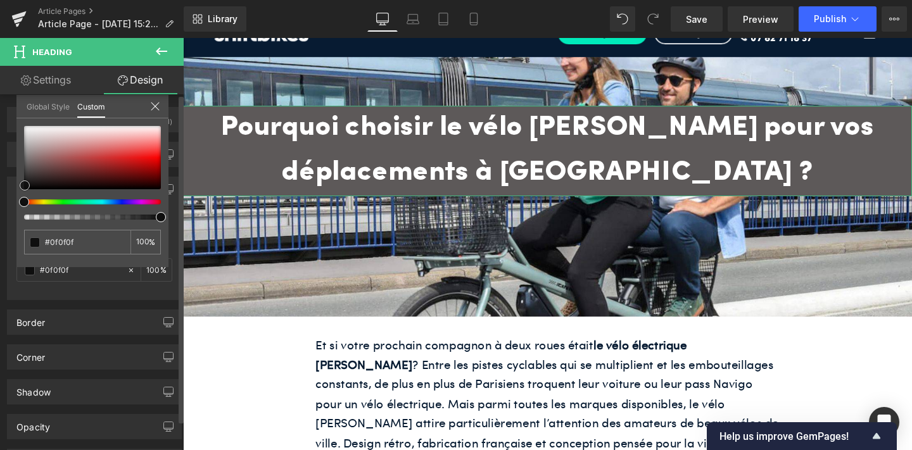
type input "#0c0c0c"
type input "#070707"
type input "#000000"
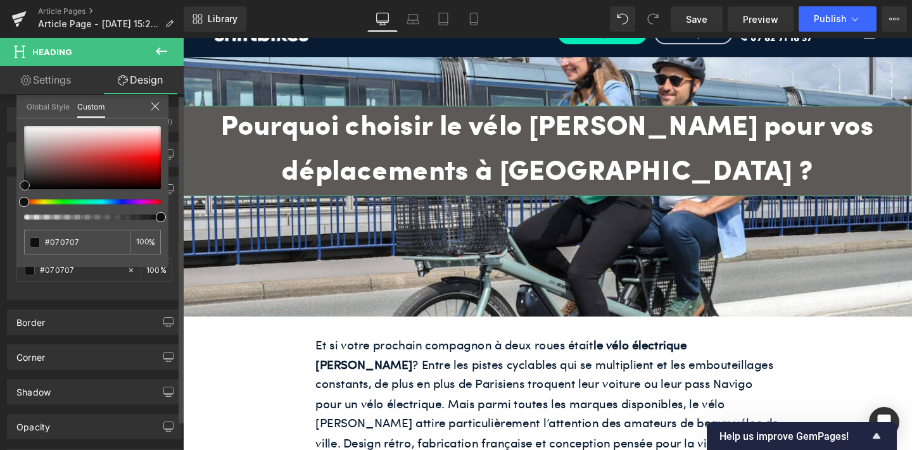
type input "#000000"
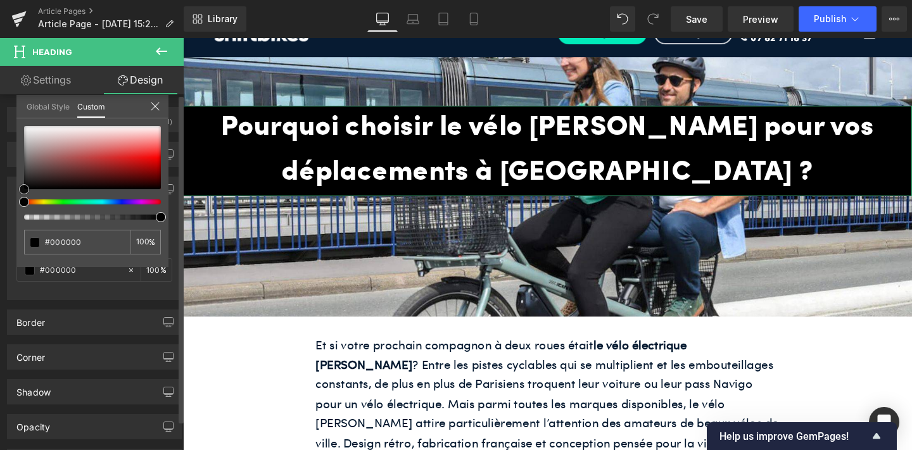
drag, startPoint x: 27, startPoint y: 163, endPoint x: 24, endPoint y: 191, distance: 28.1
click at [24, 189] on div at bounding box center [92, 157] width 137 height 63
type input "96"
type input "82"
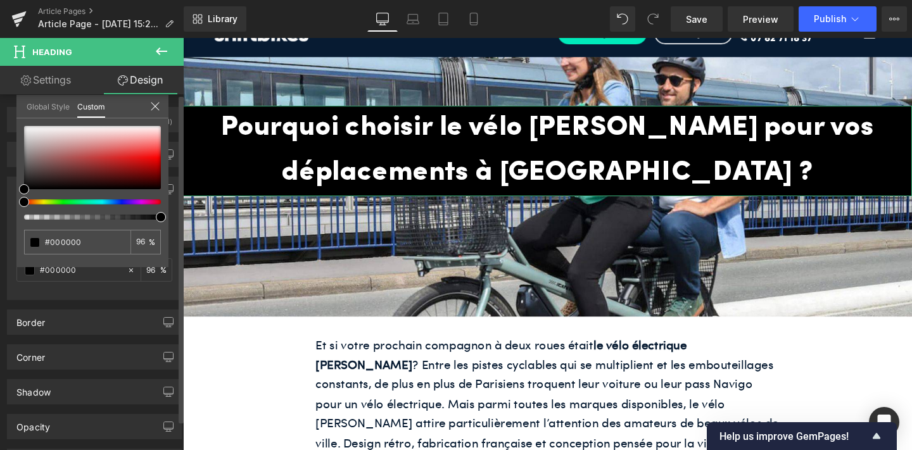
type input "82"
type input "65"
type input "54"
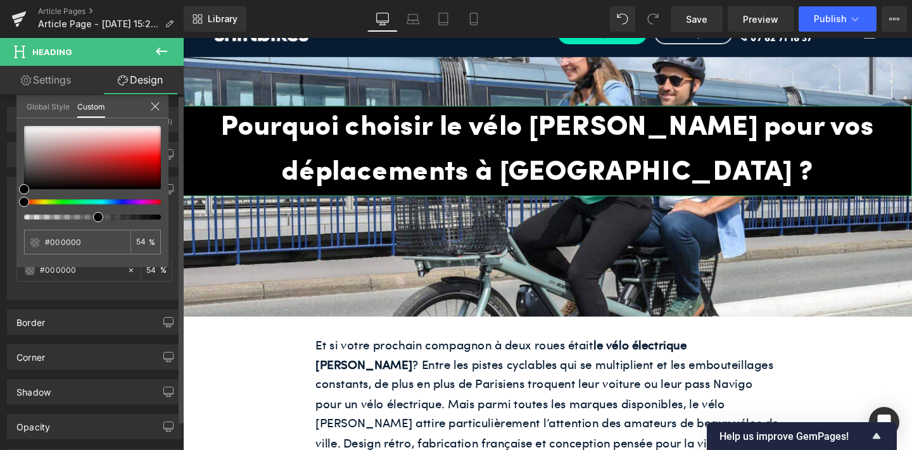
type input "47"
type input "43"
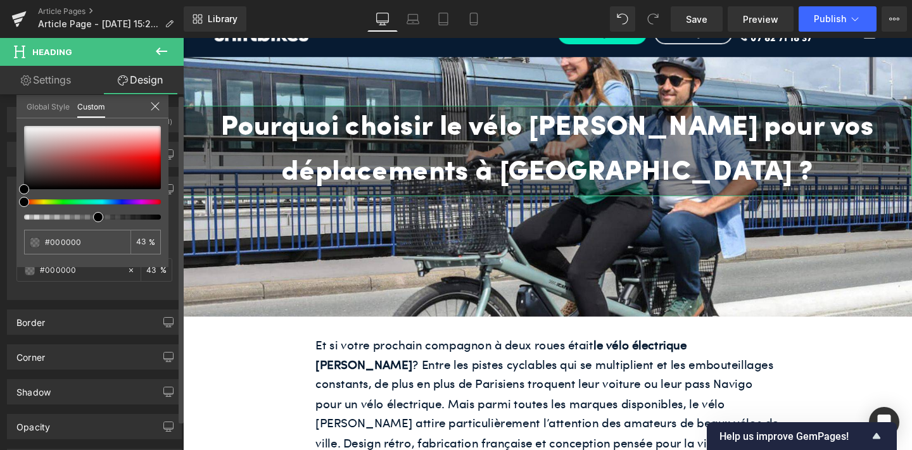
type input "41"
type input "39"
type input "37"
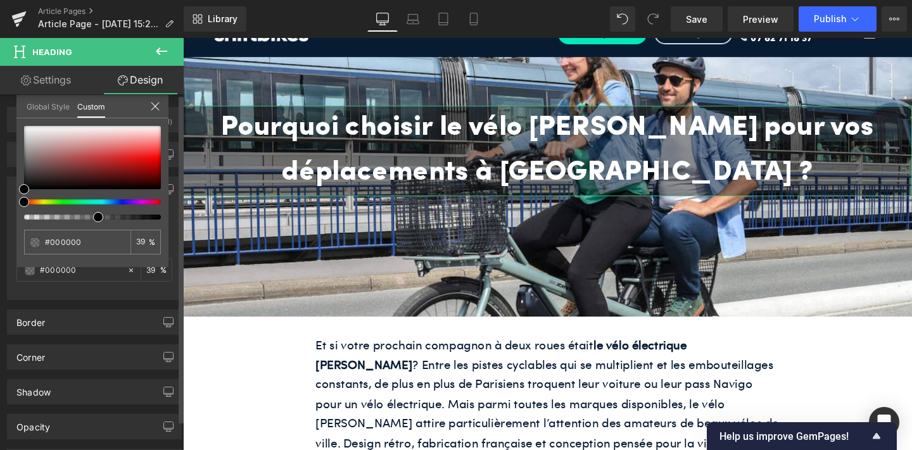
type input "37"
type input "35"
type input "34"
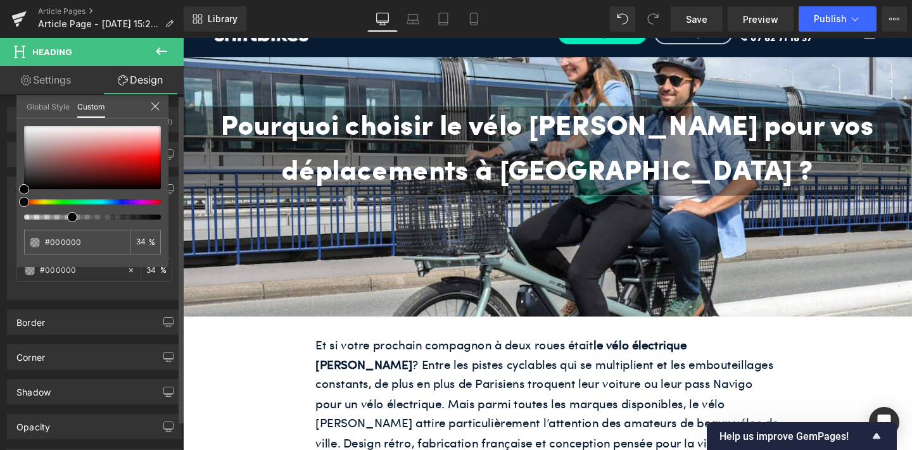
type input "33"
type input "31"
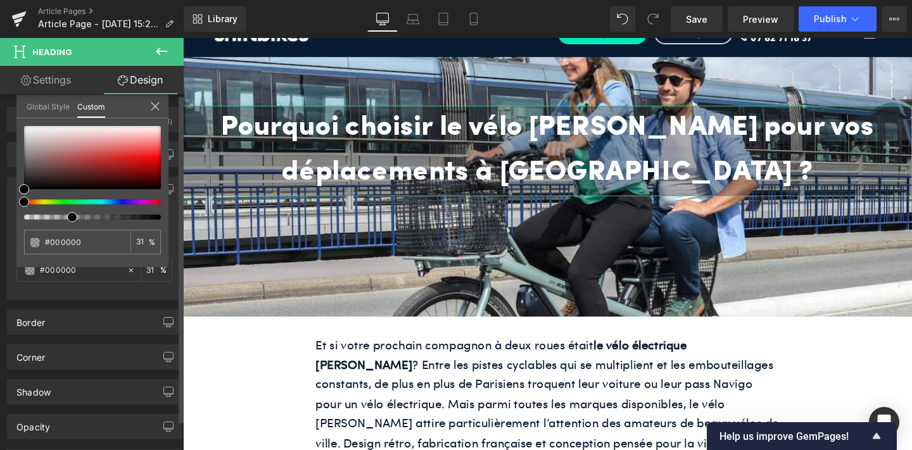
type input "29"
type input "27"
type input "25"
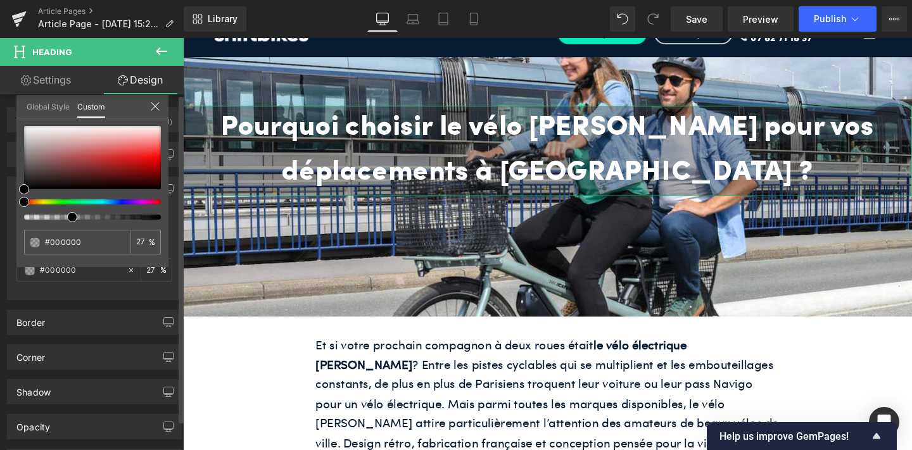
type input "25"
type input "23"
type input "21"
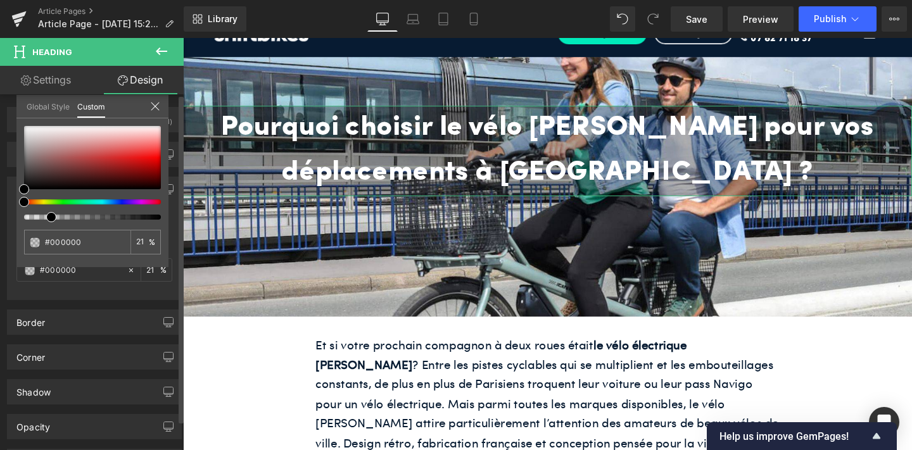
type input "19"
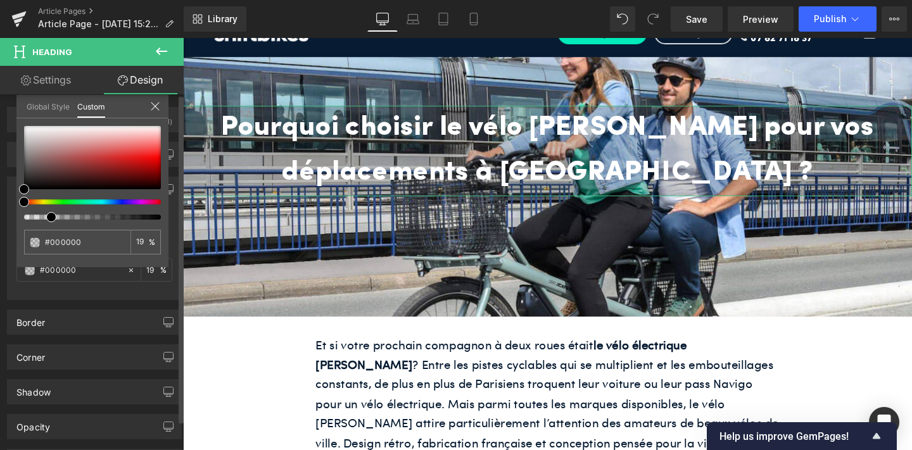
type input "18"
type input "17"
drag, startPoint x: 160, startPoint y: 219, endPoint x: 42, endPoint y: 227, distance: 118.1
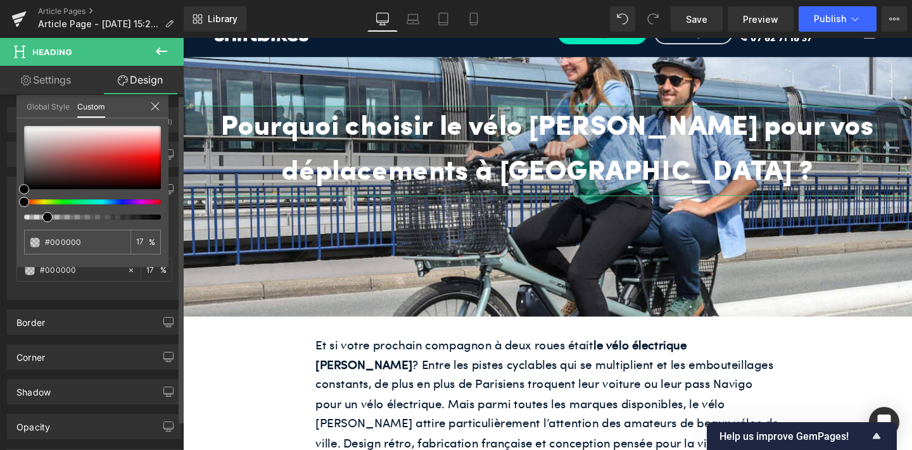
click at [42, 227] on div "#000000 17 %" at bounding box center [92, 196] width 152 height 141
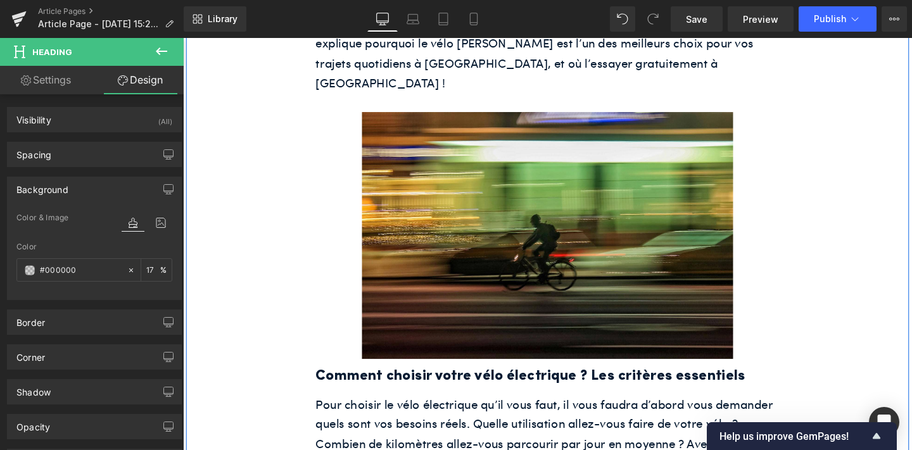
scroll to position [618, 0]
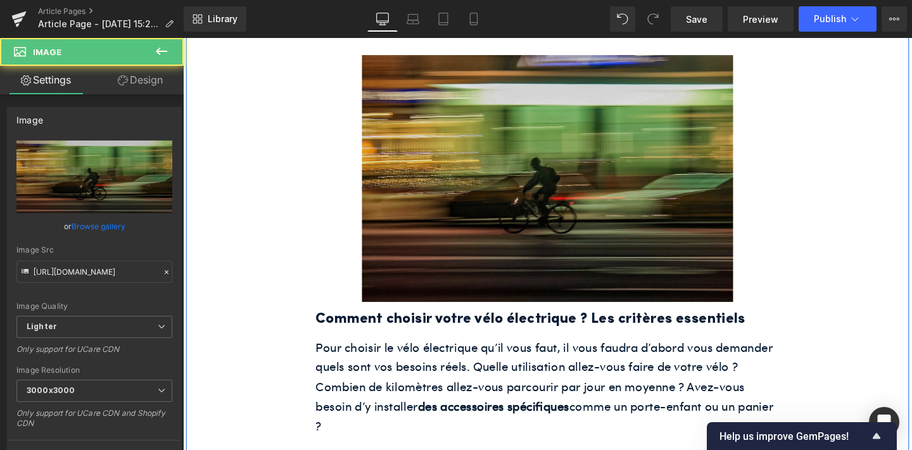
click at [451, 241] on img at bounding box center [566, 186] width 390 height 260
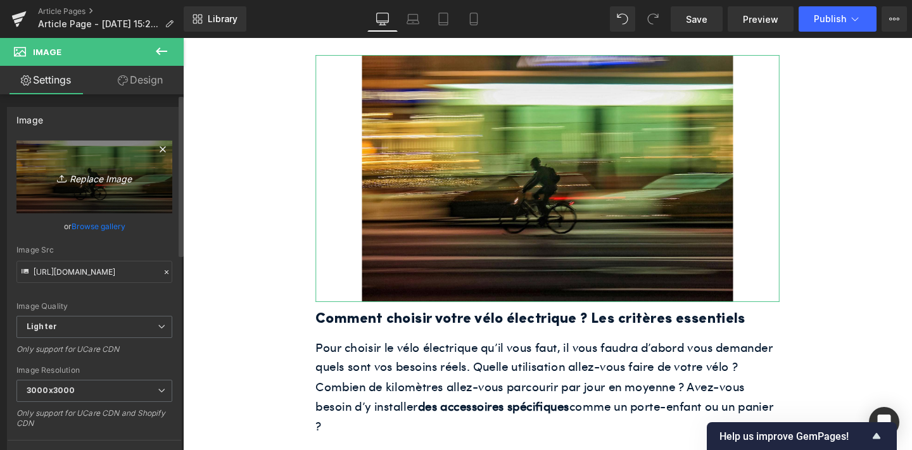
click at [74, 175] on icon "Replace Image" at bounding box center [94, 177] width 101 height 16
type input "C:\fakepath\5.jpg"
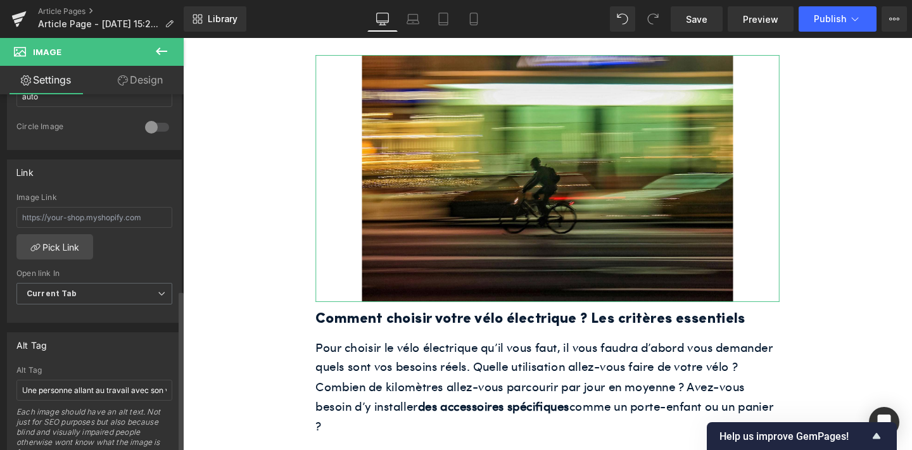
scroll to position [493, 0]
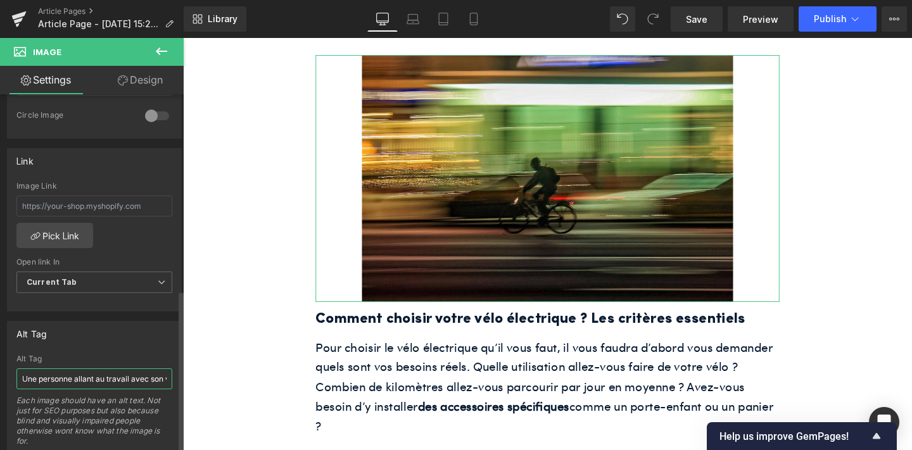
click at [106, 377] on input "Une personne allant au travail avec son vélo électrique ShiftBikes" at bounding box center [94, 379] width 156 height 21
paste input "Vélo électrique Jean Fourche vendu par ShiftBikes à Pari"
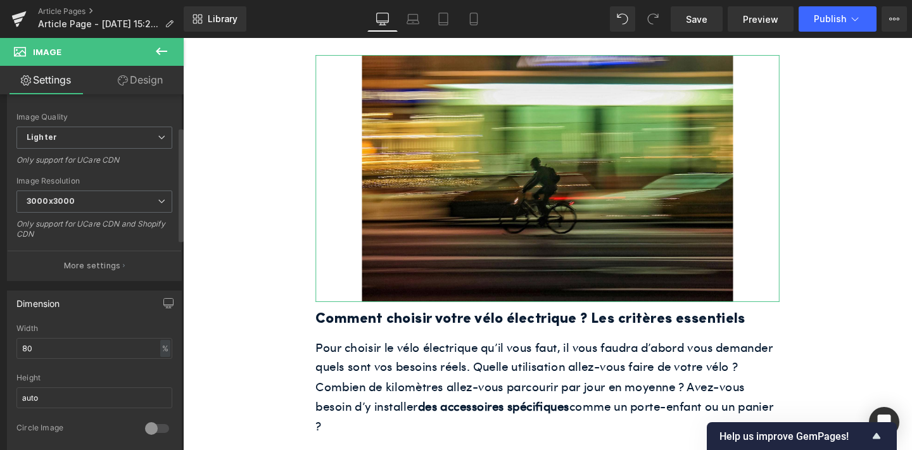
scroll to position [0, 0]
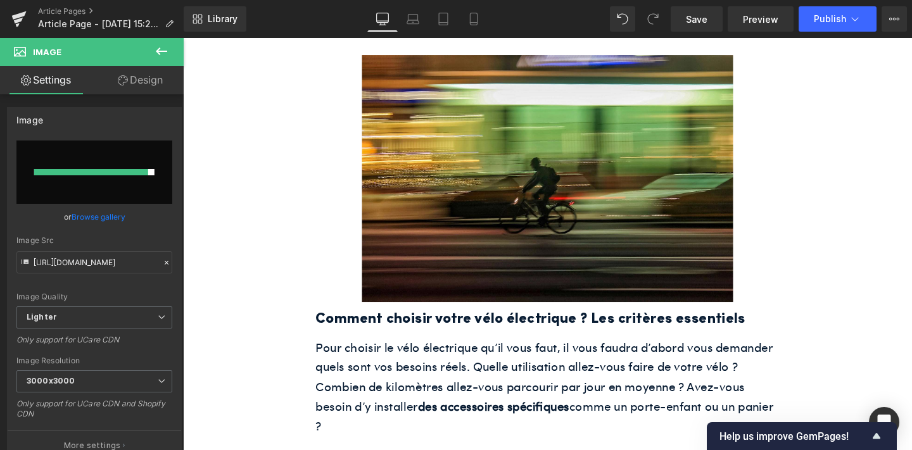
type input "Vélo électrique Jean Fourche vendu par ShiftBikes à Paris"
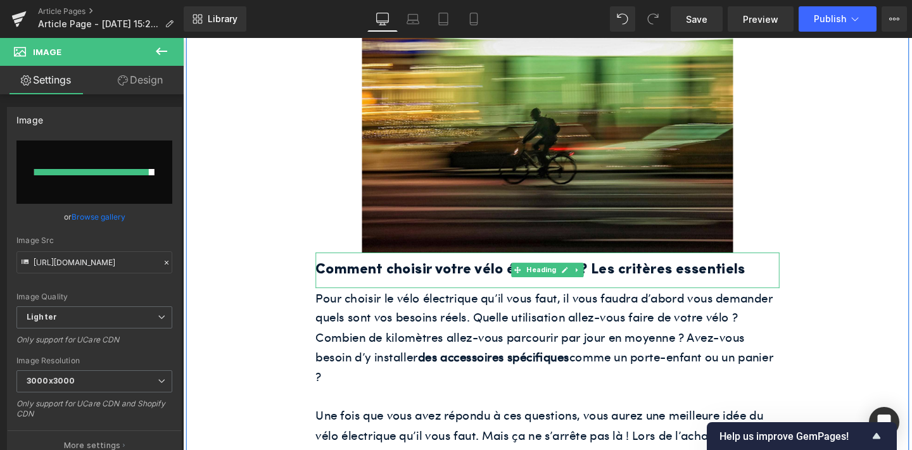
scroll to position [685, 0]
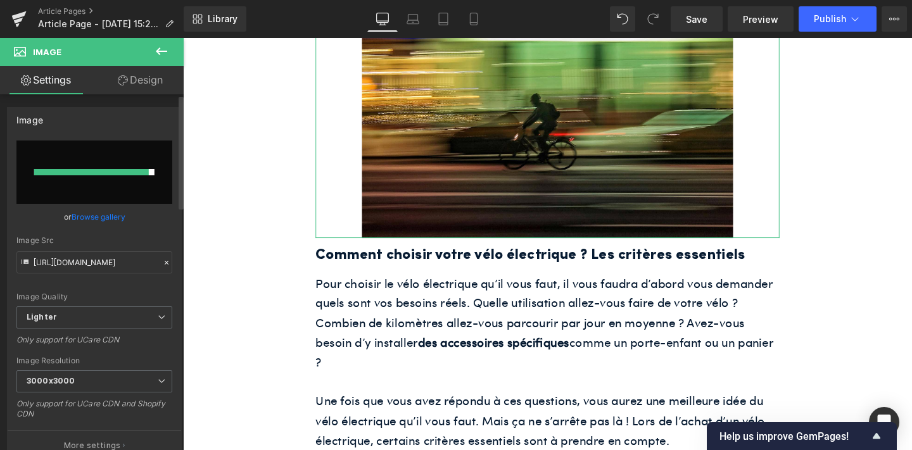
click at [127, 179] on input "file" at bounding box center [94, 172] width 156 height 63
type input "C:\fakepath\4.jpg"
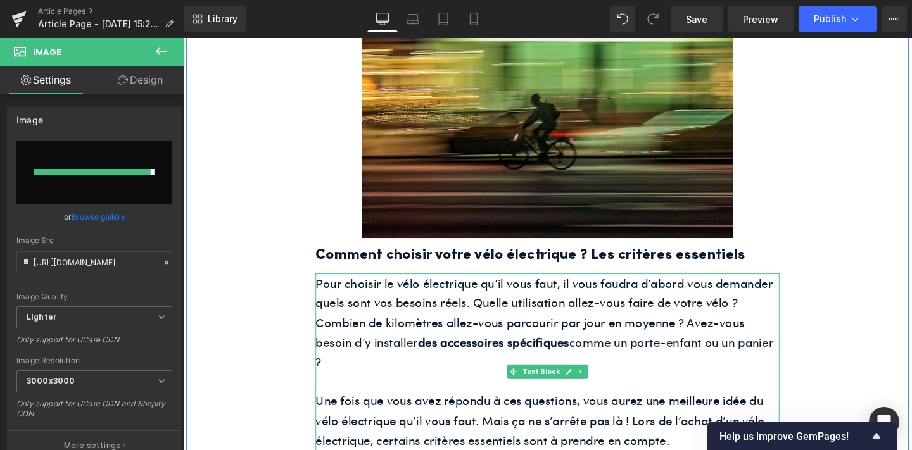
type input "https://ucarecdn.com/f5ffee69-f5ba-44b2-80f3-e12b7629c0dc/-/format/auto/-/previ…"
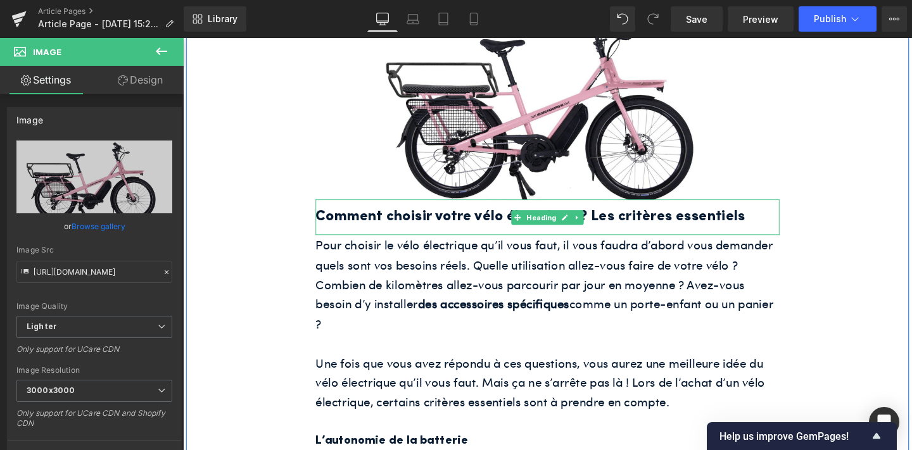
click at [438, 214] on h2 "Comment choisir votre vélo électrique ? Les critères essentiels" at bounding box center [566, 226] width 488 height 25
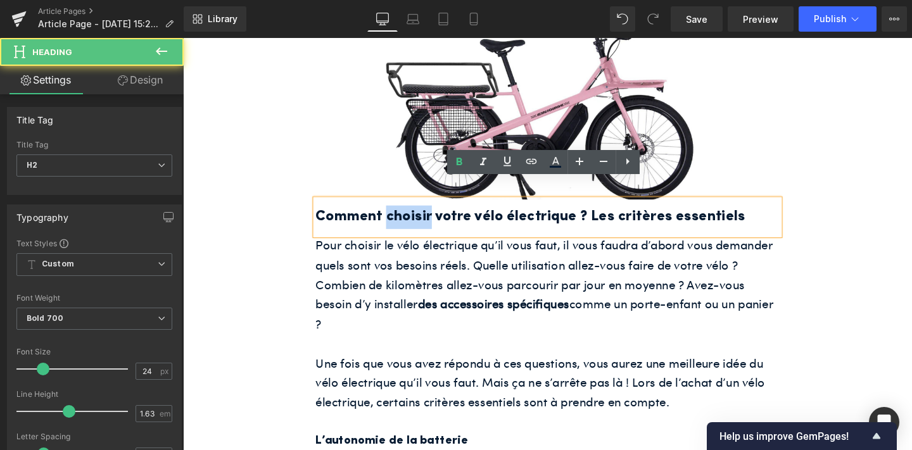
click at [438, 214] on h2 "Comment choisir votre vélo électrique ? Les critères essentiels" at bounding box center [566, 226] width 488 height 25
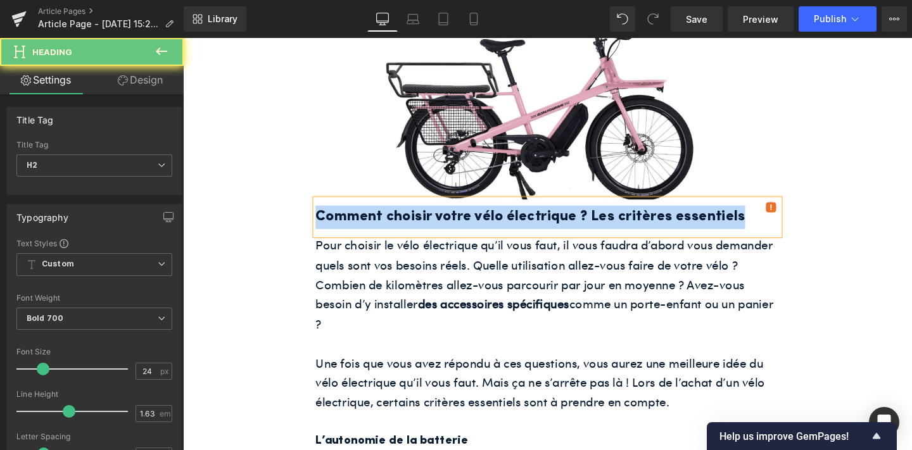
paste div
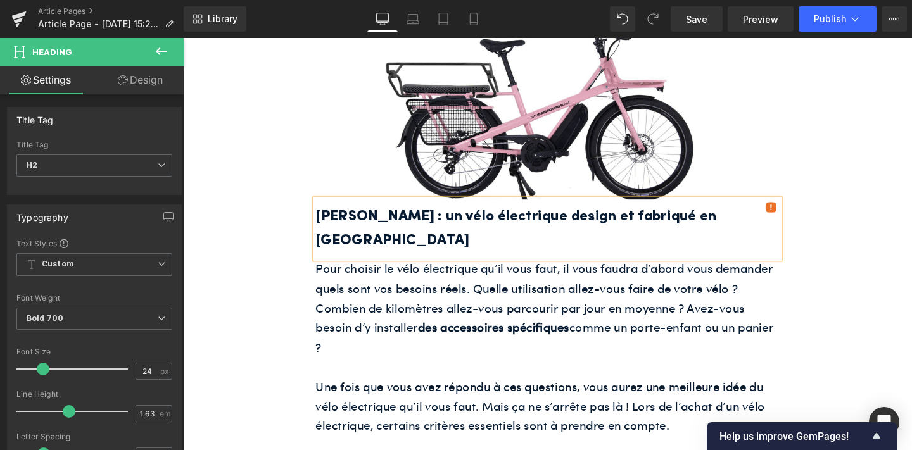
click at [449, 273] on span "Pour choisir le vélo électrique qu’il vous faut, il vous faudra d’abord vous de…" at bounding box center [562, 321] width 481 height 100
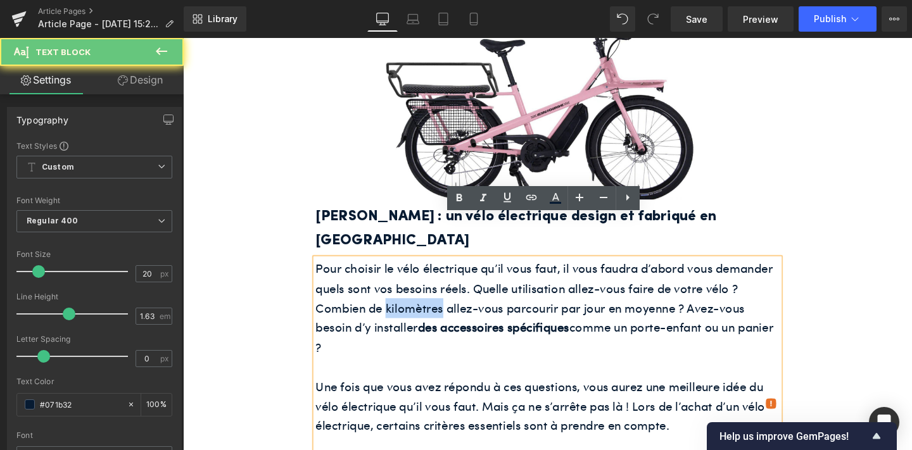
click at [449, 273] on span "Pour choisir le vélo électrique qu’il vous faut, il vous faudra d’abord vous de…" at bounding box center [562, 321] width 481 height 100
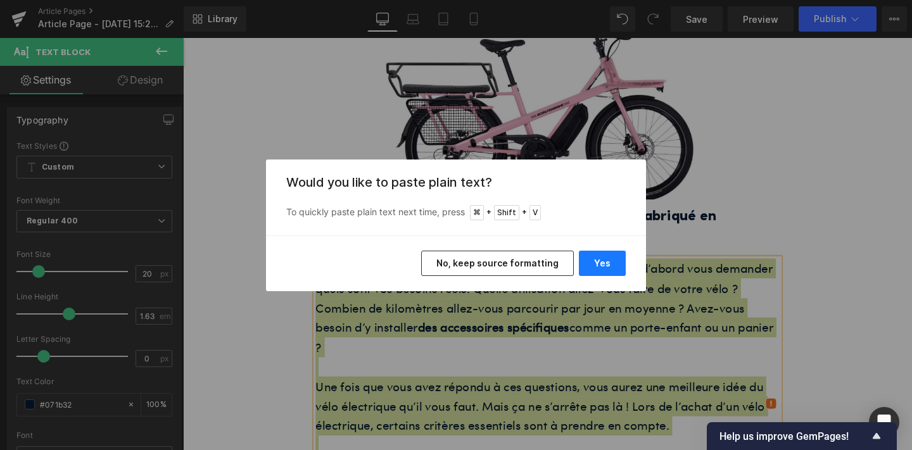
click at [602, 267] on button "Yes" at bounding box center [602, 263] width 47 height 25
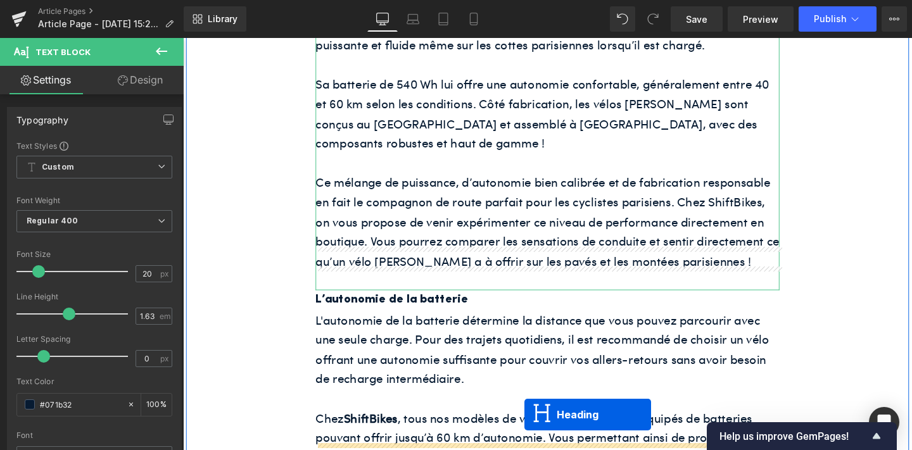
scroll to position [1065, 0]
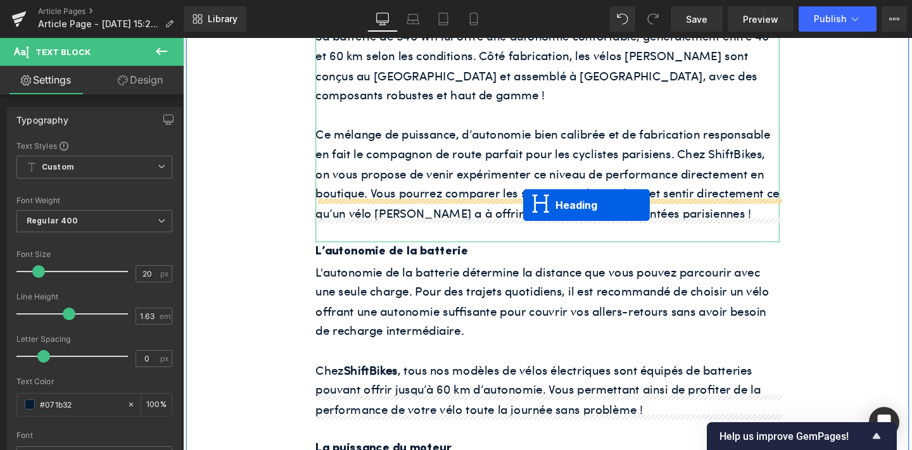
drag, startPoint x: 534, startPoint y: 130, endPoint x: 541, endPoint y: 213, distance: 83.9
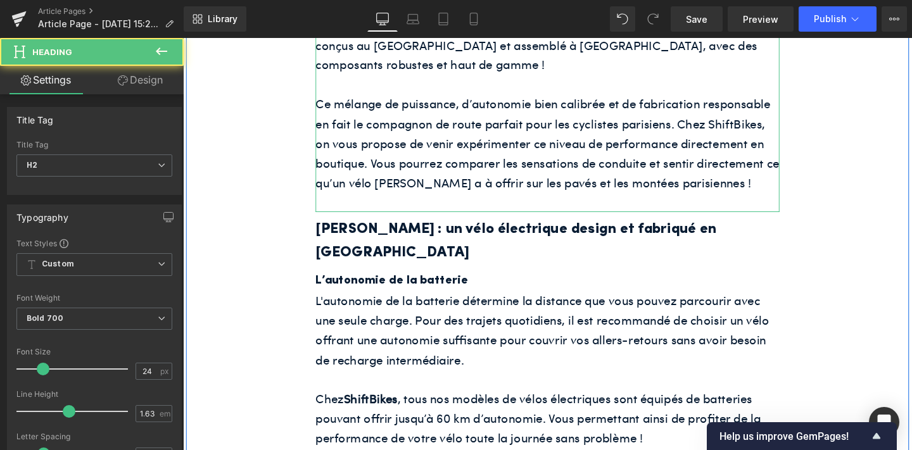
scroll to position [1033, 0]
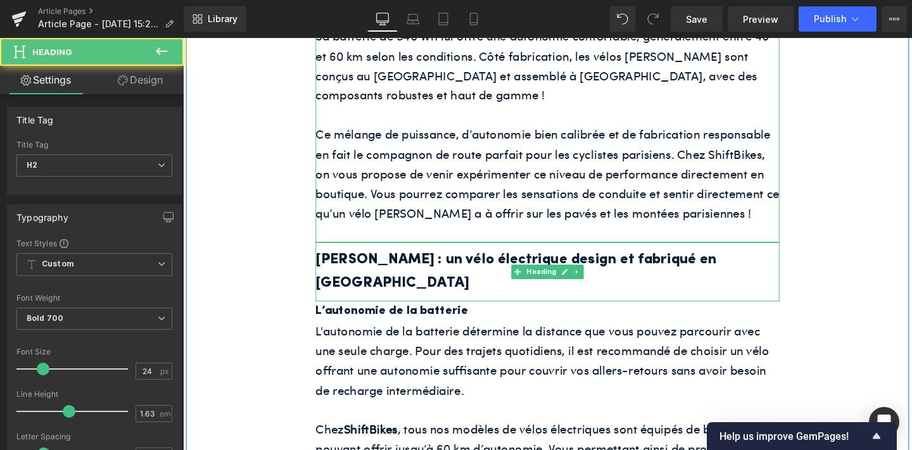
click at [512, 259] on h2 "Jean Fourche : un vélo électrique design et fabriqué en Europe" at bounding box center [566, 283] width 488 height 49
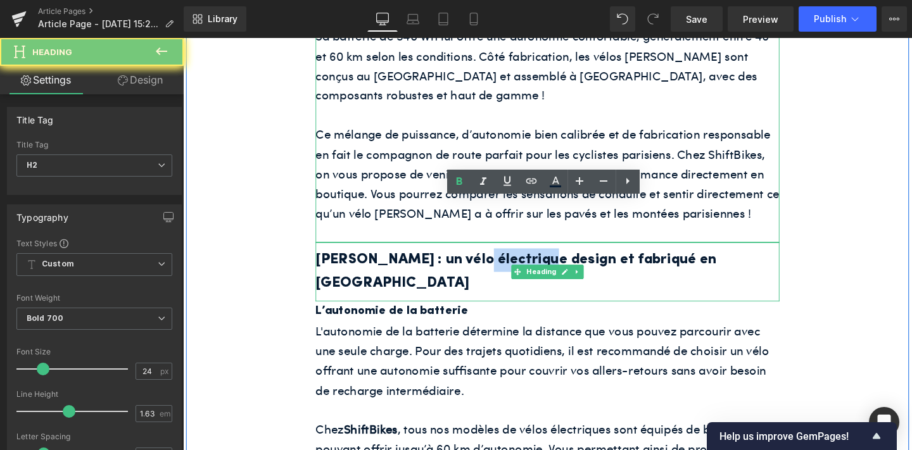
click at [512, 259] on h2 "Jean Fourche : un vélo électrique design et fabriqué en Europe" at bounding box center [566, 283] width 488 height 49
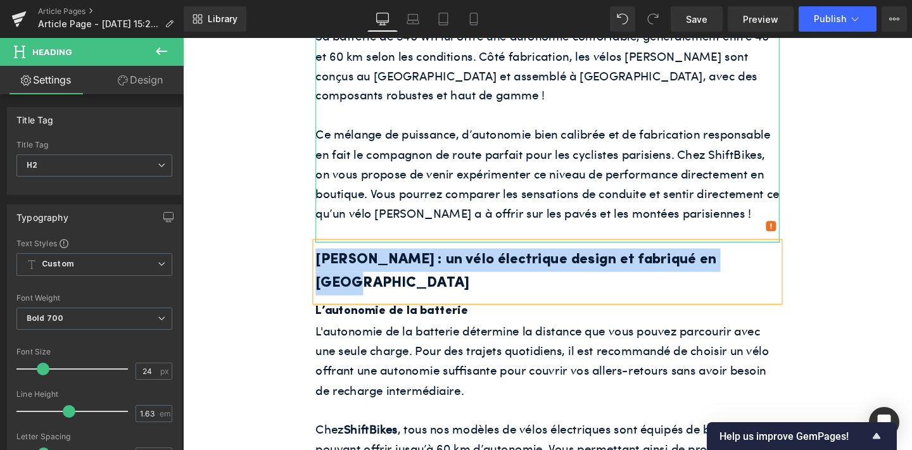
paste div
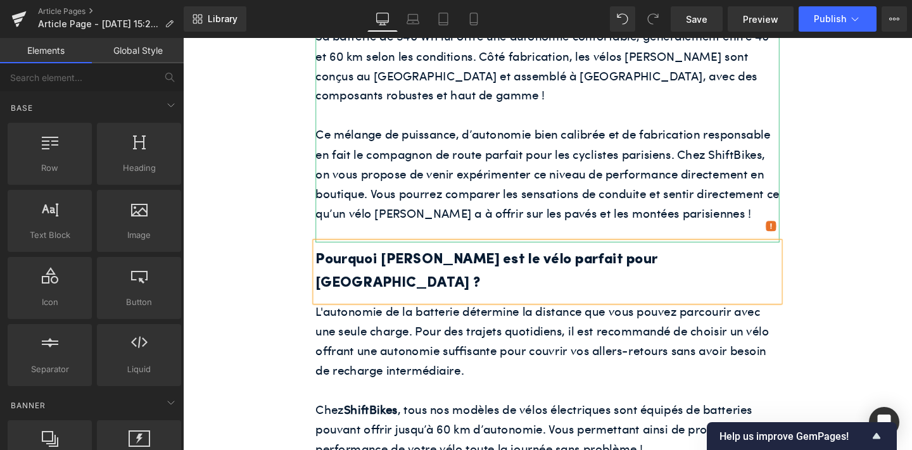
click at [490, 398] on p at bounding box center [566, 408] width 488 height 21
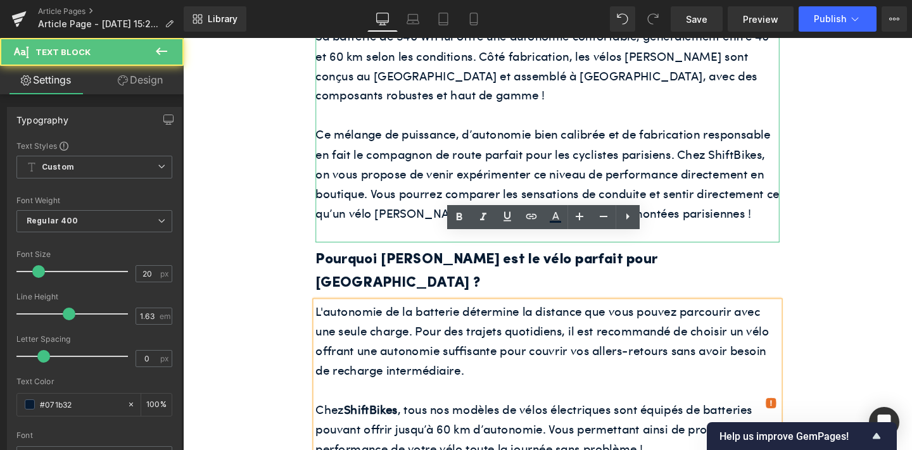
click at [490, 398] on p at bounding box center [566, 408] width 488 height 21
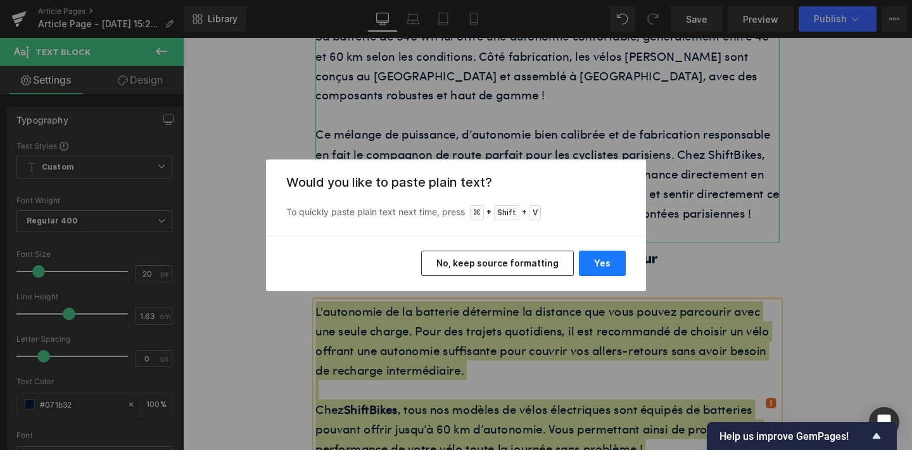
click at [606, 259] on button "Yes" at bounding box center [602, 263] width 47 height 25
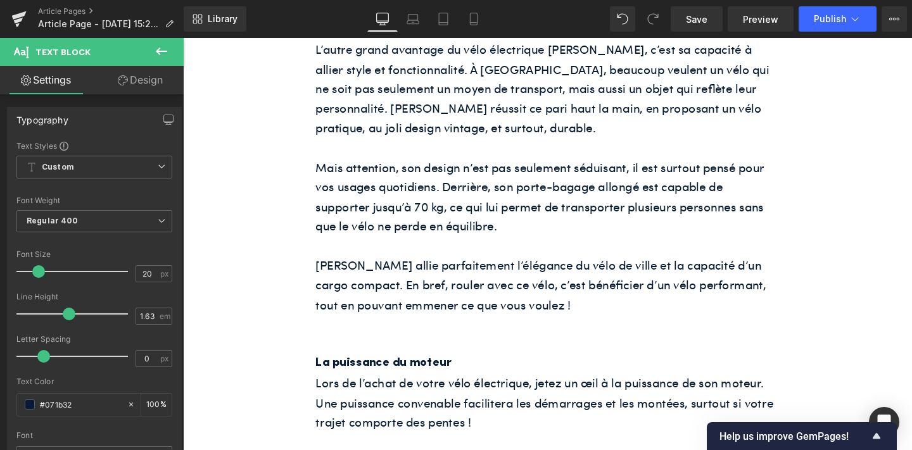
scroll to position [1489, 0]
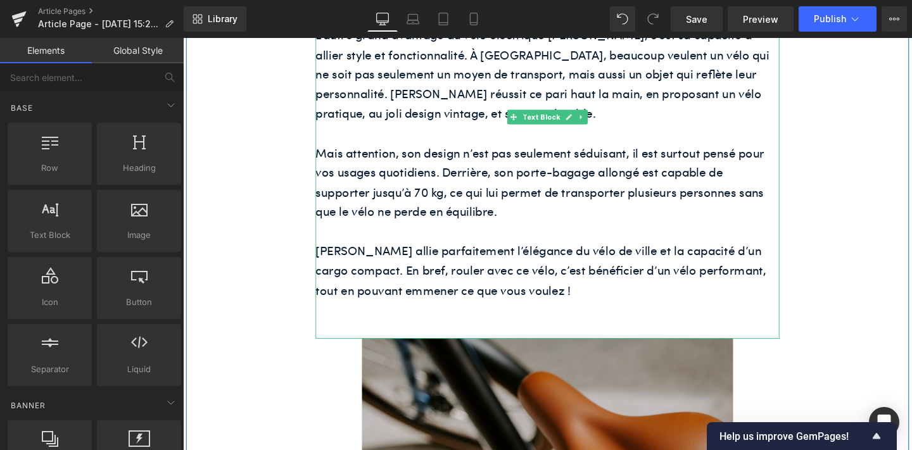
click at [504, 313] on p at bounding box center [566, 323] width 488 height 21
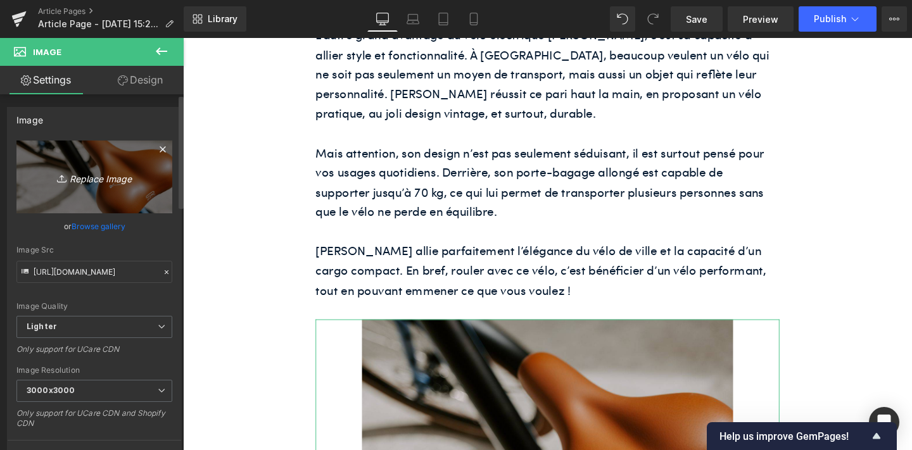
click at [92, 179] on icon "Replace Image" at bounding box center [94, 177] width 101 height 16
type input "C:\fakepath\velo_cargo_leger.webp"
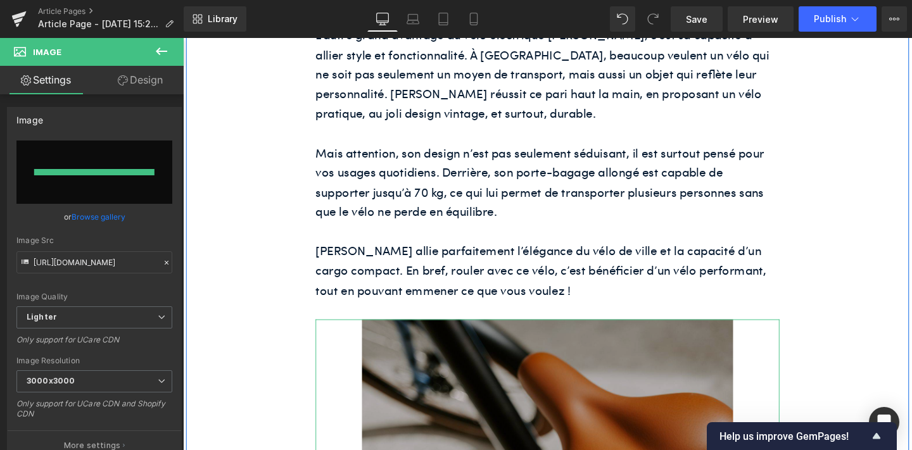
type input "https://ucarecdn.com/91b300ab-4c3b-4600-b0b1-a21970b58f88/-/format/auto/-/previ…"
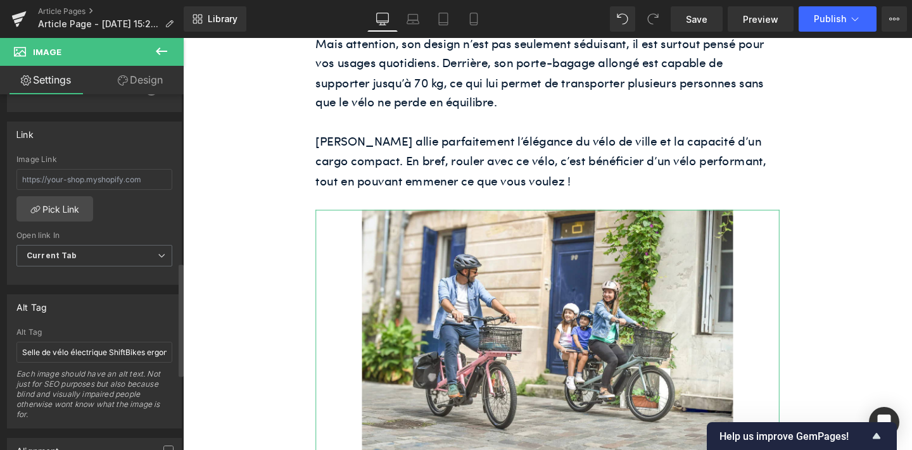
scroll to position [529, 0]
click at [71, 350] on input "Selle de vélo électrique ShiftBikes ergonomique" at bounding box center [94, 352] width 156 height 21
paste input "Une famille se balade à Paris avec leur vélo électrique Jean Fourche vendu ache…"
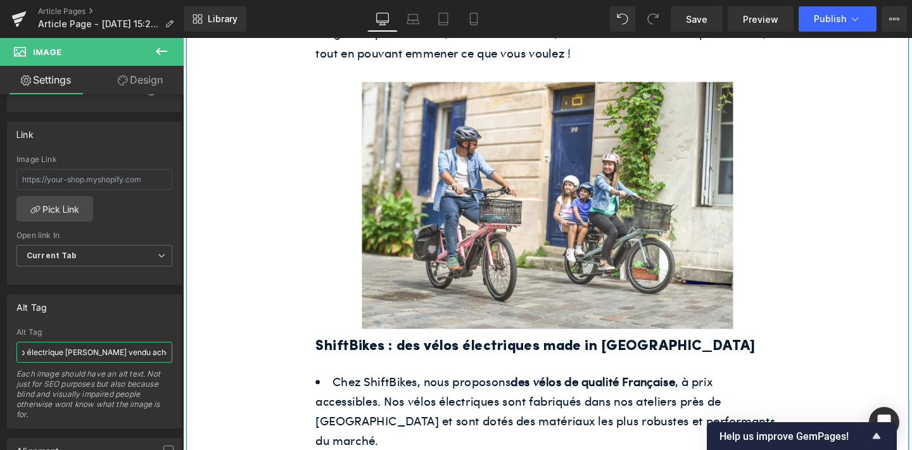
scroll to position [1740, 0]
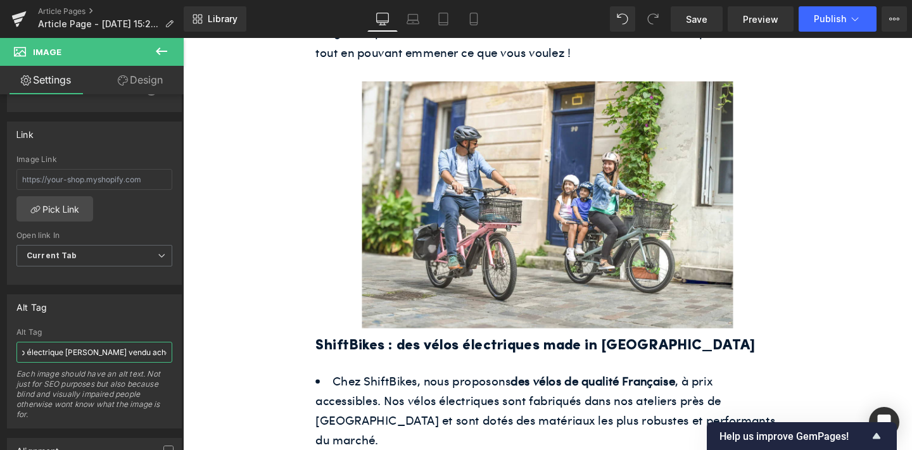
type input "Une famille se balade à Paris avec leur vélo électrique Jean Fourche vendu ache…"
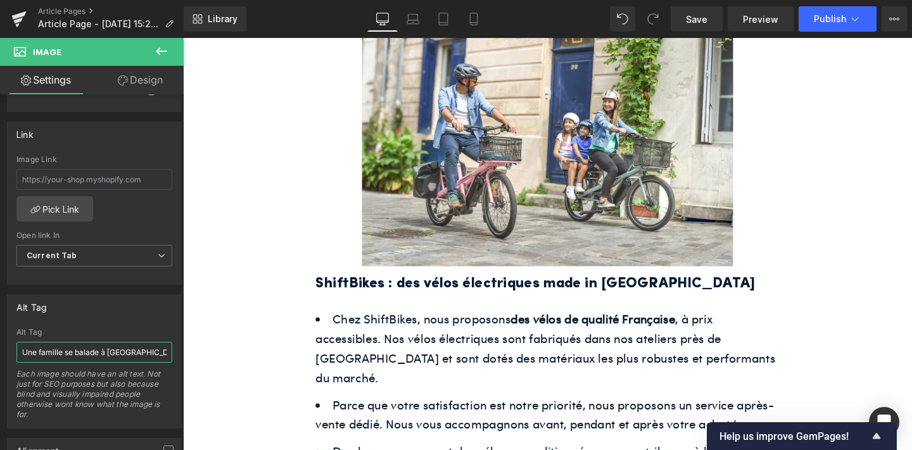
scroll to position [1809, 0]
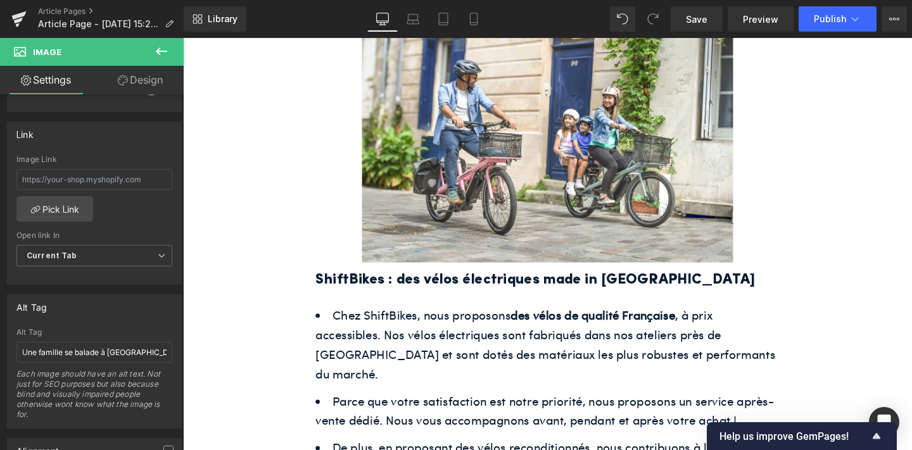
click at [443, 281] on h2 "ShiftBikes : des vélos électriques made in France" at bounding box center [566, 293] width 488 height 25
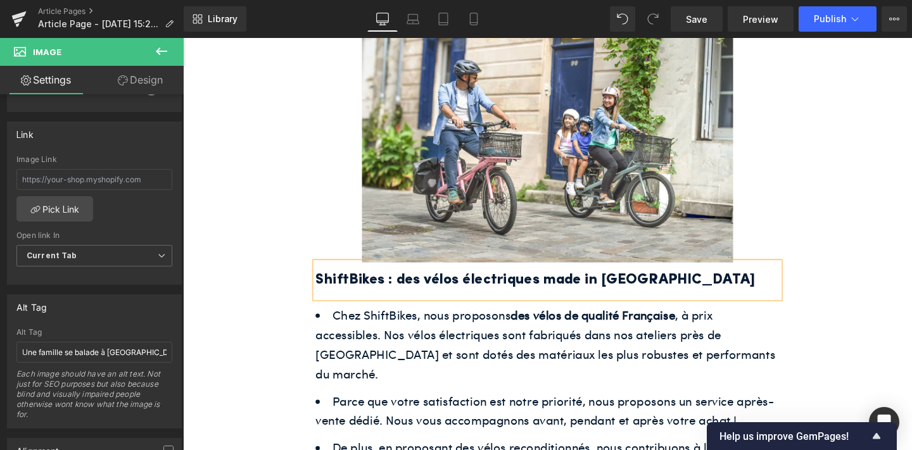
click at [443, 281] on h2 "ShiftBikes : des vélos électriques made in France" at bounding box center [566, 293] width 488 height 25
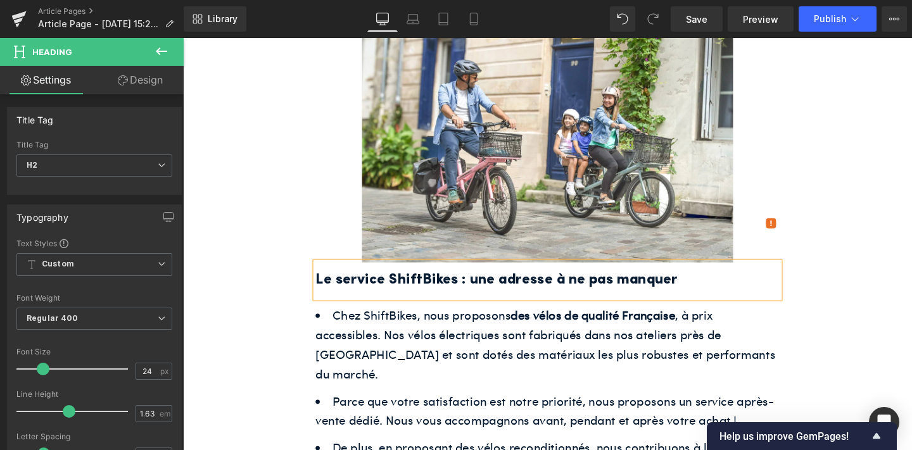
click at [568, 319] on ul "Chez ShiftBikes, nous proposons des vélos de qualité Française , à prix accessi…" at bounding box center [566, 409] width 488 height 181
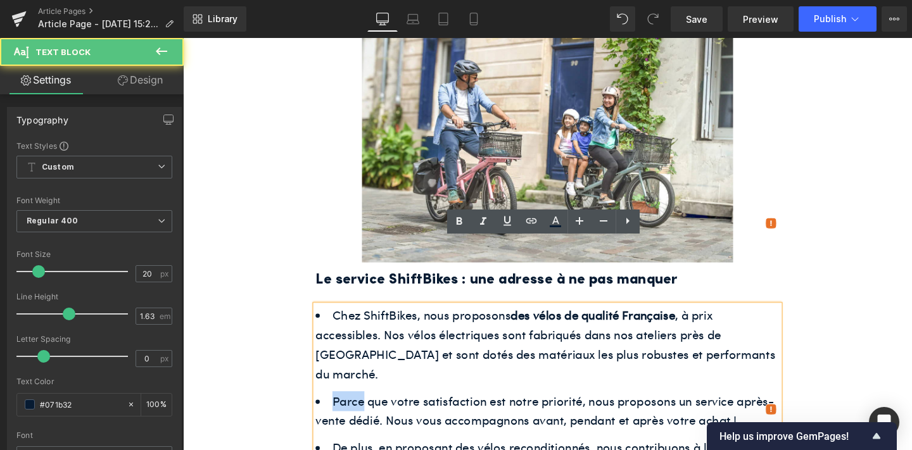
click at [568, 319] on ul "Chez ShiftBikes, nous proposons des vélos de qualité Française , à prix accessi…" at bounding box center [566, 409] width 488 height 181
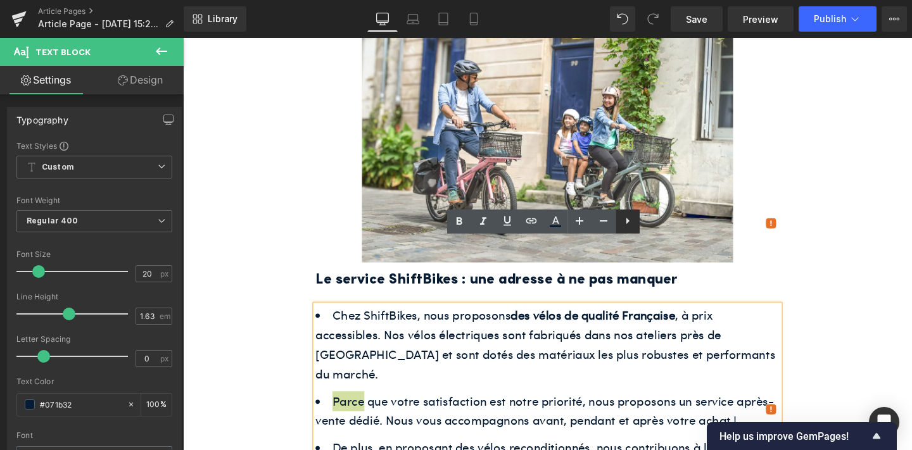
click at [627, 215] on icon at bounding box center [627, 220] width 15 height 15
click at [627, 222] on icon at bounding box center [627, 220] width 15 height 15
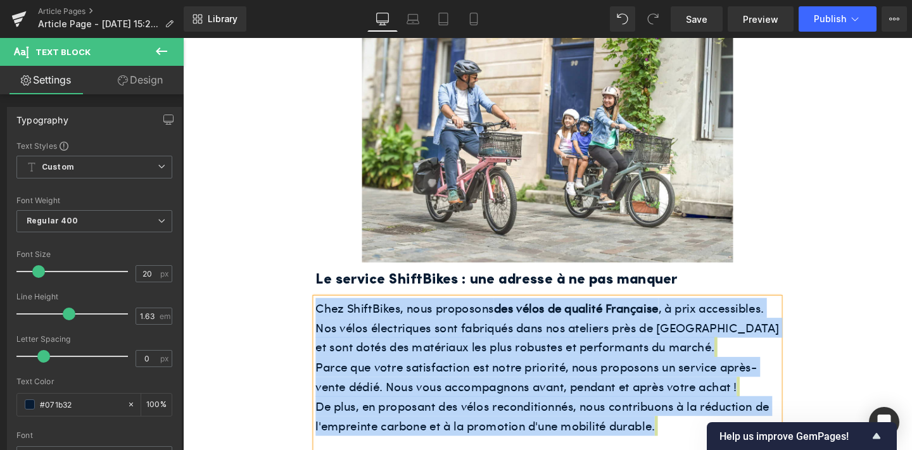
click at [629, 313] on span ", à prix accessibles. Nos vélos électriques sont fabriqués dans nos ateliers pr…" at bounding box center [566, 342] width 488 height 59
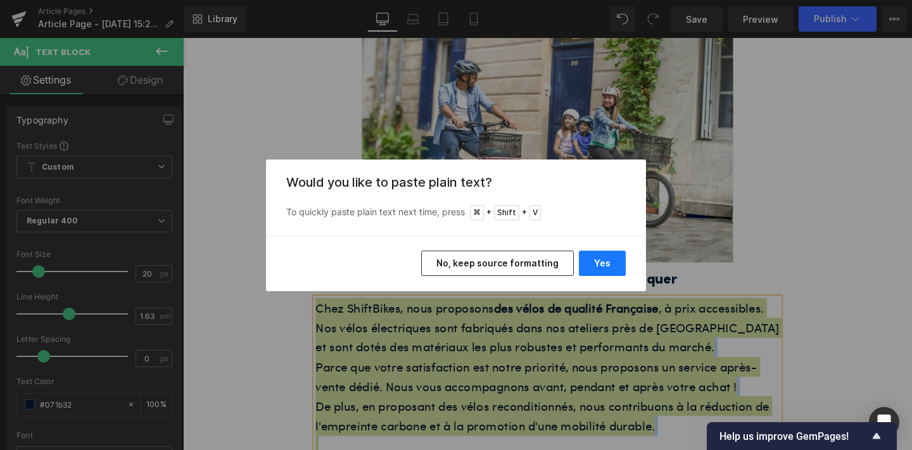
click at [609, 269] on button "Yes" at bounding box center [602, 263] width 47 height 25
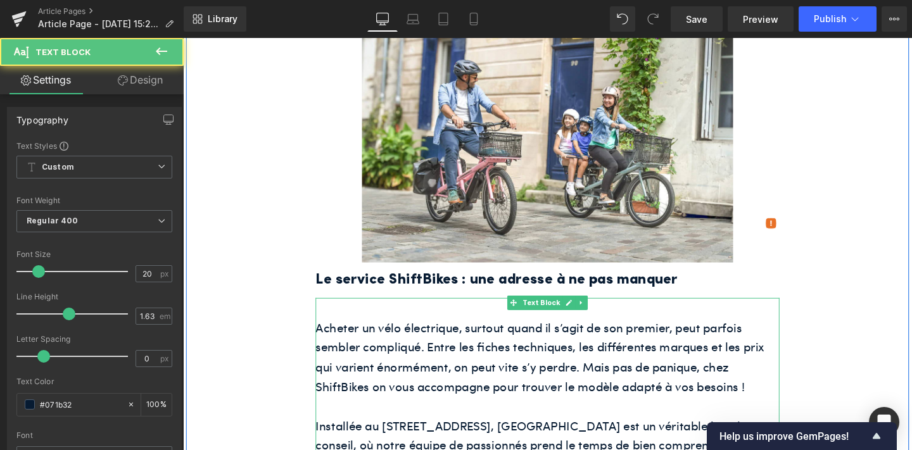
click at [327, 334] on font "Acheter un vélo électrique, surtout quand il s’agit de son premier, peut parfoi…" at bounding box center [558, 374] width 472 height 80
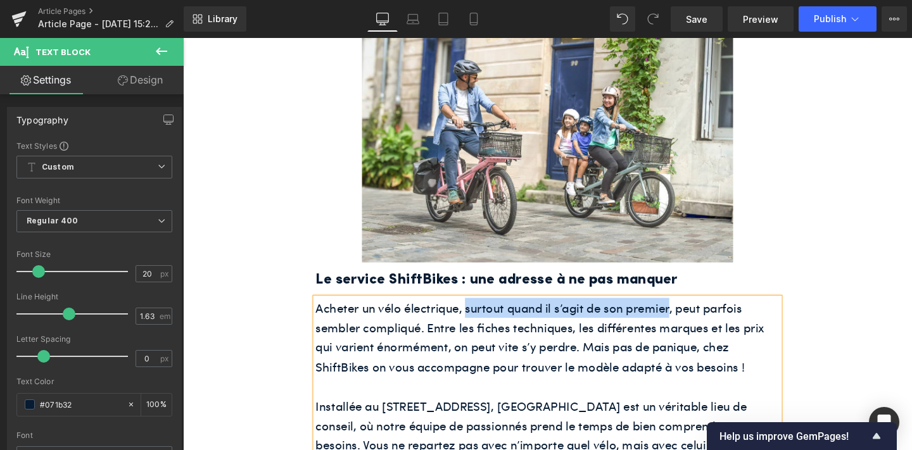
drag, startPoint x: 481, startPoint y: 255, endPoint x: 692, endPoint y: 250, distance: 211.7
click at [692, 313] on span "Acheter un vélo électrique, surtout quand il s’agit de son premier, peut parfoi…" at bounding box center [558, 353] width 472 height 80
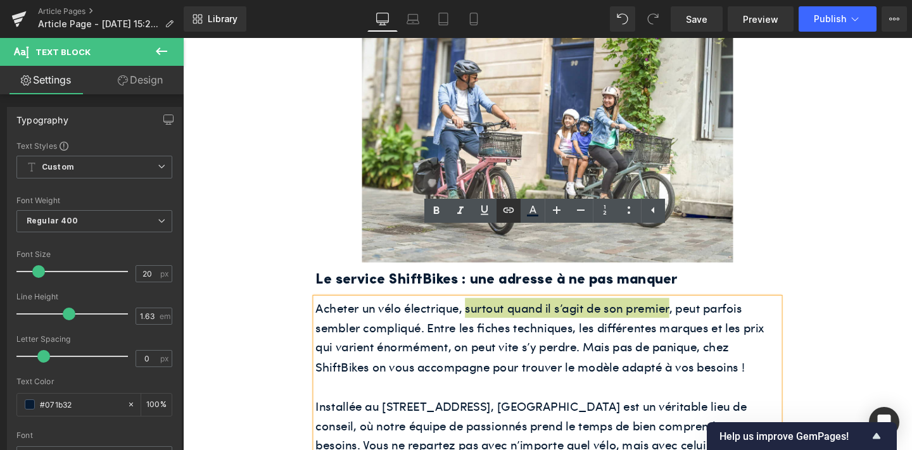
click at [504, 207] on icon at bounding box center [508, 210] width 15 height 15
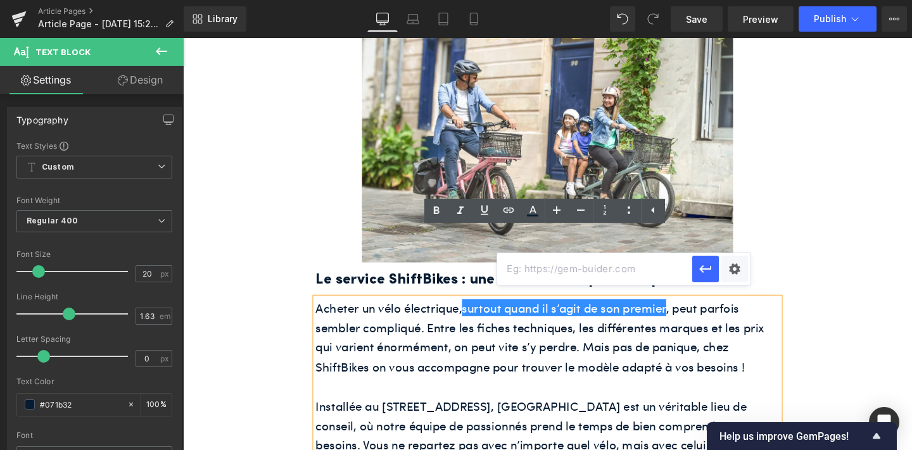
click at [529, 273] on input "text" at bounding box center [594, 269] width 195 height 32
paste input "https://www.shift-bikes.com/blogs/news/comment-choisir-son-premier-velo-electri…"
click at [698, 272] on icon "button" at bounding box center [705, 269] width 15 height 15
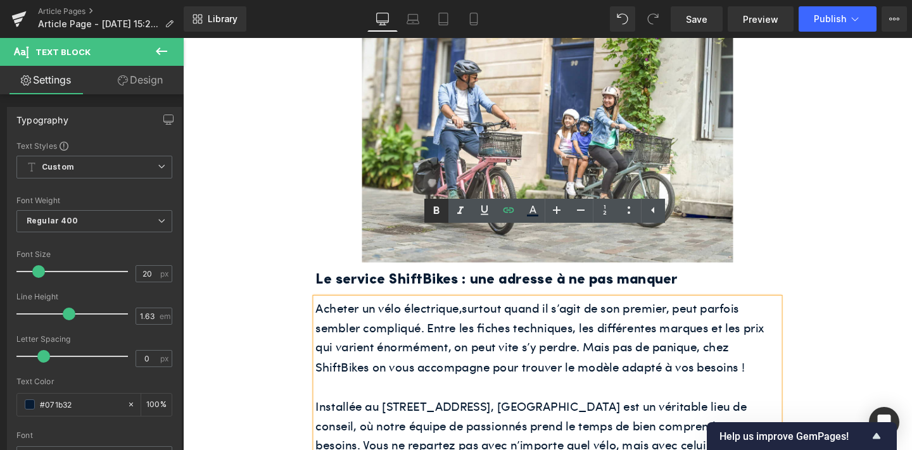
click at [429, 214] on icon at bounding box center [436, 210] width 15 height 15
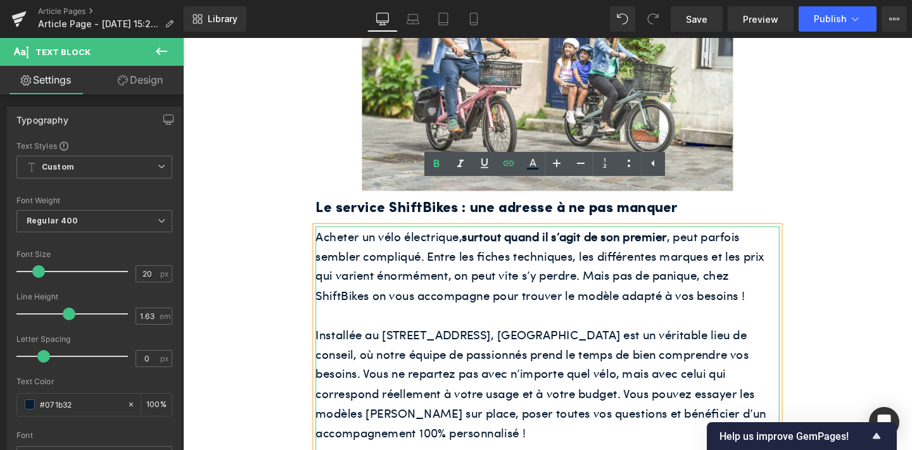
scroll to position [1885, 0]
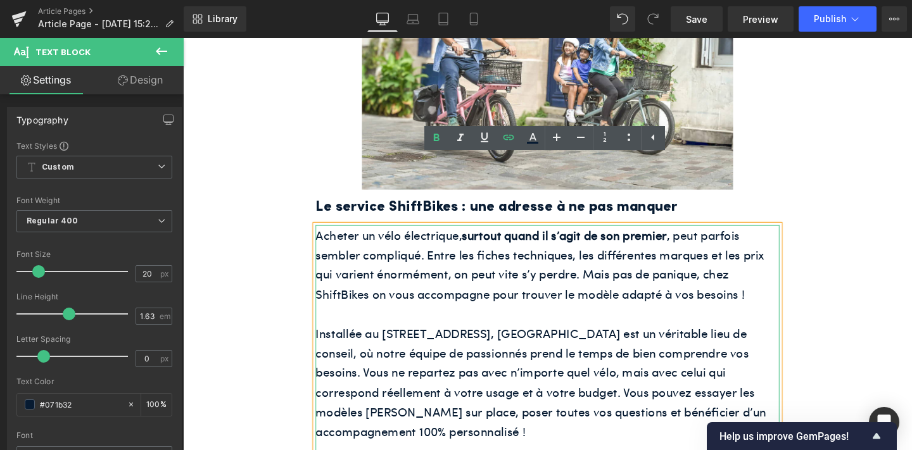
click at [608, 342] on font "Installée au 37 avenue Parmentier, dans le 11ᵉ arrondissement, notre boutique e…" at bounding box center [559, 400] width 474 height 121
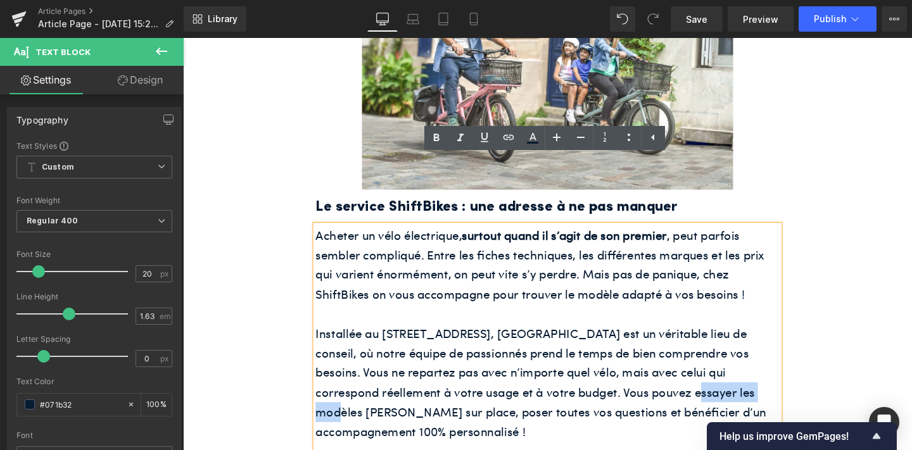
drag, startPoint x: 604, startPoint y: 343, endPoint x: 689, endPoint y: 348, distance: 84.4
click at [689, 348] on font "Installée au 37 avenue Parmentier, dans le 11ᵉ arrondissement, notre boutique e…" at bounding box center [559, 400] width 474 height 121
click at [503, 140] on icon at bounding box center [508, 137] width 15 height 15
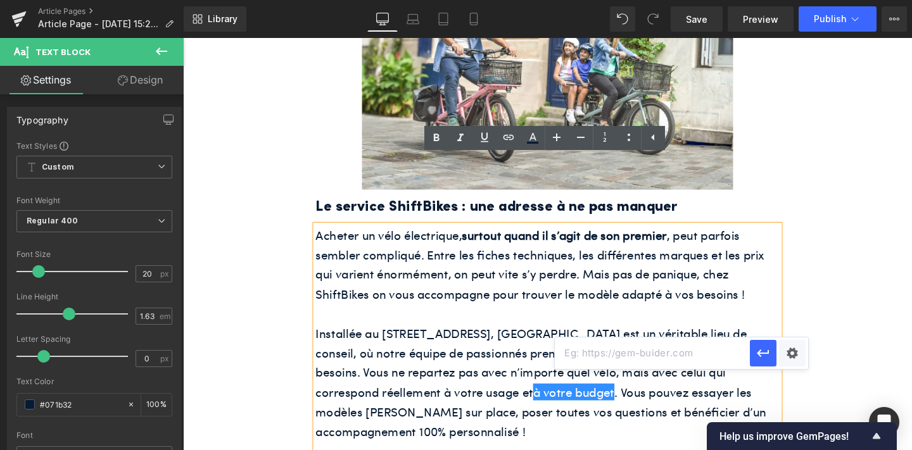
click at [604, 350] on input "text" at bounding box center [652, 354] width 195 height 32
paste input "https://www.shift-bikes.com/blogs/news/quel-budget-prevoir-pour-un-velo-electri…"
click at [760, 354] on icon "button" at bounding box center [764, 354] width 12 height 8
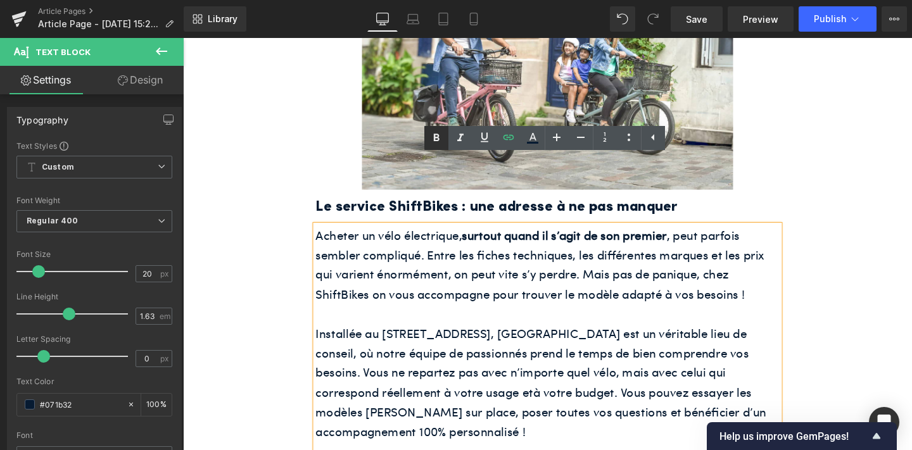
click at [438, 141] on icon at bounding box center [436, 138] width 15 height 15
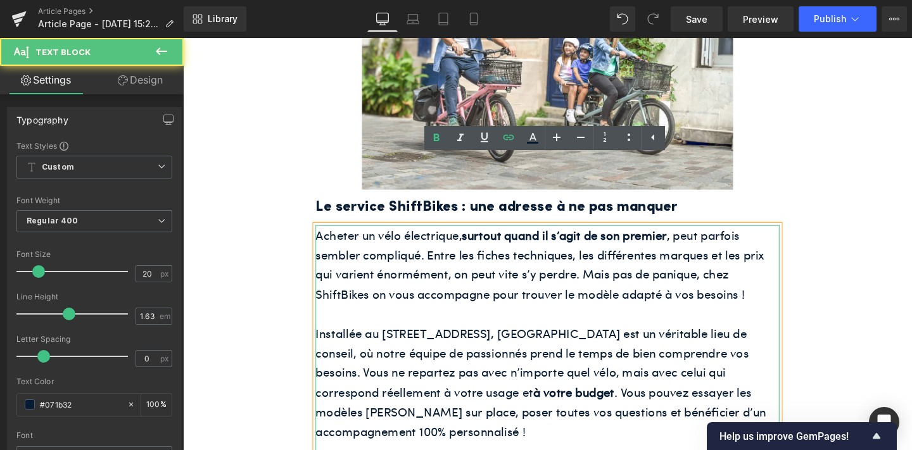
click at [326, 361] on font "Installée au 37 avenue Parmentier, dans le 11ᵉ arrondissement, notre boutique e…" at bounding box center [559, 400] width 474 height 121
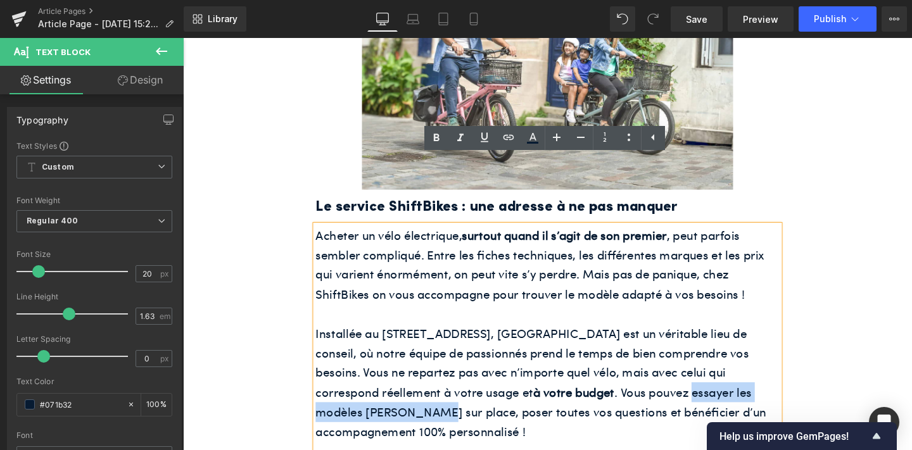
drag, startPoint x: 325, startPoint y: 361, endPoint x: 516, endPoint y: 355, distance: 190.8
click at [516, 355] on font "Installée au 37 avenue Parmentier, dans le 11ᵉ arrondissement, notre boutique e…" at bounding box center [559, 400] width 474 height 121
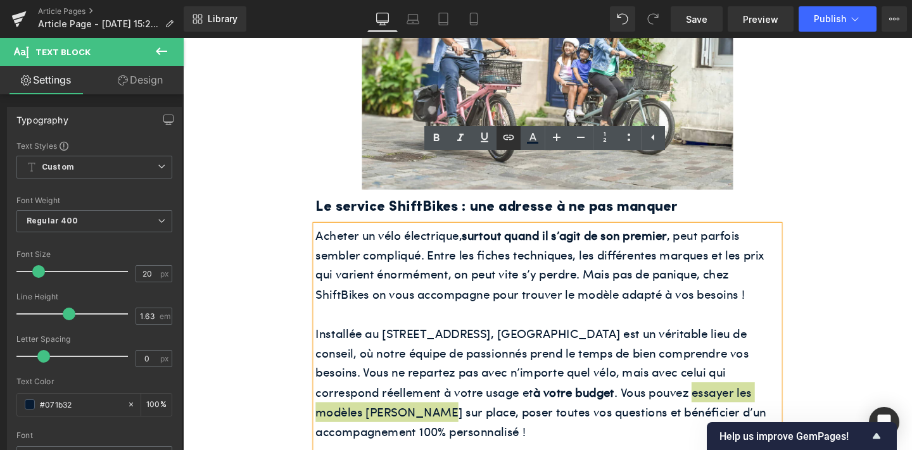
click at [504, 136] on icon at bounding box center [508, 137] width 11 height 5
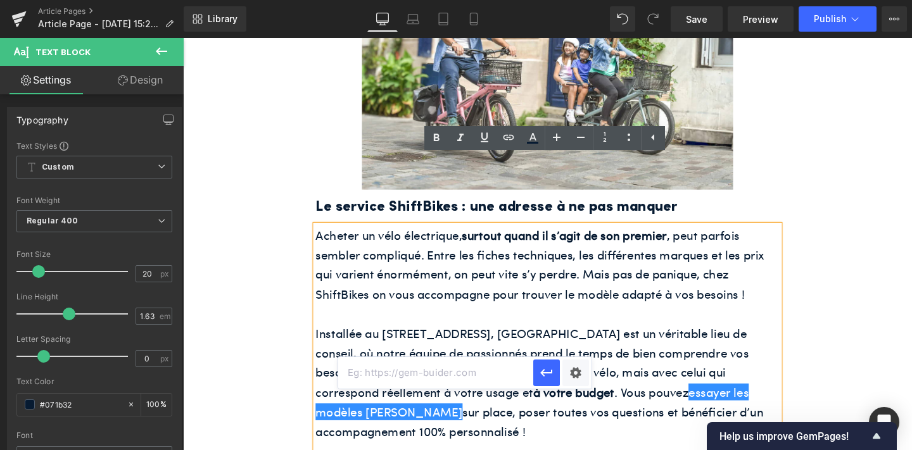
click at [503, 365] on input "text" at bounding box center [435, 373] width 195 height 32
paste input "https://www.shift-bikes.com/blogs/news/ou-acheter-un-velo-longtail-a-paris"
click at [546, 378] on icon "button" at bounding box center [546, 373] width 15 height 15
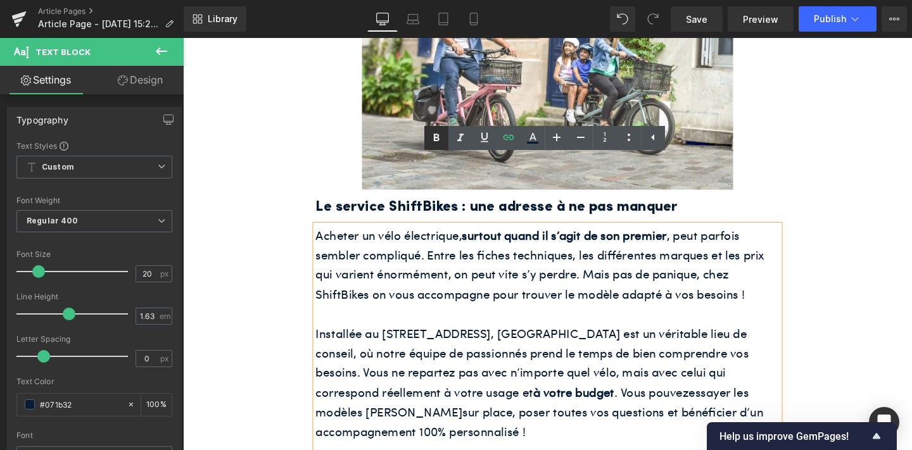
click at [434, 137] on icon at bounding box center [437, 138] width 6 height 8
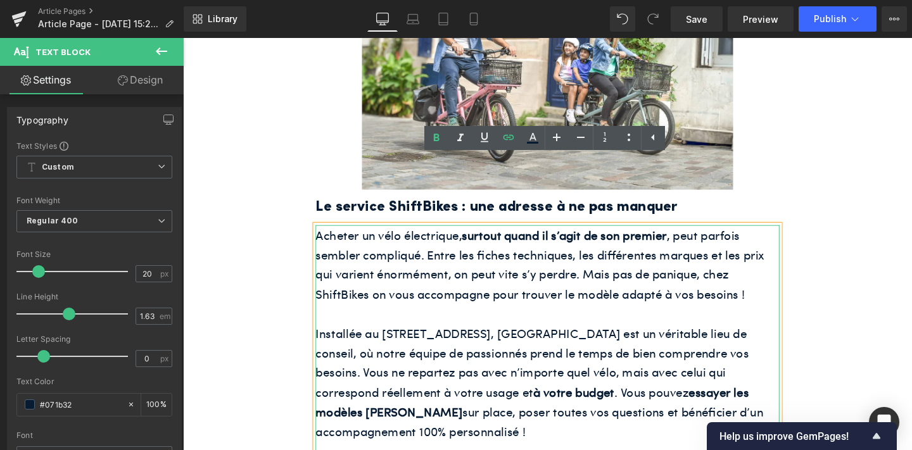
scroll to position [2020, 0]
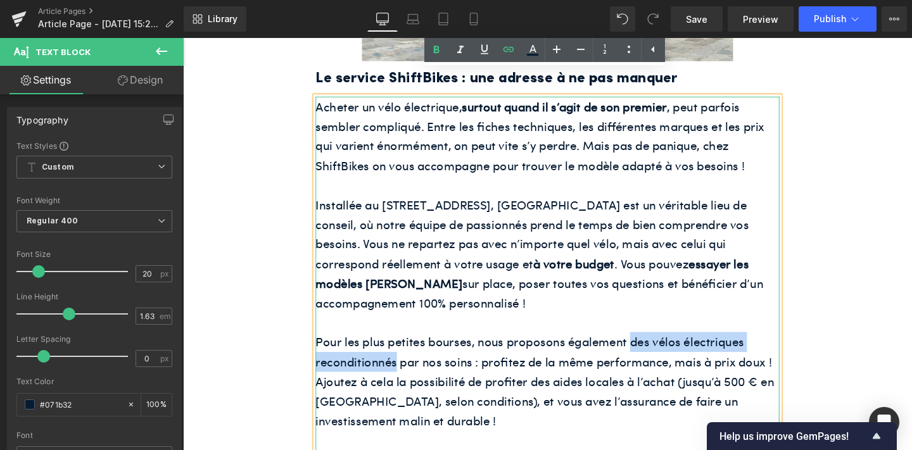
drag, startPoint x: 653, startPoint y: 290, endPoint x: 408, endPoint y: 311, distance: 245.5
click at [408, 349] on font "Pour les plus petites bourses, nous proposons également des vélos électriques r…" at bounding box center [563, 399] width 482 height 100
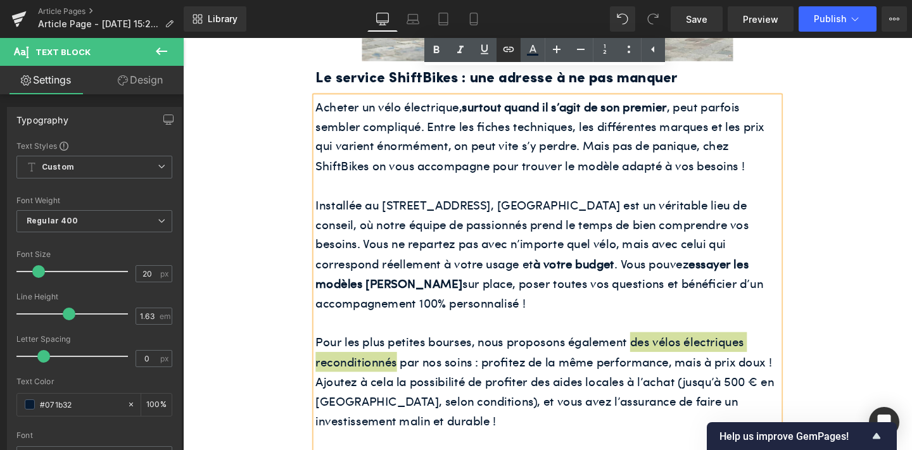
click at [504, 54] on icon at bounding box center [508, 49] width 15 height 15
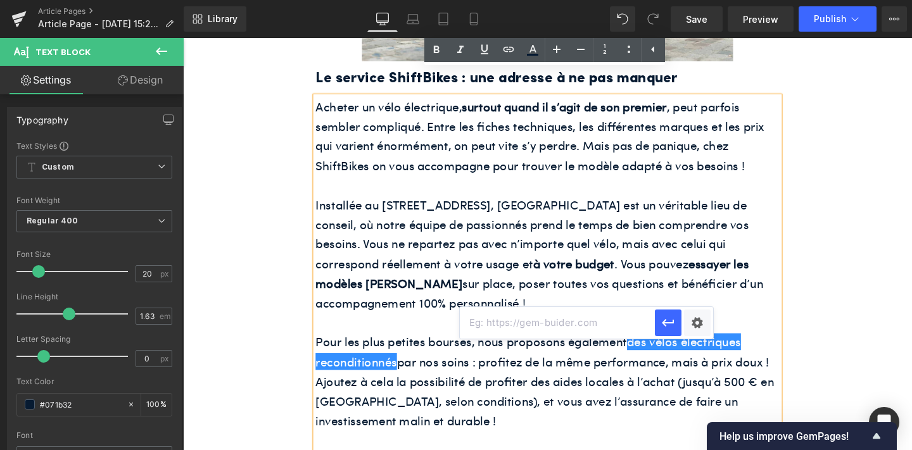
click at [504, 324] on input "text" at bounding box center [557, 323] width 195 height 32
paste input "https://www.shift-bikes.com/blogs/news/ou-acheter-un-velo-reconditionne-a-paris"
type input "https://www.shift-bikes.com/blogs/news/ou-acheter-un-velo-reconditionne-a-paris"
click at [676, 324] on button "button" at bounding box center [668, 323] width 27 height 27
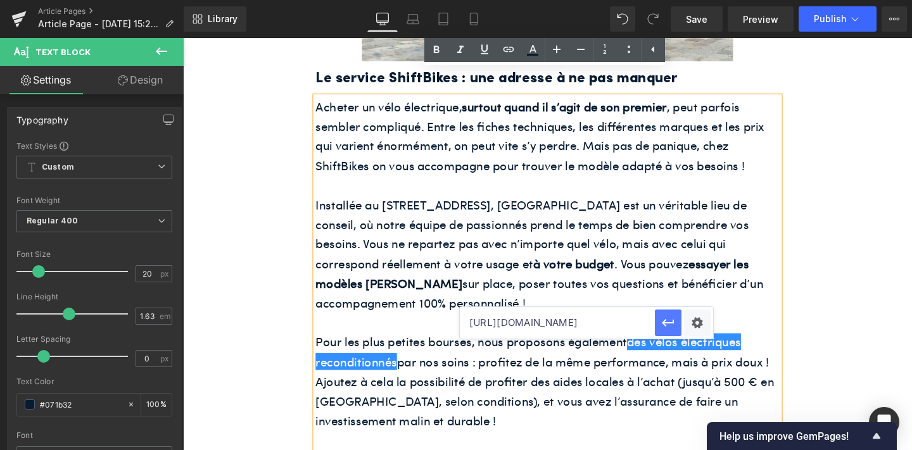
scroll to position [0, 0]
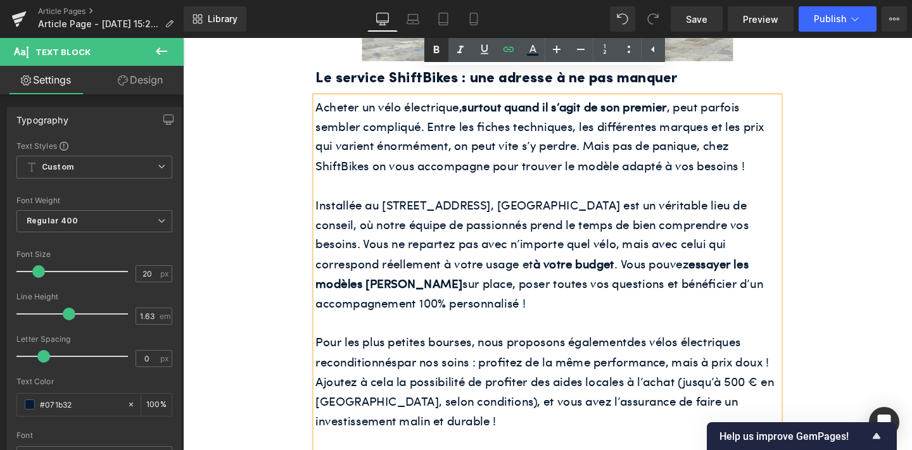
click at [432, 53] on icon at bounding box center [436, 49] width 15 height 15
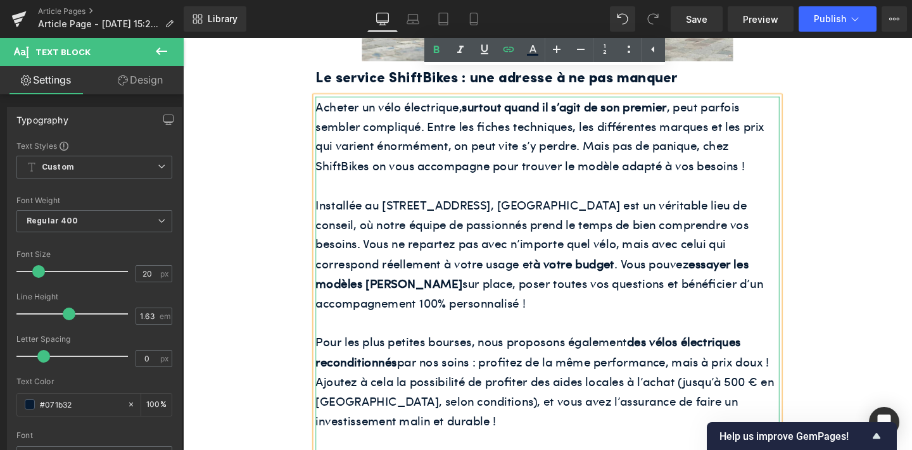
click at [758, 349] on font "Pour les plus petites bourses, nous proposons également des vélos électriques r…" at bounding box center [563, 399] width 482 height 100
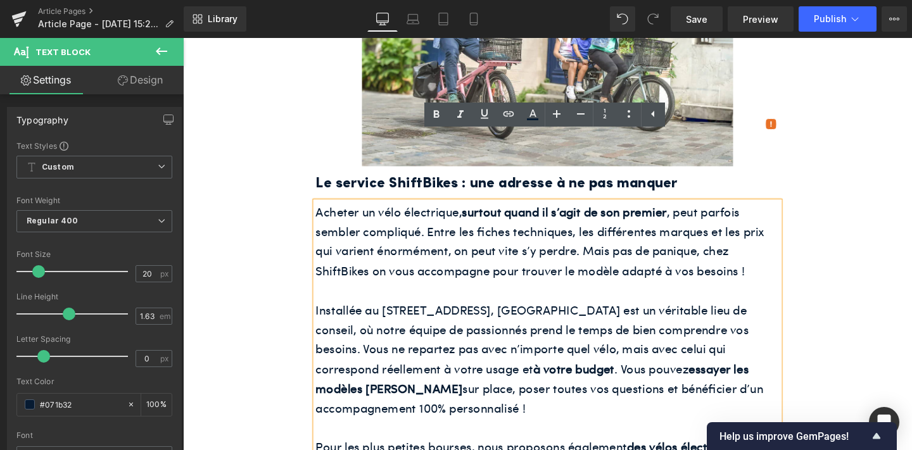
scroll to position [1855, 0]
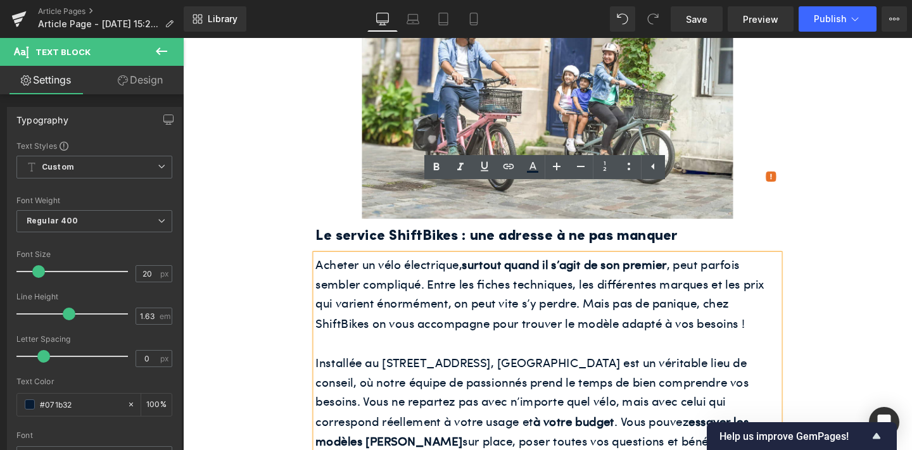
click at [270, 172] on div "Et si votre prochain compagnon à deux roues était le vélo électrique Jean Fourc…" at bounding box center [566, 227] width 760 height 3390
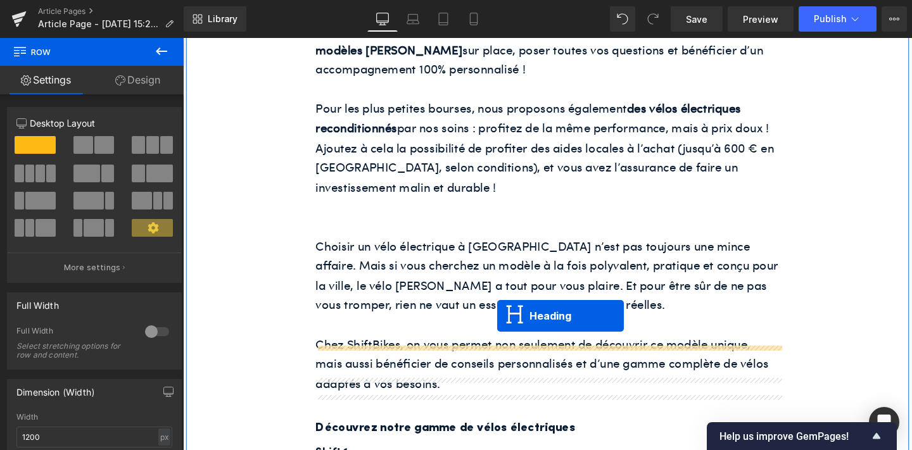
drag, startPoint x: 532, startPoint y: 215, endPoint x: 513, endPoint y: 331, distance: 117.5
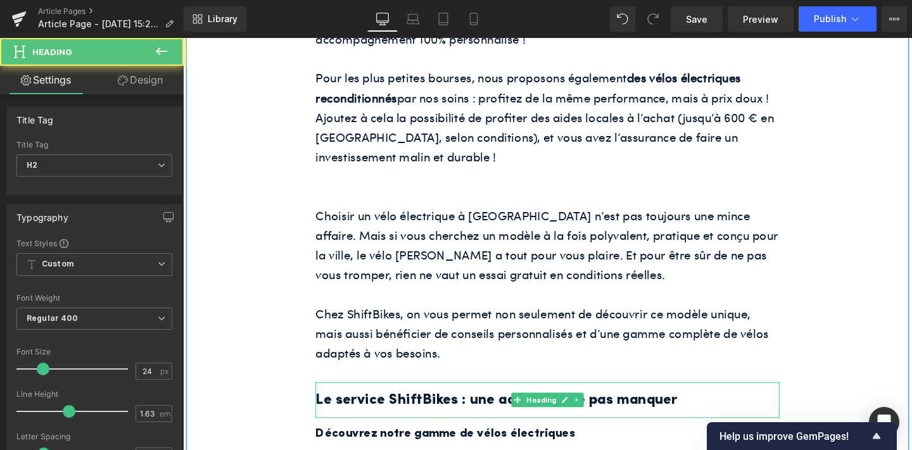
scroll to position [2267, 0]
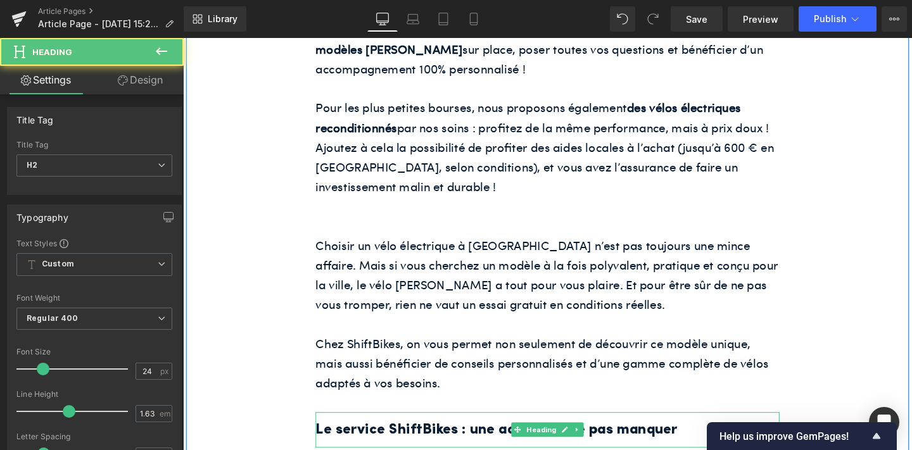
click at [452, 438] on h2 "Le service ShiftBikes : une adresse à ne pas manquer" at bounding box center [566, 450] width 488 height 25
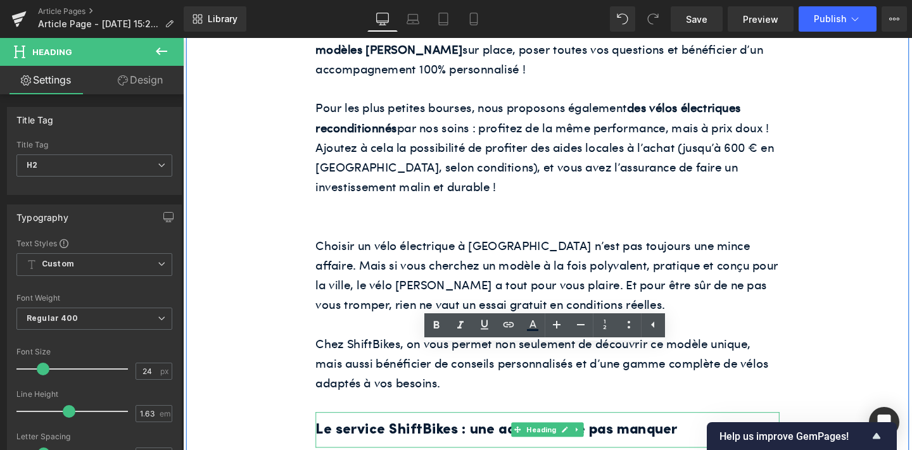
click at [452, 438] on h2 "Le service ShiftBikes : une adresse à ne pas manquer" at bounding box center [566, 450] width 488 height 25
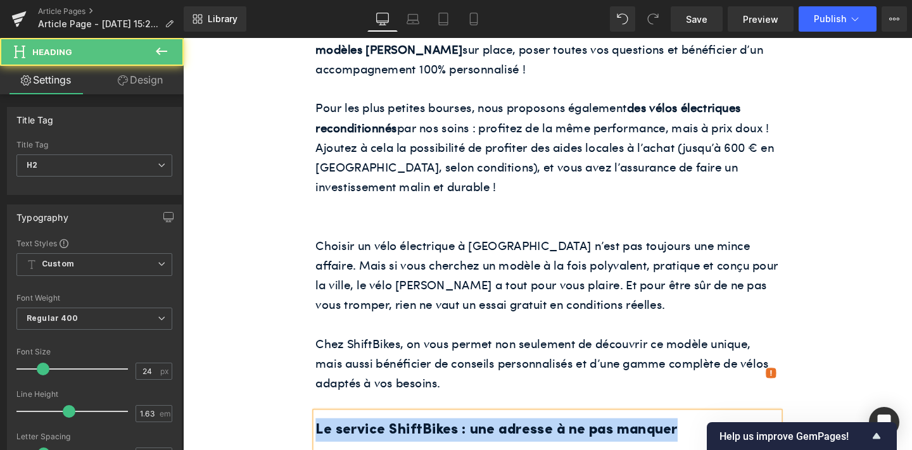
paste div
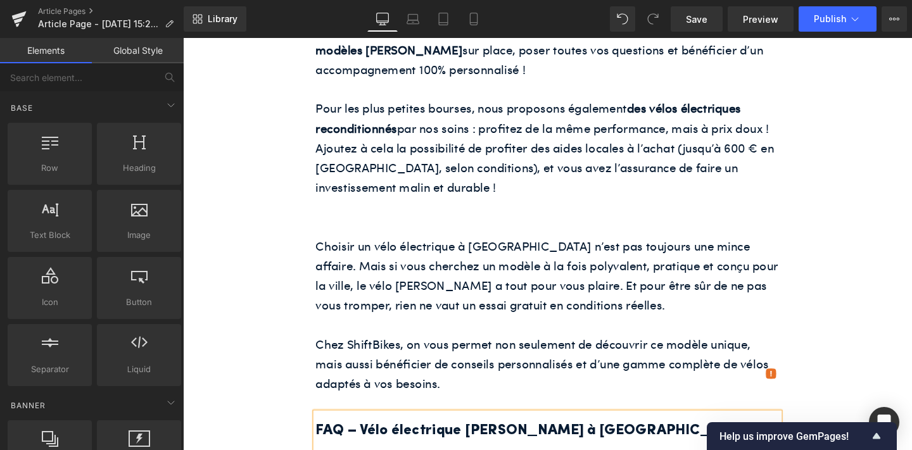
drag, startPoint x: 703, startPoint y: 398, endPoint x: 537, endPoint y: 376, distance: 167.5
click at [424, 398] on div "Rendering Content" at bounding box center [456, 400] width 78 height 14
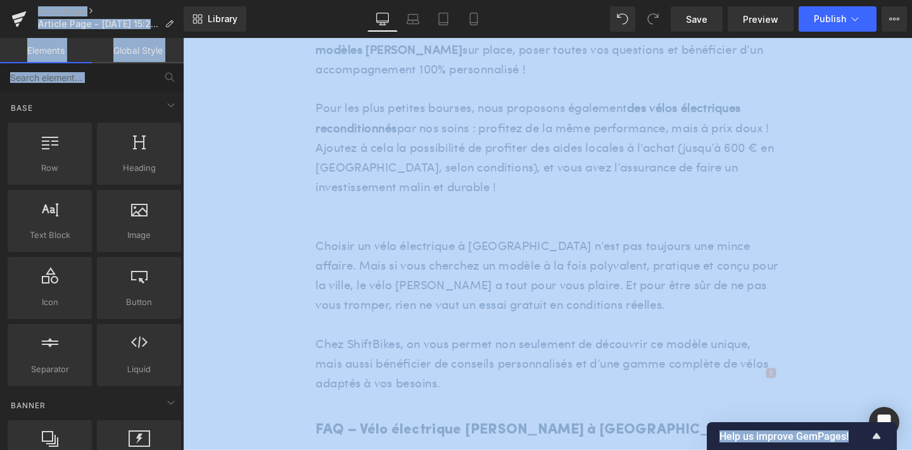
click at [424, 398] on div "Rendering Content" at bounding box center [456, 400] width 78 height 14
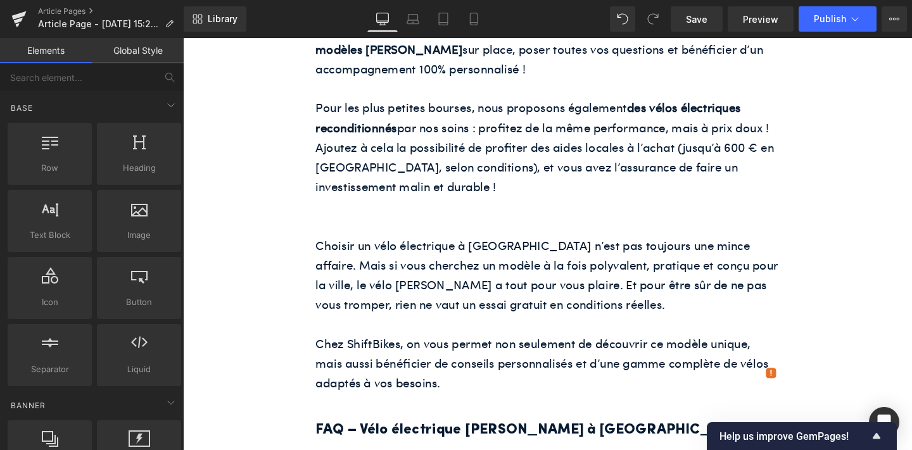
click at [447, 398] on div "Rendering Content" at bounding box center [456, 400] width 78 height 14
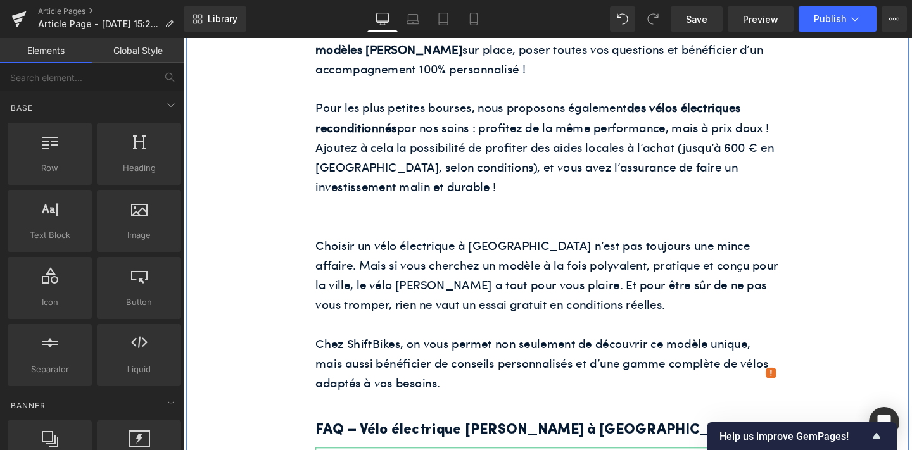
scroll to position [2426, 0]
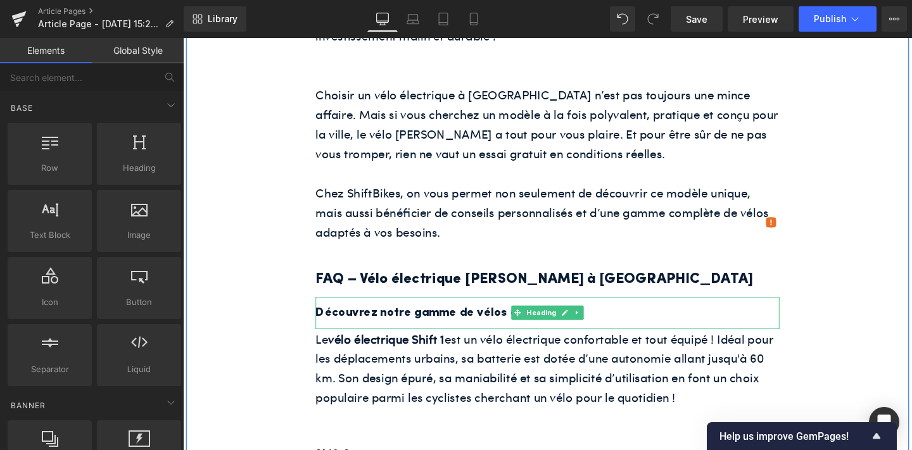
click at [471, 317] on h3 "Découvrez notre gamme de vélos électriques" at bounding box center [566, 327] width 488 height 21
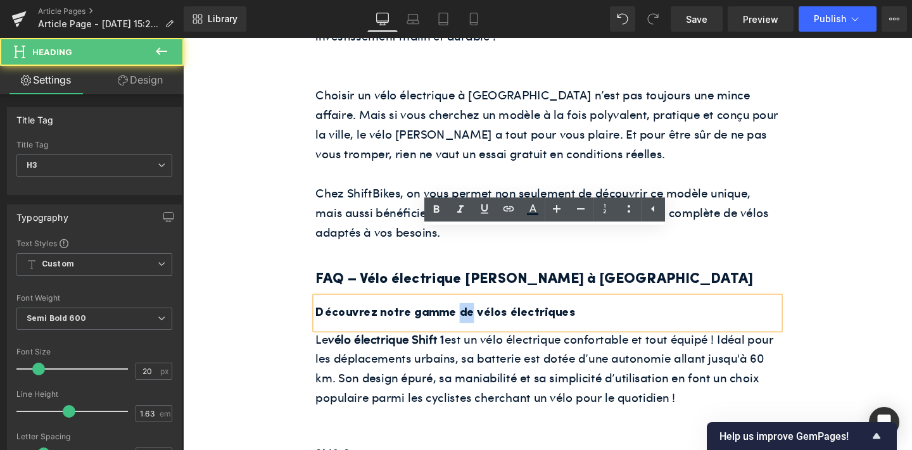
click at [471, 317] on h3 "Découvrez notre gamme de vélos électriques" at bounding box center [566, 327] width 488 height 21
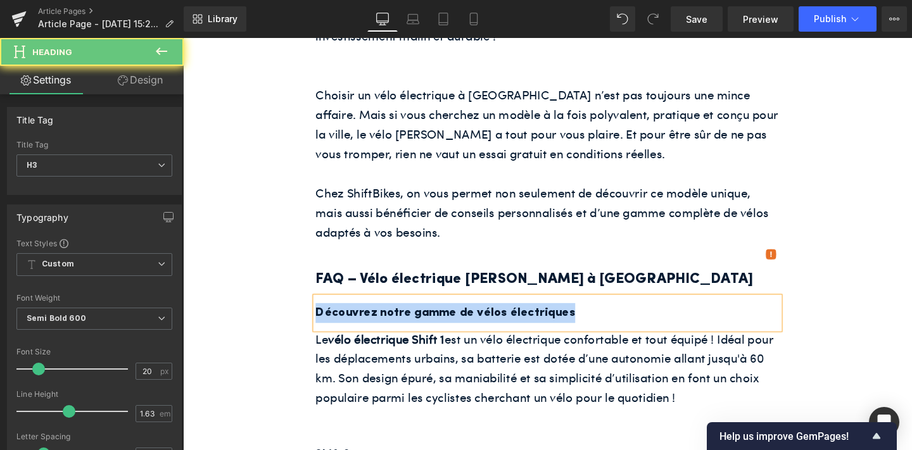
paste div
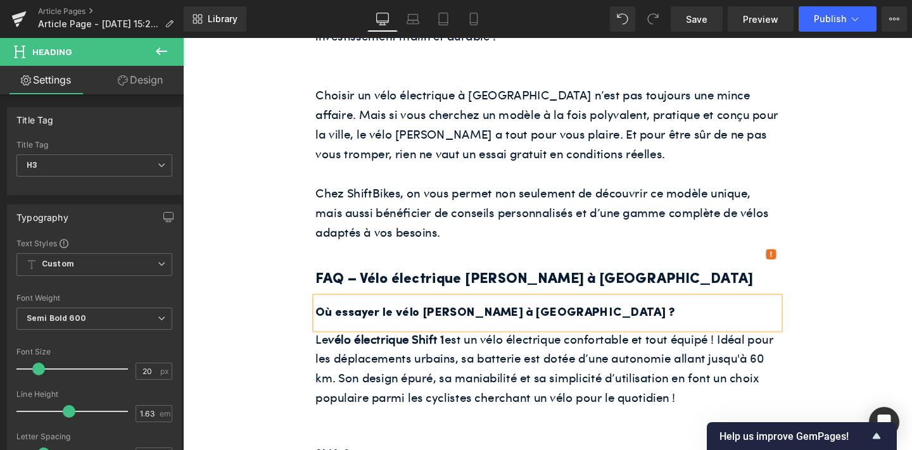
click at [460, 348] on p "Le vélo électrique Shift 1 est un vélo électrique confortable et tout équipé ! …" at bounding box center [566, 385] width 488 height 82
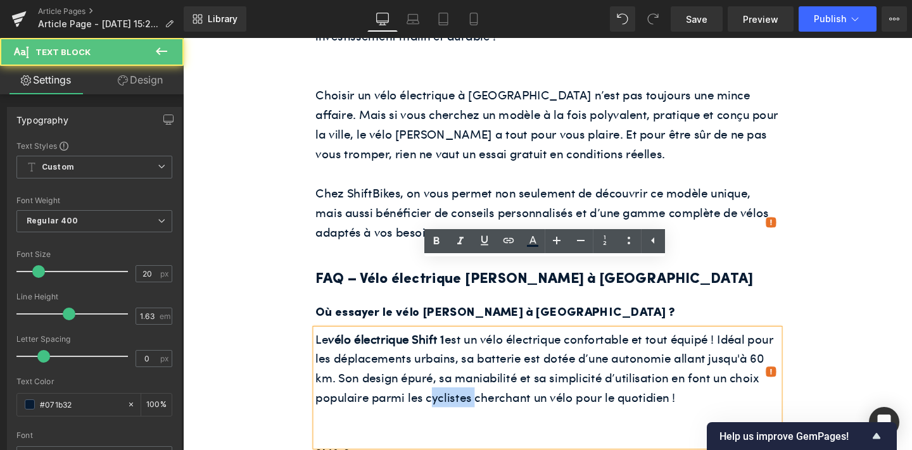
click at [460, 348] on p "Le vélo électrique Shift 1 est un vélo électrique confortable et tout équipé ! …" at bounding box center [566, 385] width 488 height 82
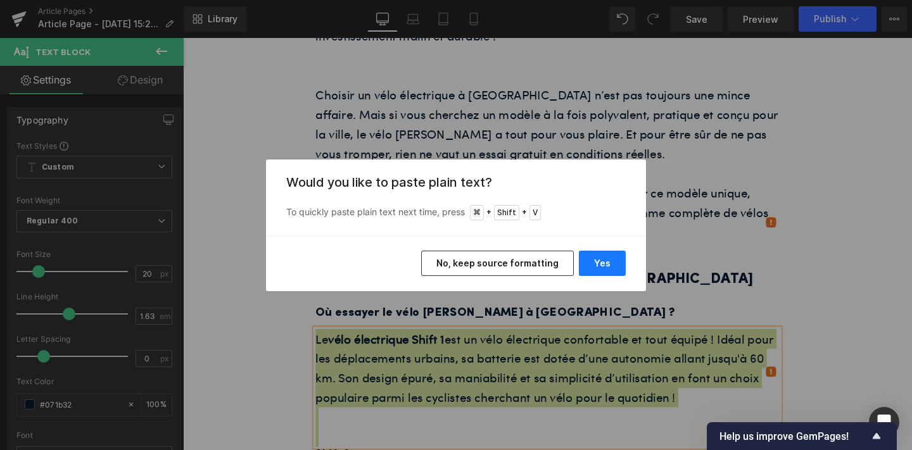
click at [595, 258] on button "Yes" at bounding box center [602, 263] width 47 height 25
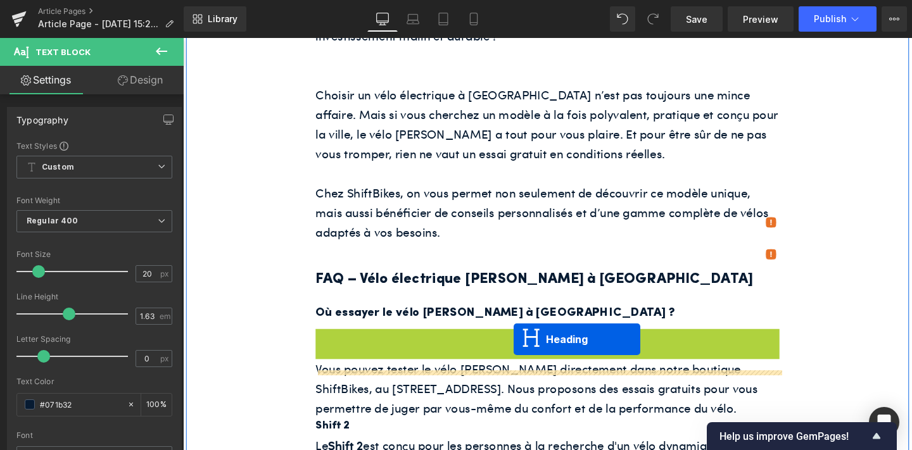
drag, startPoint x: 538, startPoint y: 287, endPoint x: 531, endPoint y: 355, distance: 68.8
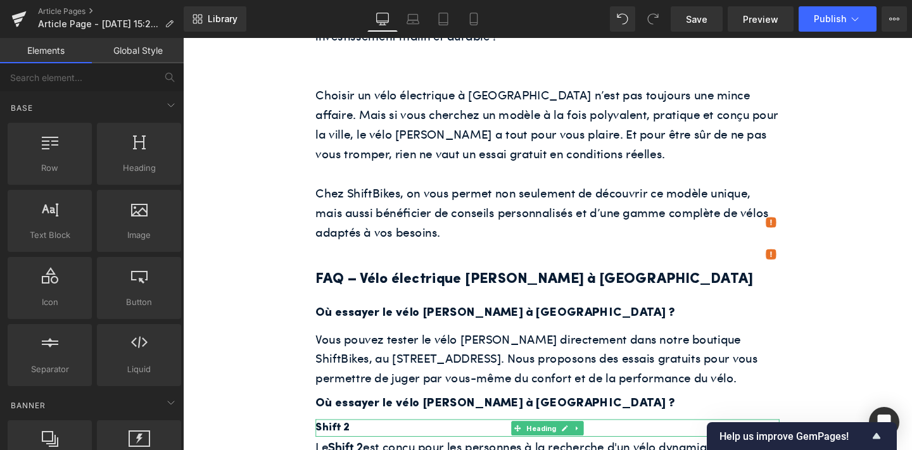
drag, startPoint x: 698, startPoint y: 388, endPoint x: 532, endPoint y: 366, distance: 167.5
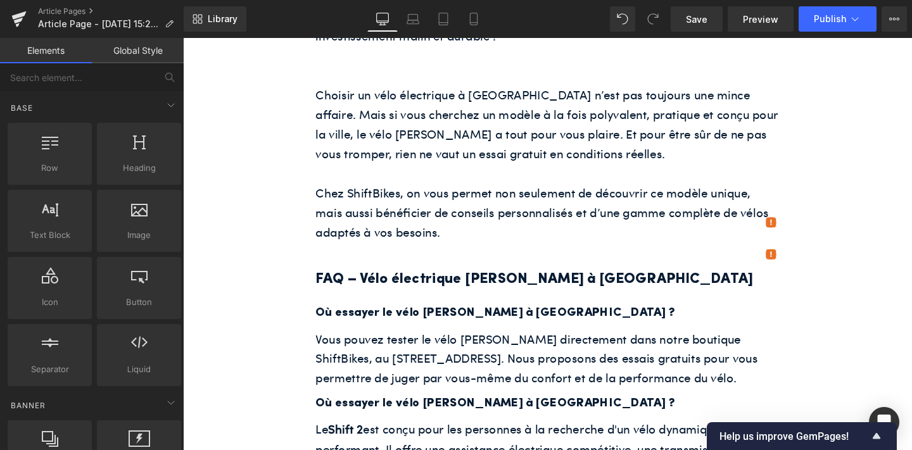
click at [443, 412] on h3 "Où essayer le vélo Jean Fourche à Paris ?" at bounding box center [566, 422] width 488 height 21
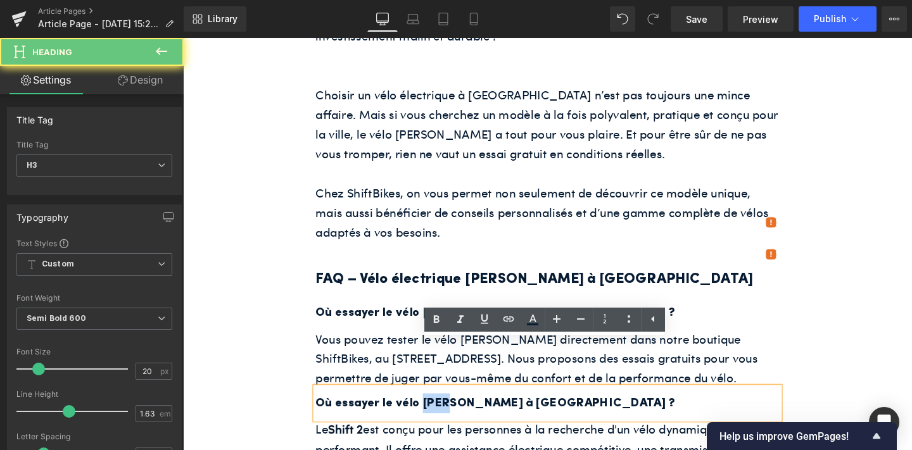
click at [443, 412] on h3 "Où essayer le vélo Jean Fourche à Paris ?" at bounding box center [566, 422] width 488 height 21
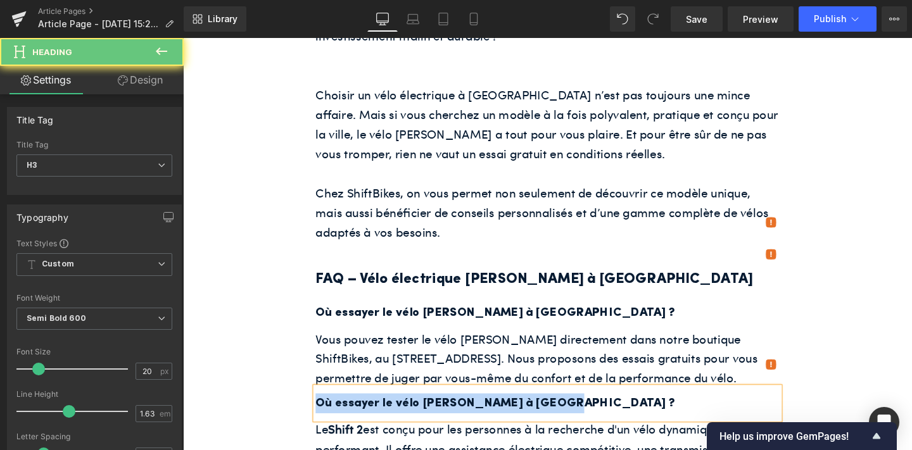
paste div
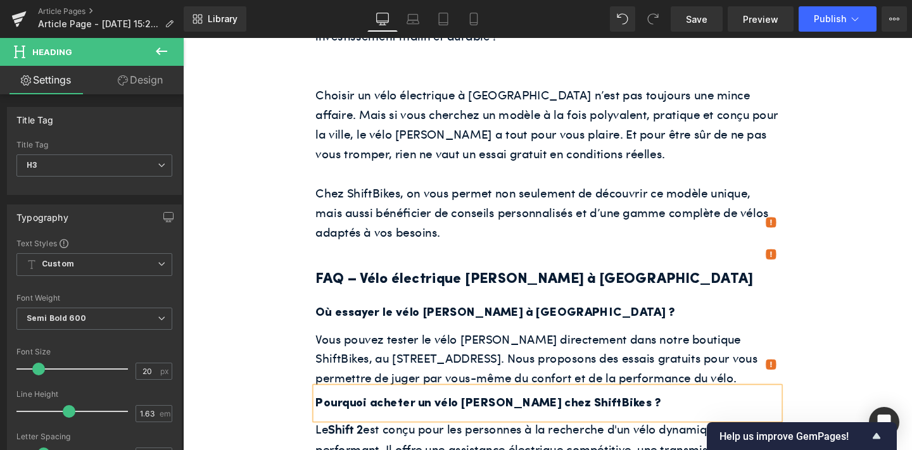
scroll to position [2490, 0]
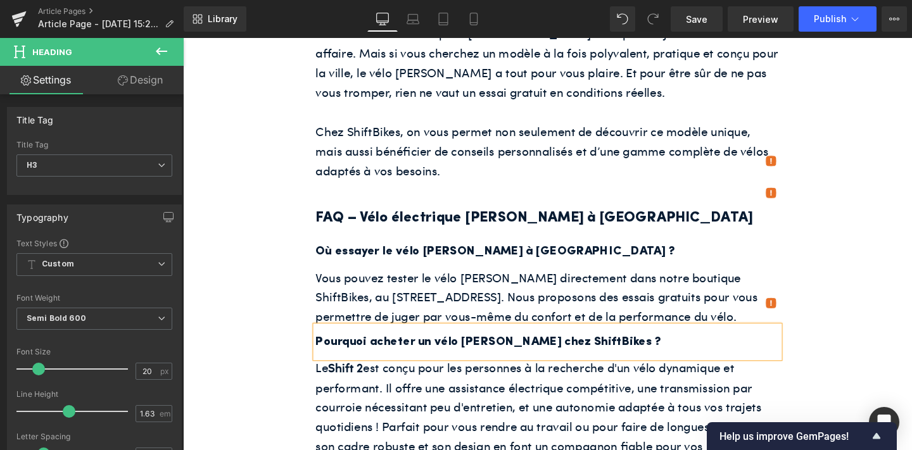
click at [452, 382] on p "Le Shift 2 est conçu pour les personnes à la recherche d'un vélo dynamique et p…" at bounding box center [566, 436] width 488 height 124
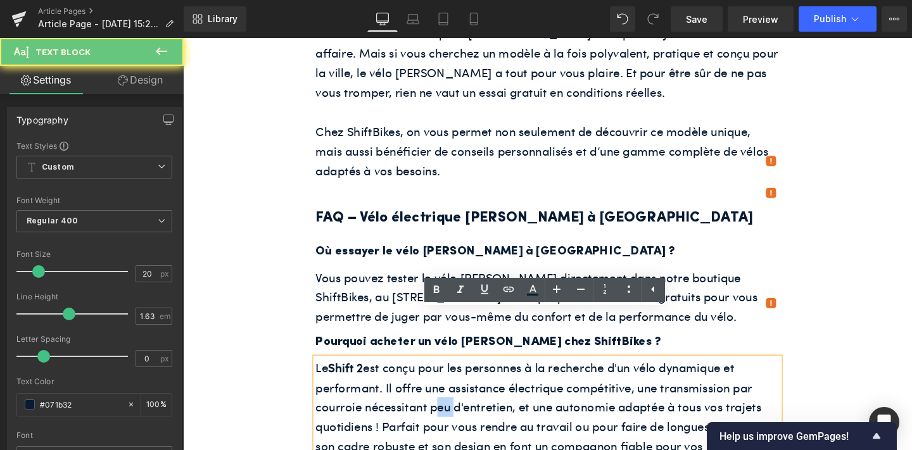
click at [452, 382] on p "Le Shift 2 est conçu pour les personnes à la recherche d'un vélo dynamique et p…" at bounding box center [566, 436] width 488 height 124
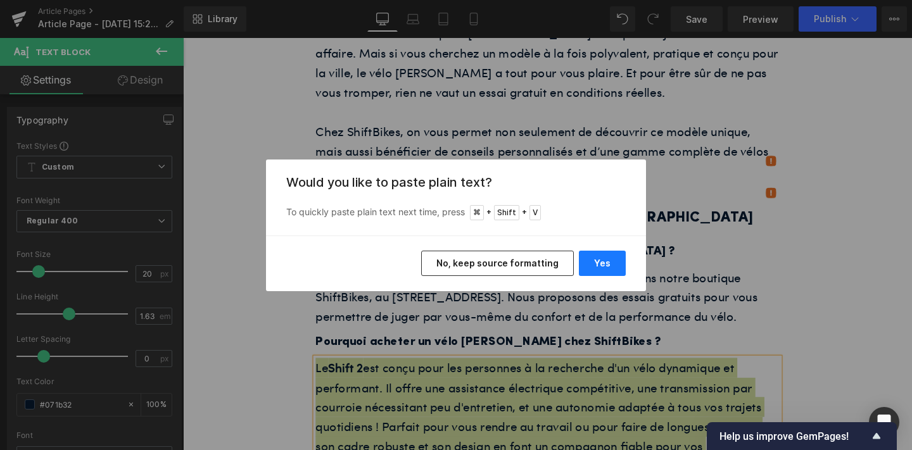
click at [592, 267] on button "Yes" at bounding box center [602, 263] width 47 height 25
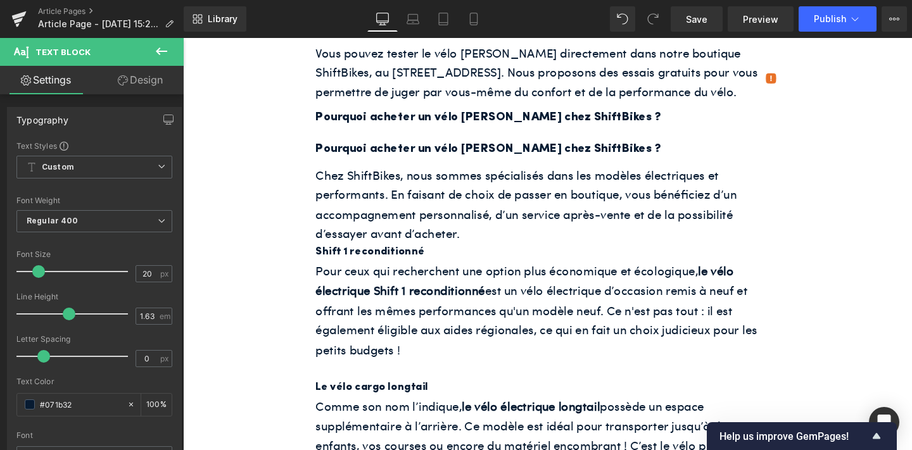
scroll to position [2727, 0]
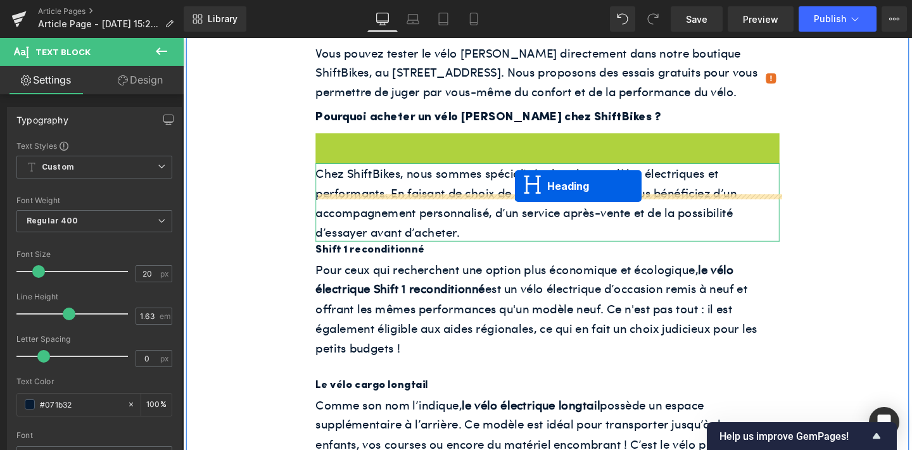
drag, startPoint x: 536, startPoint y: 105, endPoint x: 532, endPoint y: 194, distance: 88.8
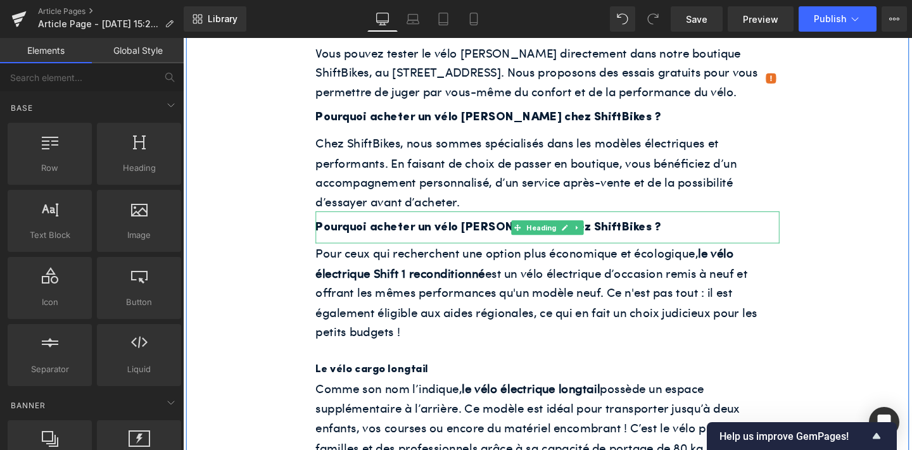
click at [448, 227] on h3 "Pourquoi acheter un vélo Jean Fourche chez ShiftBikes ?" at bounding box center [566, 237] width 488 height 21
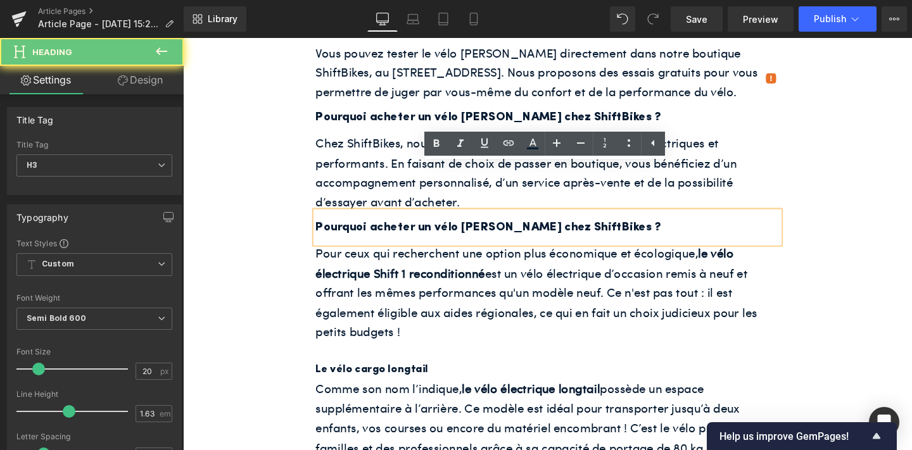
click at [448, 227] on h3 "Pourquoi acheter un vélo Jean Fourche chez ShiftBikes ?" at bounding box center [566, 237] width 488 height 21
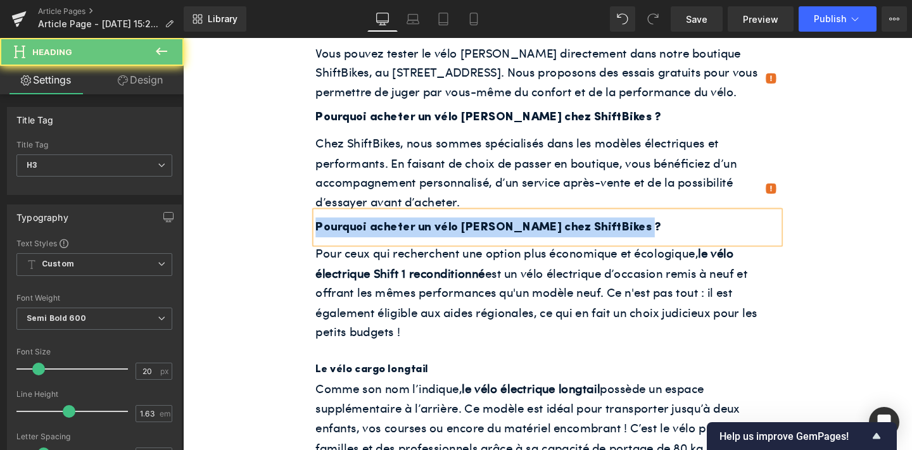
paste div
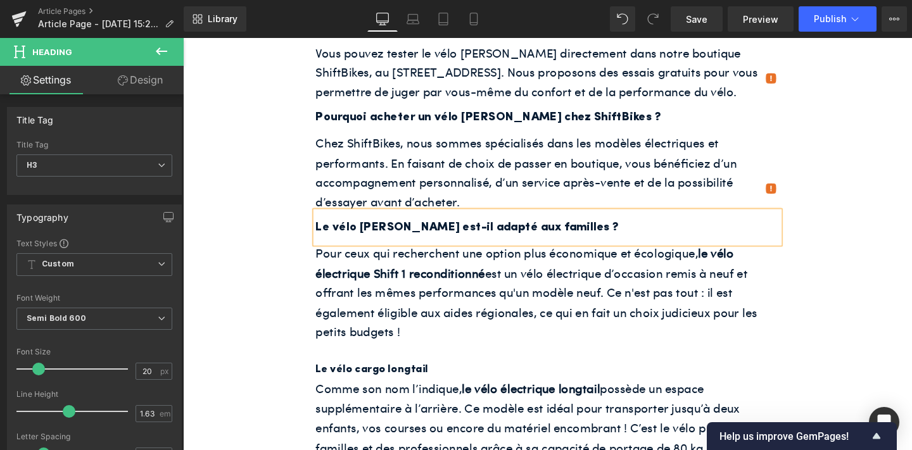
click at [454, 258] on p "Pour ceux qui recherchent une option plus économique et écologique, le vélo éle…" at bounding box center [566, 305] width 488 height 103
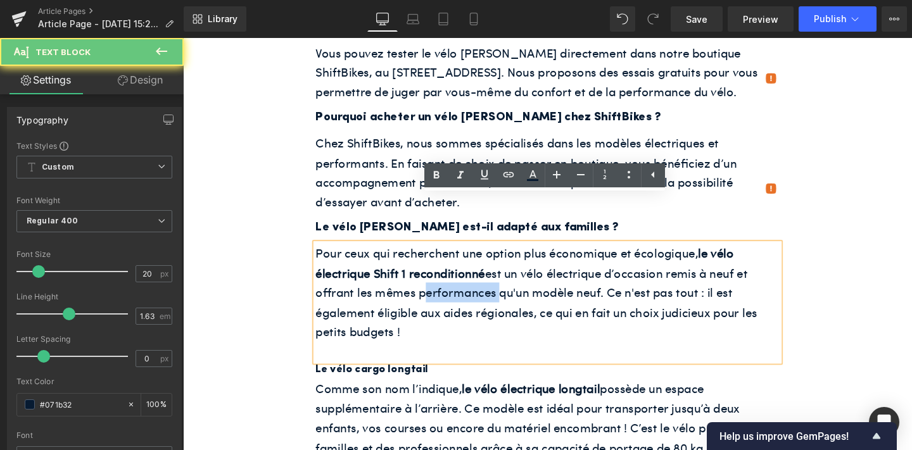
click at [454, 258] on p "Pour ceux qui recherchent une option plus économique et écologique, le vélo éle…" at bounding box center [566, 305] width 488 height 103
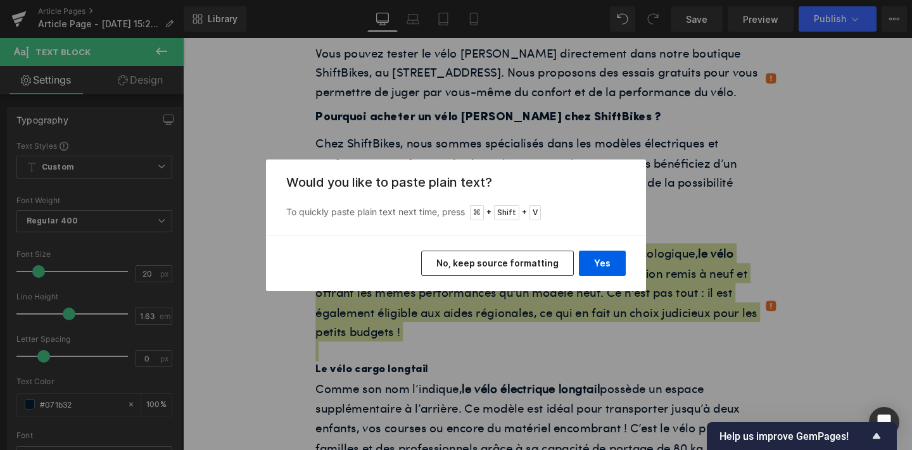
click at [611, 249] on div "Yes No, keep source formatting" at bounding box center [456, 264] width 380 height 56
click at [602, 262] on button "Yes" at bounding box center [602, 263] width 47 height 25
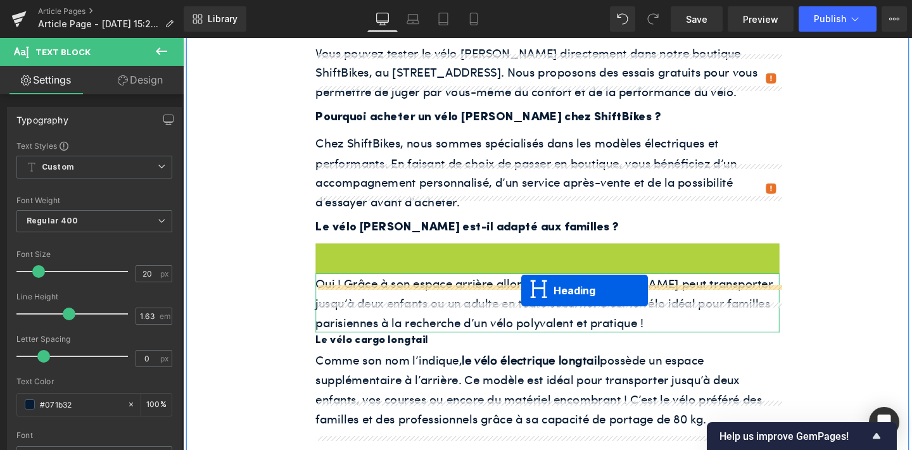
drag, startPoint x: 536, startPoint y: 219, endPoint x: 538, endPoint y: 303, distance: 84.3
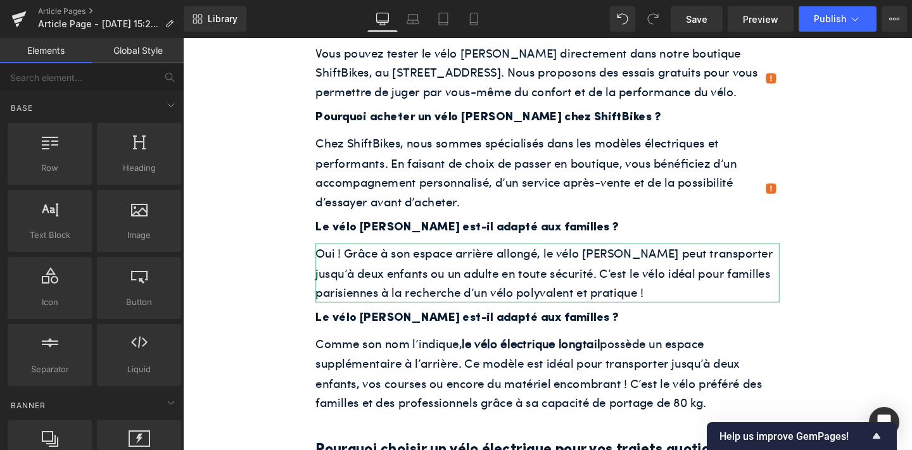
click at [440, 322] on h3 "Le vélo Jean Fourche est-il adapté aux familles ?" at bounding box center [566, 332] width 488 height 21
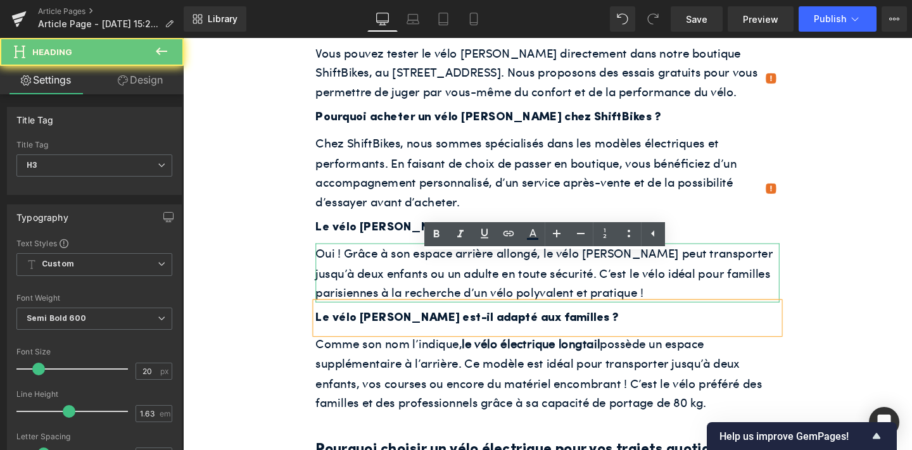
click at [440, 322] on h3 "Le vélo Jean Fourche est-il adapté aux familles ?" at bounding box center [566, 332] width 488 height 21
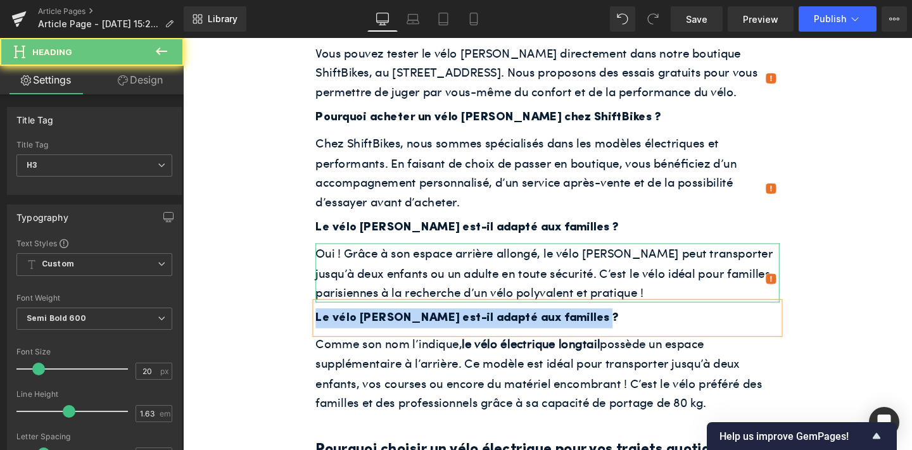
paste div
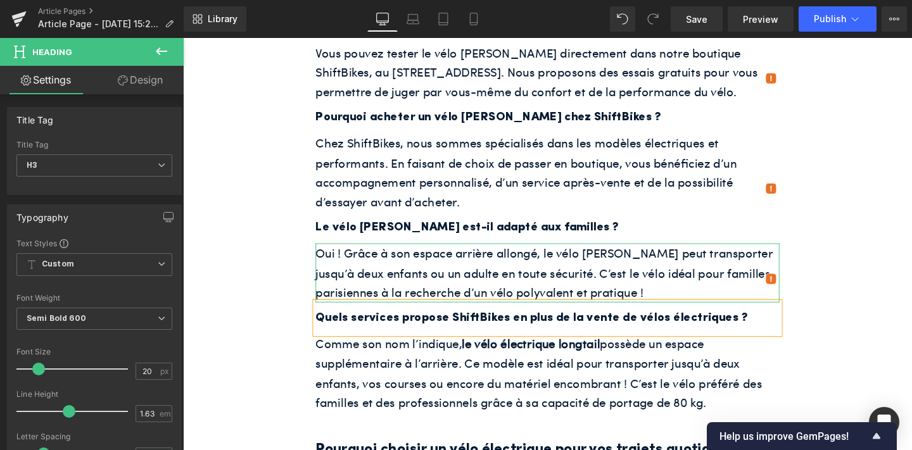
click at [482, 349] on p "Comme son nom l’indique, le vélo électrique longtail possède un espace suppléme…" at bounding box center [566, 390] width 488 height 82
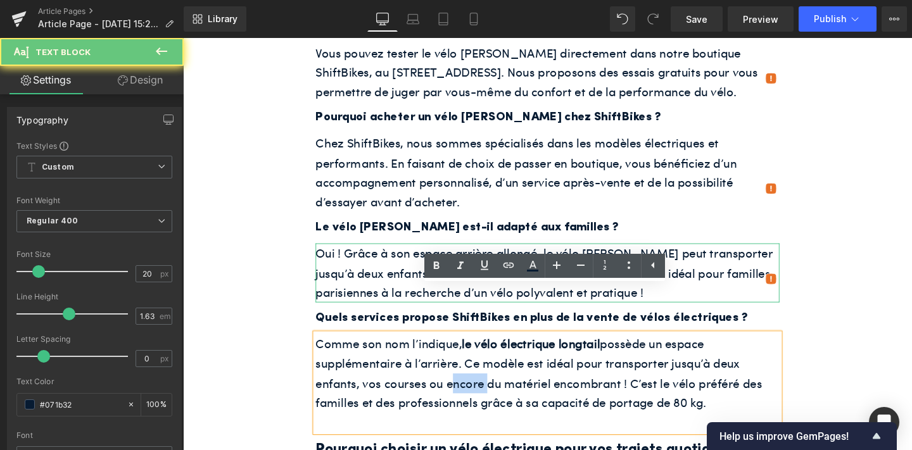
click at [482, 349] on p "Comme son nom l’indique, le vélo électrique longtail possède un espace suppléme…" at bounding box center [566, 390] width 488 height 82
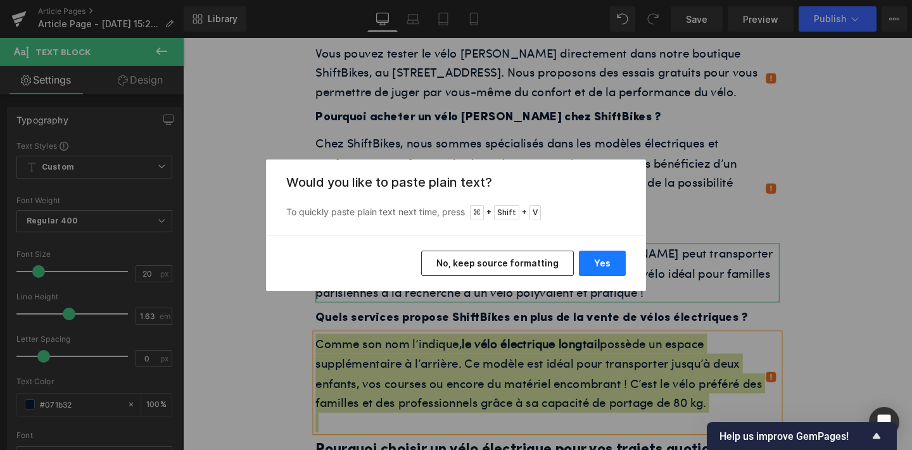
click at [604, 269] on button "Yes" at bounding box center [602, 263] width 47 height 25
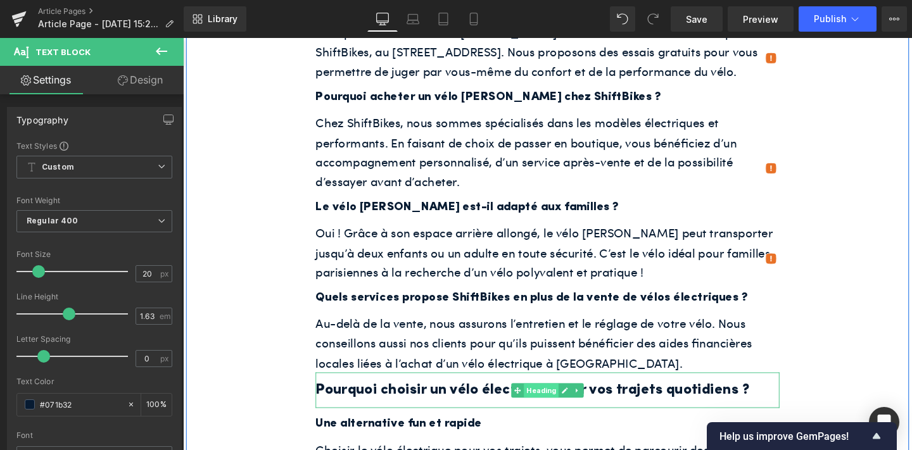
scroll to position [2757, 0]
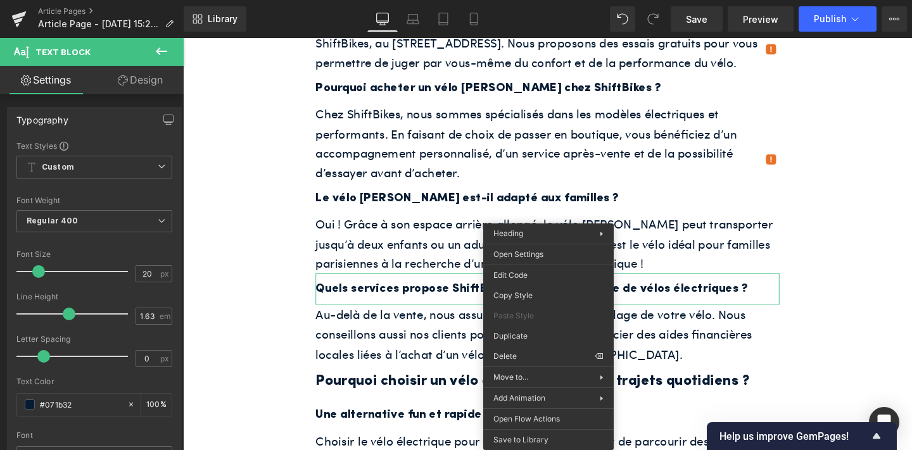
click at [469, 424] on h3 "Une alternative fun et rapide" at bounding box center [566, 434] width 488 height 21
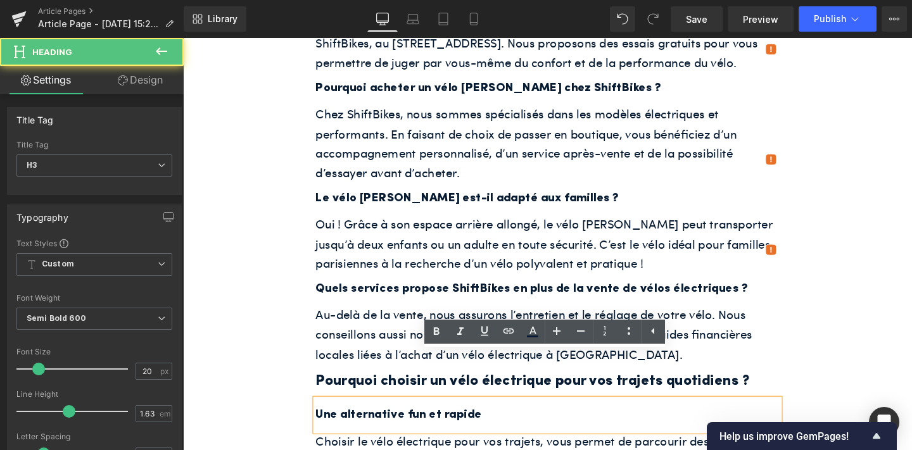
click at [490, 424] on h3 "Une alternative fun et rapide" at bounding box center [566, 434] width 488 height 21
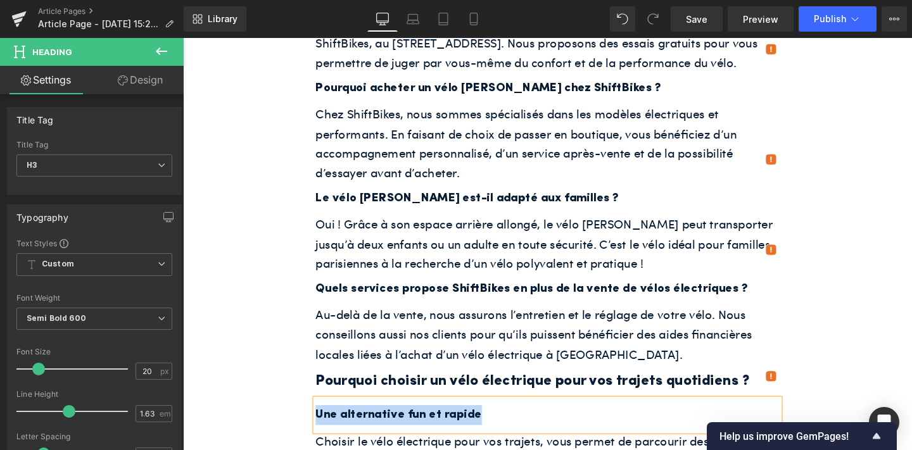
paste div
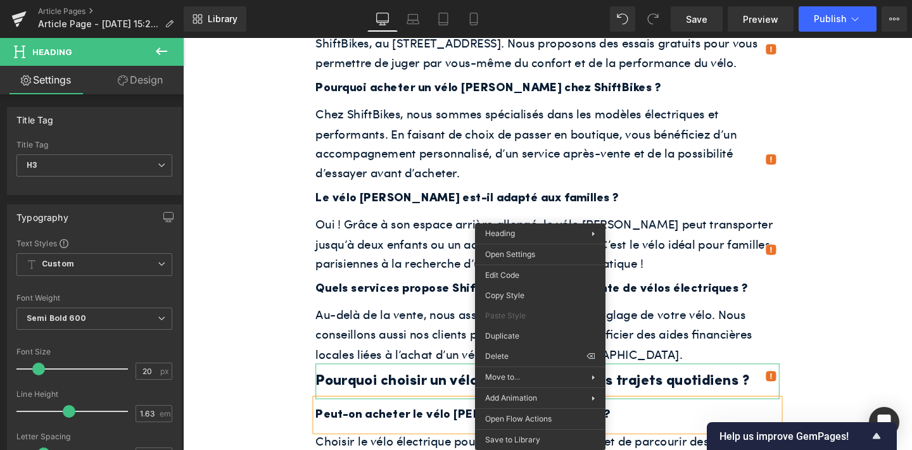
drag, startPoint x: 706, startPoint y: 397, endPoint x: 540, endPoint y: 376, distance: 167.4
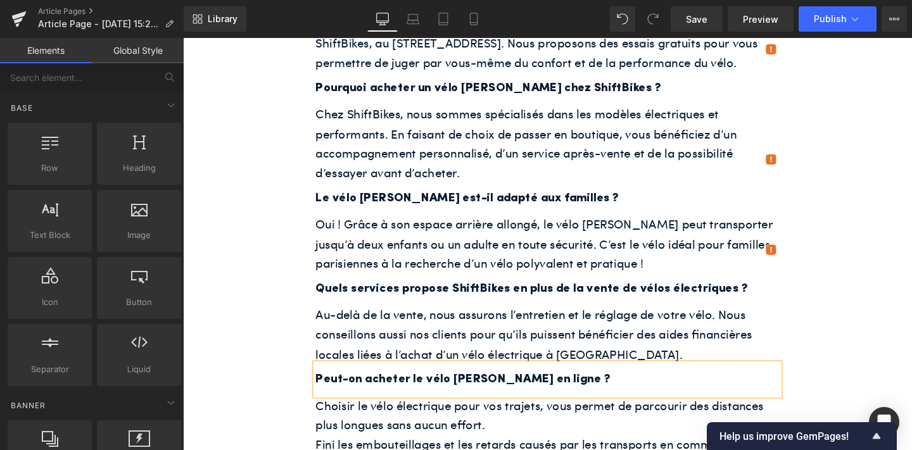
click at [408, 416] on span "Choisir le vélo électrique pour vos trajets, vous permet de parcourir des dista…" at bounding box center [557, 435] width 471 height 39
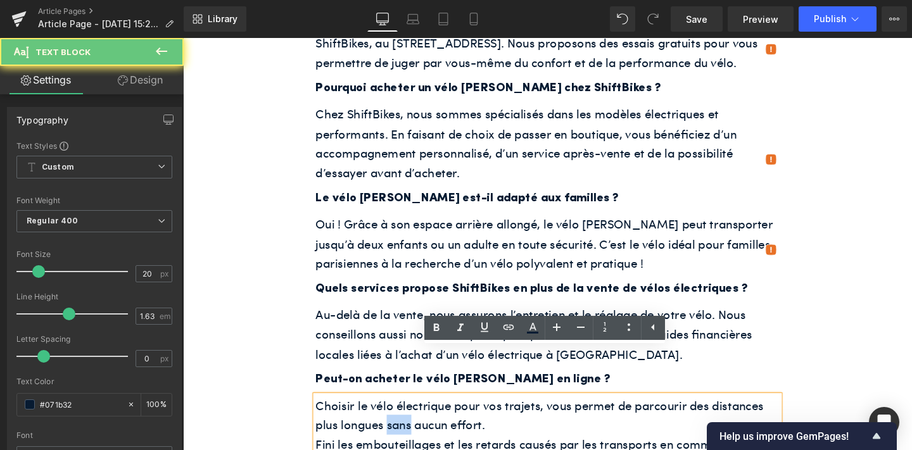
click at [408, 416] on span "Choisir le vélo électrique pour vos trajets, vous permet de parcourir des dista…" at bounding box center [557, 435] width 471 height 39
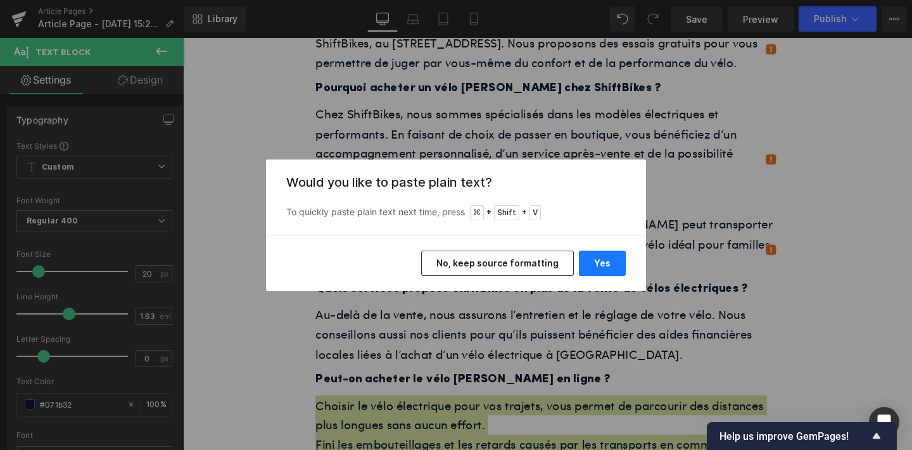
click at [588, 254] on button "Yes" at bounding box center [602, 263] width 47 height 25
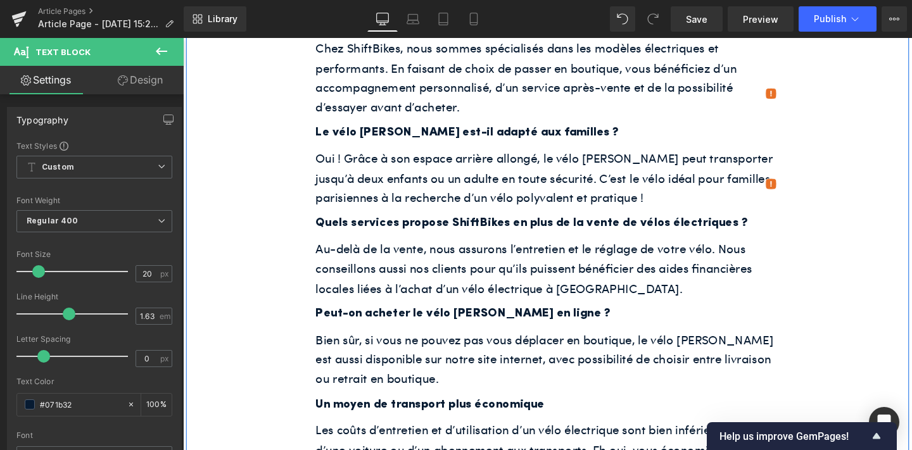
scroll to position [2826, 0]
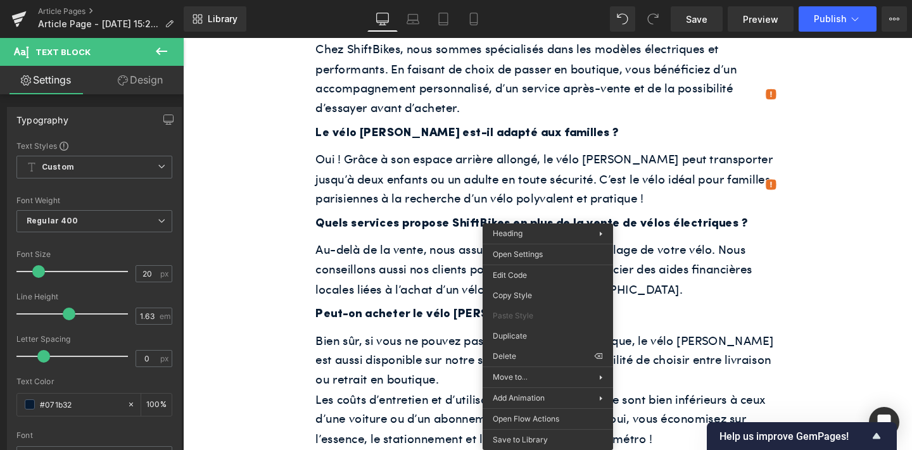
drag, startPoint x: 717, startPoint y: 393, endPoint x: 552, endPoint y: 371, distance: 166.7
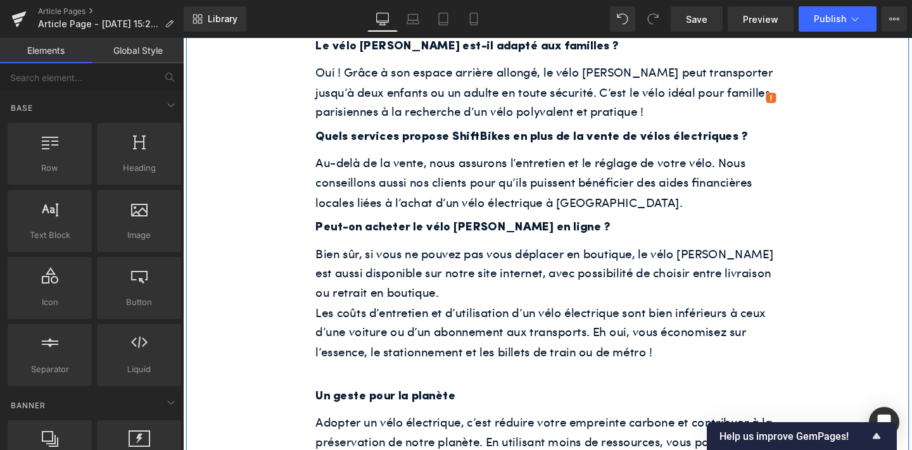
scroll to position [2917, 0]
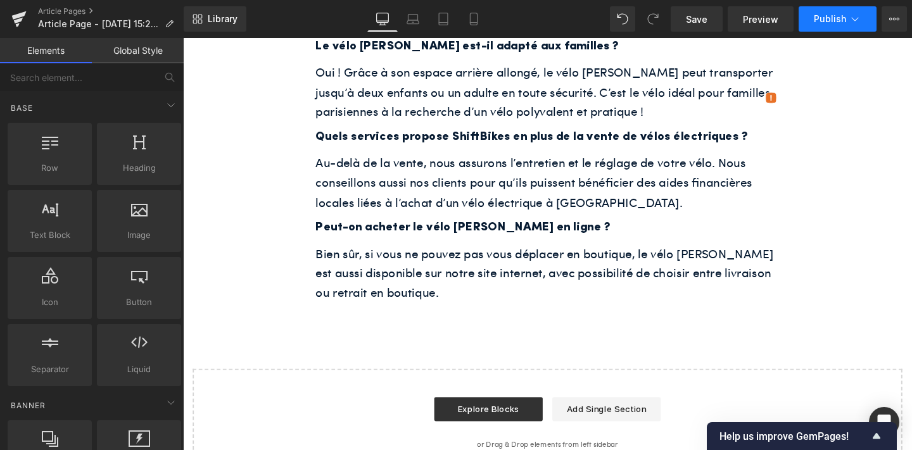
click at [850, 20] on icon at bounding box center [855, 19] width 13 height 13
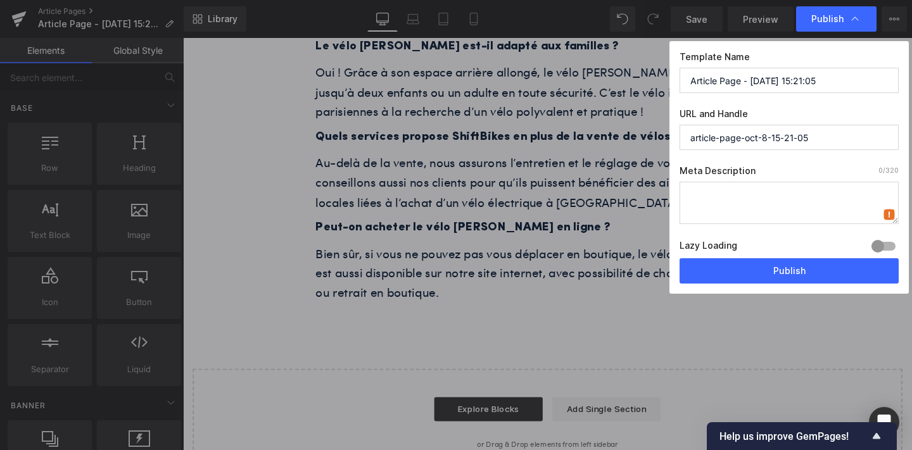
click at [744, 191] on textarea at bounding box center [789, 203] width 219 height 42
paste textarea "Vous cherchez un vélo électrique polyvalent à Paris ? Le vélo Jean Fourche pour…"
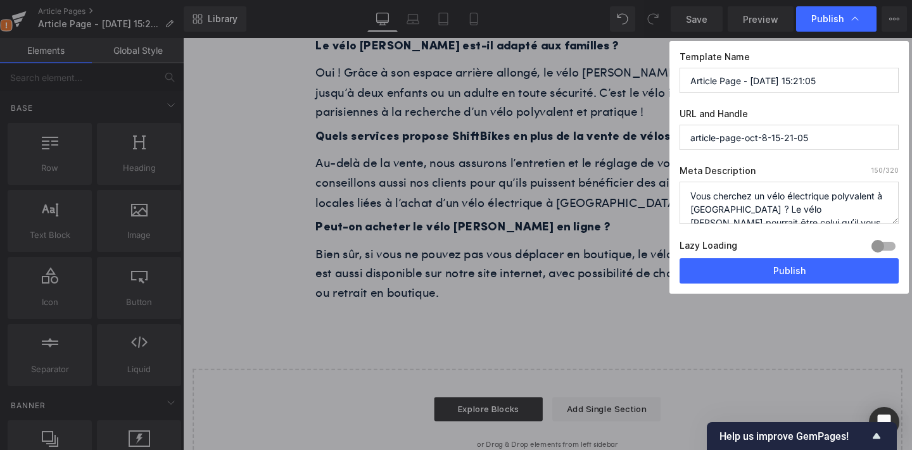
scroll to position [18, 0]
type textarea "Vous cherchez un vélo électrique polyvalent à Paris ? Le vélo Jean Fourche pour…"
click at [734, 84] on input "Article Page - Oct 8, 15:21:05" at bounding box center [789, 80] width 219 height 25
paste input "Pourquoi choisir le vélo Jean Fourche pour vos déplacements à Paris ?"
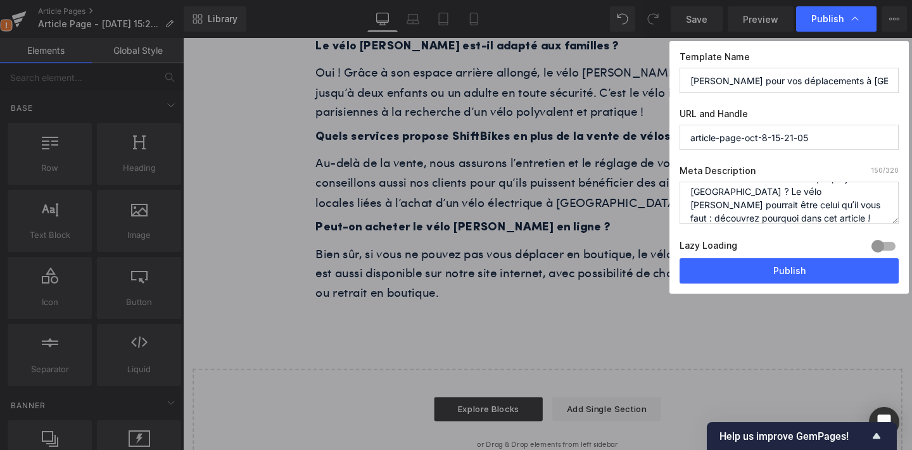
type input "Pourquoi choisir le vélo Jean Fourche pour vos déplacements à Paris ?"
click at [739, 147] on input "article-page-oct-8-15-21-05" at bounding box center [789, 137] width 219 height 25
paste input "Pourquoi choisir le vélo Jean Fourche pour vos déplacements à Paris ?"
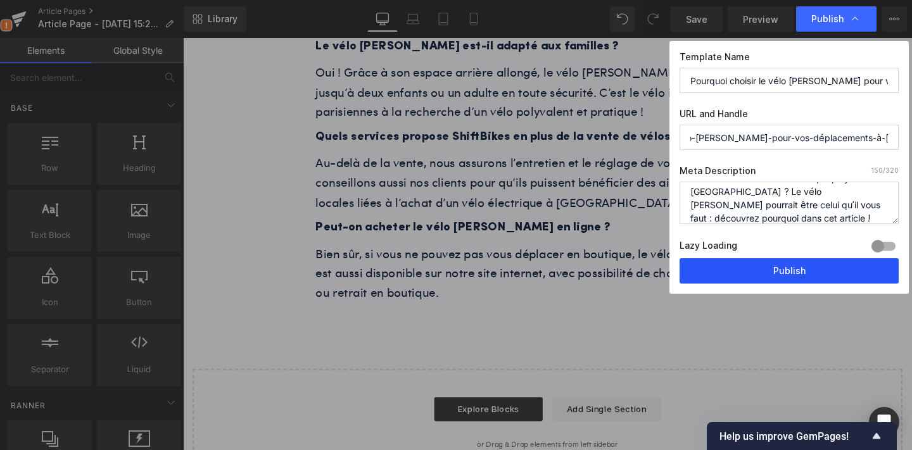
type input "pourquoi-choisir-le-vélo-jean-fourche-pour-vos-déplacements-à-paris-"
click at [724, 264] on button "Publish" at bounding box center [789, 270] width 219 height 25
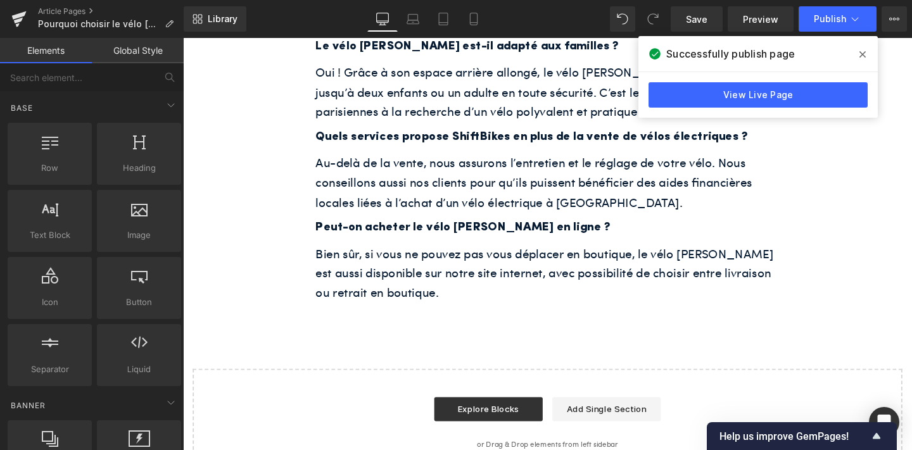
click at [862, 49] on icon at bounding box center [863, 54] width 6 height 10
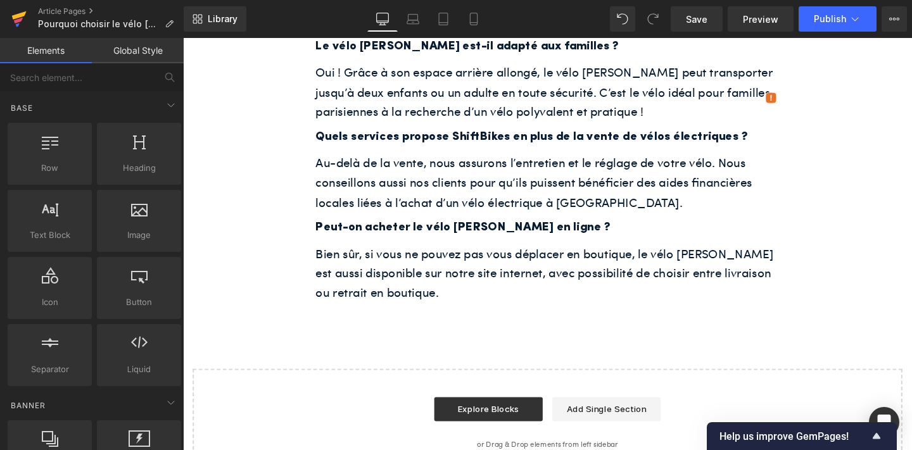
click at [11, 12] on icon at bounding box center [18, 19] width 15 height 32
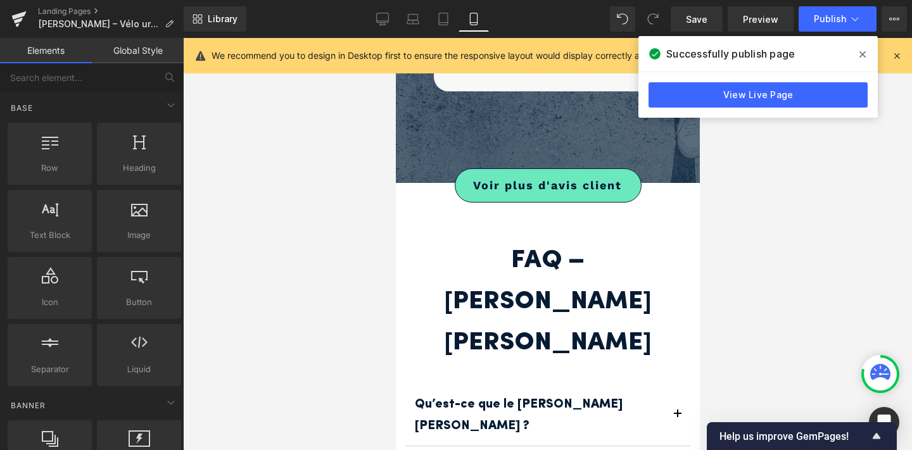
click at [756, 208] on div at bounding box center [547, 244] width 729 height 412
